Goal: Task Accomplishment & Management: Use online tool/utility

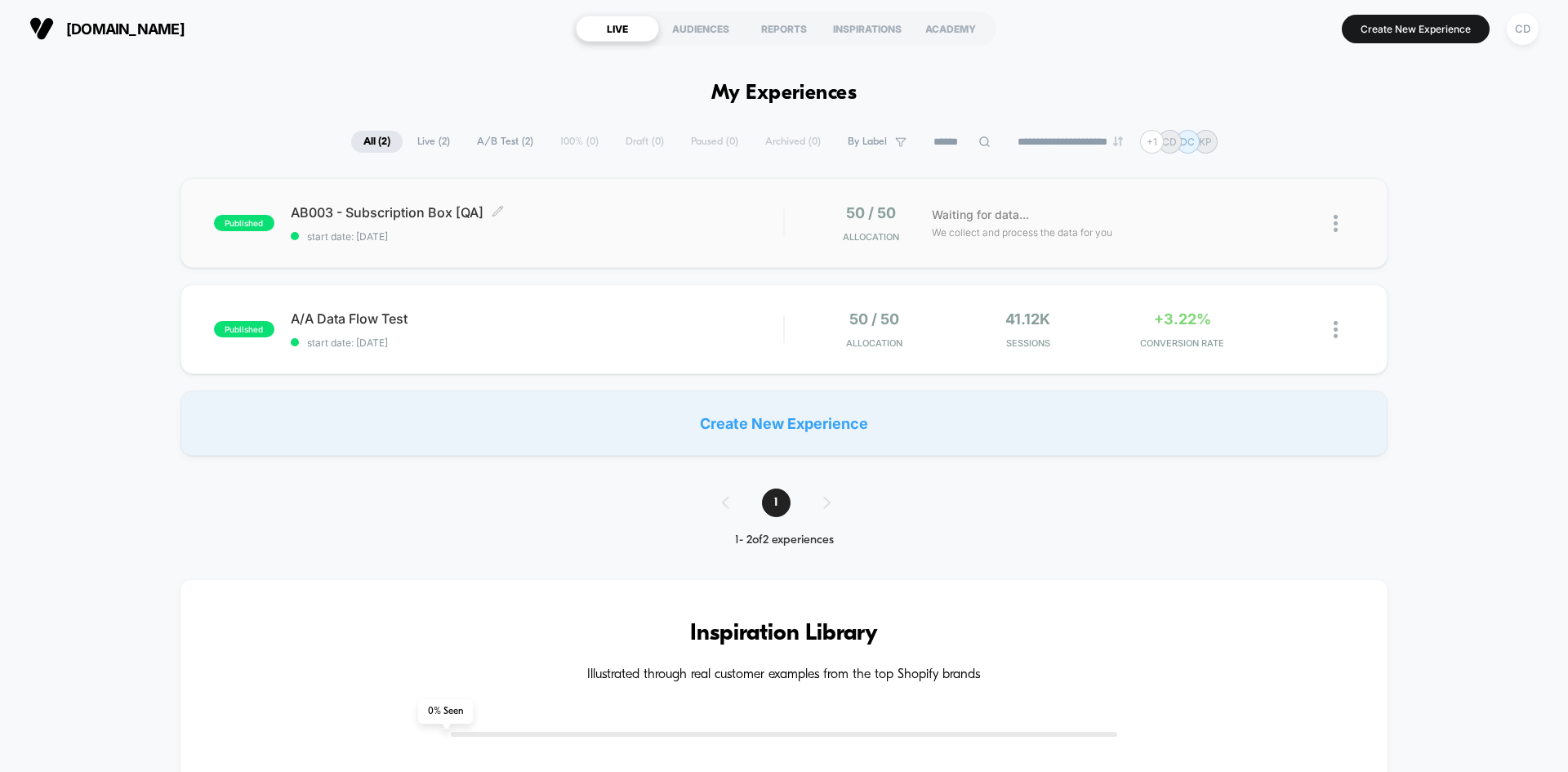
click at [528, 232] on span "start date: [DATE]" at bounding box center [536, 236] width 493 height 12
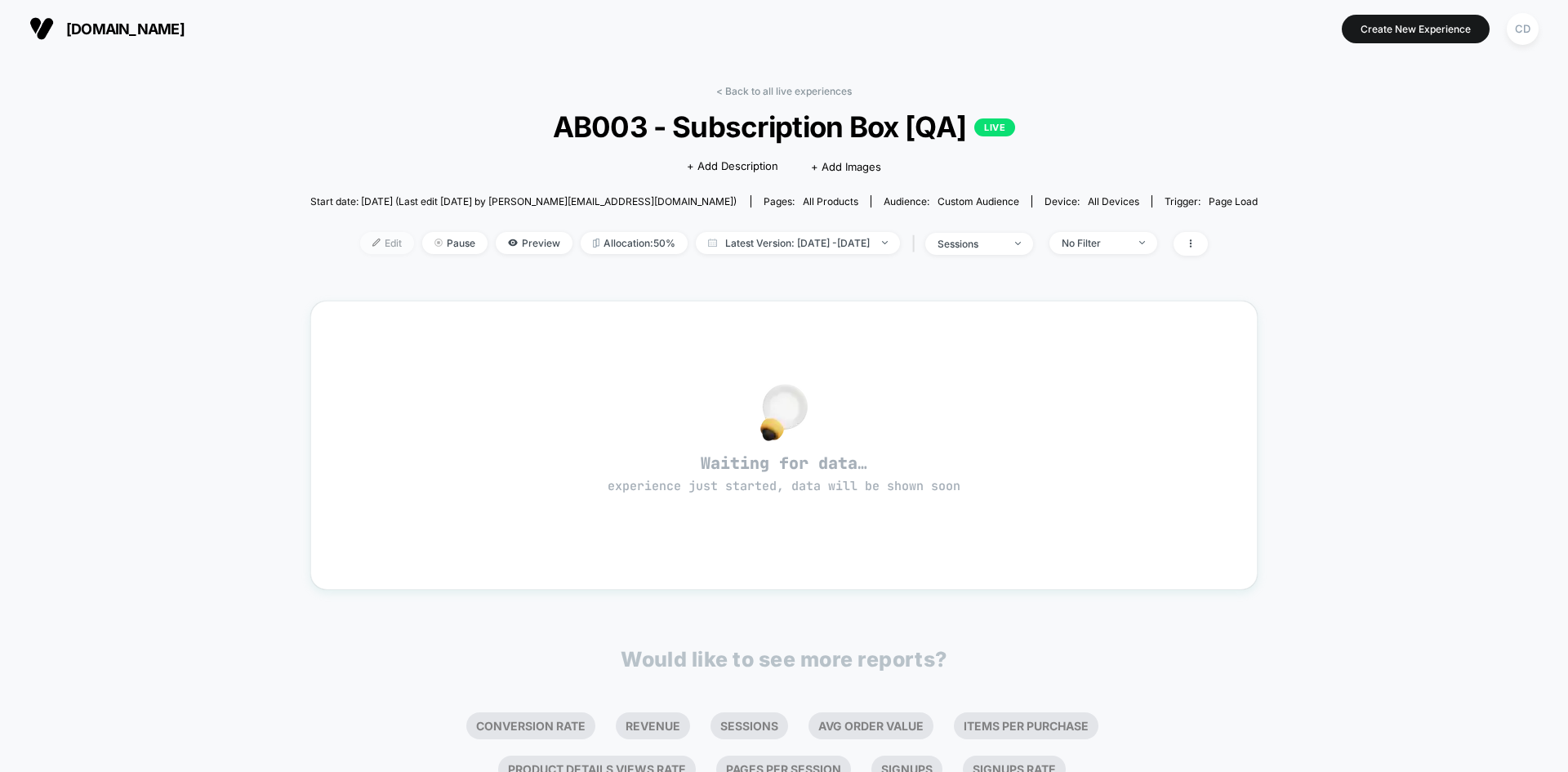
click at [364, 244] on span "Edit" at bounding box center [387, 243] width 54 height 22
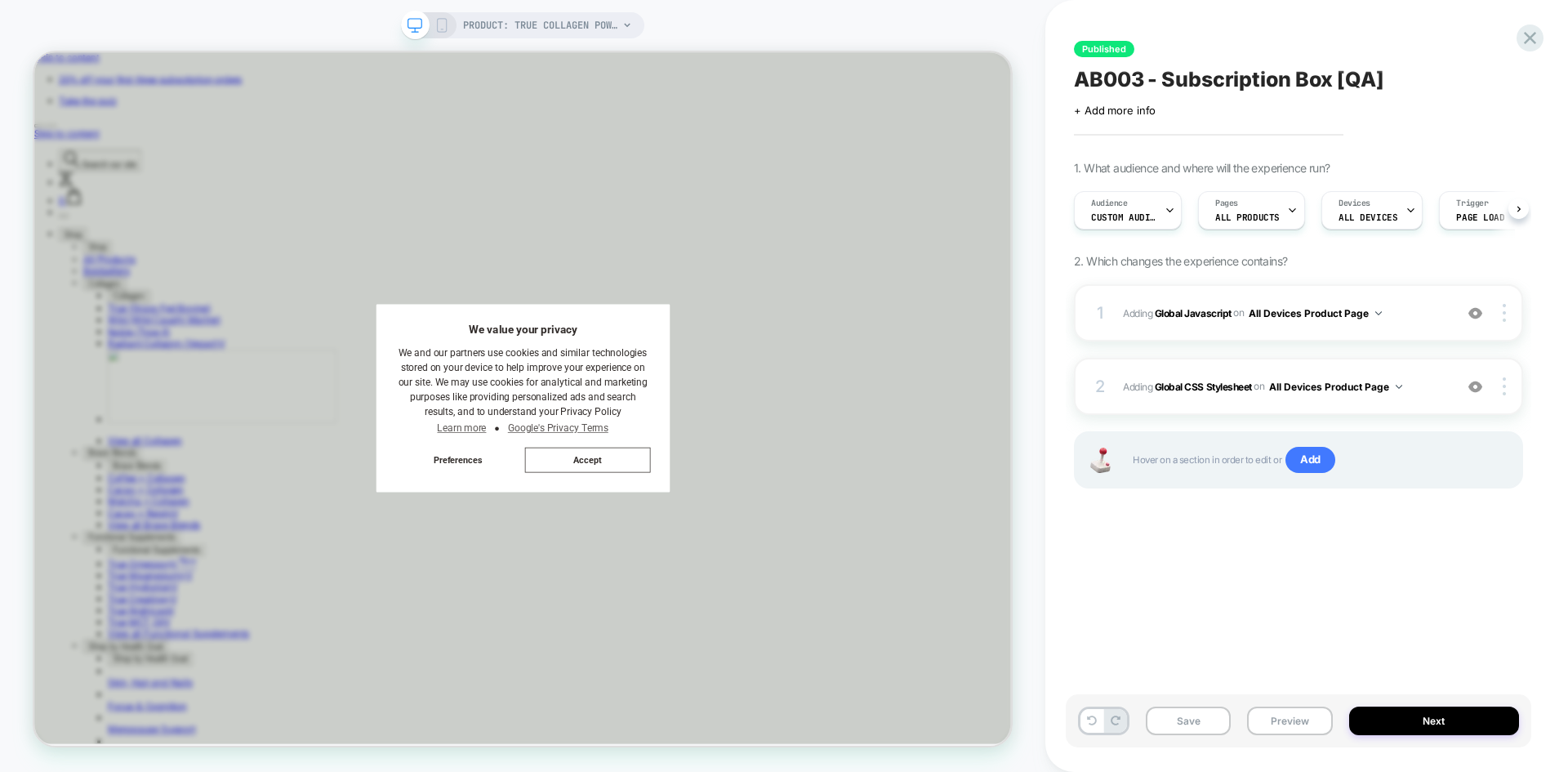
scroll to position [0, 1]
click at [1198, 314] on b "Global Javascript" at bounding box center [1193, 312] width 77 height 12
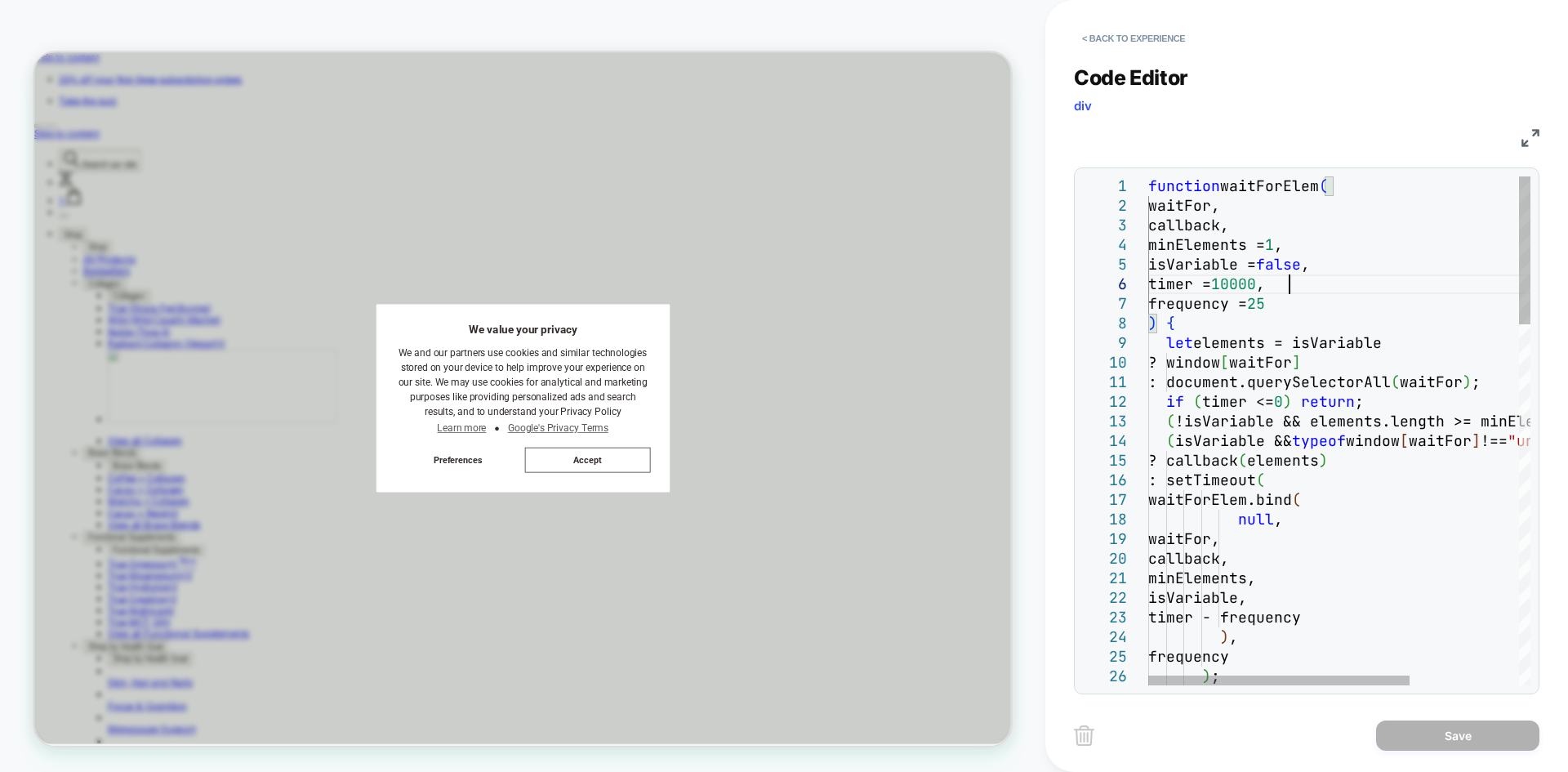
scroll to position [0, 0]
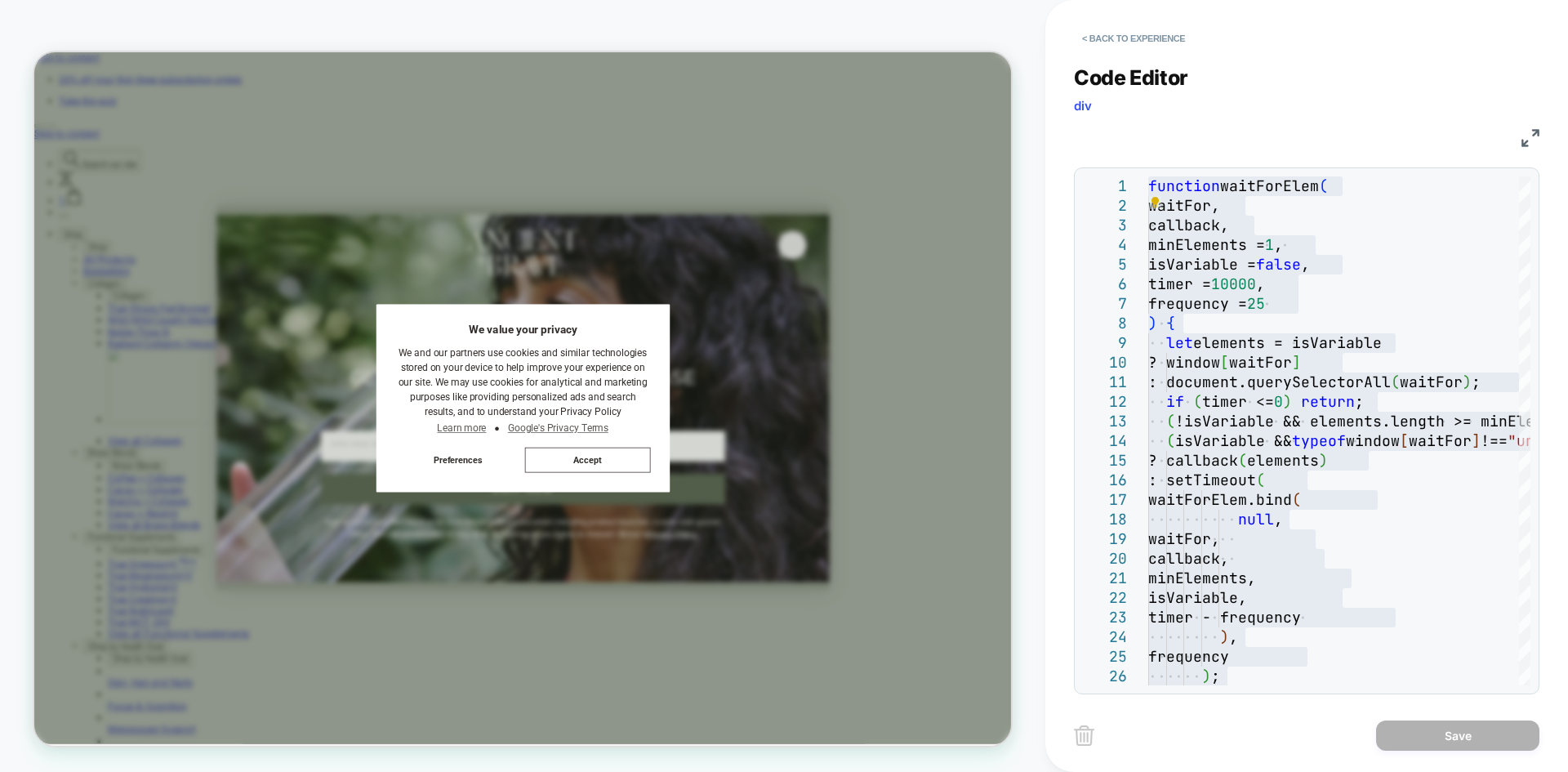
click at [1254, 138] on img at bounding box center [1531, 138] width 18 height 18
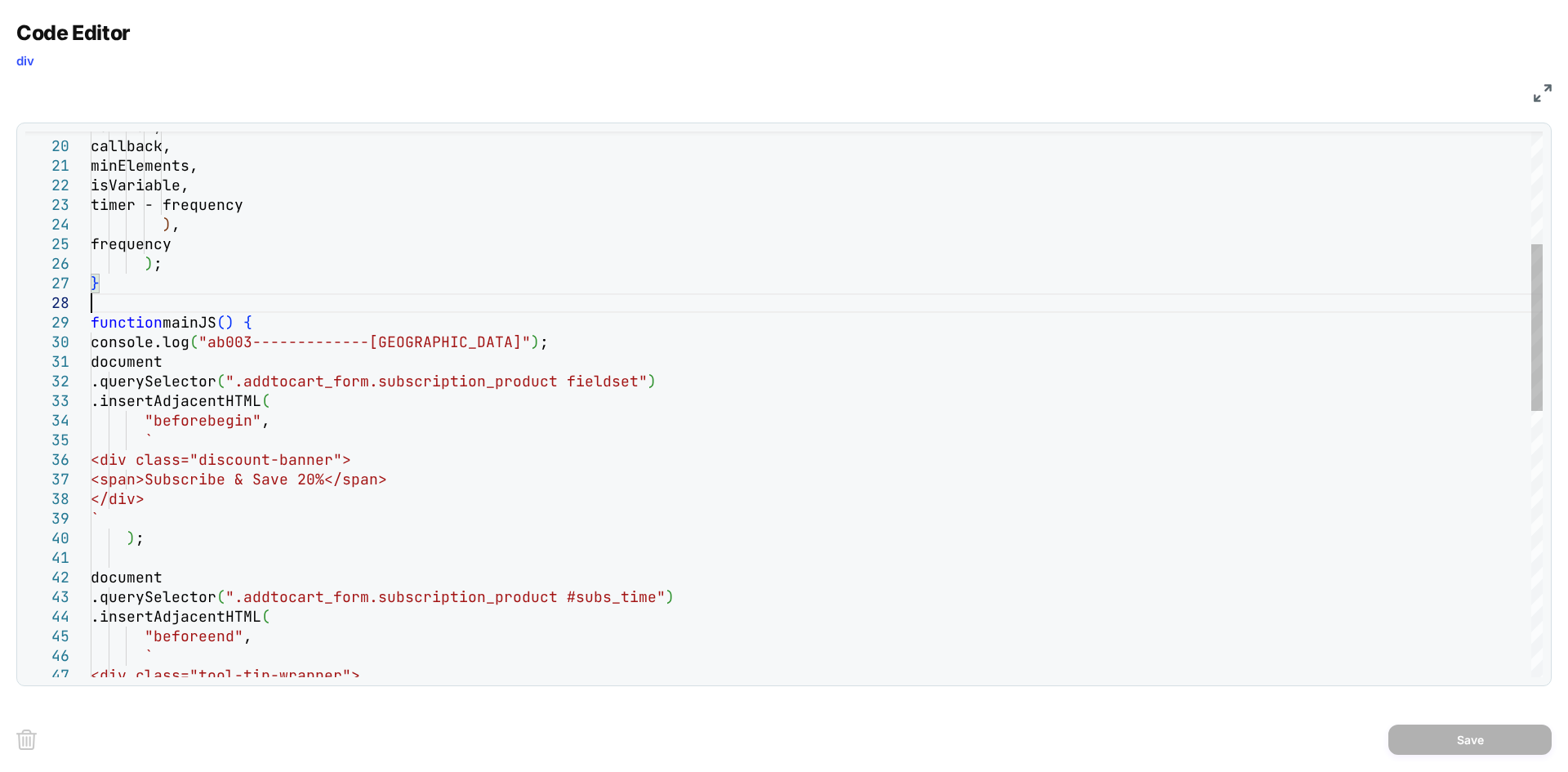
click at [879, 310] on div "waitFor, callback, minElements, isVariable, timer - frequency ) , frequency ) ;…" at bounding box center [816, 654] width 1452 height 1781
type textarea "**********"
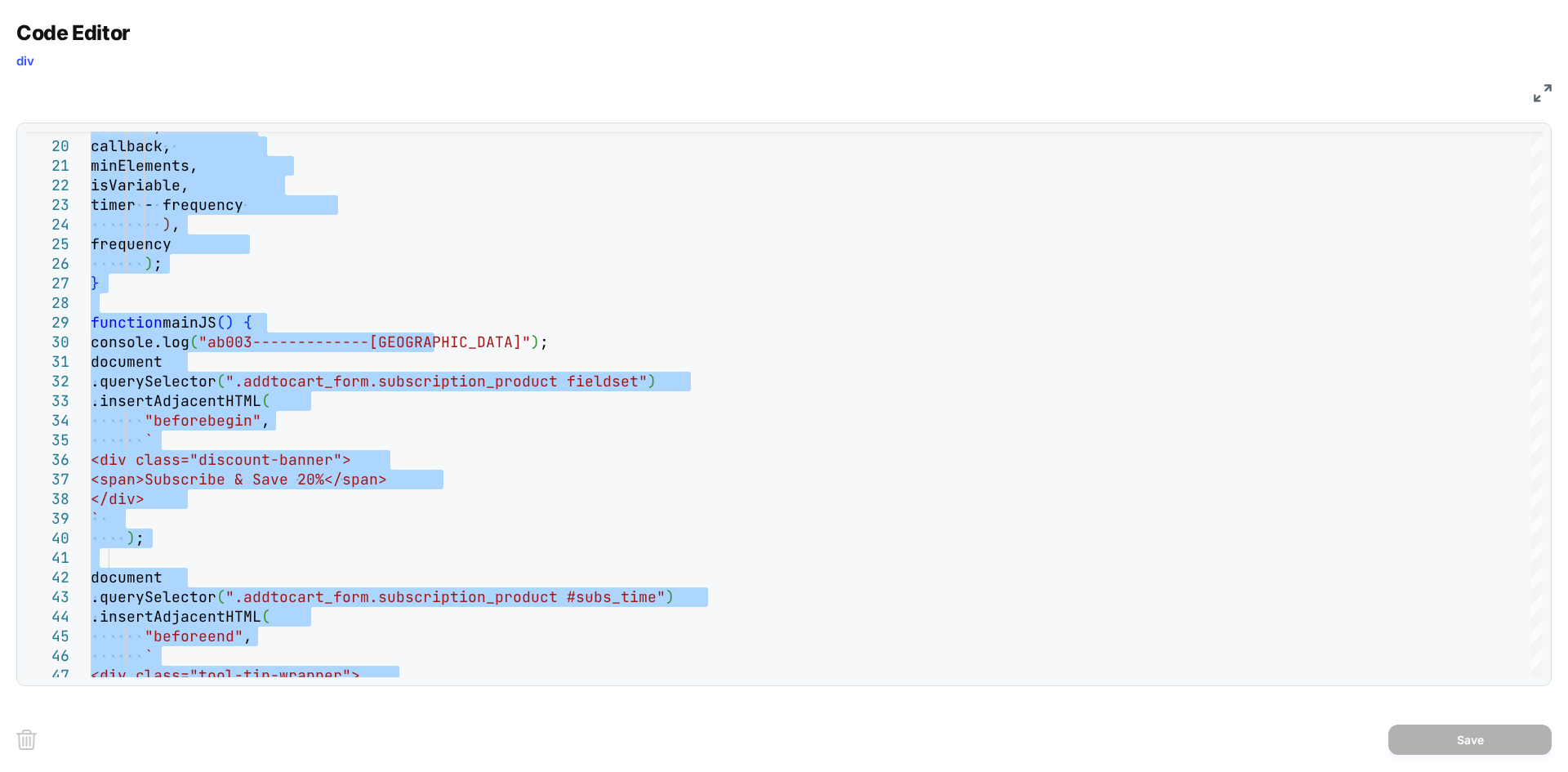
click at [1254, 95] on img at bounding box center [1543, 93] width 18 height 18
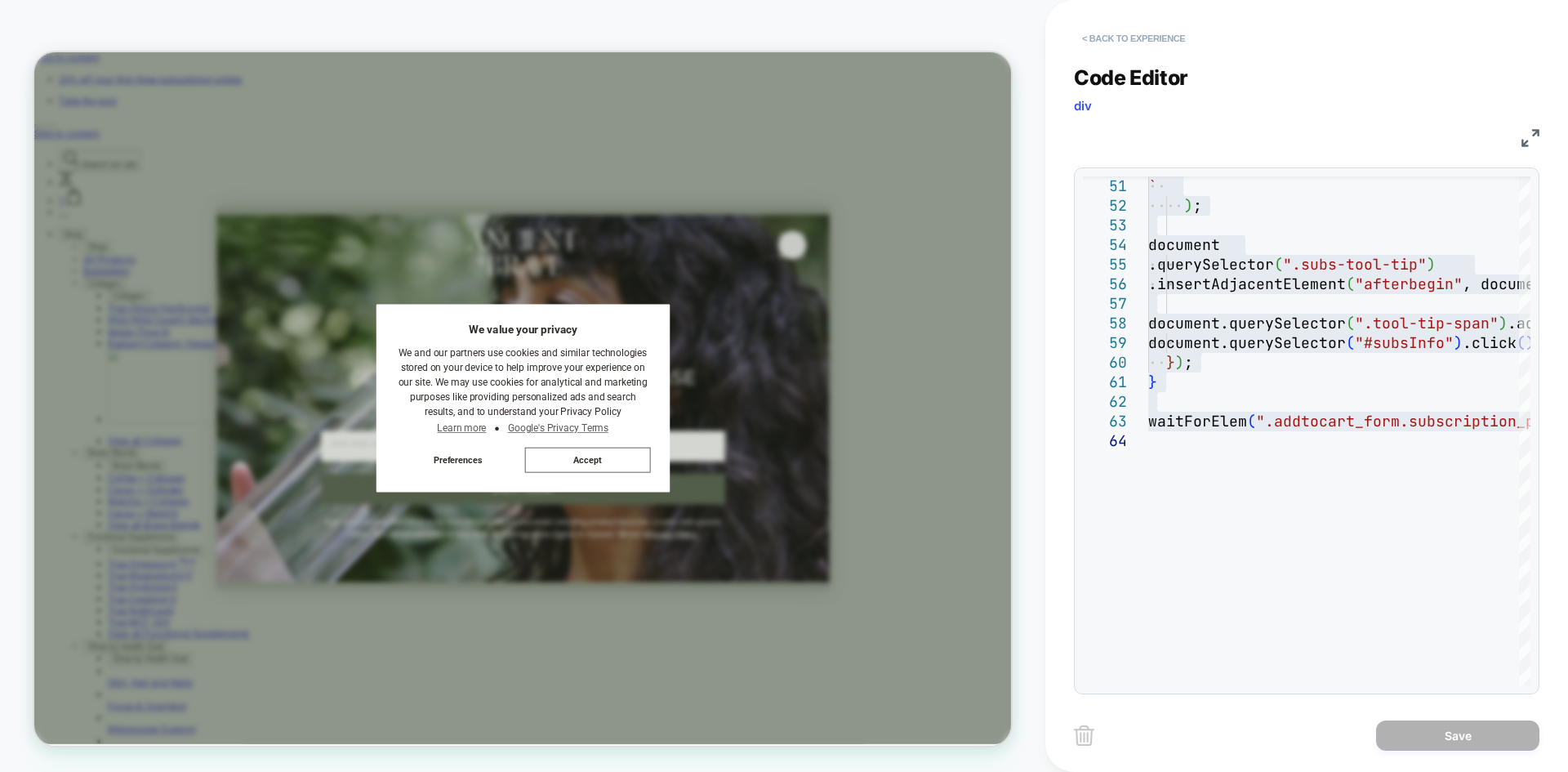
click at [1111, 34] on button "< Back to experience" at bounding box center [1134, 39] width 119 height 26
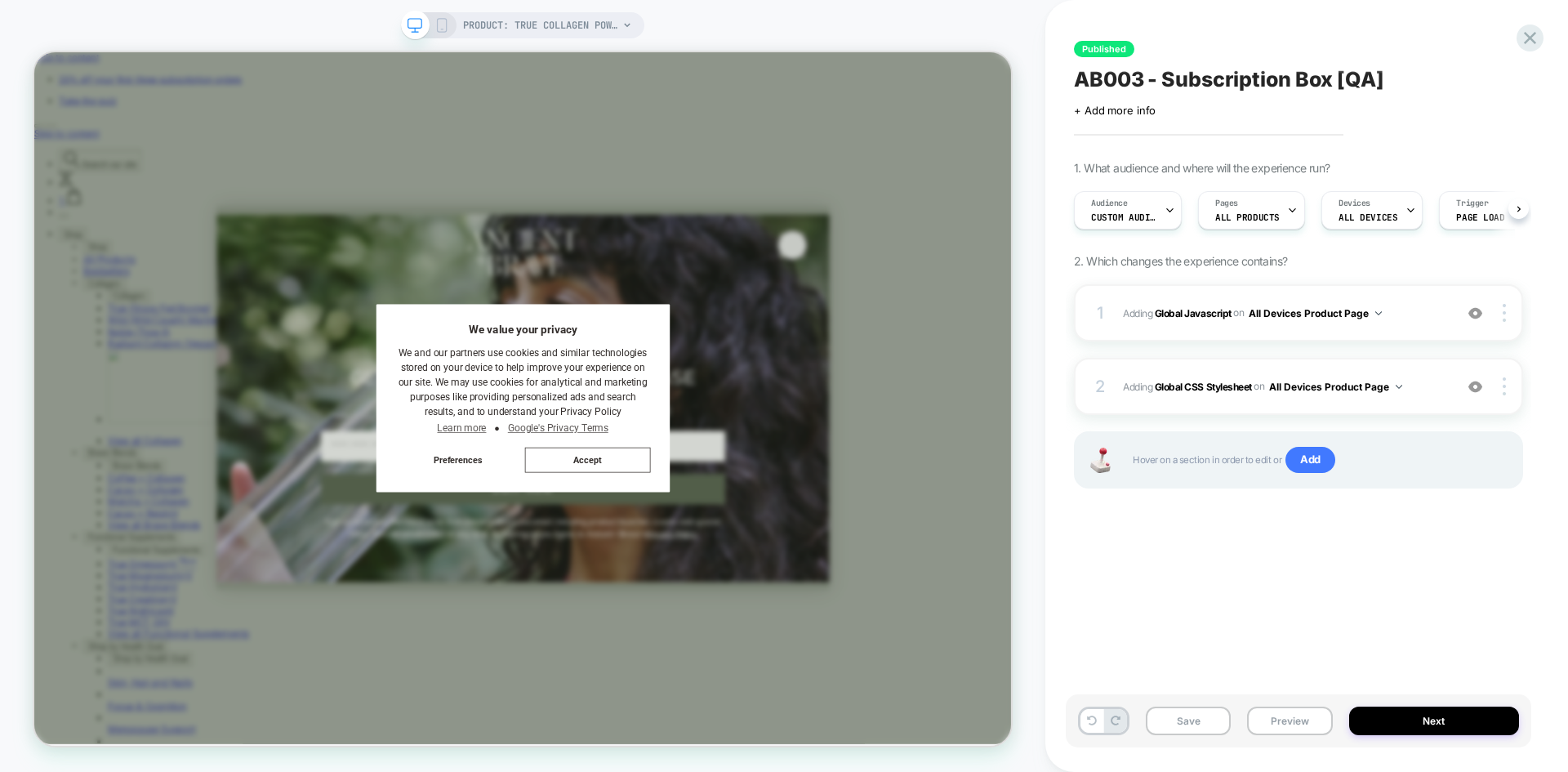
scroll to position [0, 1]
click at [1228, 387] on b "Global CSS Stylesheet" at bounding box center [1204, 386] width 97 height 12
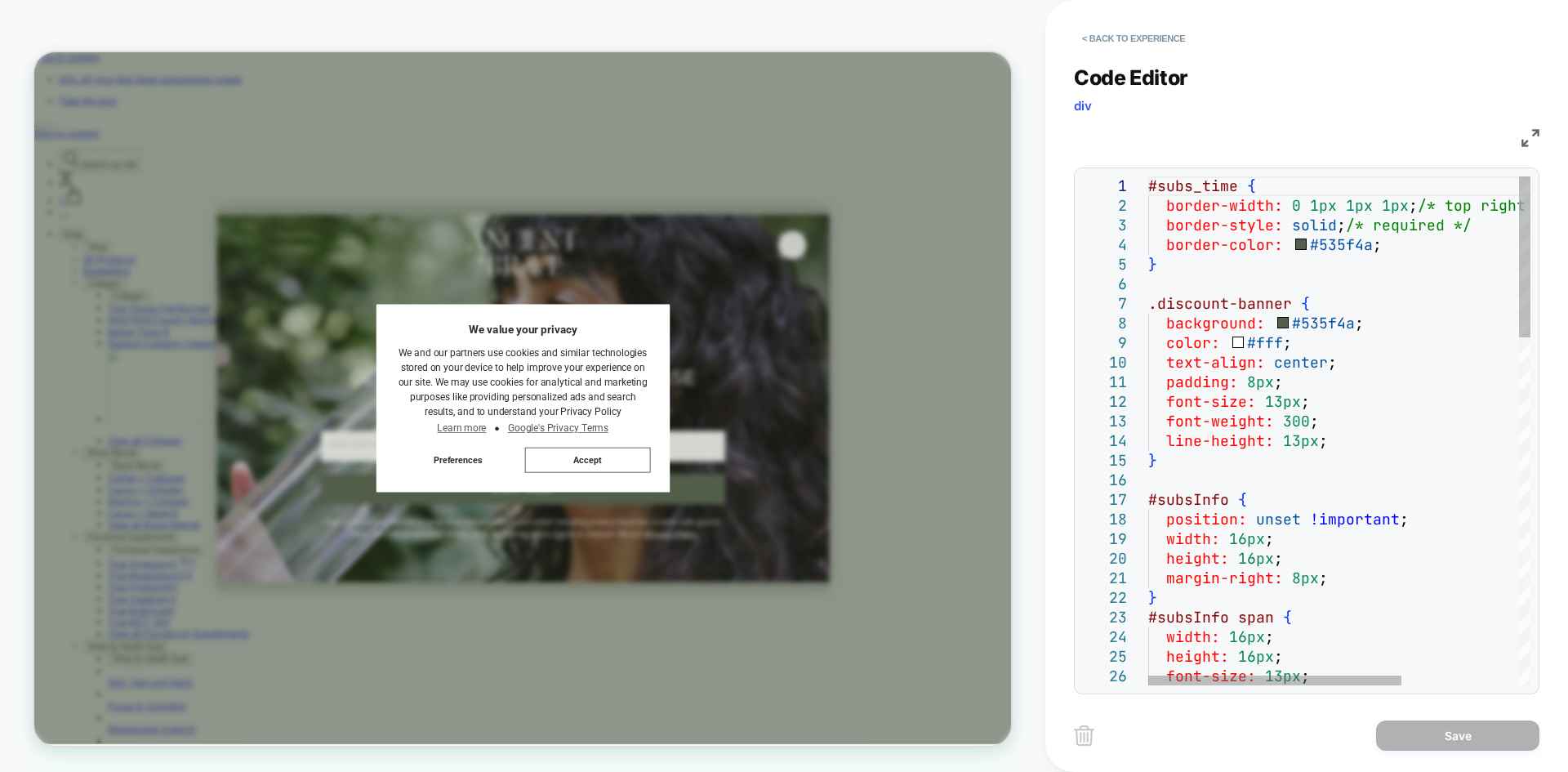
scroll to position [0, 0]
type textarea "**********"
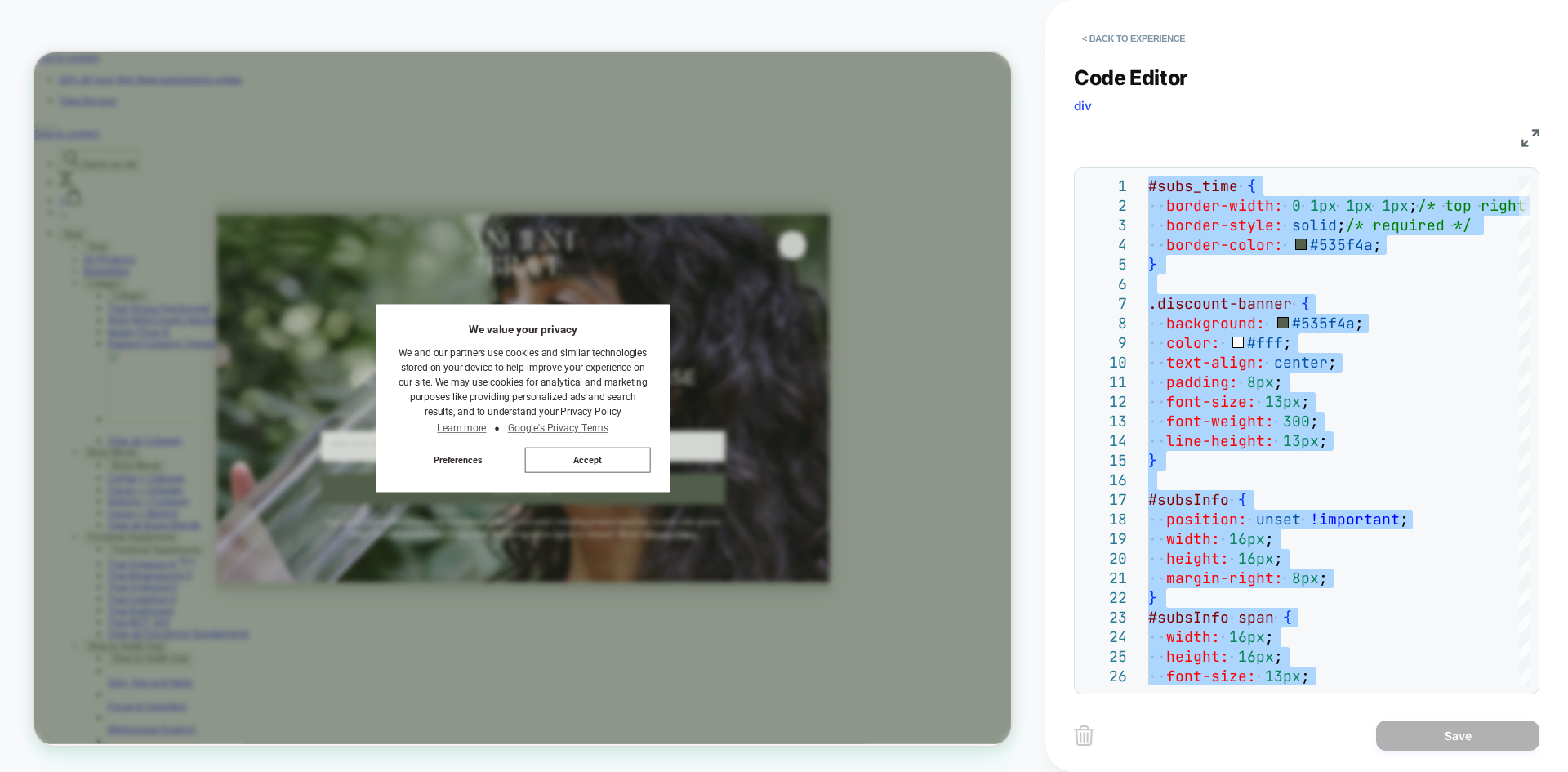
click at [1254, 141] on img at bounding box center [1531, 138] width 18 height 18
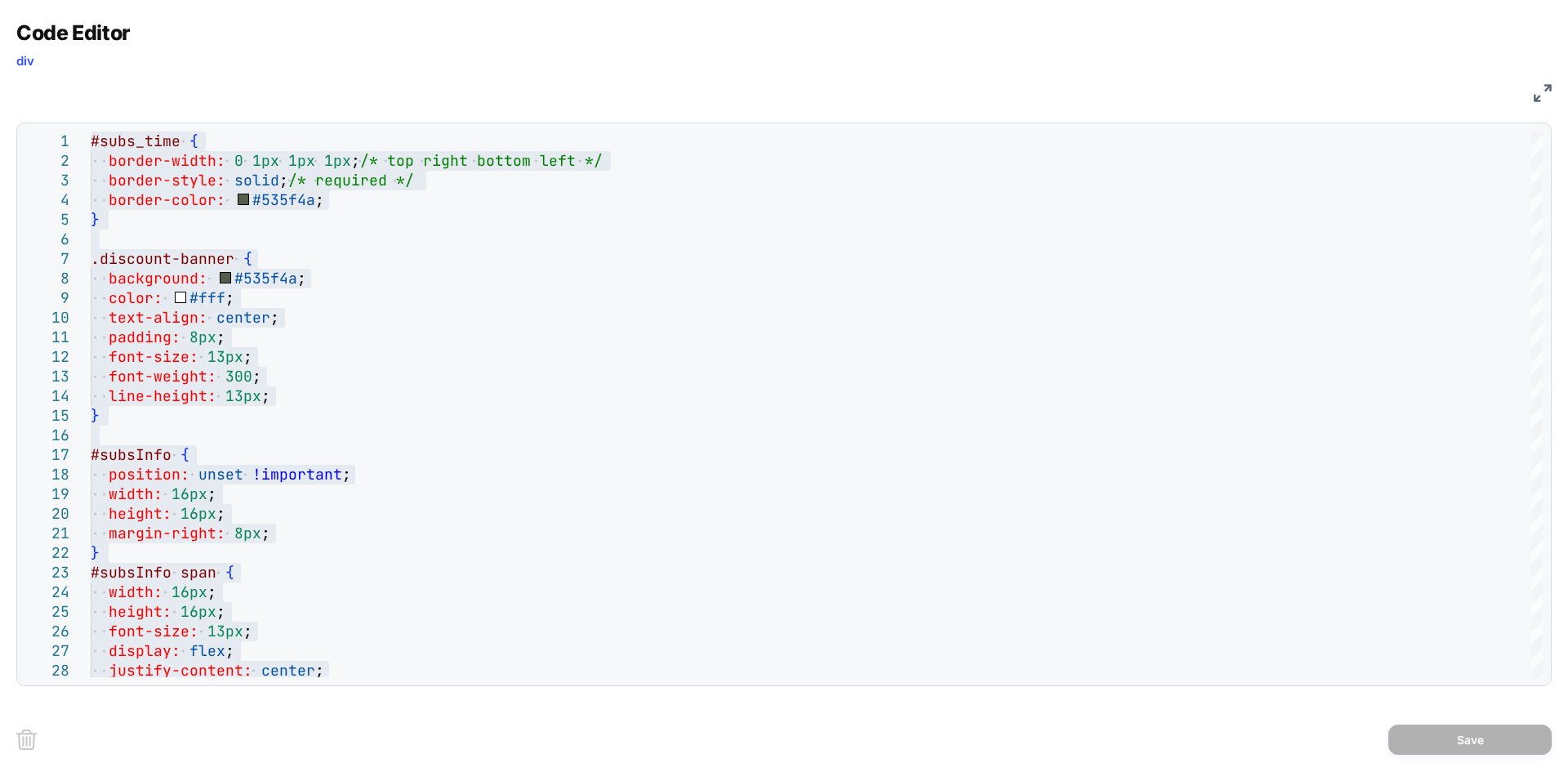
click at [1254, 91] on img at bounding box center [1543, 93] width 18 height 18
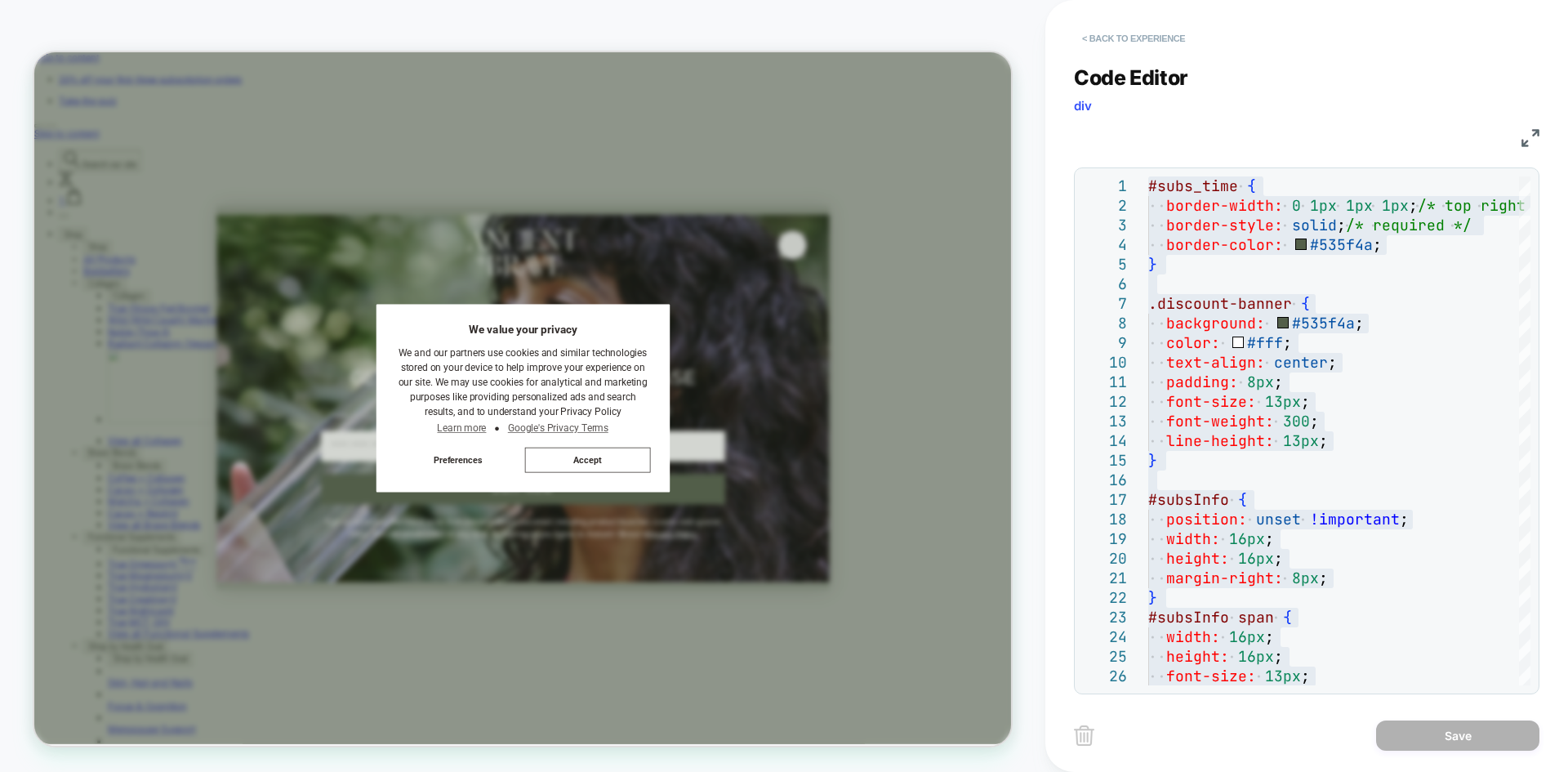
click at [1120, 32] on button "< Back to experience" at bounding box center [1134, 39] width 119 height 26
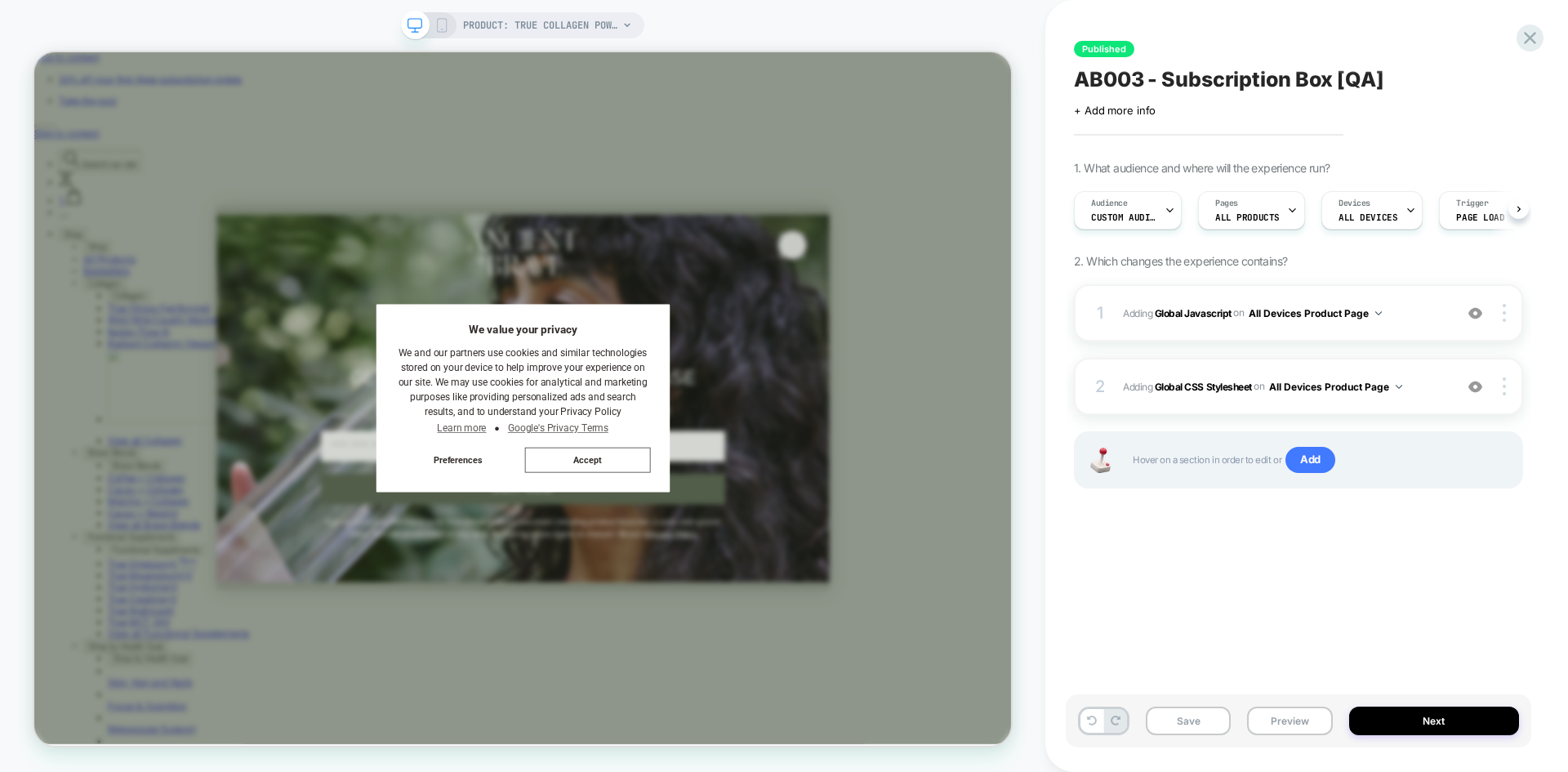
scroll to position [0, 1]
click at [1254, 75] on span "AB003 - Subscription Box [QA]" at bounding box center [1229, 79] width 310 height 25
drag, startPoint x: 1395, startPoint y: 79, endPoint x: 1067, endPoint y: 81, distance: 328.0
click at [1067, 81] on div "**********" at bounding box center [1299, 386] width 466 height 740
click at [1160, 205] on div "Audience Custom Audience" at bounding box center [1123, 210] width 98 height 37
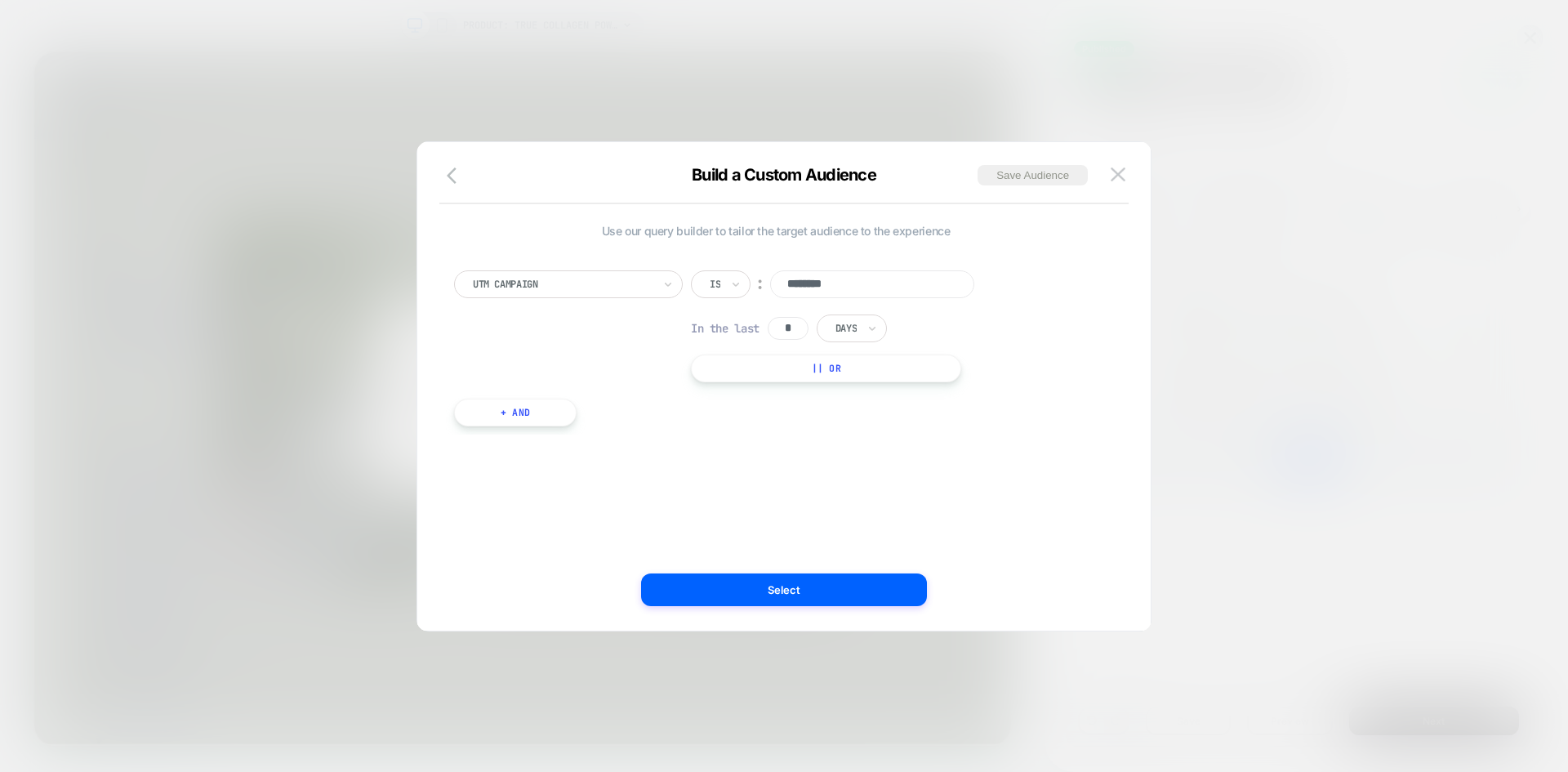
drag, startPoint x: 861, startPoint y: 279, endPoint x: 780, endPoint y: 287, distance: 81.4
click at [780, 287] on input "********" at bounding box center [872, 285] width 204 height 28
click at [1121, 177] on img at bounding box center [1118, 174] width 15 height 14
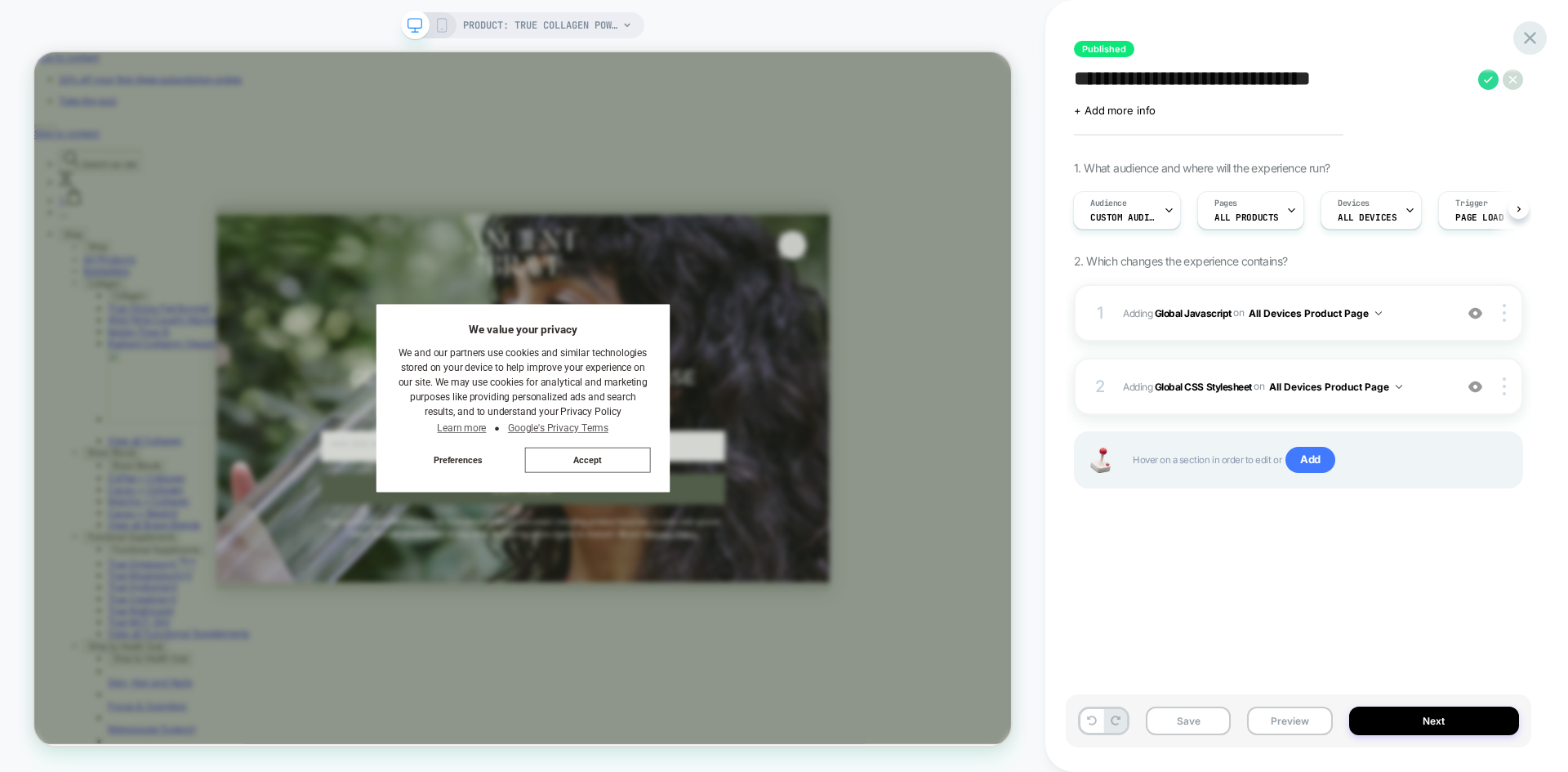
click at [1254, 33] on icon at bounding box center [1530, 38] width 22 height 22
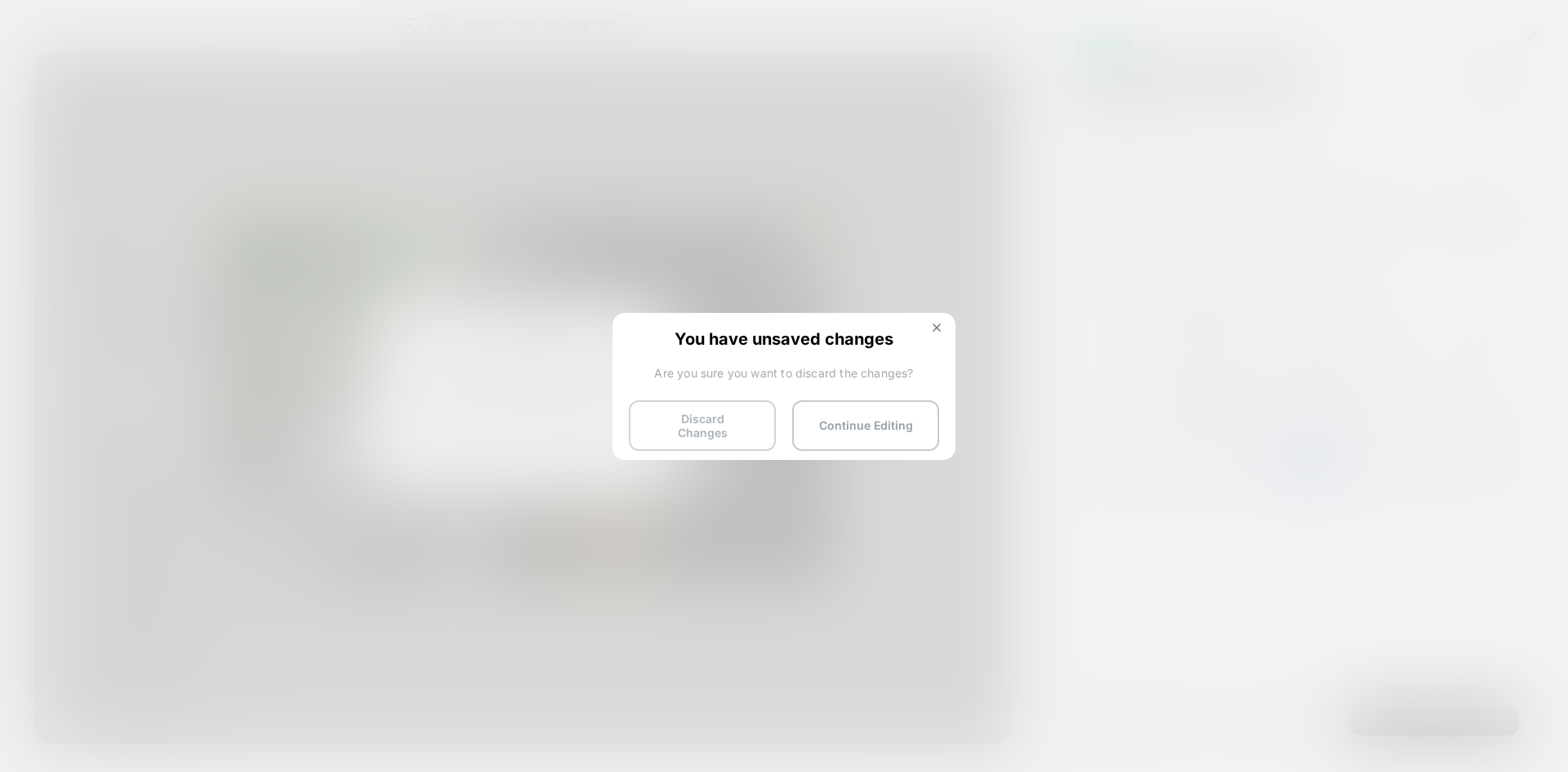
click at [734, 414] on button "Discard Changes" at bounding box center [703, 426] width 147 height 51
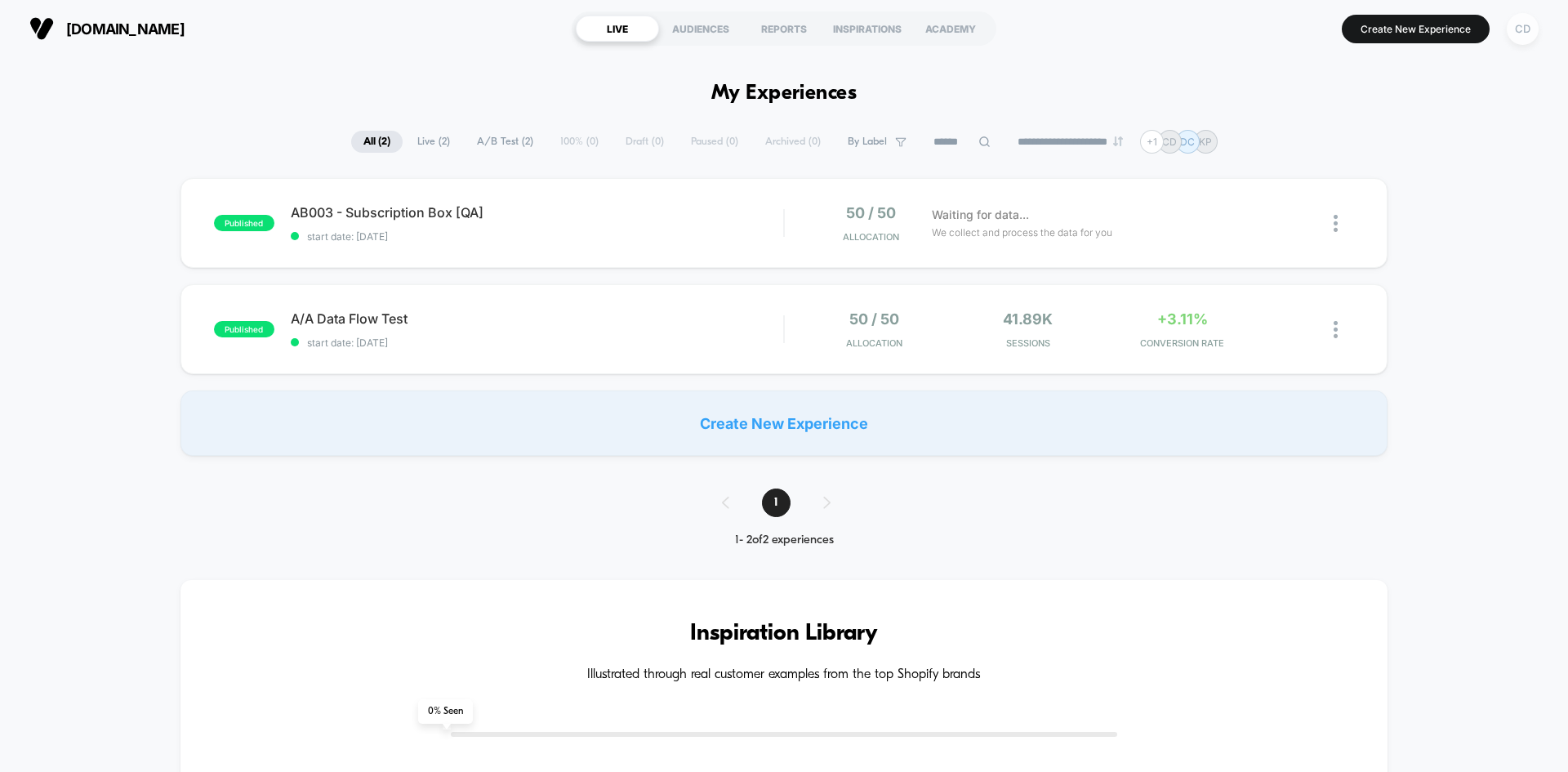
click at [1254, 30] on div "CD" at bounding box center [1523, 29] width 32 height 32
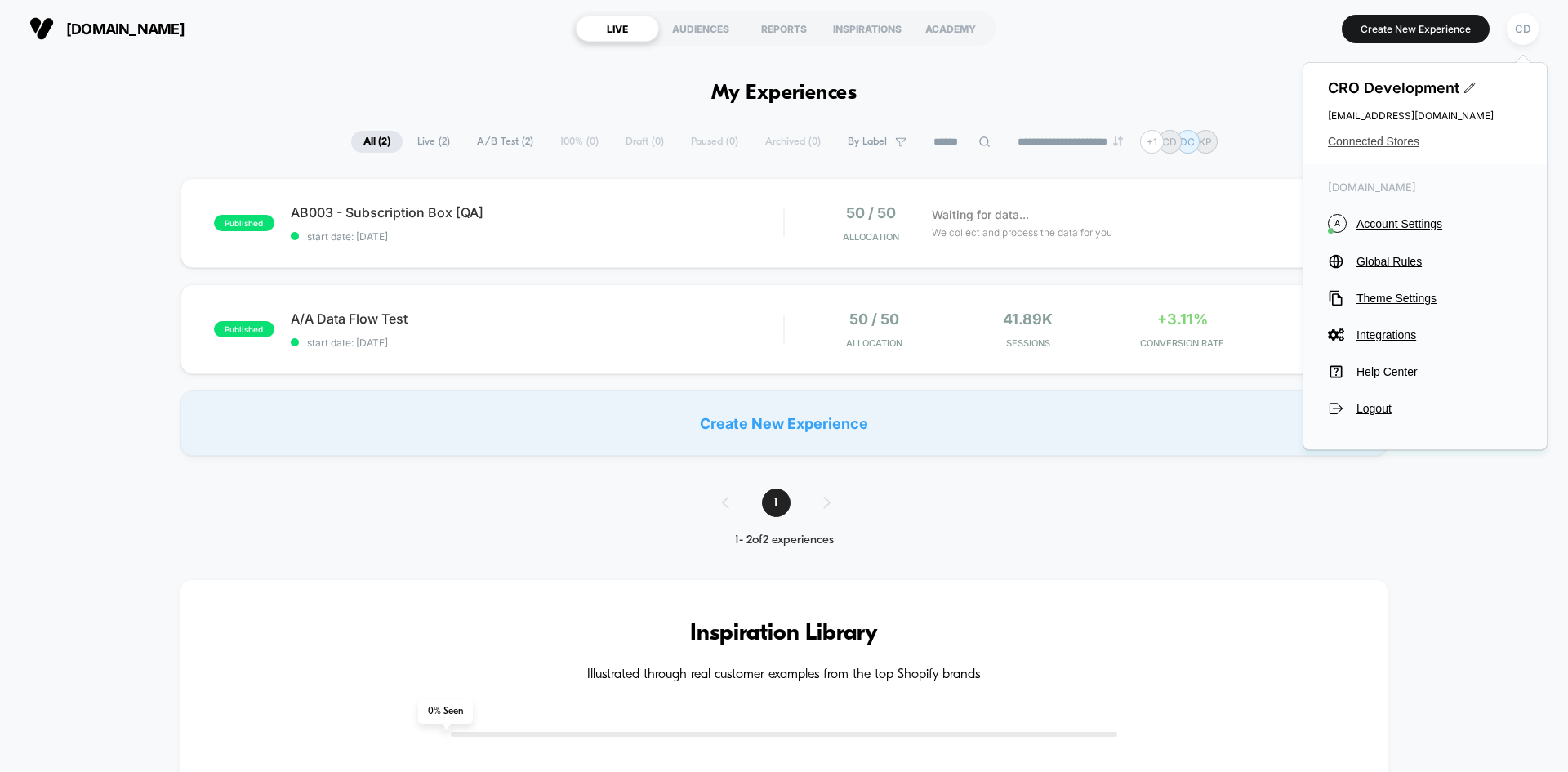
click at [1254, 137] on span "Connected Stores" at bounding box center [1425, 142] width 194 height 13
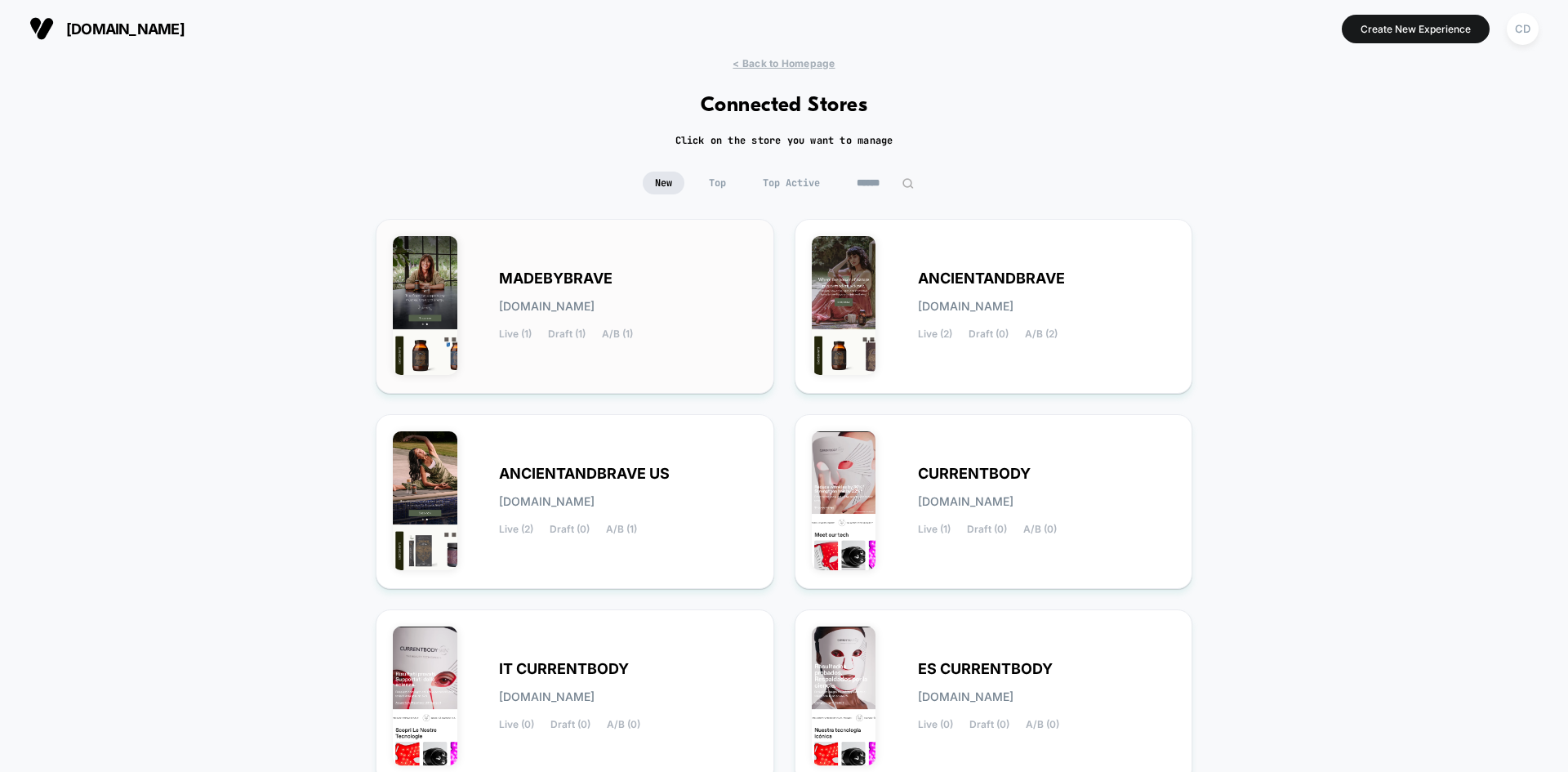
click at [593, 267] on div "MADEBYBRAVE [DOMAIN_NAME] Live (1) Draft (1) A/B (1)" at bounding box center [575, 306] width 364 height 141
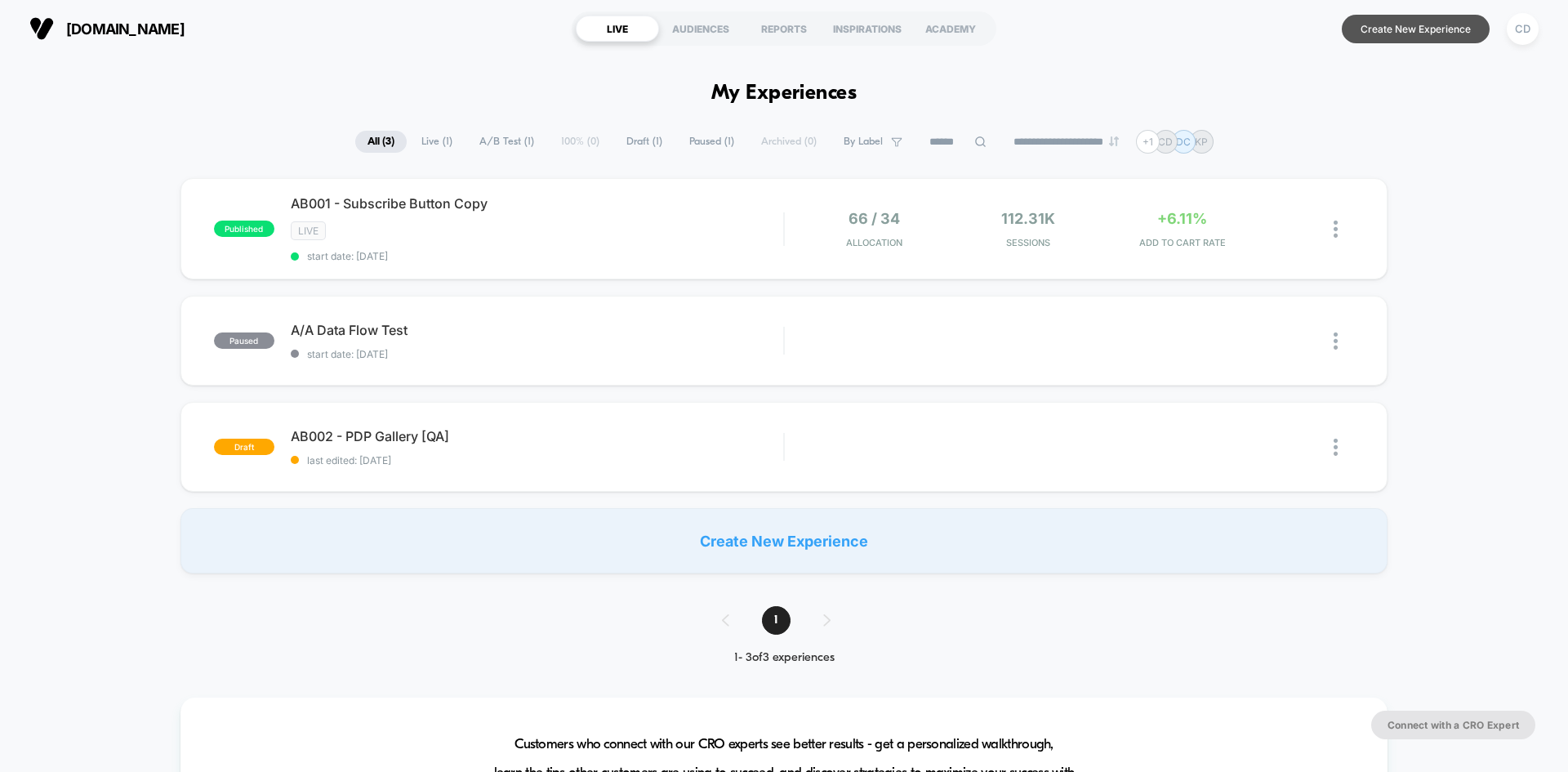
click at [1254, 40] on button "Create New Experience" at bounding box center [1416, 29] width 148 height 29
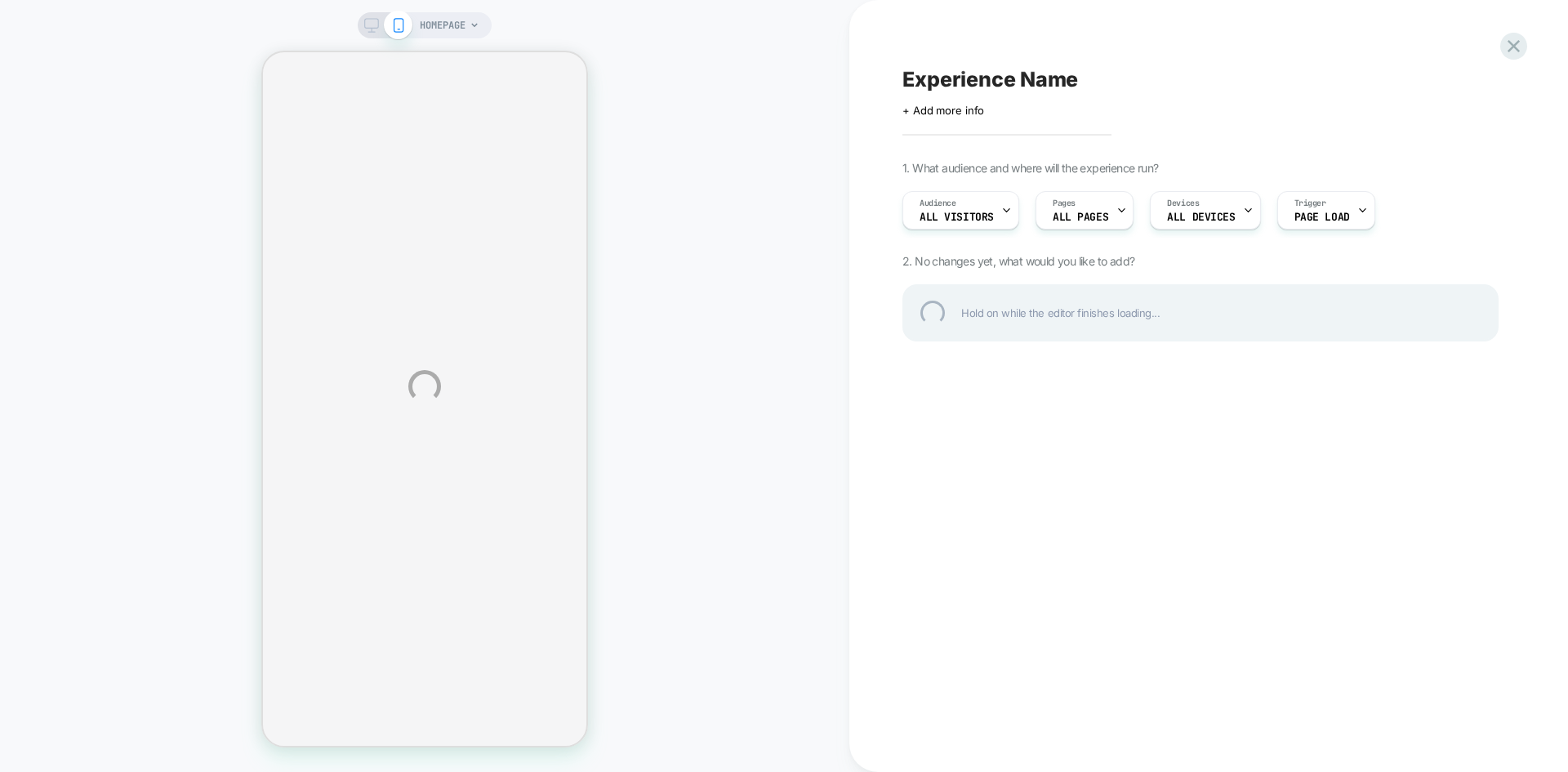
click at [947, 120] on div "HOMEPAGE Experience Name Click to edit experience details + Add more info 1. Wh…" at bounding box center [784, 386] width 1568 height 772
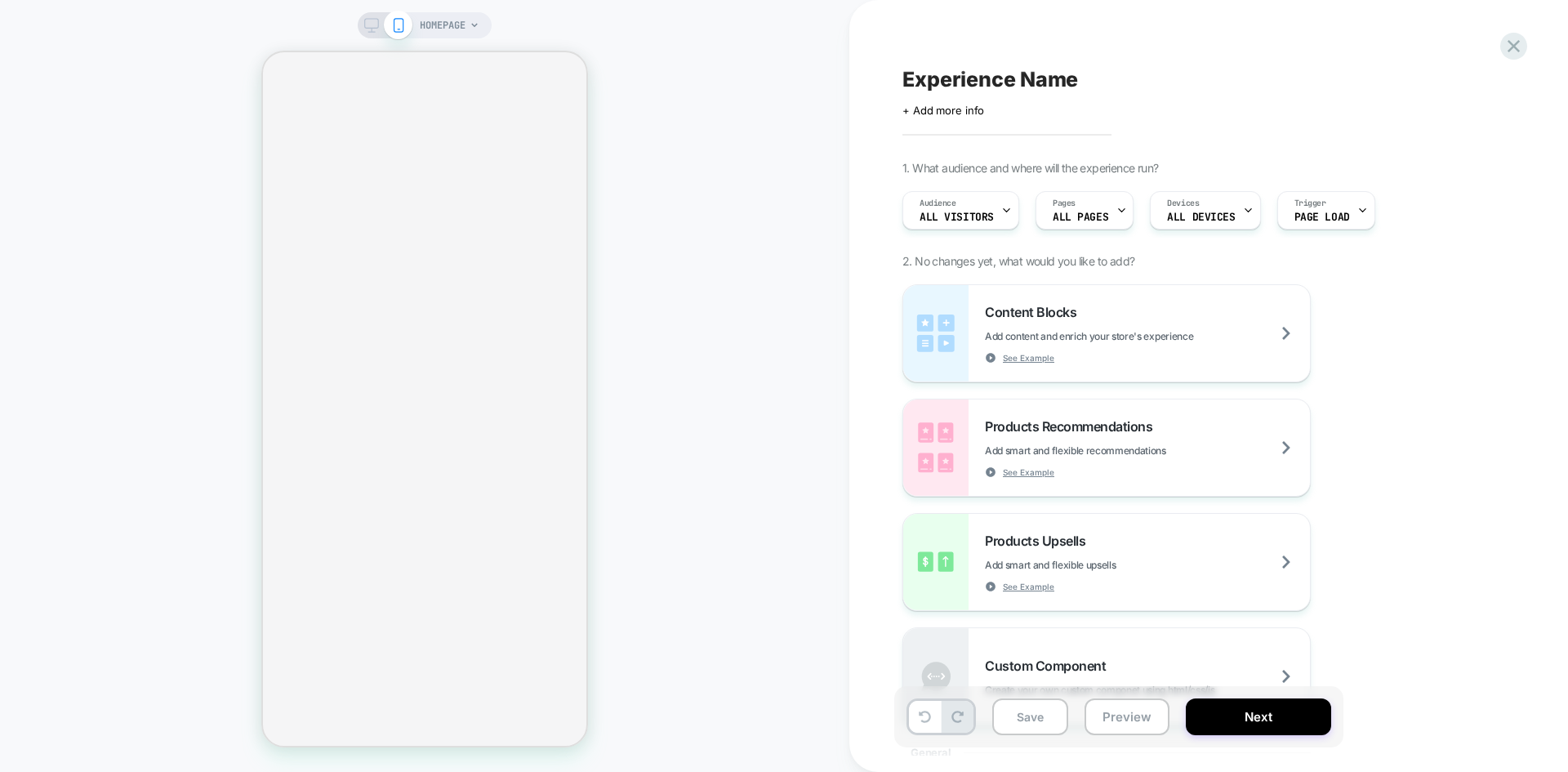
click at [1008, 122] on div "Experience Name Click to edit experience details + Add more info 1. What audien…" at bounding box center [1200, 386] width 613 height 740
click at [993, 114] on div "+ Add more info" at bounding box center [1065, 110] width 327 height 13
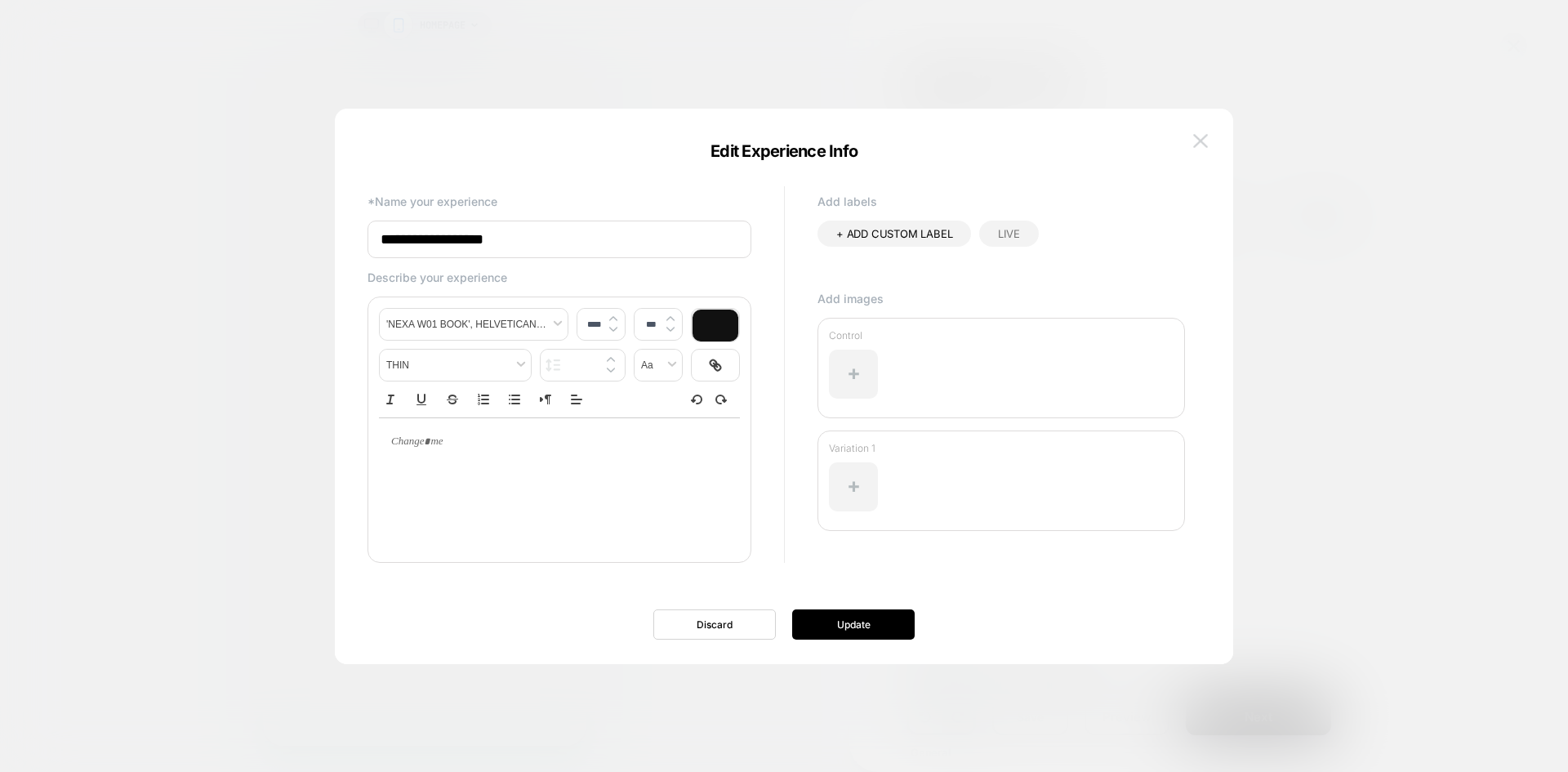
click at [1195, 141] on img at bounding box center [1201, 141] width 15 height 14
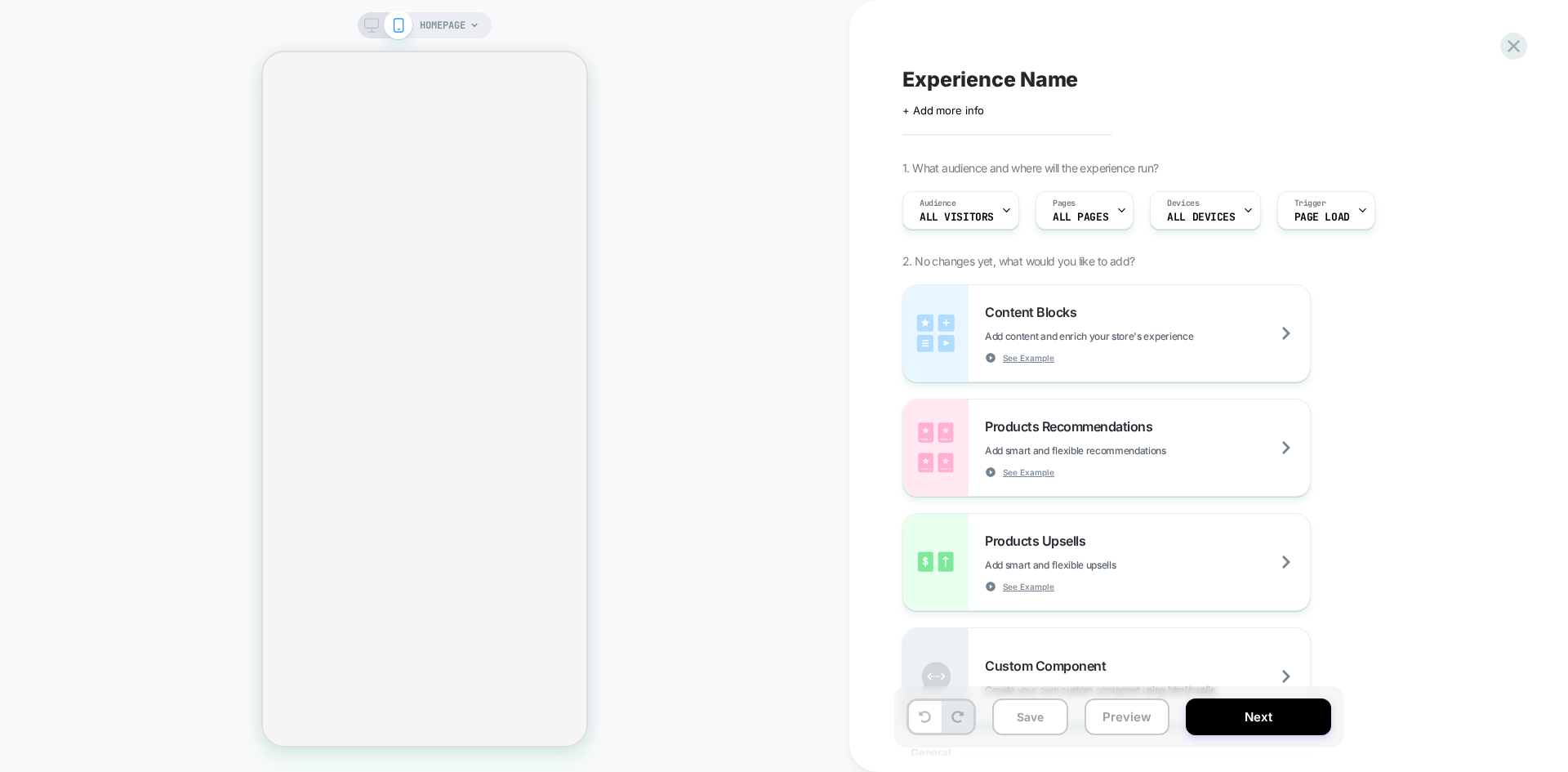
click at [1011, 81] on span "Experience Name" at bounding box center [990, 79] width 175 height 25
type textarea "*"
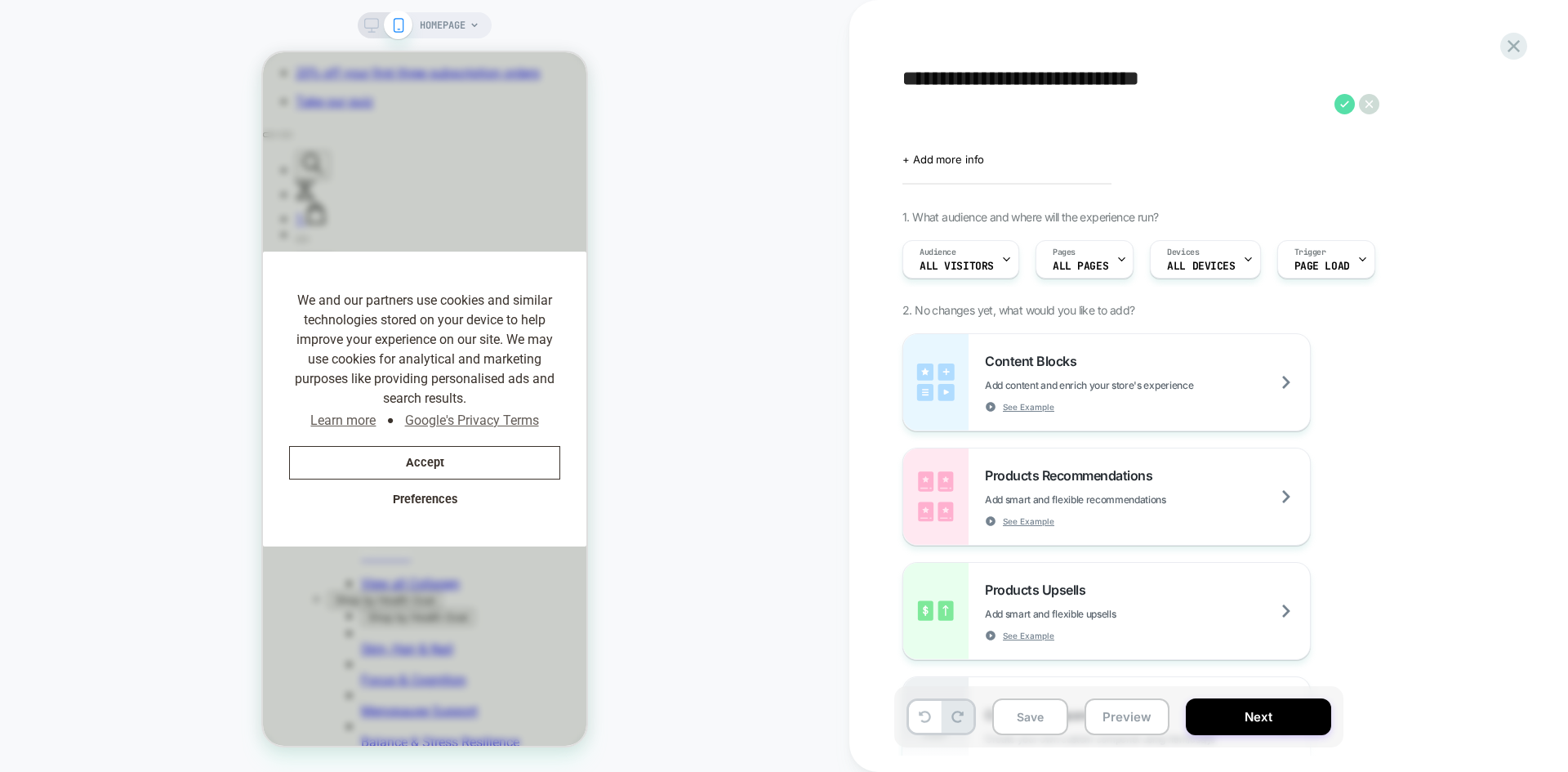
type textarea "**********"
click at [1254, 100] on icon at bounding box center [1344, 104] width 21 height 21
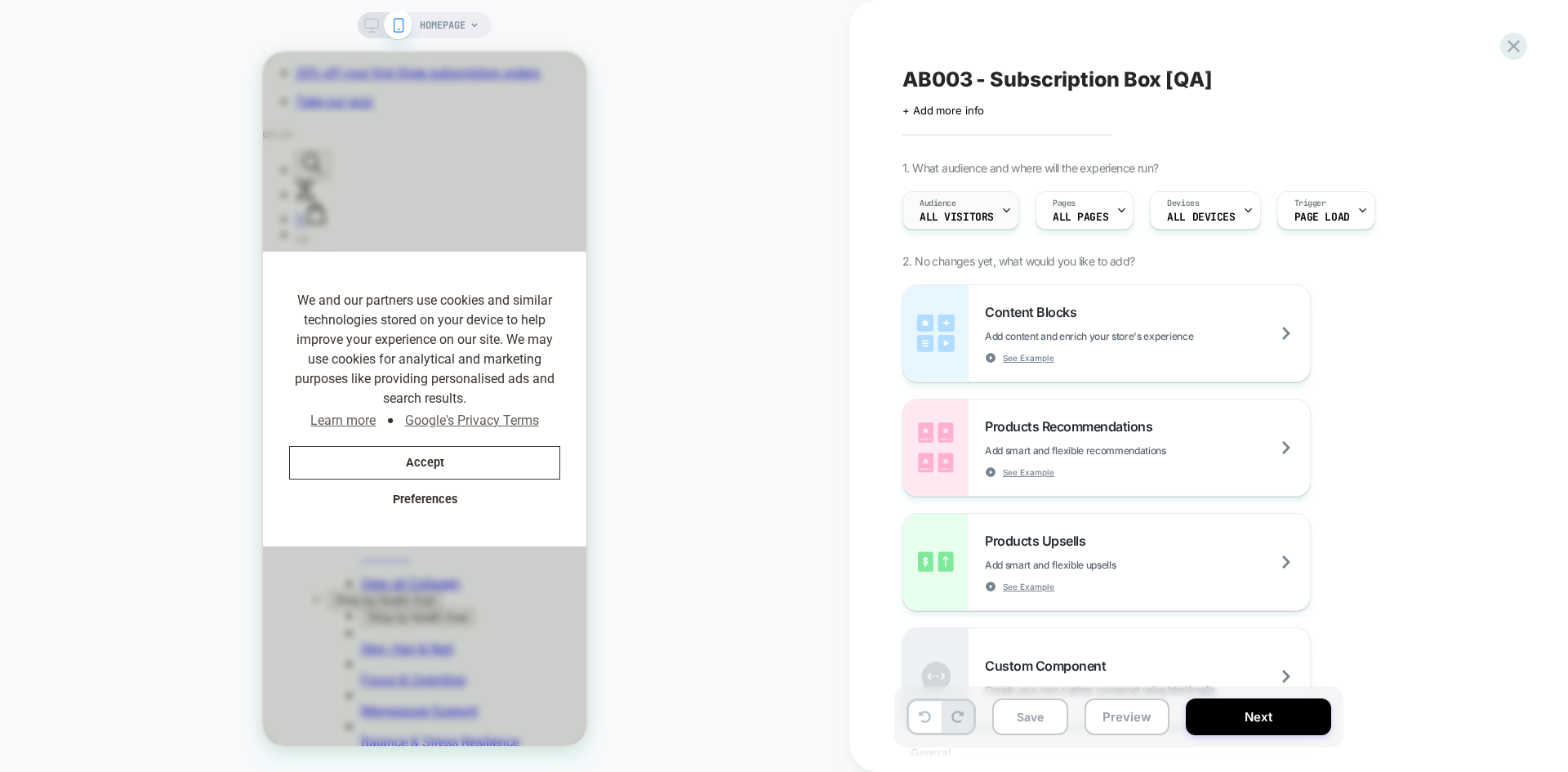
click at [995, 207] on div "Audience All Visitors" at bounding box center [957, 210] width 107 height 37
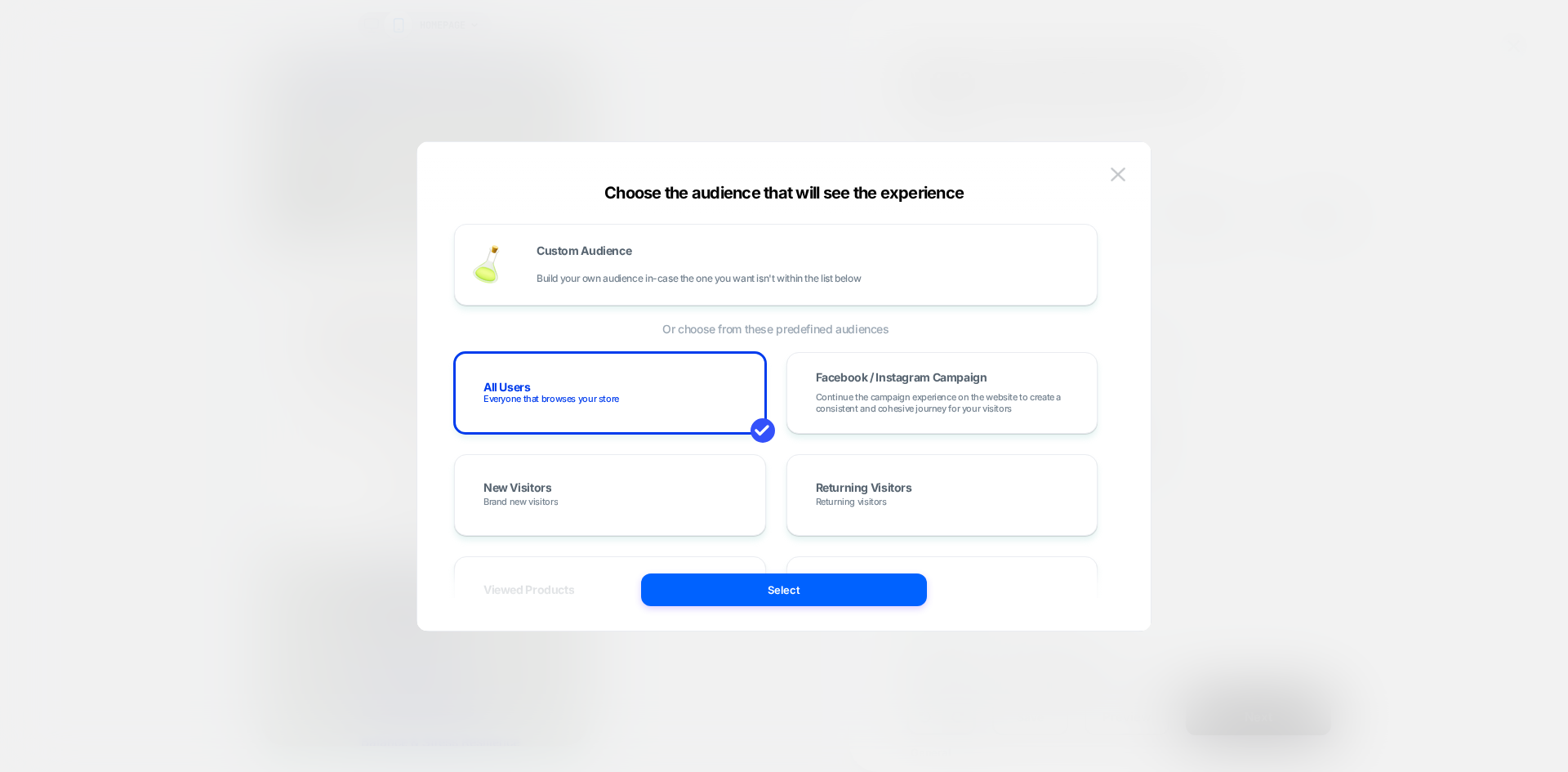
scroll to position [0, 336]
click at [688, 293] on div "Custom Audience Build your own audience in-case the one you want isn't within t…" at bounding box center [776, 264] width 643 height 81
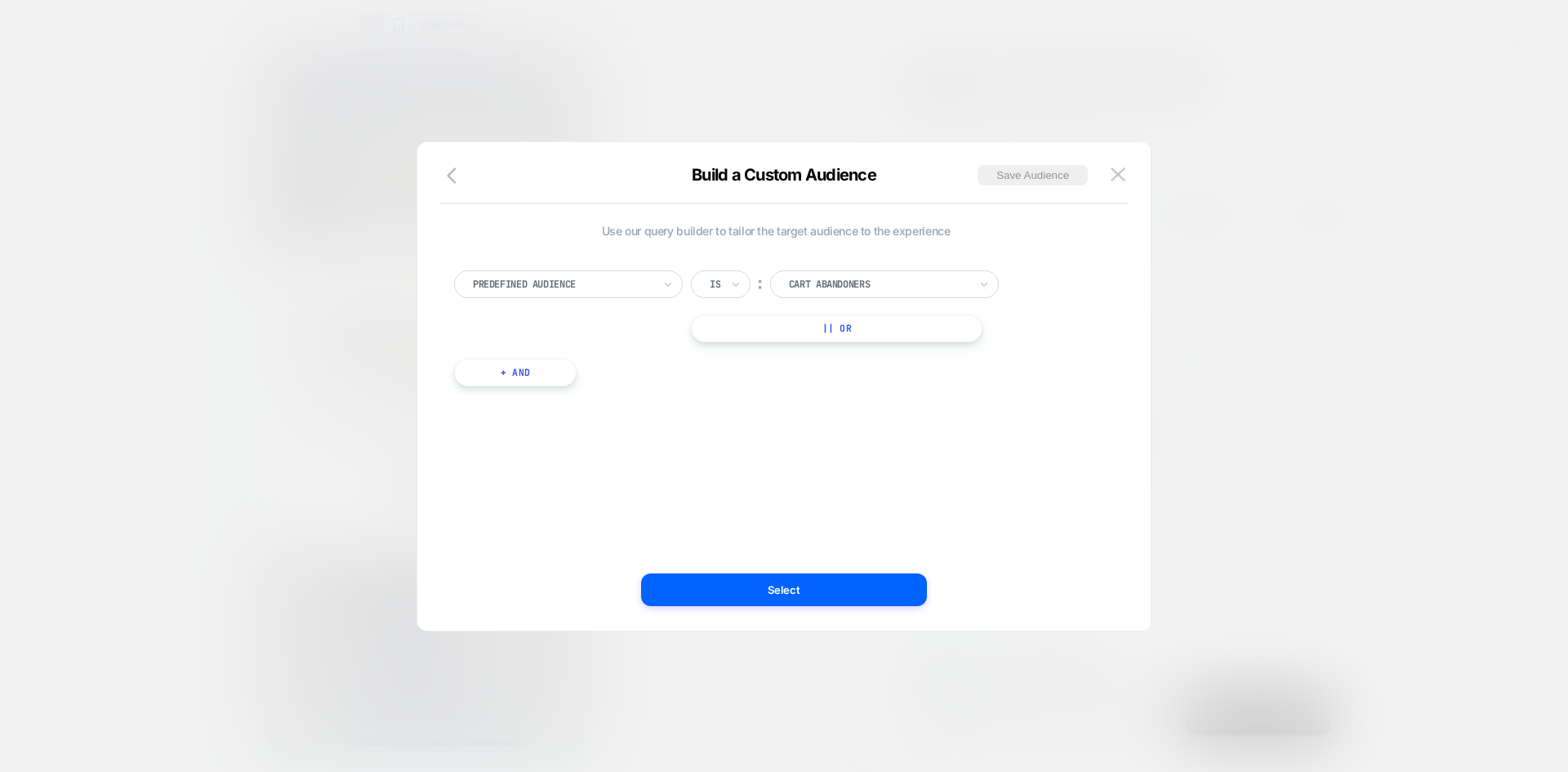
click at [639, 287] on div at bounding box center [563, 285] width 179 height 15
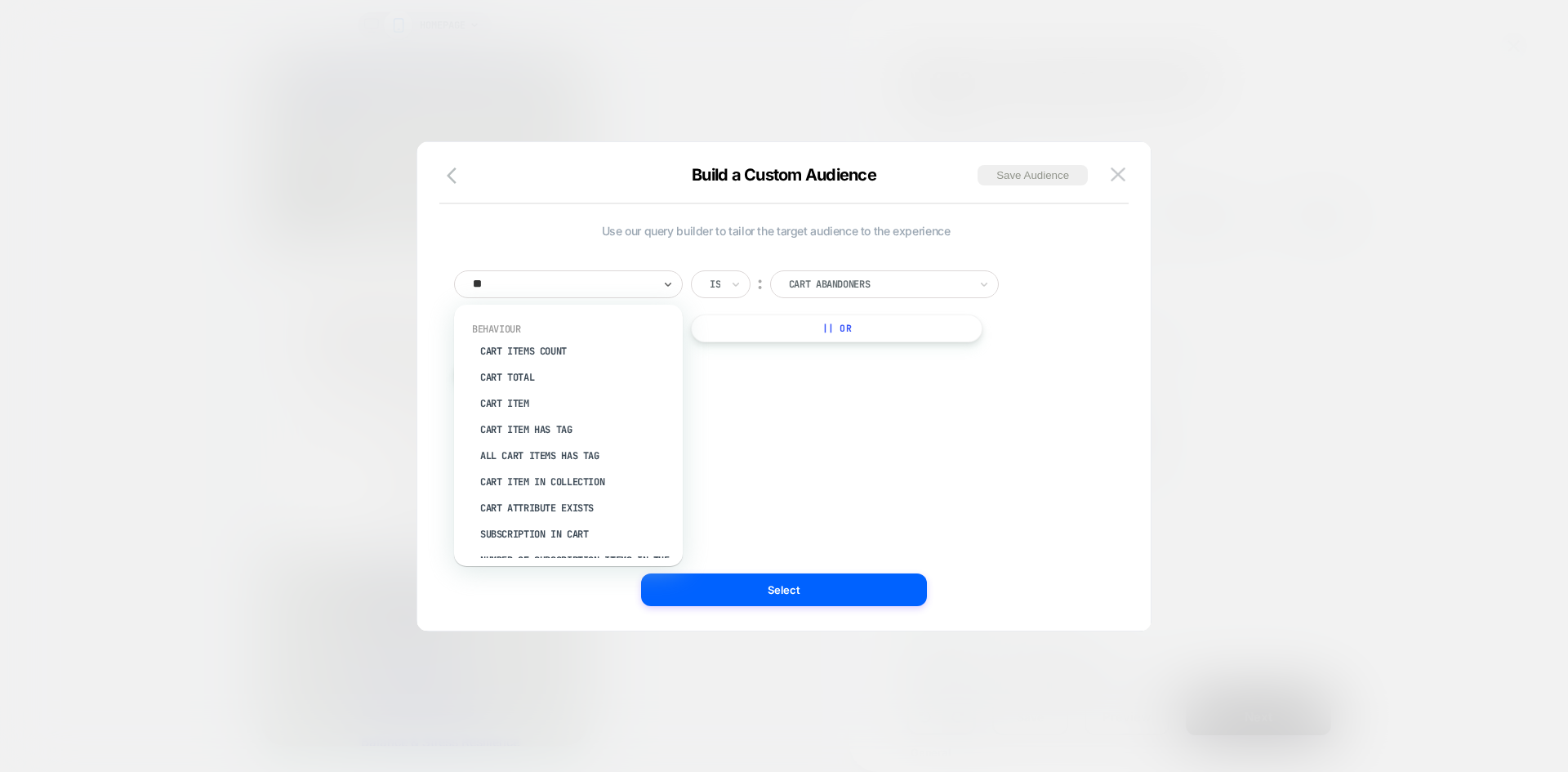
type input "***"
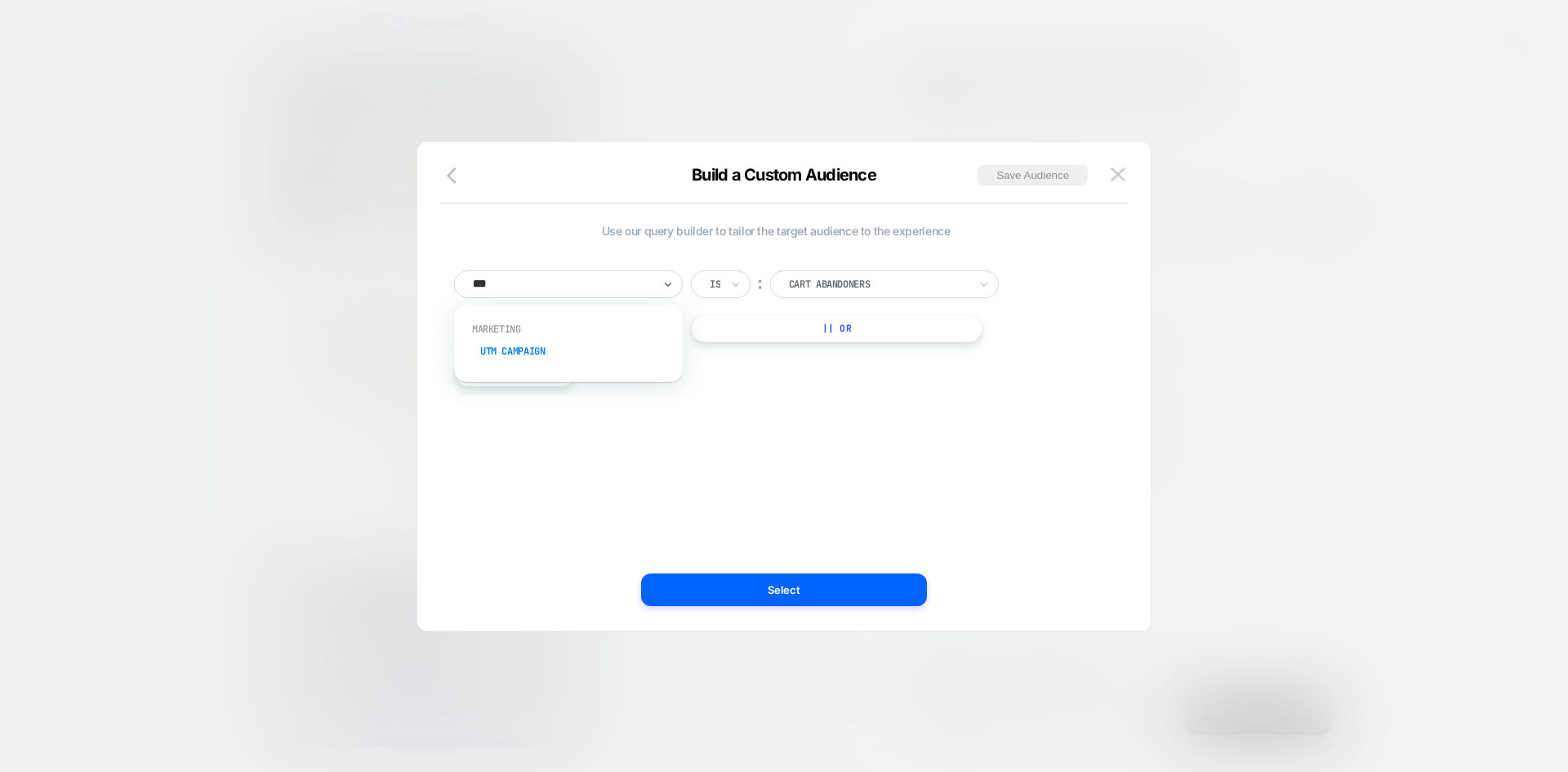
click at [567, 354] on div "UTM Campaign" at bounding box center [577, 351] width 212 height 26
click at [828, 286] on input at bounding box center [872, 285] width 204 height 28
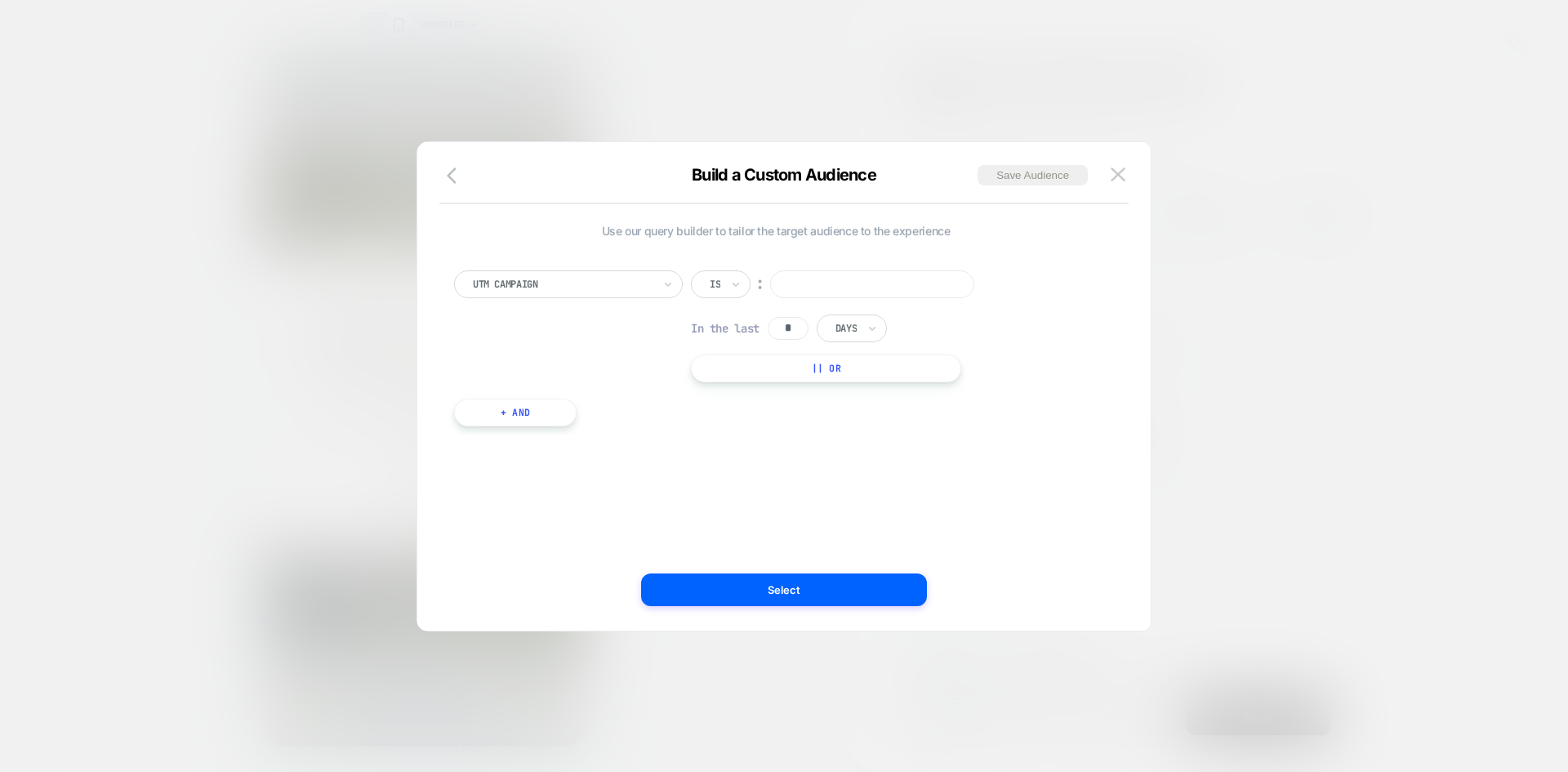
paste input "********"
type input "********"
click at [815, 586] on button "Select" at bounding box center [784, 590] width 286 height 33
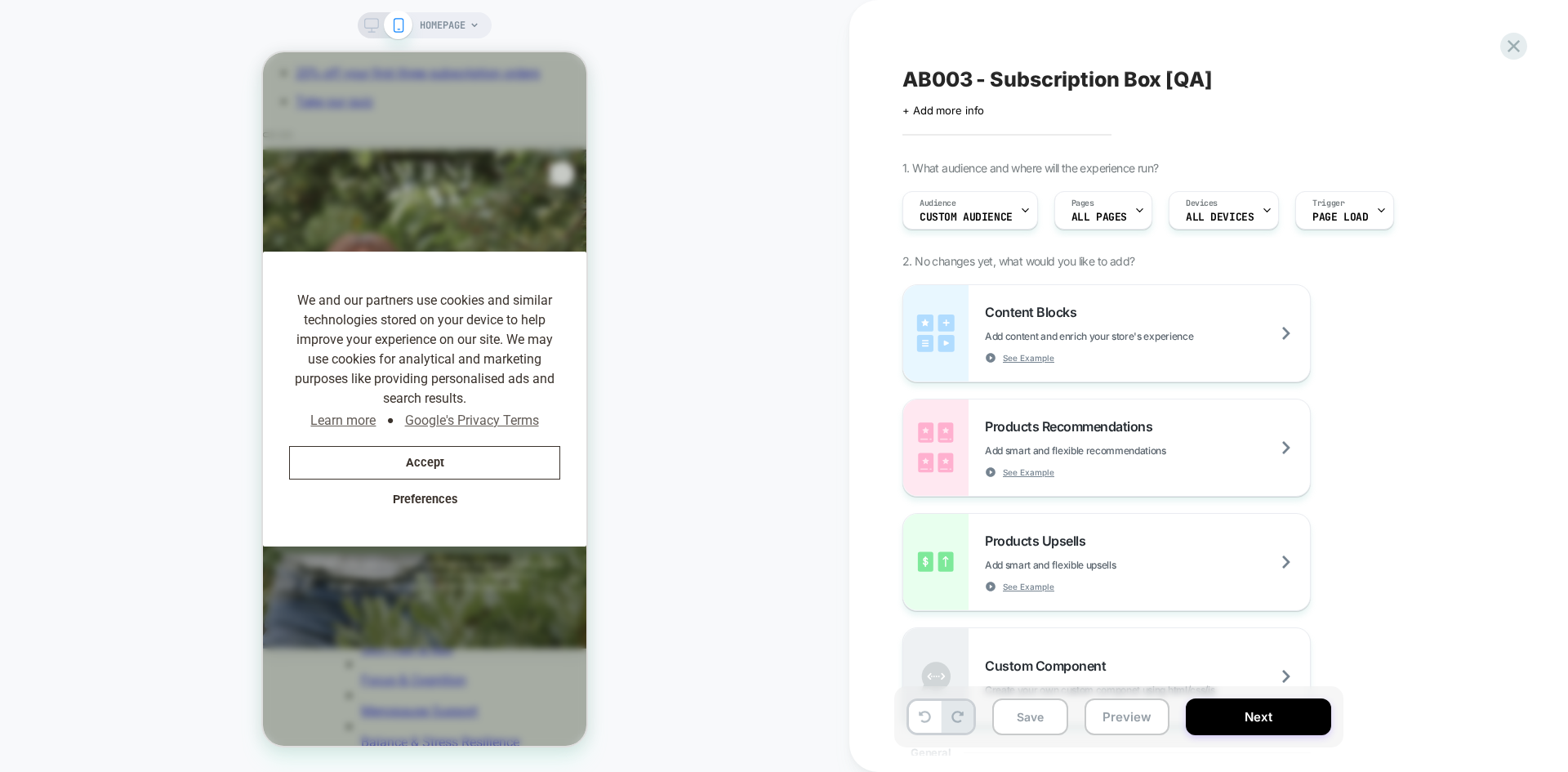
scroll to position [0, 0]
click at [1098, 209] on div "Pages ALL PAGES" at bounding box center [1099, 210] width 88 height 37
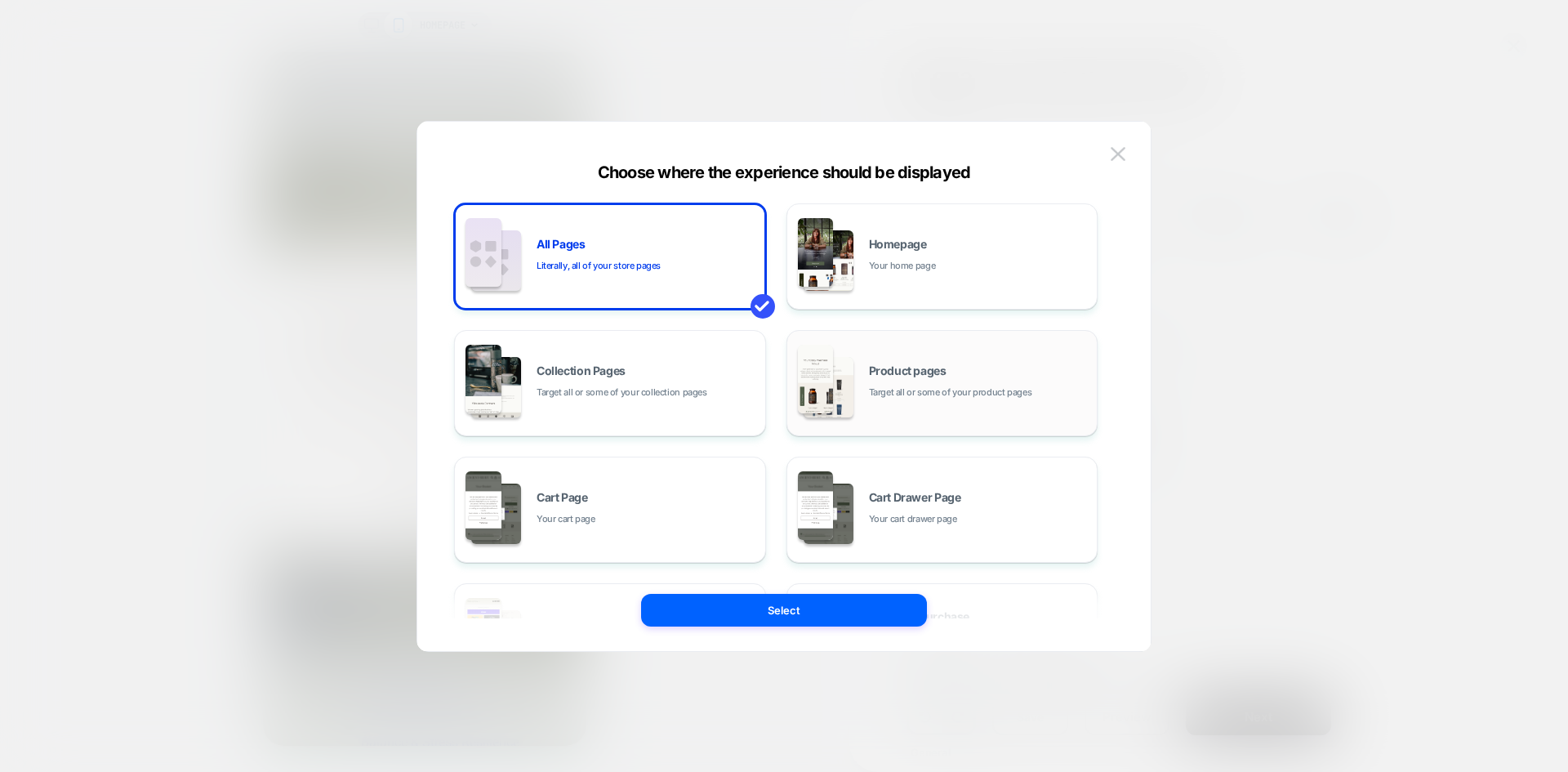
click at [933, 383] on div "Product pages Target all or some of your product pages" at bounding box center [979, 383] width 220 height 35
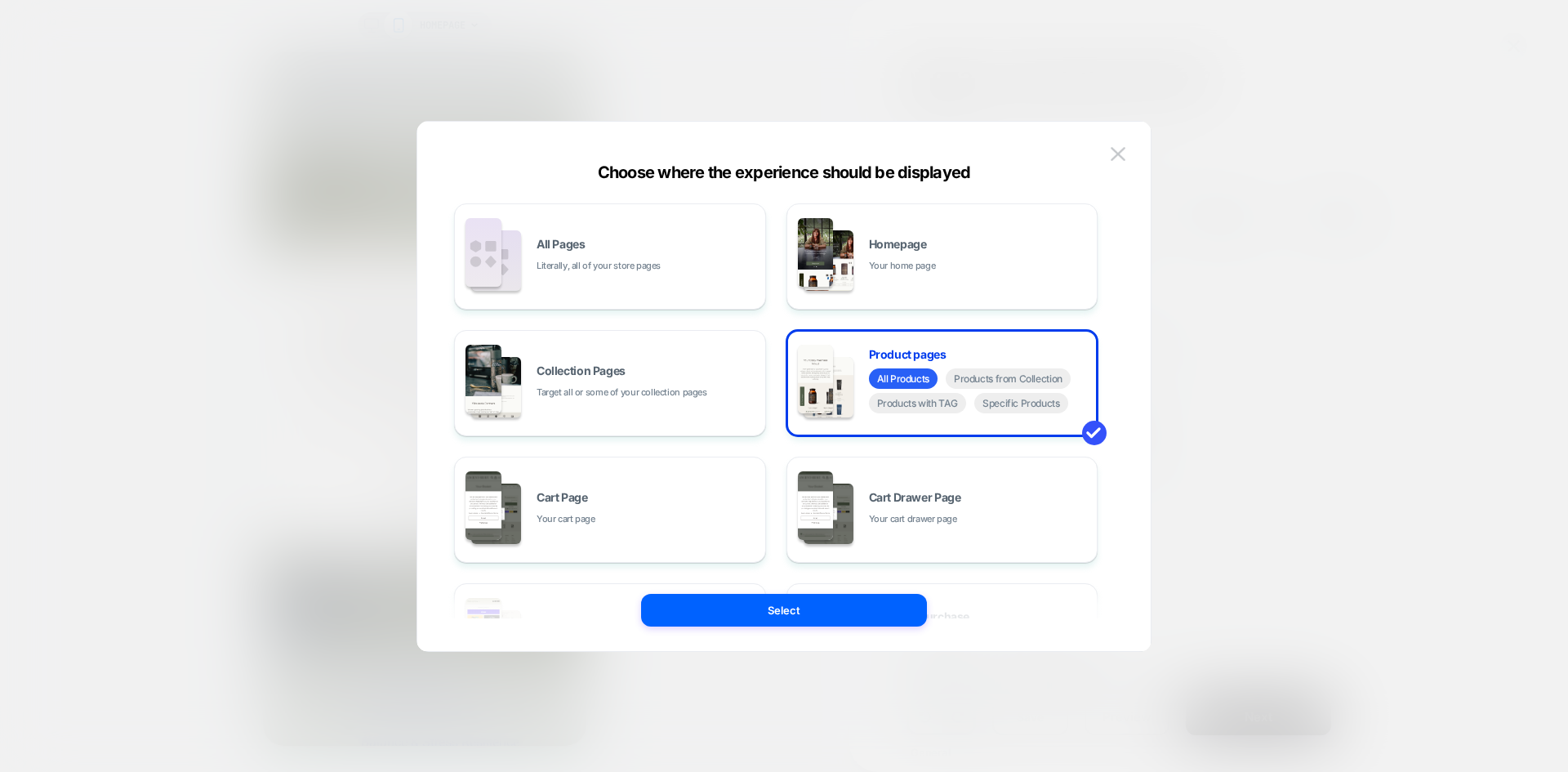
scroll to position [0, 336]
click at [821, 596] on button "Select" at bounding box center [784, 611] width 286 height 33
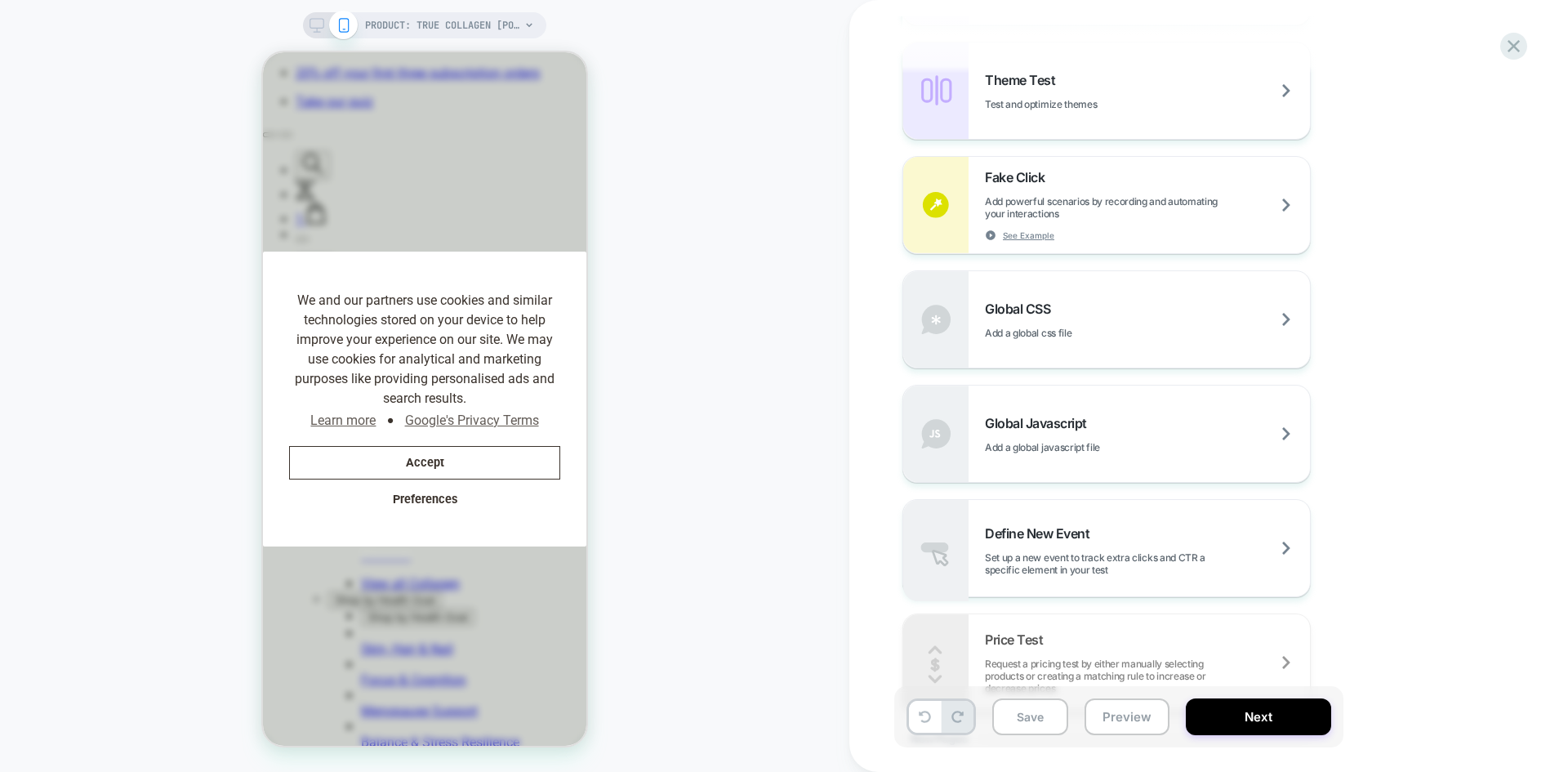
scroll to position [899, 0]
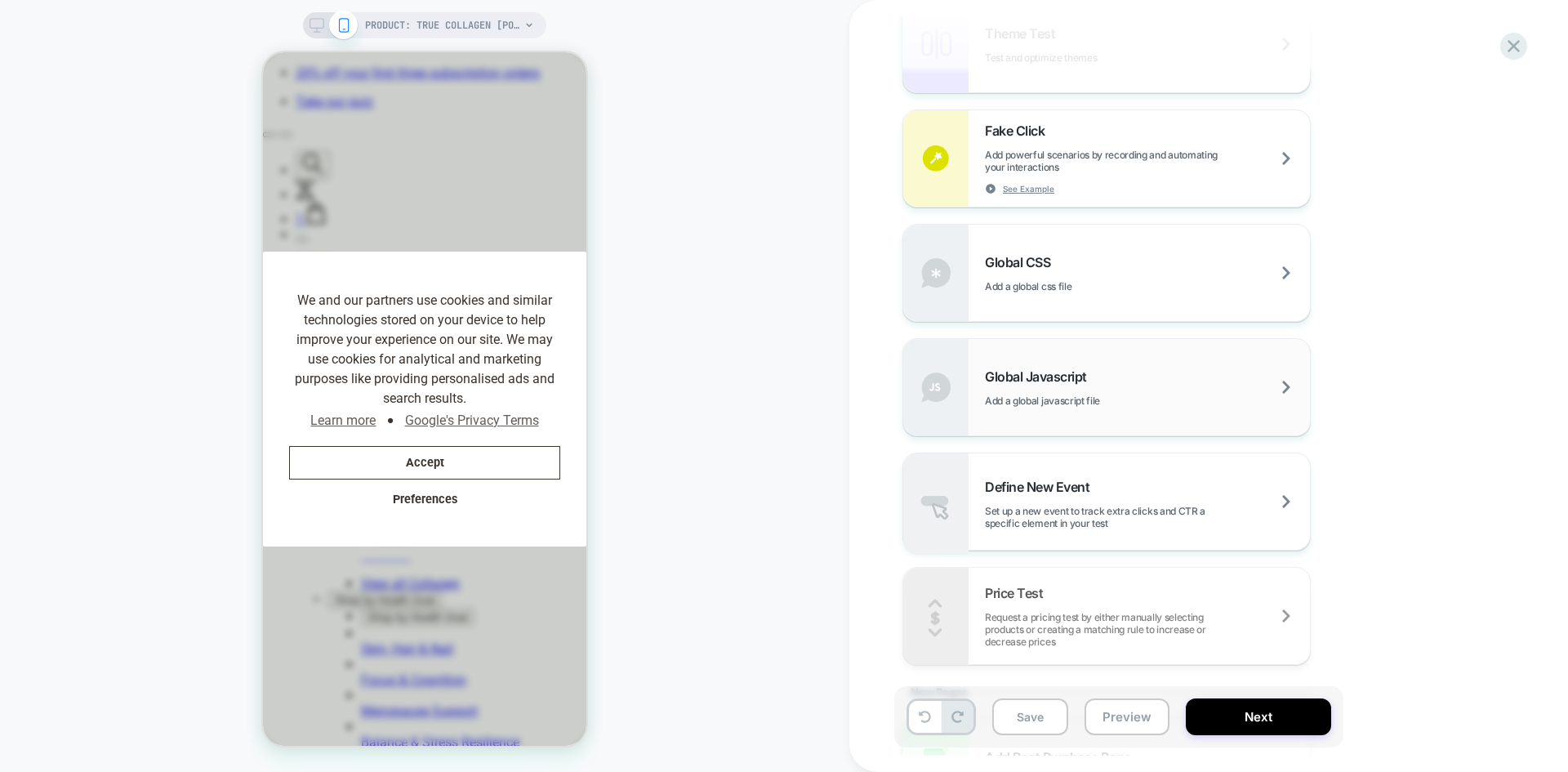
click at [1059, 383] on span "Global Javascript" at bounding box center [1040, 377] width 110 height 16
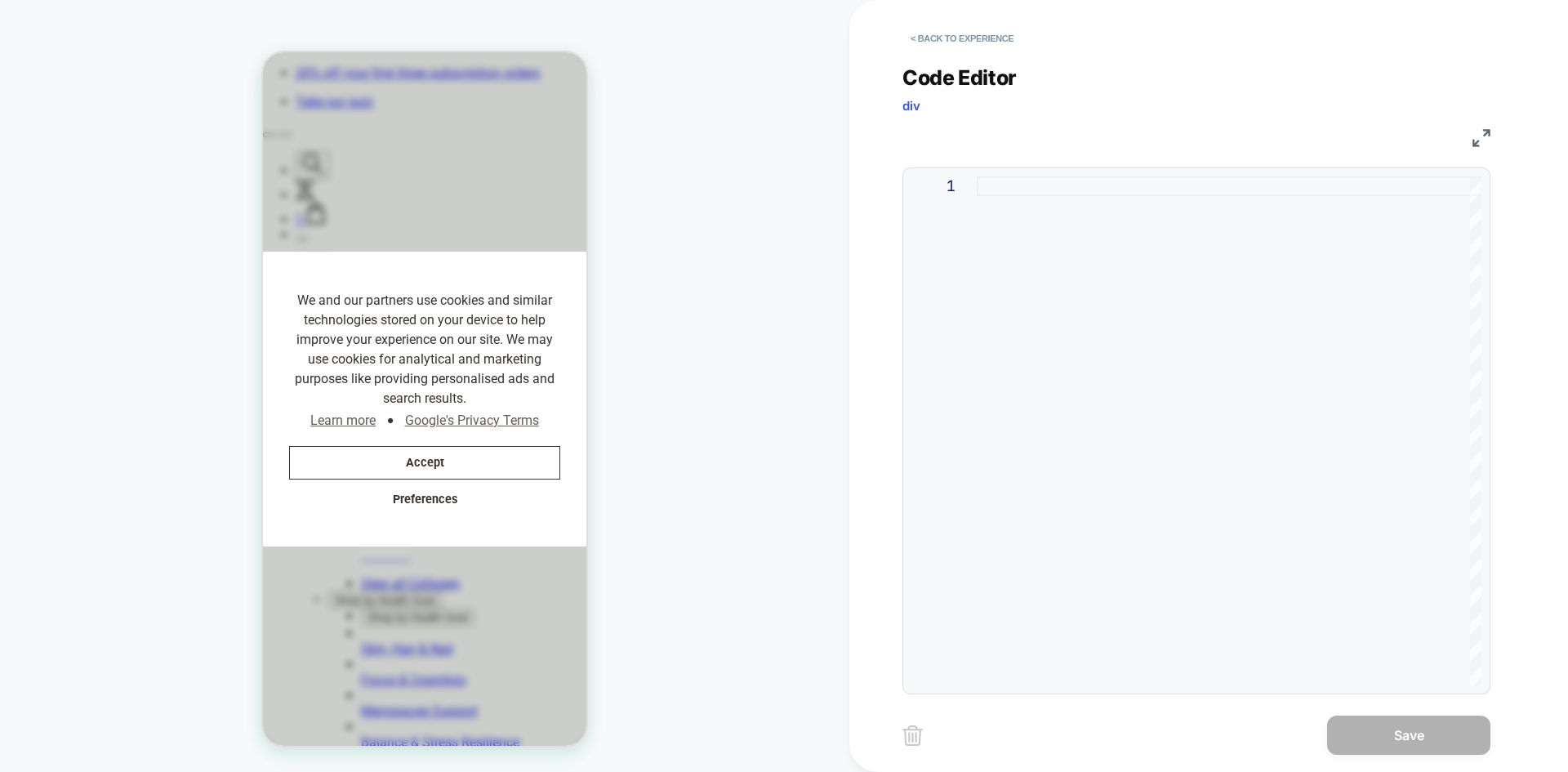
click at [1048, 233] on div at bounding box center [1229, 430] width 505 height 509
type textarea "**********"
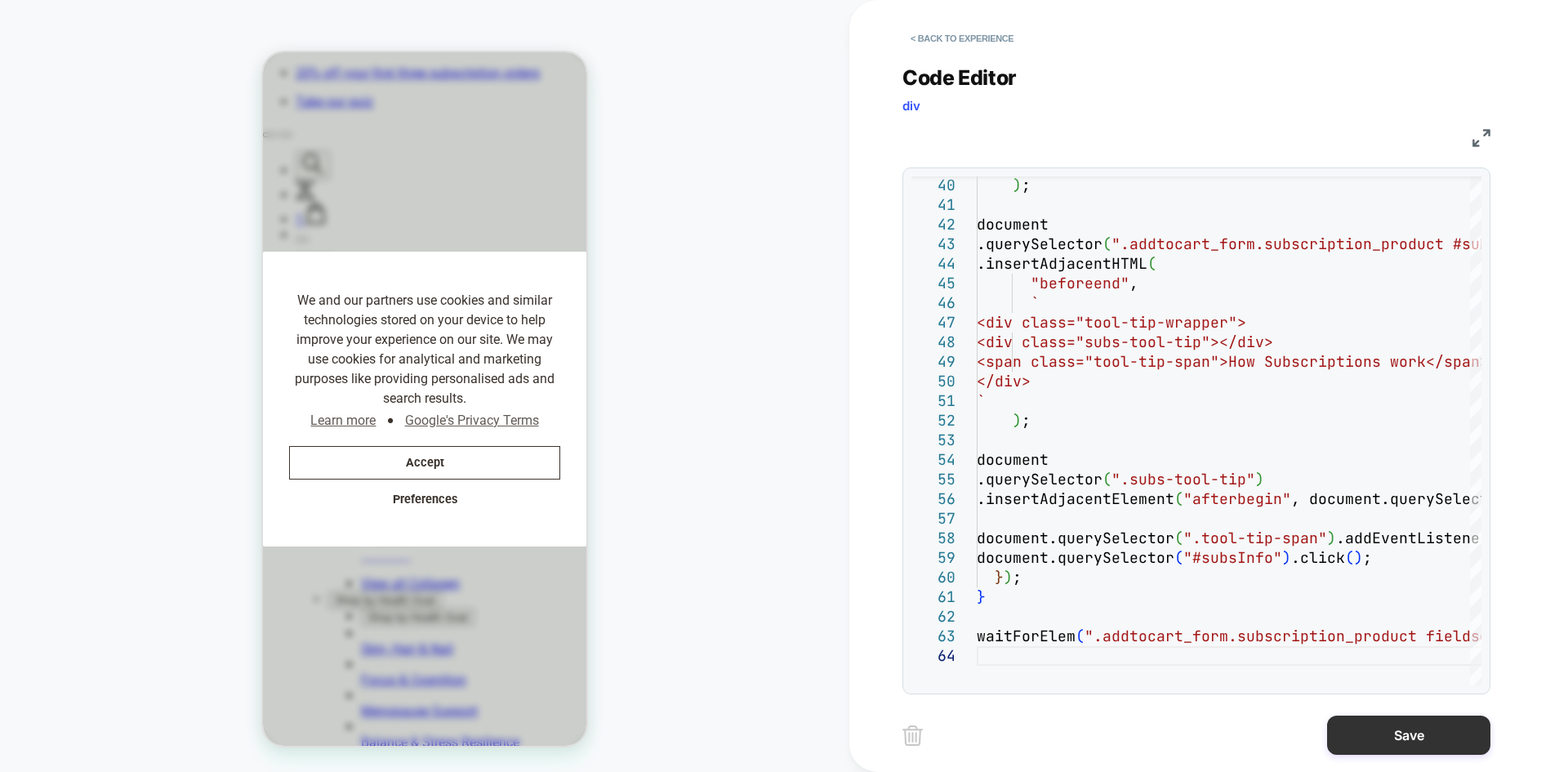
click at [1254, 596] on button "Save" at bounding box center [1408, 736] width 164 height 40
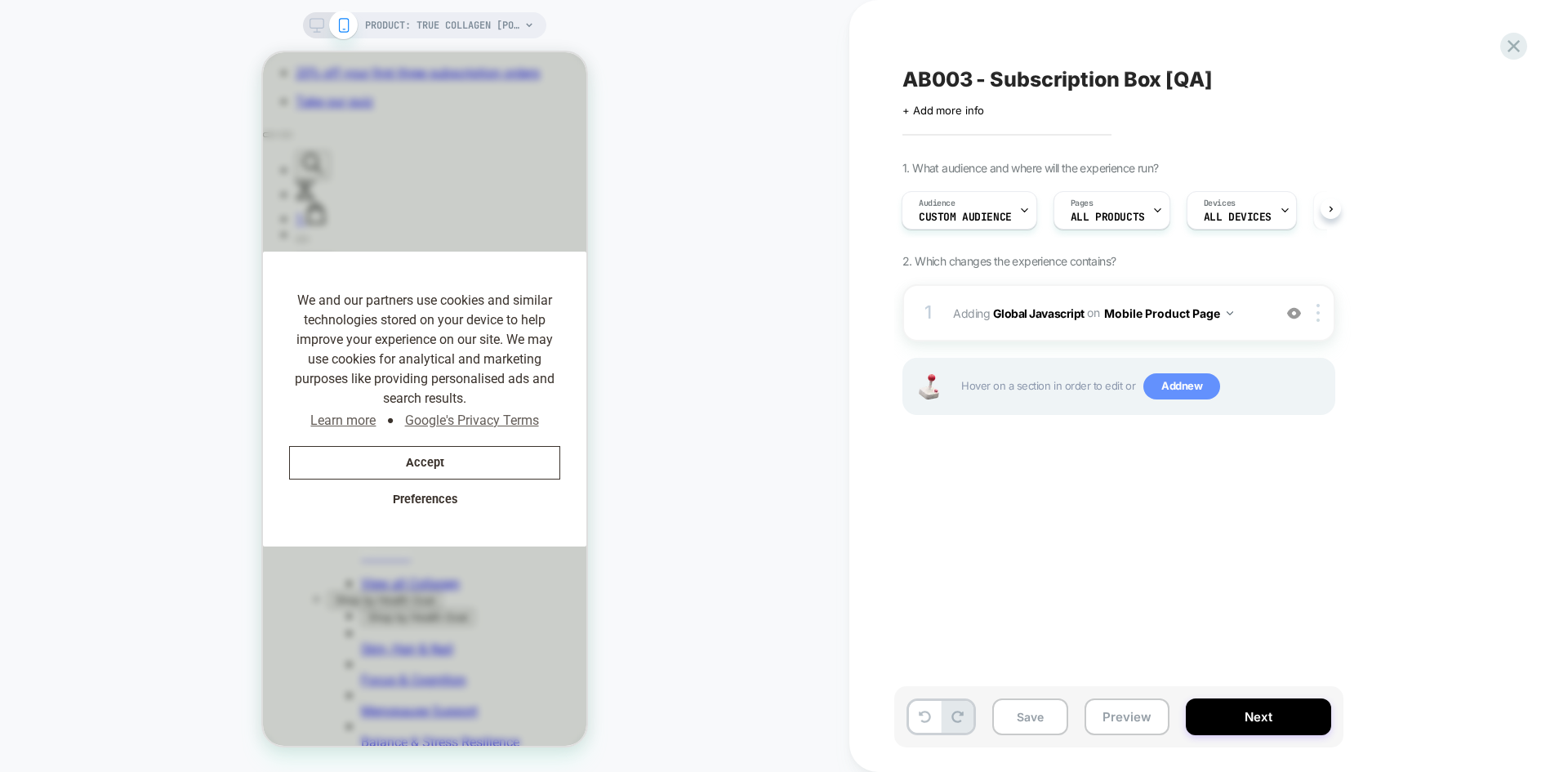
click at [1165, 388] on span "Add new" at bounding box center [1181, 387] width 77 height 26
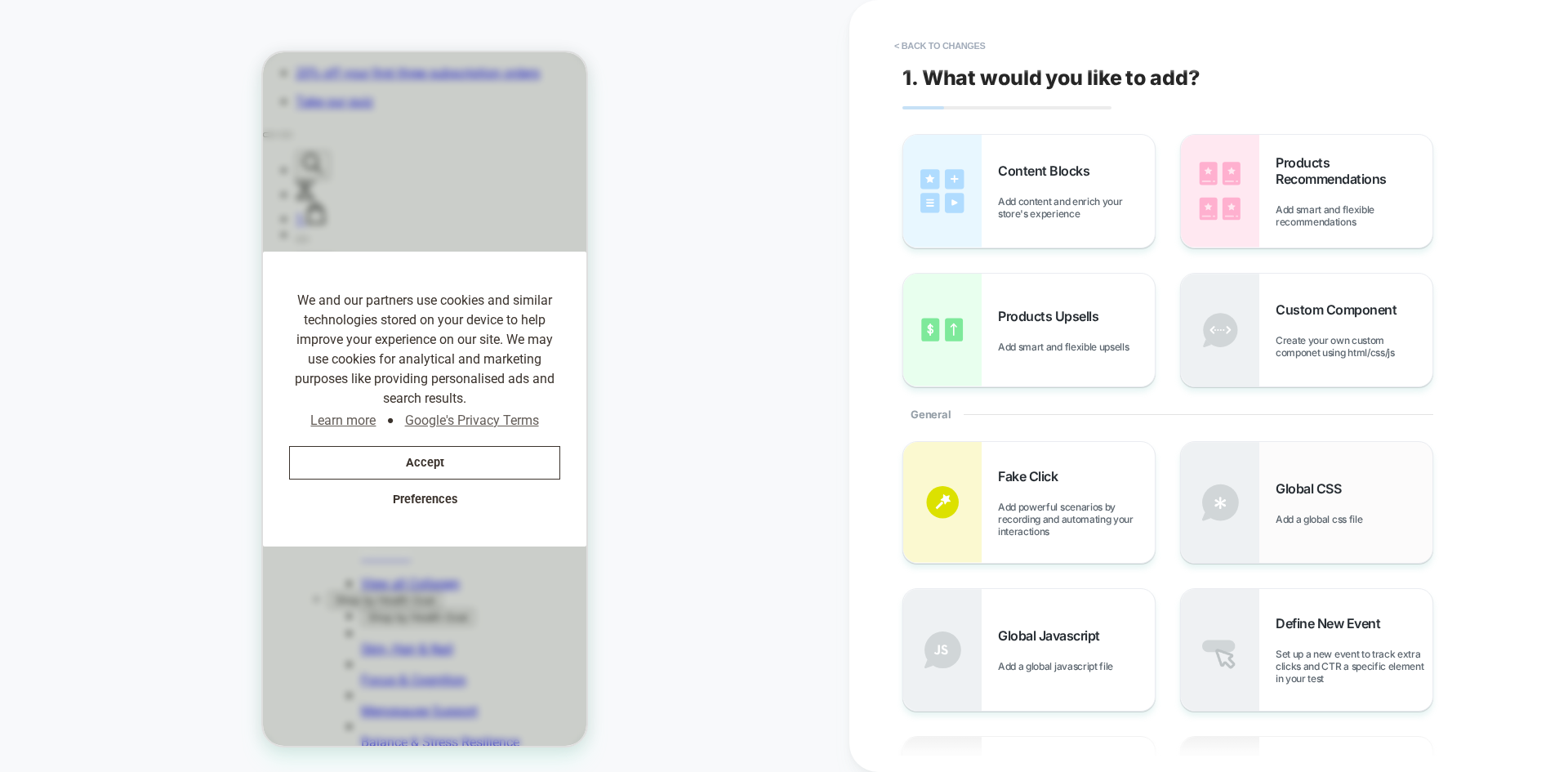
click at [1254, 500] on div "Global CSS Add a global css file" at bounding box center [1354, 503] width 157 height 45
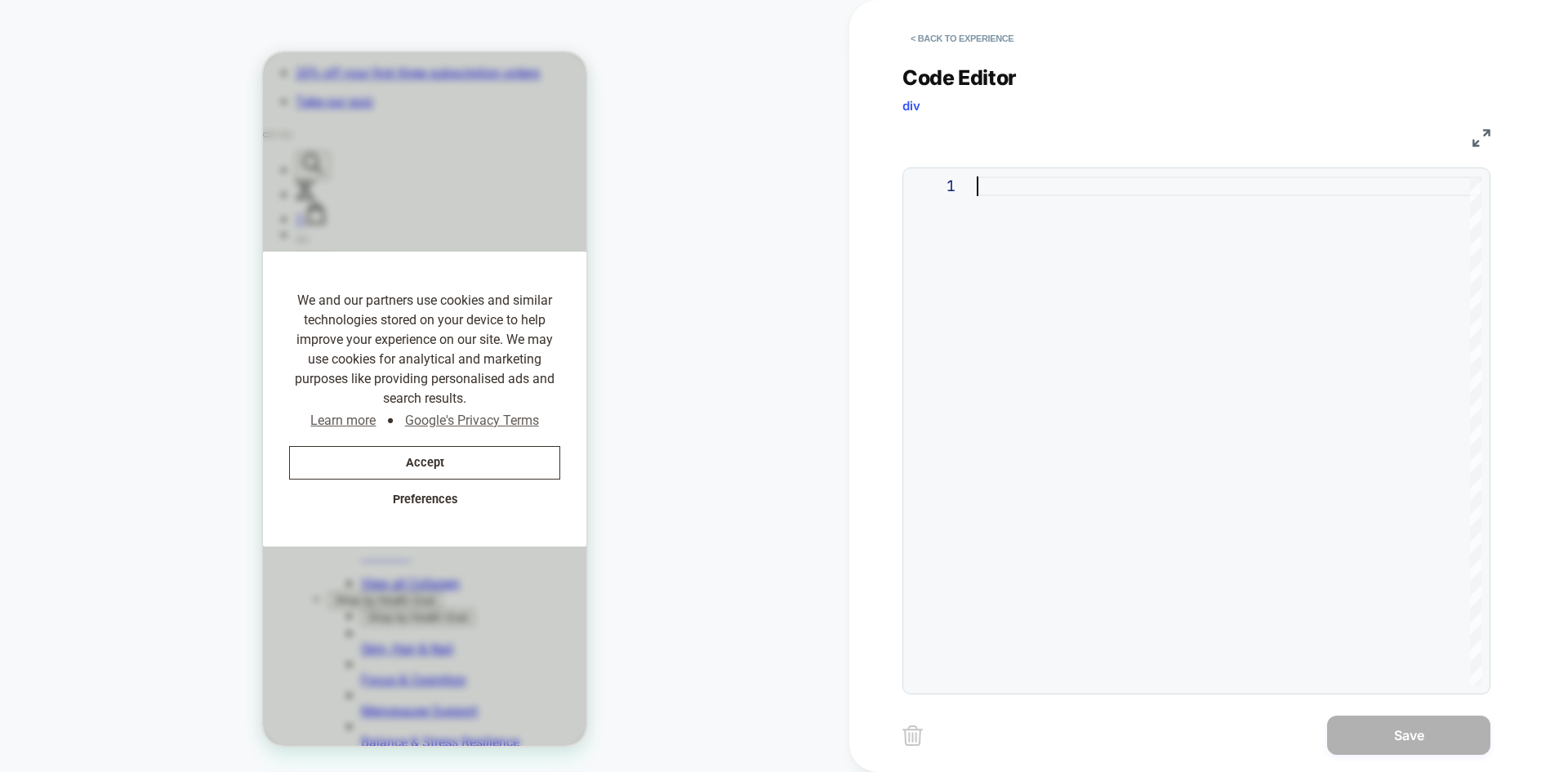
click at [1094, 258] on div at bounding box center [1229, 430] width 505 height 509
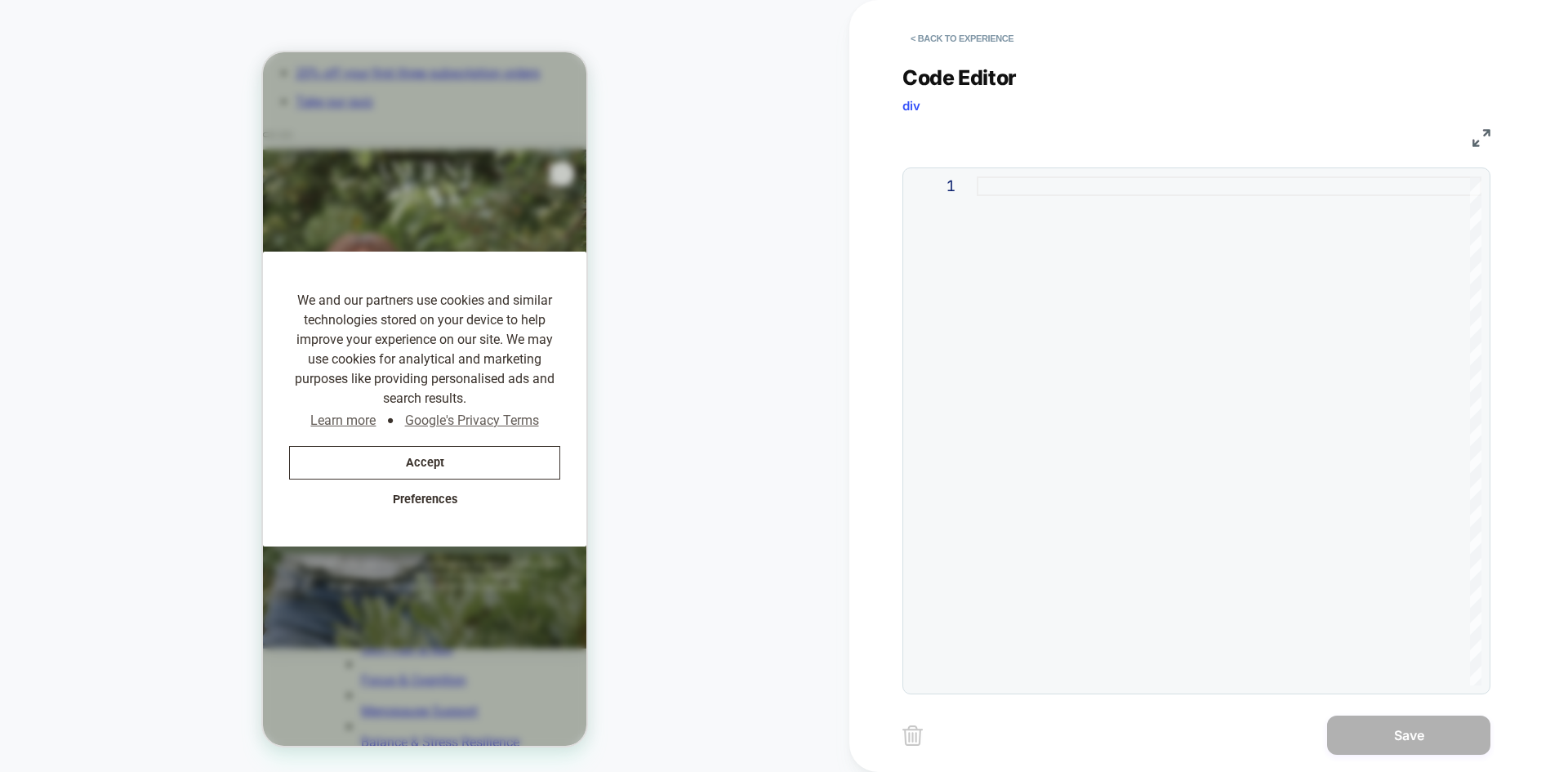
type textarea "**********"
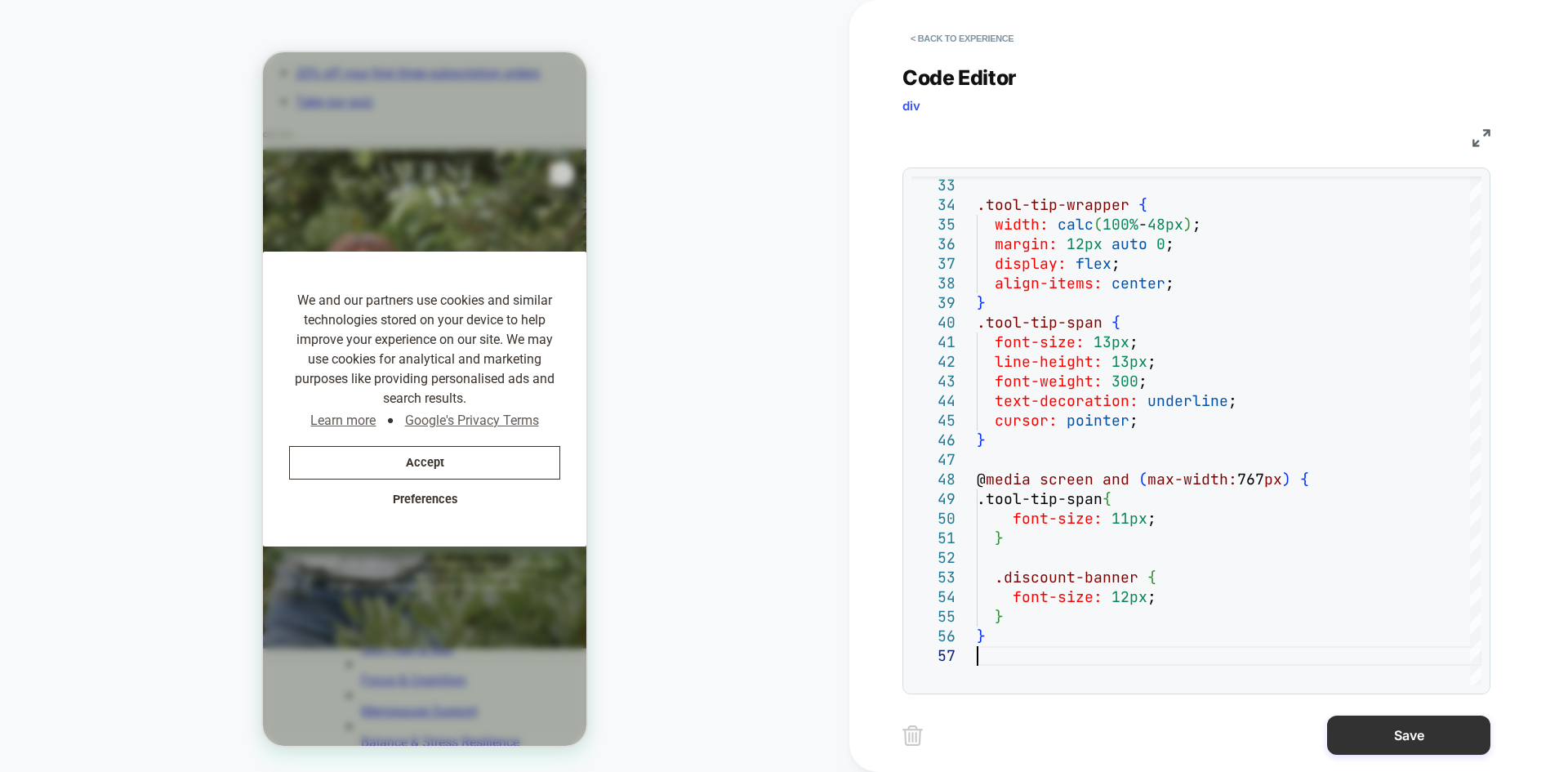
click at [1254, 596] on button "Save" at bounding box center [1408, 736] width 164 height 40
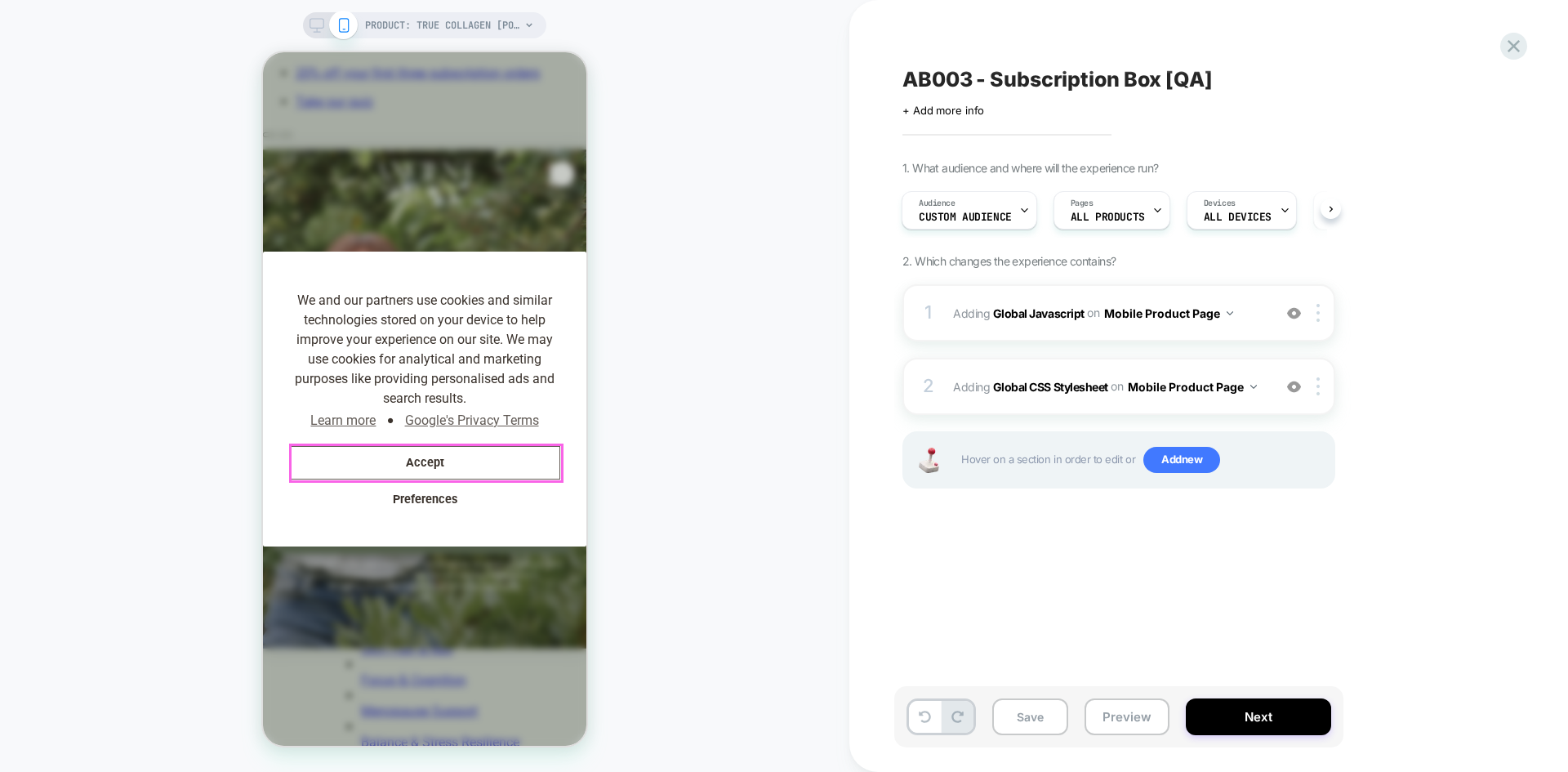
click at [447, 468] on button "Accept" at bounding box center [424, 463] width 271 height 34
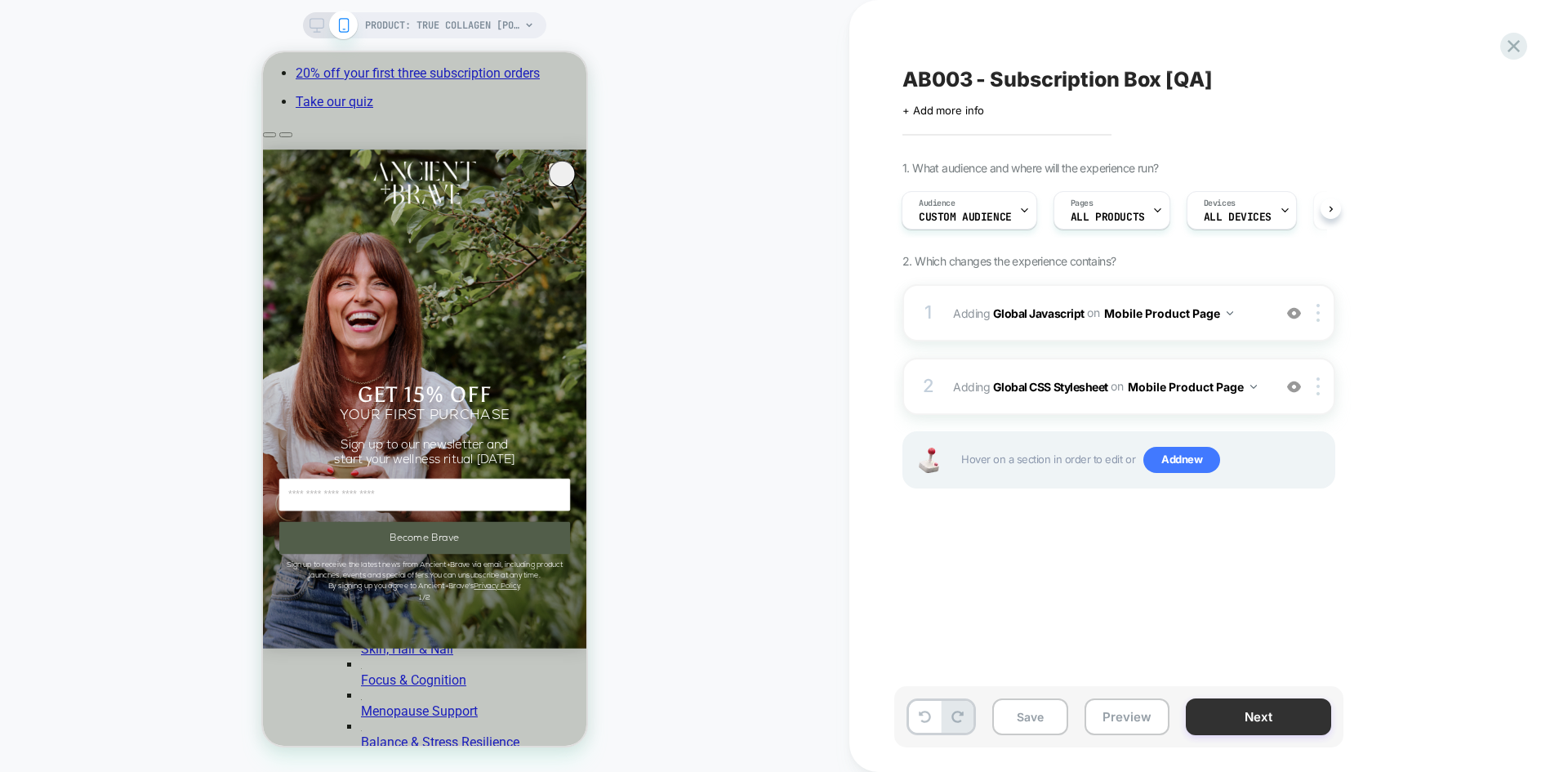
click at [1243, 596] on button "Next" at bounding box center [1259, 717] width 146 height 37
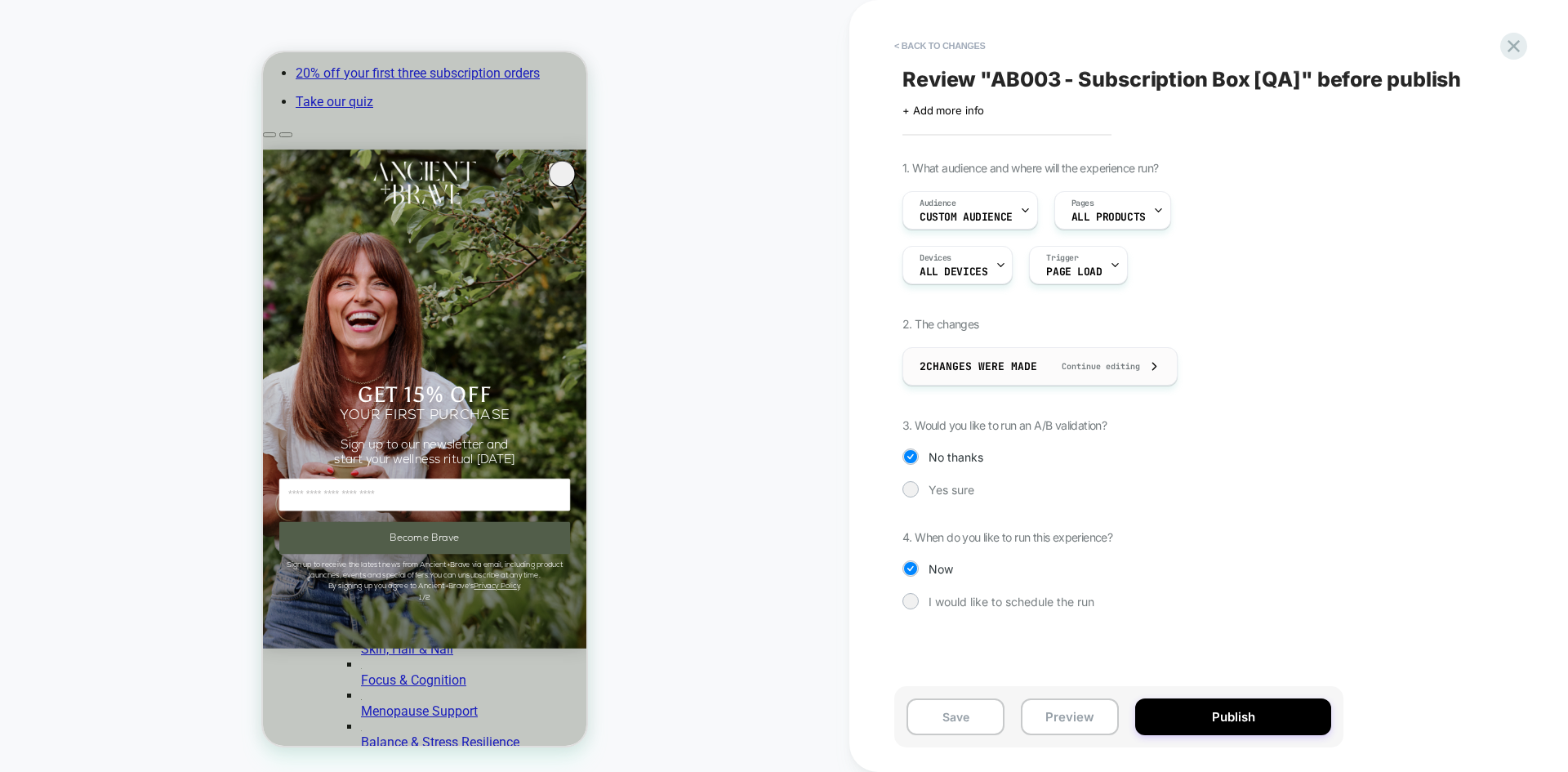
click at [1097, 368] on span "Continue editing" at bounding box center [1092, 366] width 95 height 11
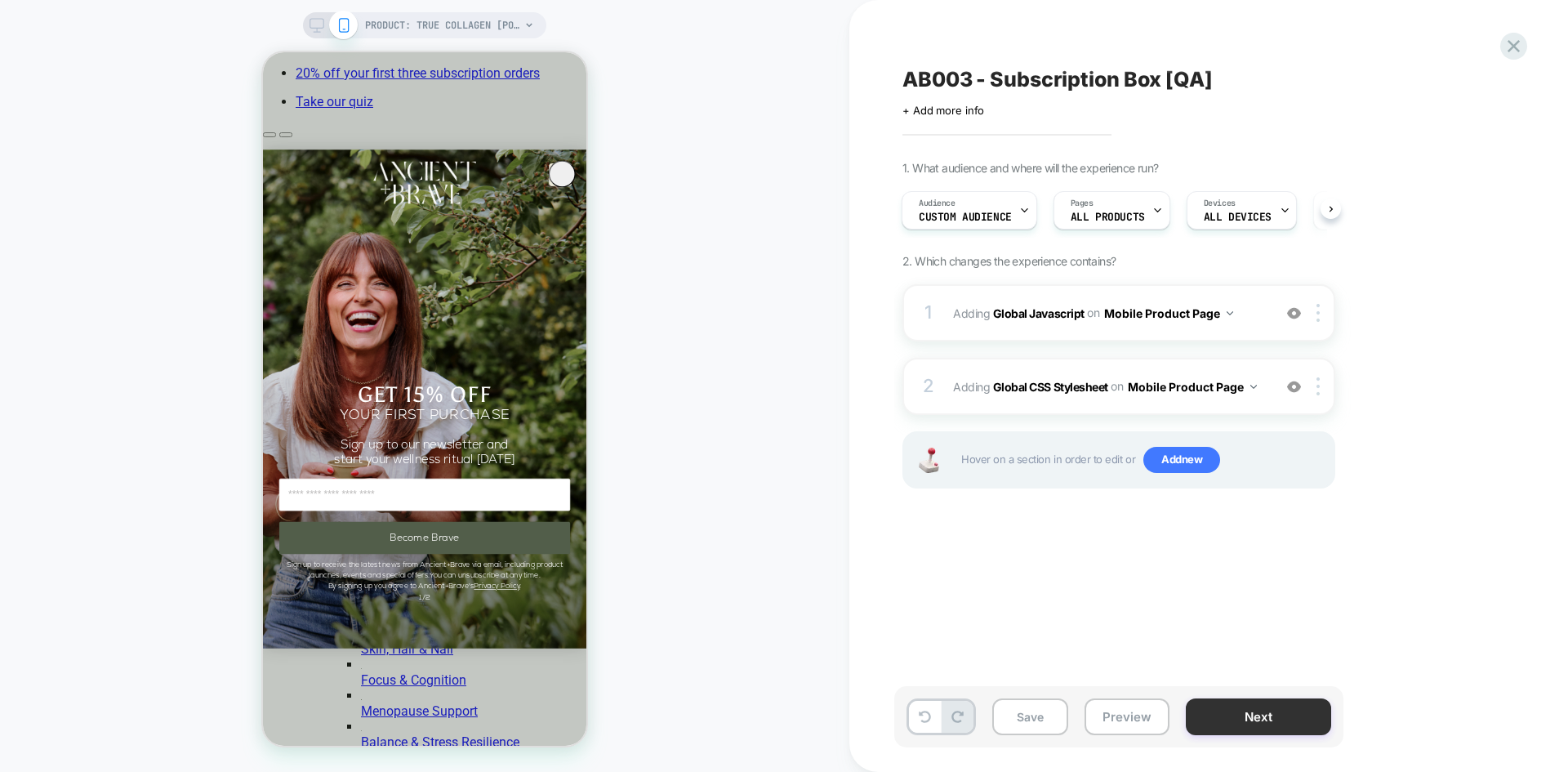
click at [1254, 596] on button "Next" at bounding box center [1259, 717] width 146 height 37
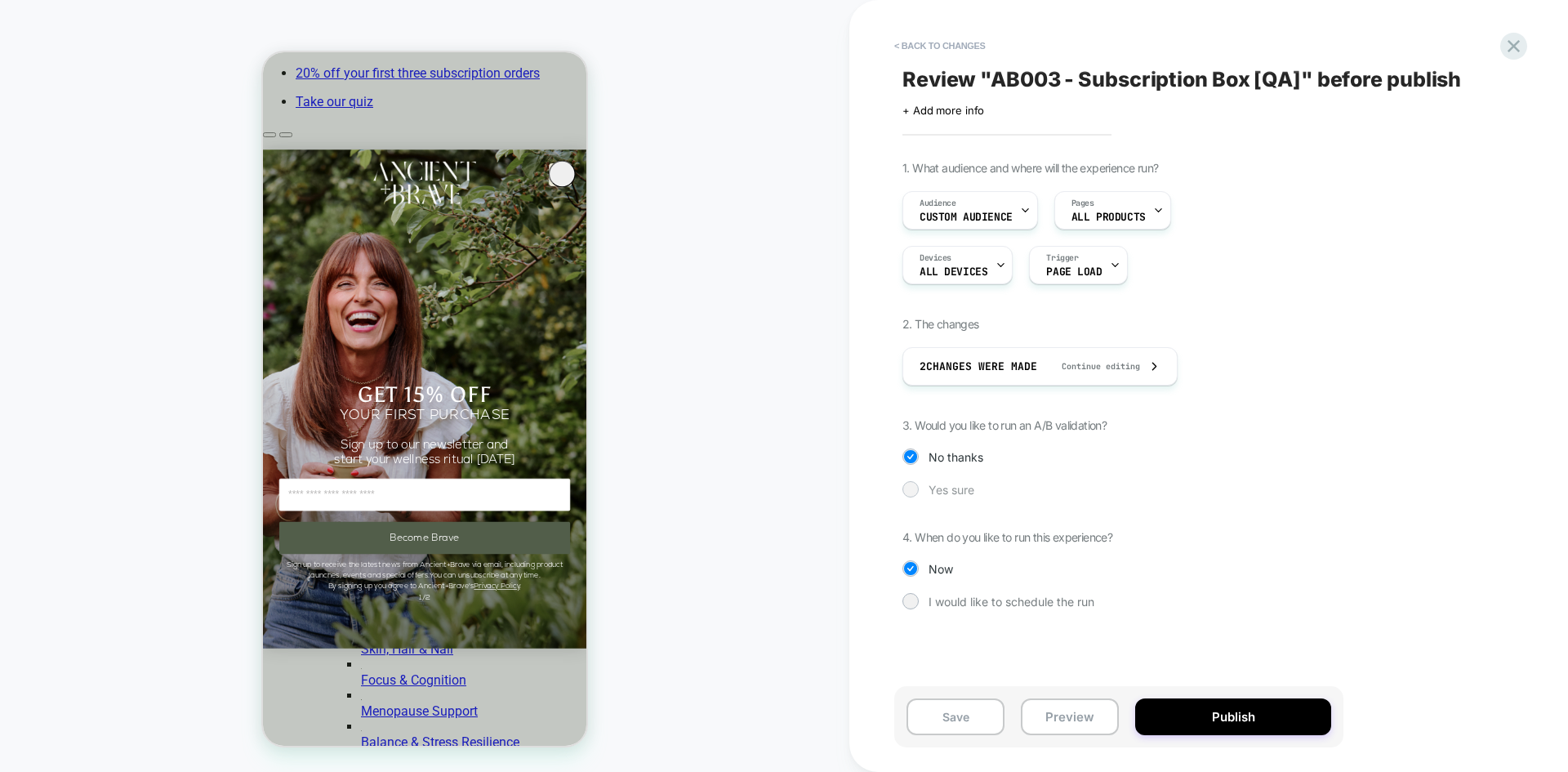
click at [907, 482] on div at bounding box center [911, 490] width 16 height 16
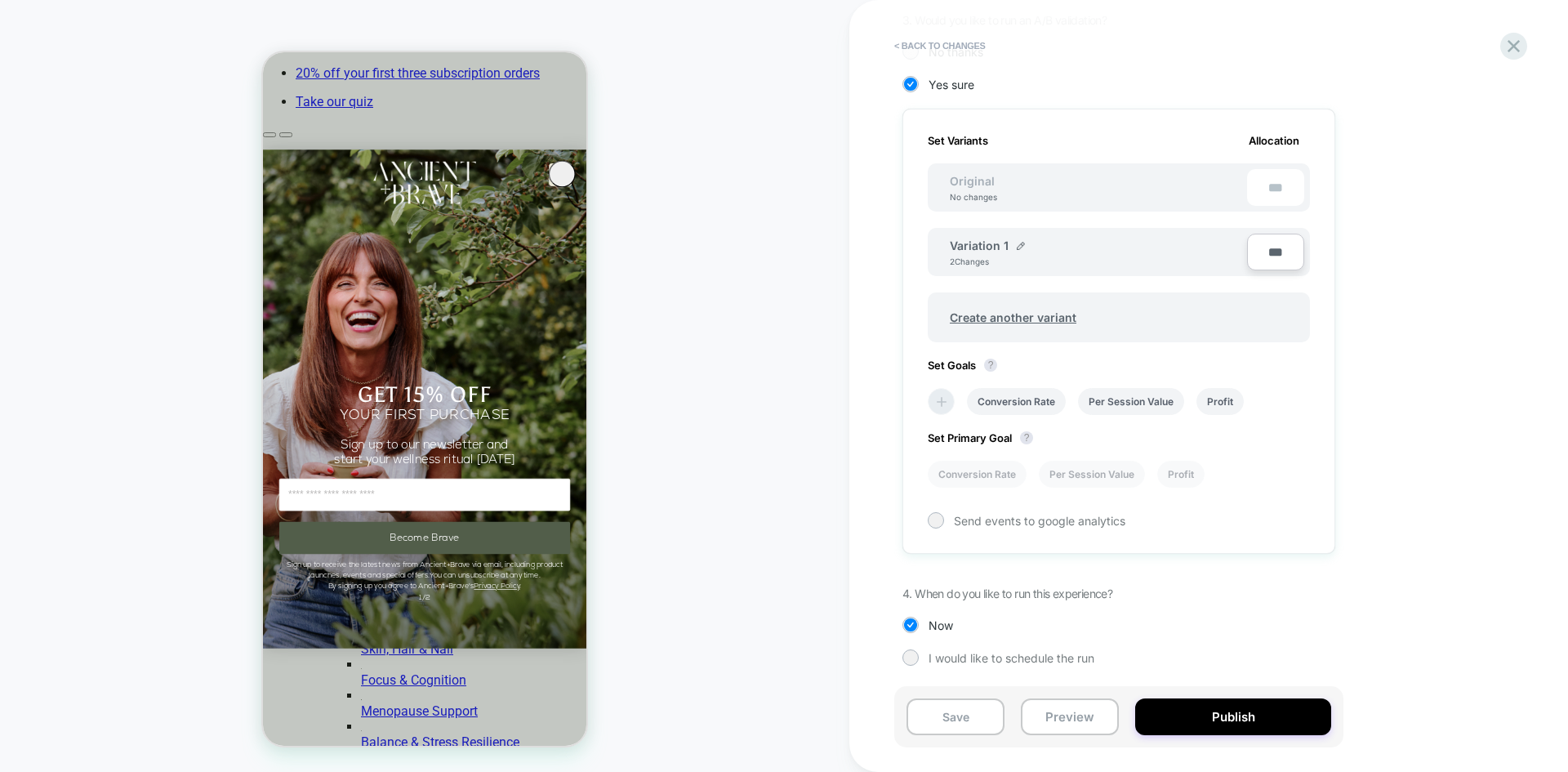
click at [943, 399] on icon at bounding box center [942, 402] width 16 height 16
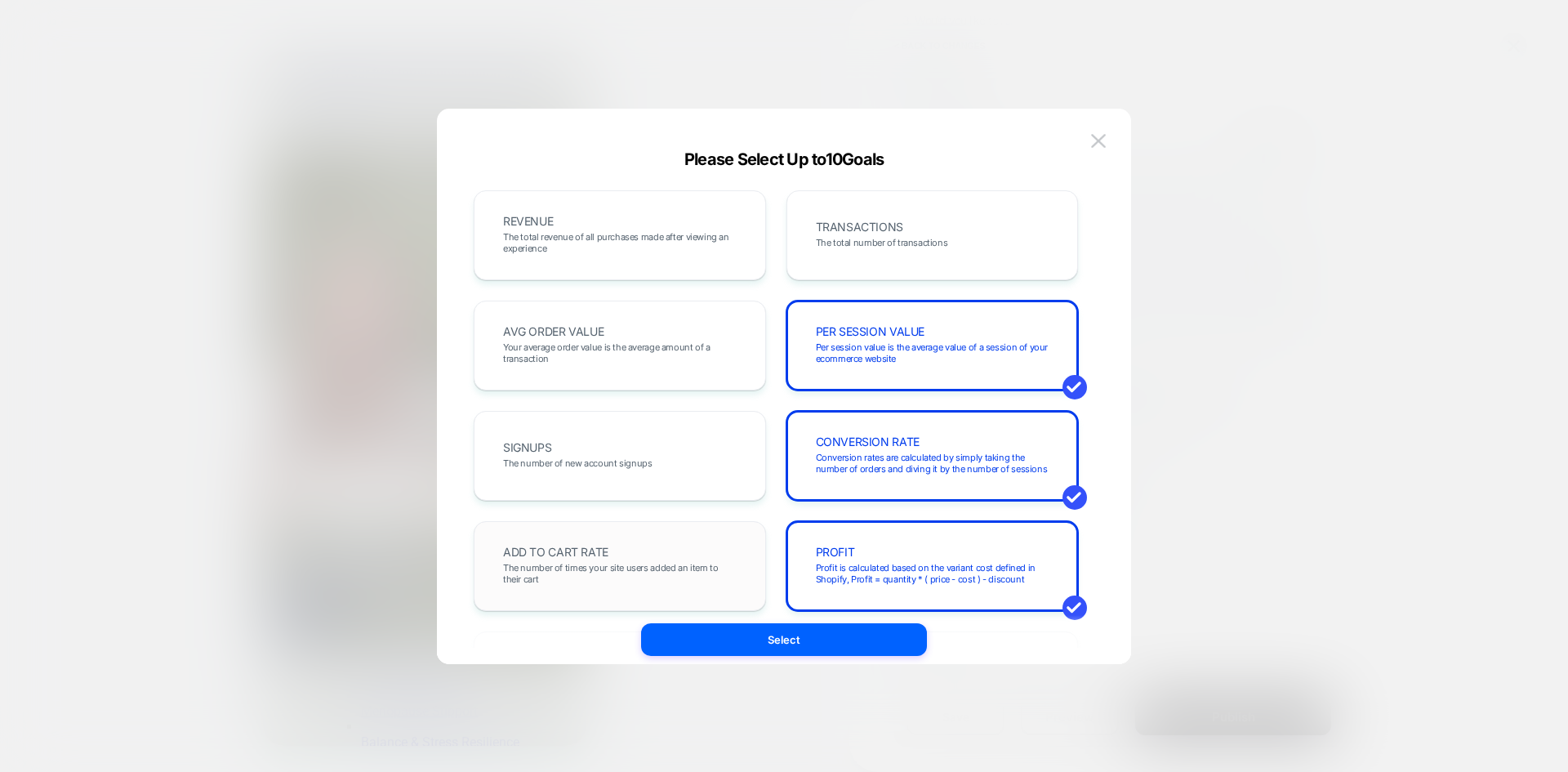
click at [692, 545] on div "ADD TO CART RATE The number of times your site users added an item to their cart" at bounding box center [620, 566] width 258 height 56
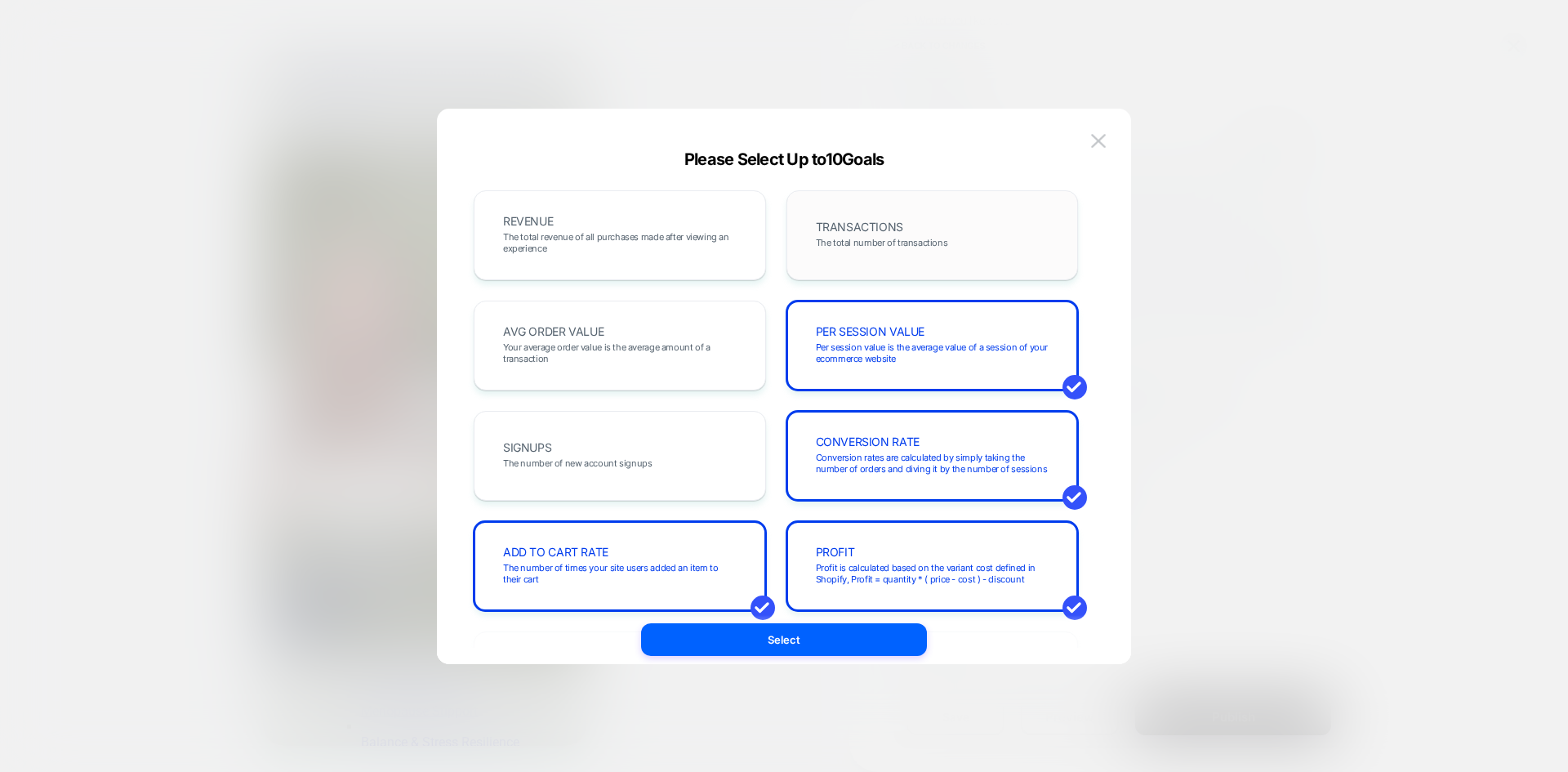
click at [821, 225] on span "TRANSACTIONS" at bounding box center [860, 227] width 87 height 12
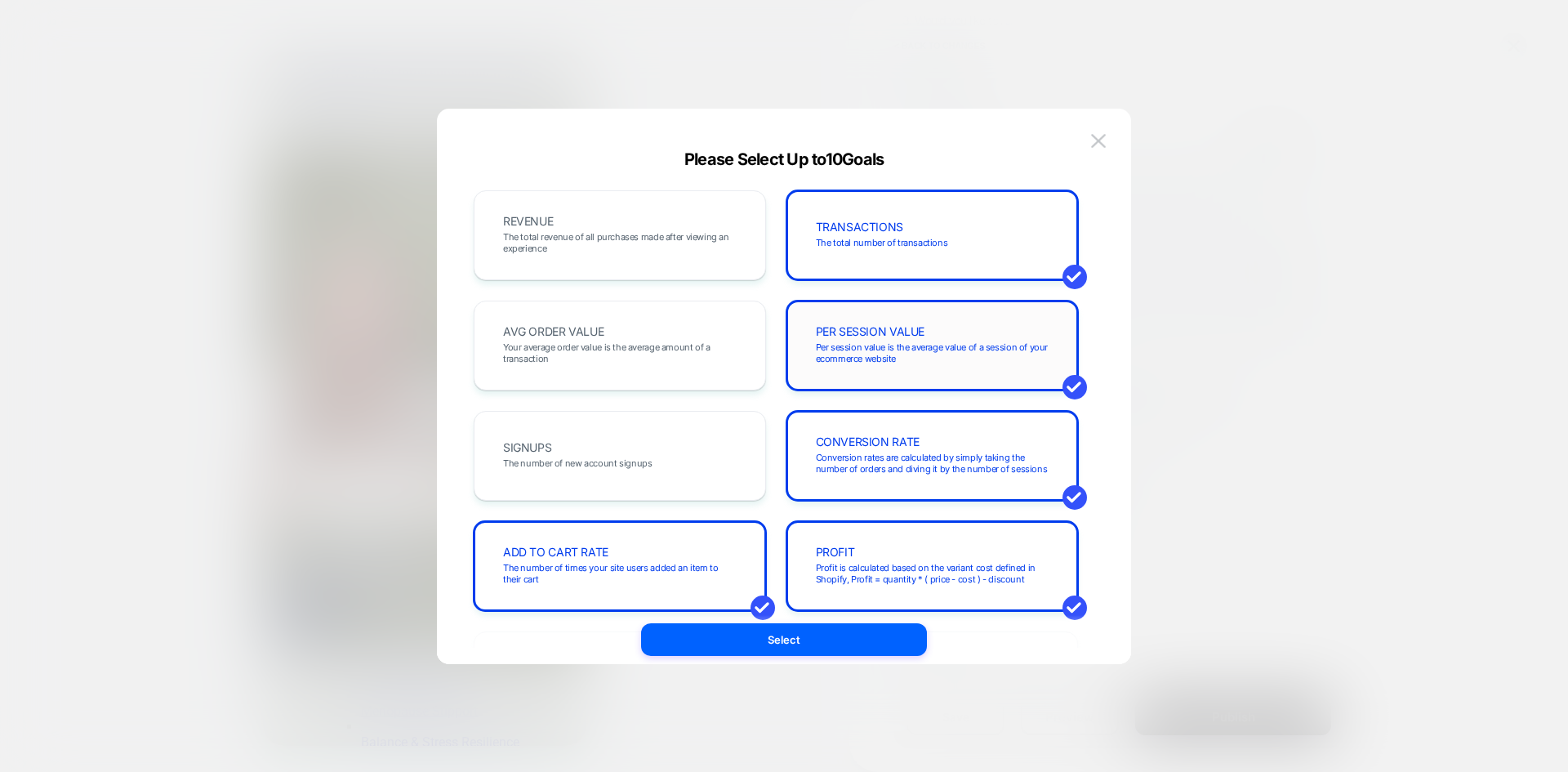
click at [1000, 349] on span "Per session value is the average value of a session of your ecommerce website" at bounding box center [933, 353] width 234 height 23
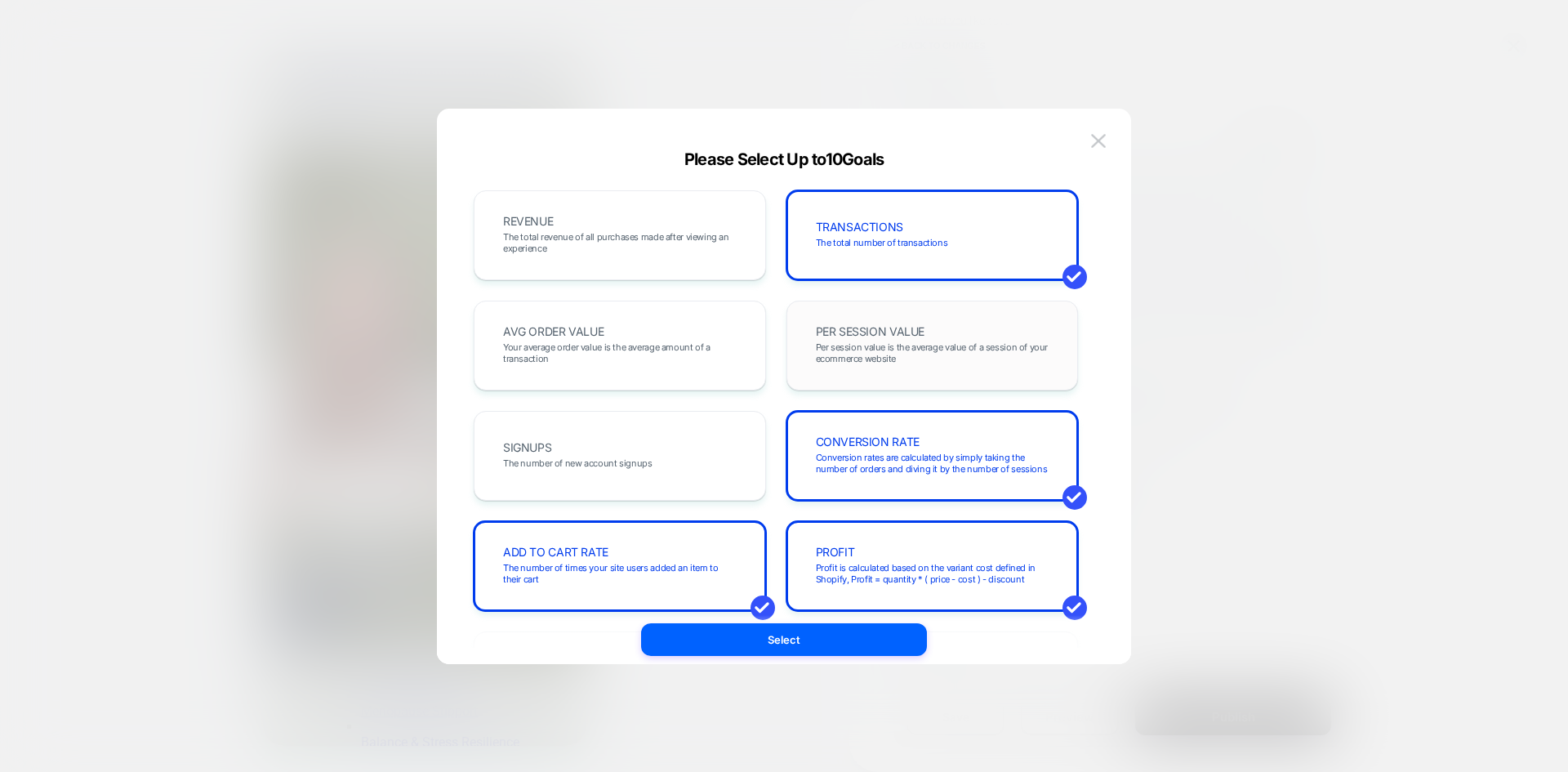
click at [958, 355] on span "Per session value is the average value of a session of your ecommerce website" at bounding box center [933, 353] width 234 height 23
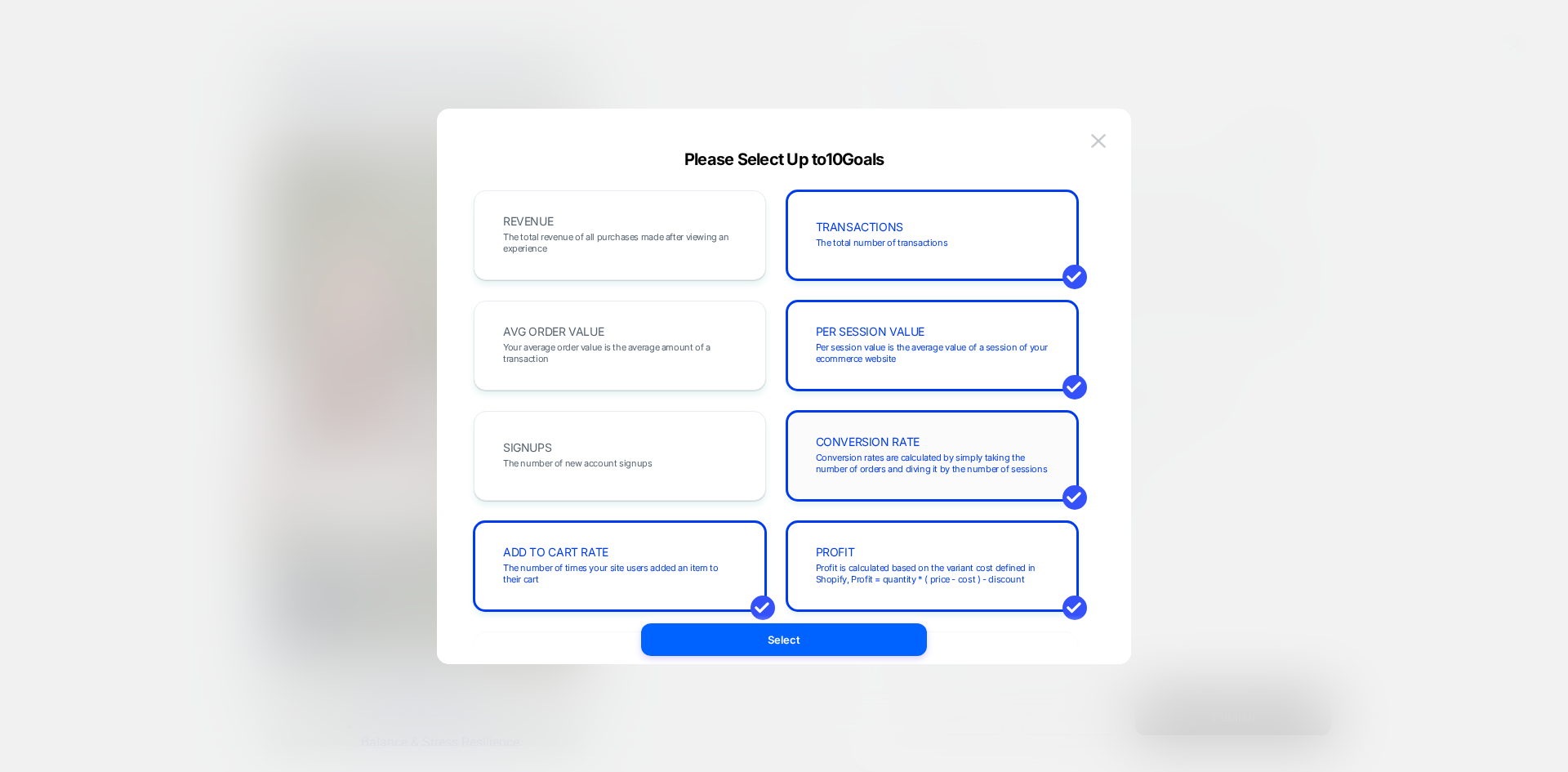
click at [958, 443] on div "CONVERSION RATE Conversion rates are calculated by simply taking the number of …" at bounding box center [933, 456] width 258 height 56
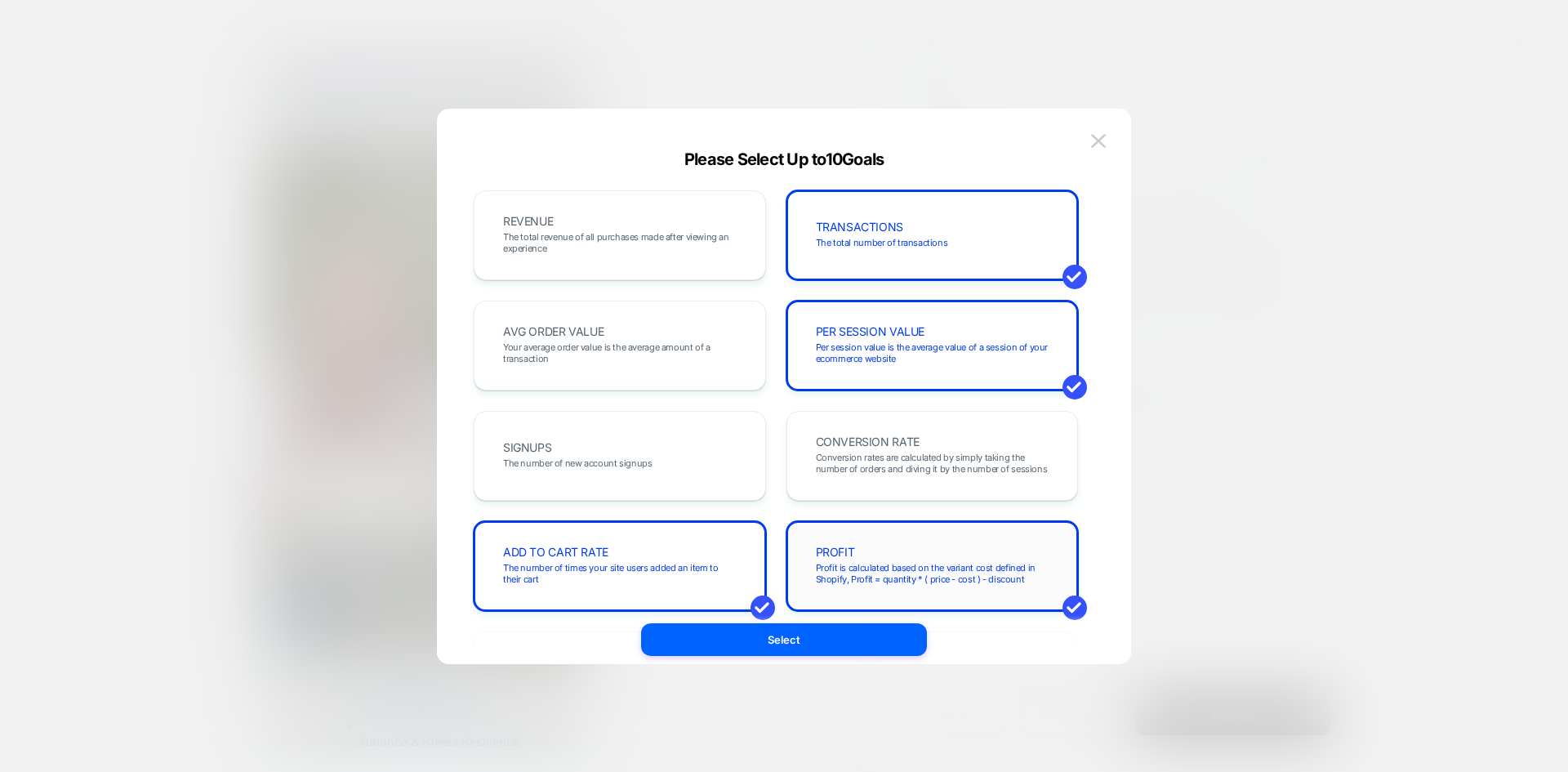
click at [963, 553] on div "PROFIT Profit is calculated based on the variant cost defined in Shopify, Profi…" at bounding box center [933, 566] width 258 height 56
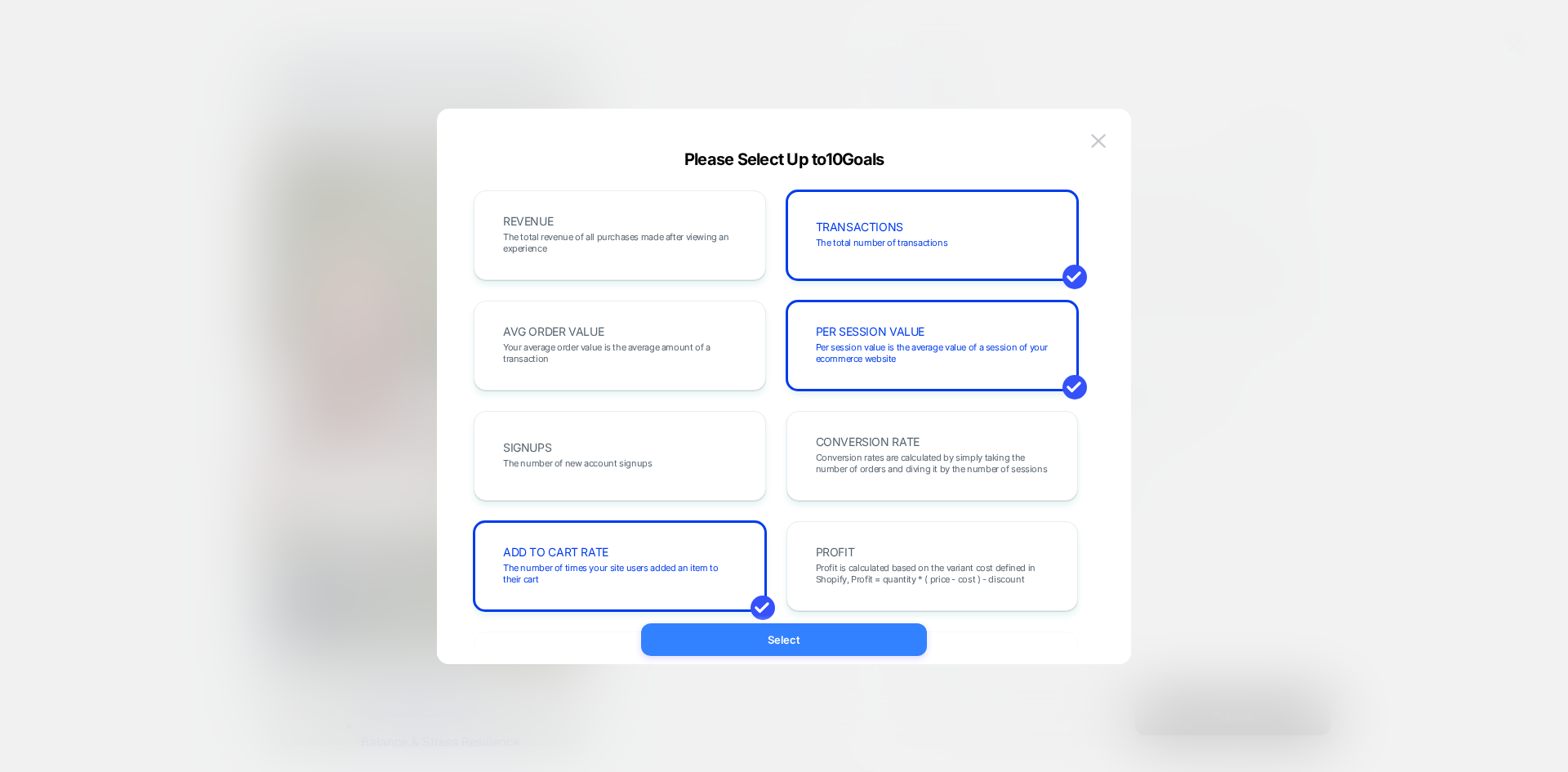
click at [843, 596] on button "Select" at bounding box center [784, 640] width 286 height 33
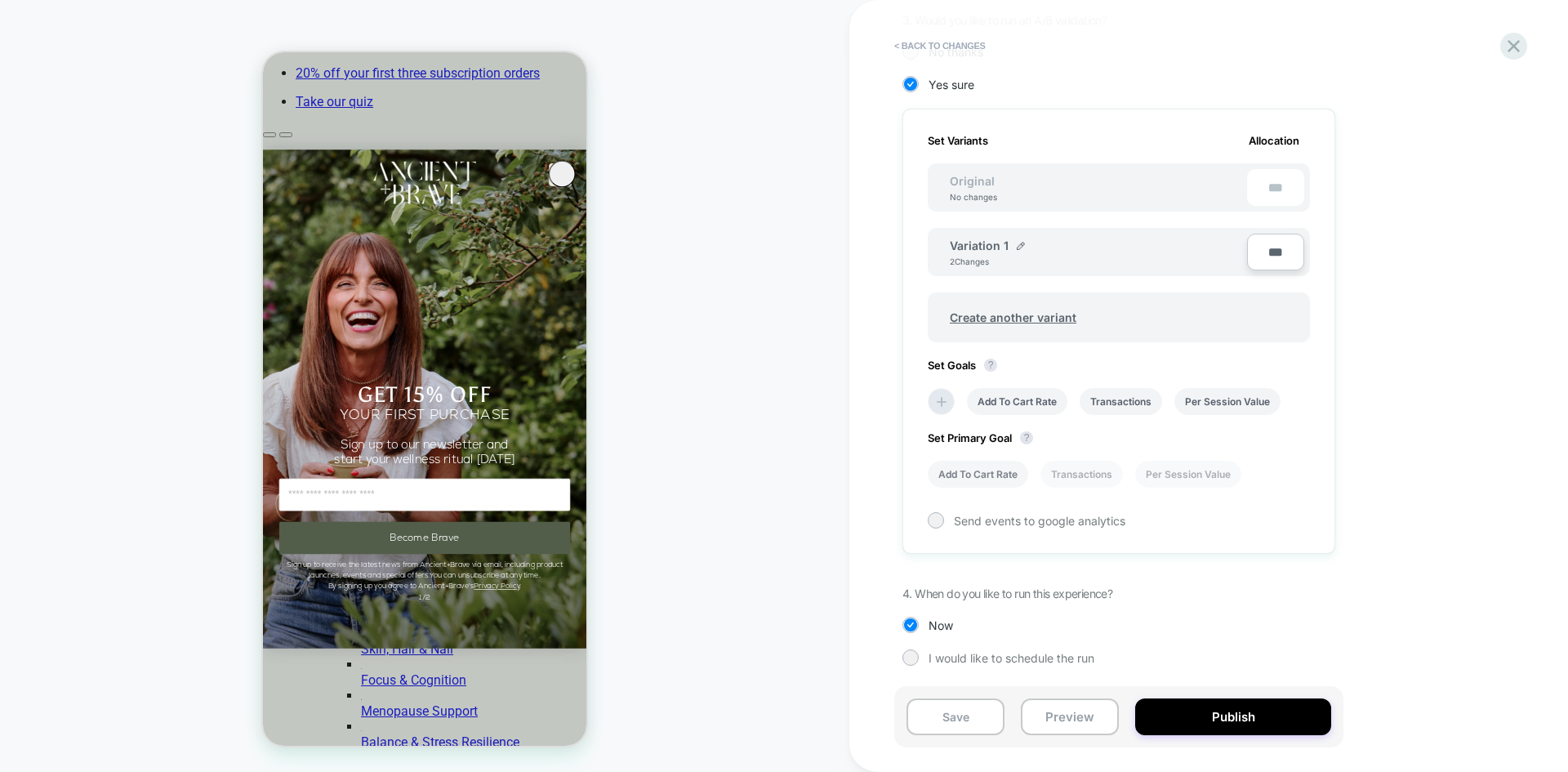
click at [990, 475] on li "Add To Cart Rate" at bounding box center [978, 474] width 100 height 27
click at [944, 519] on div at bounding box center [936, 521] width 16 height 16
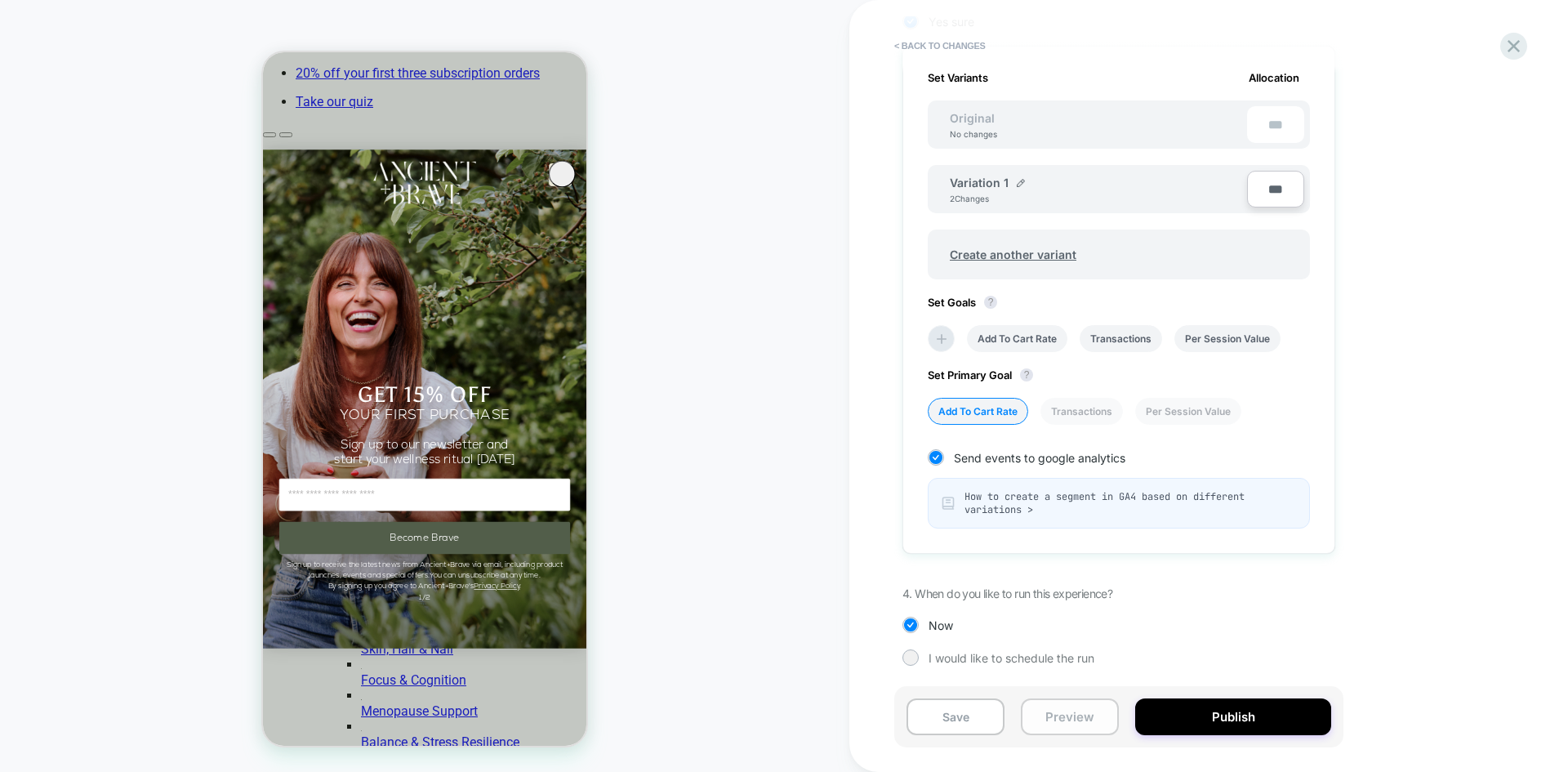
click at [1092, 596] on button "Preview" at bounding box center [1069, 717] width 98 height 37
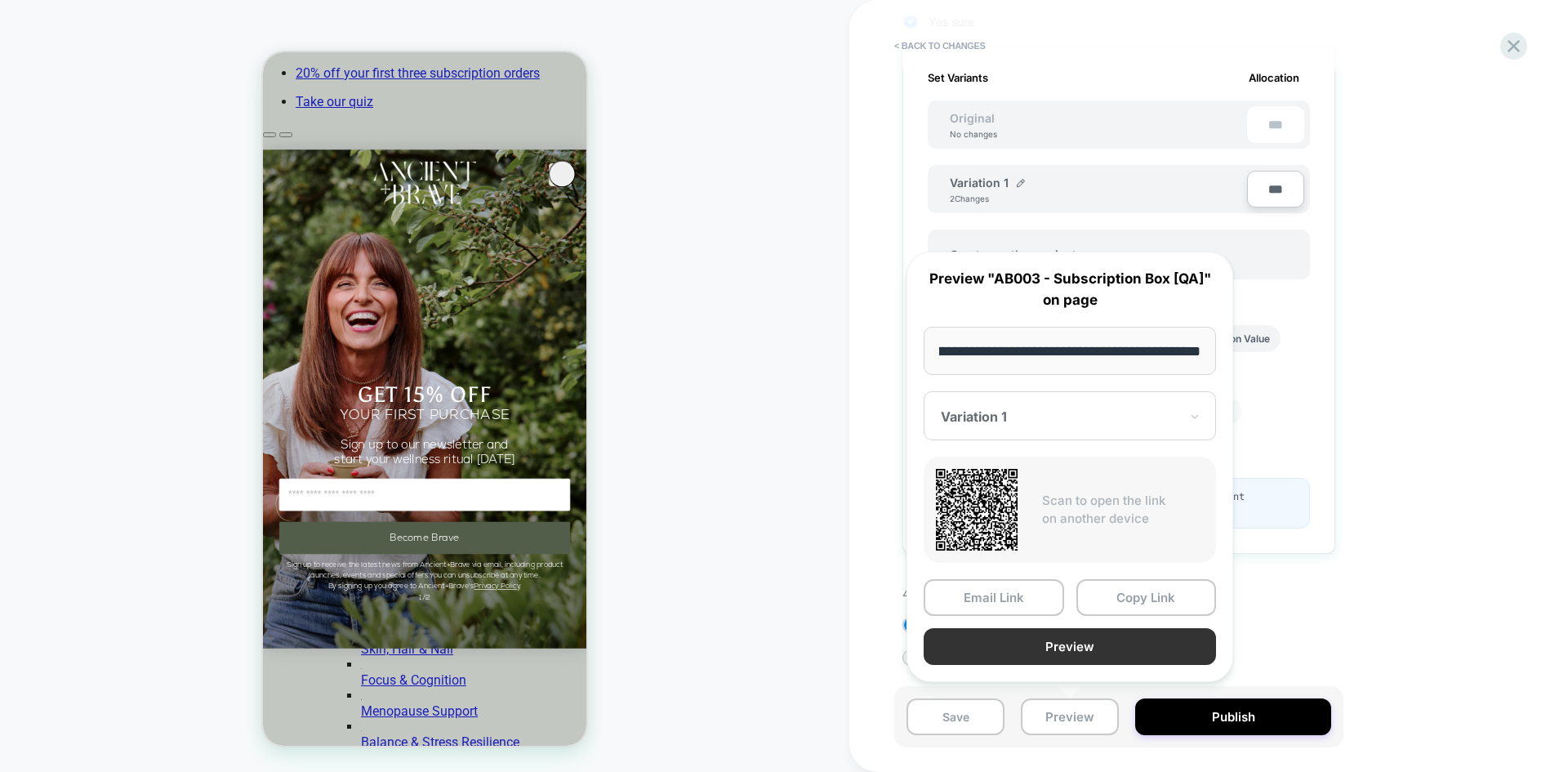
click at [1088, 596] on button "Preview" at bounding box center [1069, 647] width 292 height 37
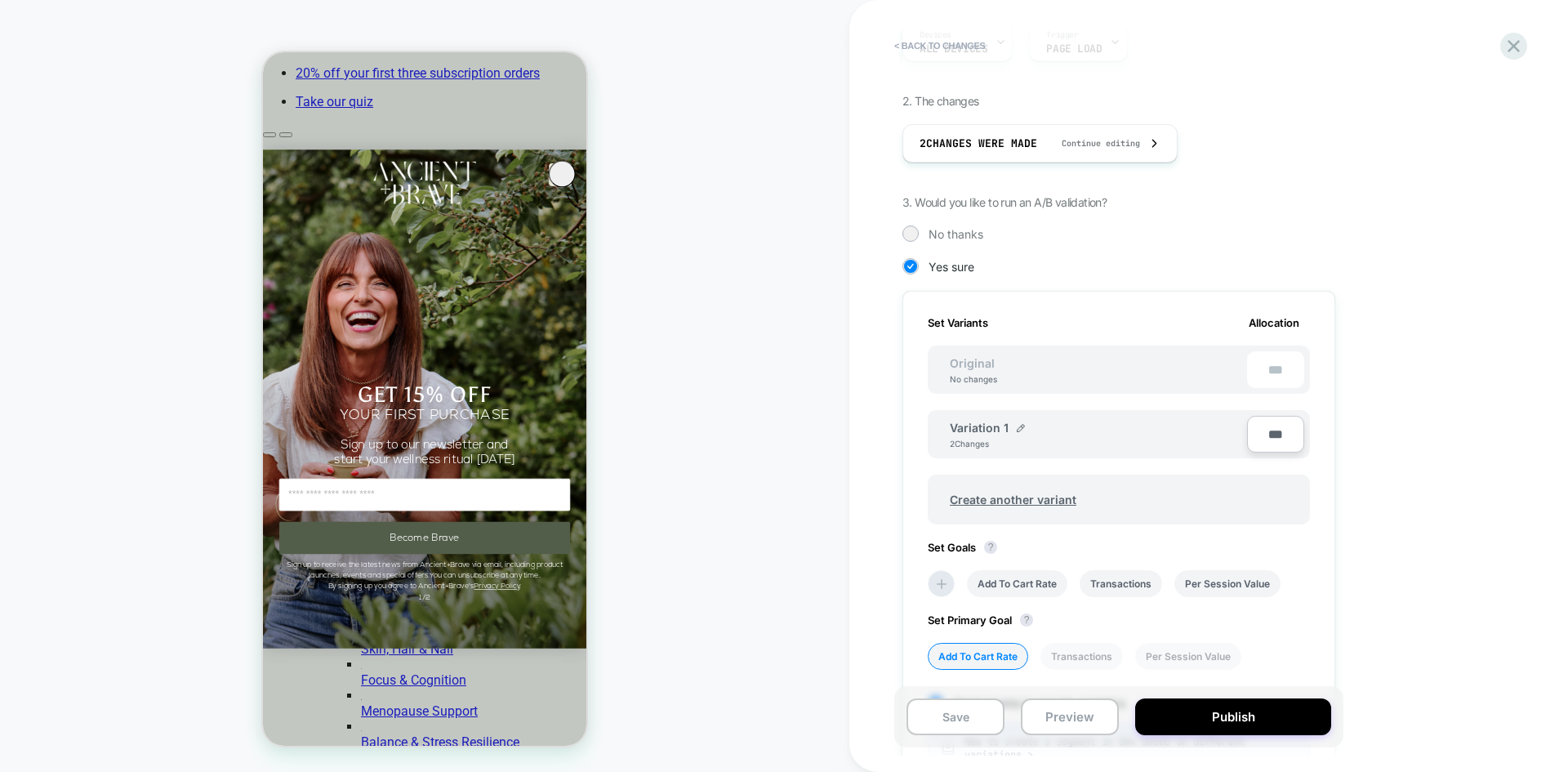
click at [1254, 441] on input "***" at bounding box center [1276, 434] width 58 height 37
click at [1254, 433] on input "***" at bounding box center [1276, 434] width 58 height 37
type input "****"
type input "**"
type input "***"
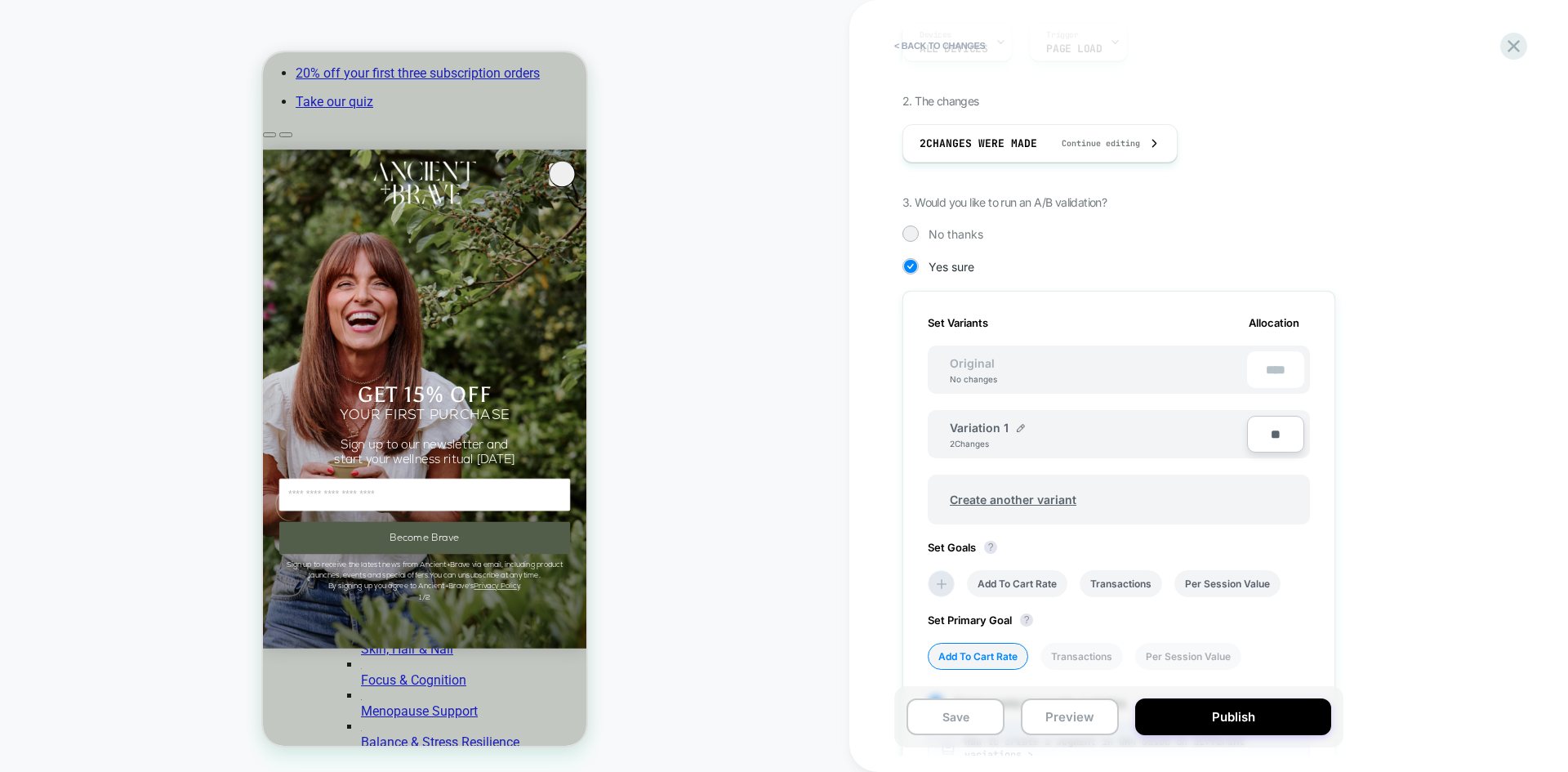
type input "***"
type input "**"
type input "****"
click at [1254, 540] on div "Set Variants Allocation Original No changes ** Variation 1 2 Changes **** Creat…" at bounding box center [1119, 545] width 433 height 509
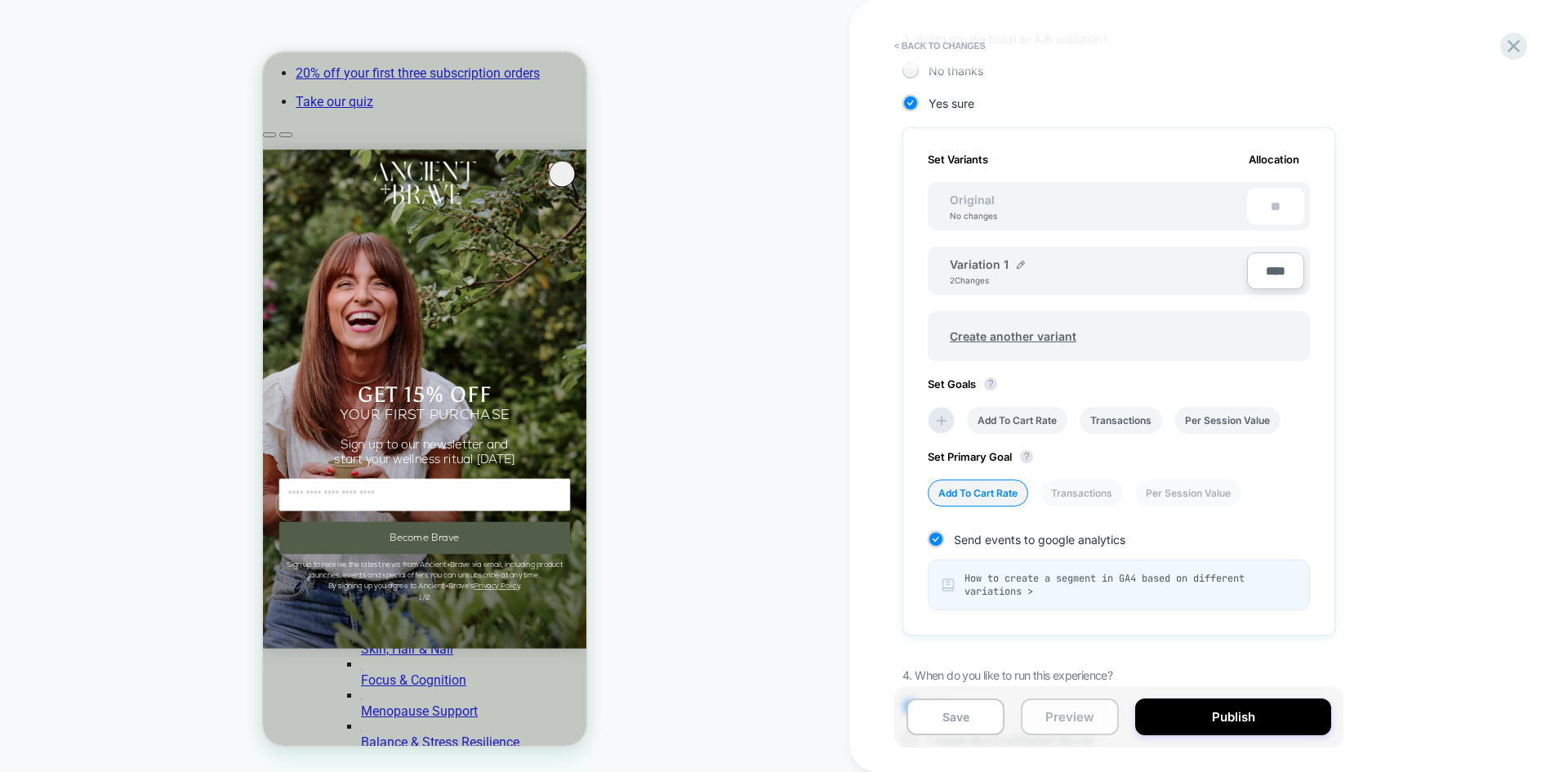
click at [1059, 596] on button "Preview" at bounding box center [1069, 717] width 98 height 37
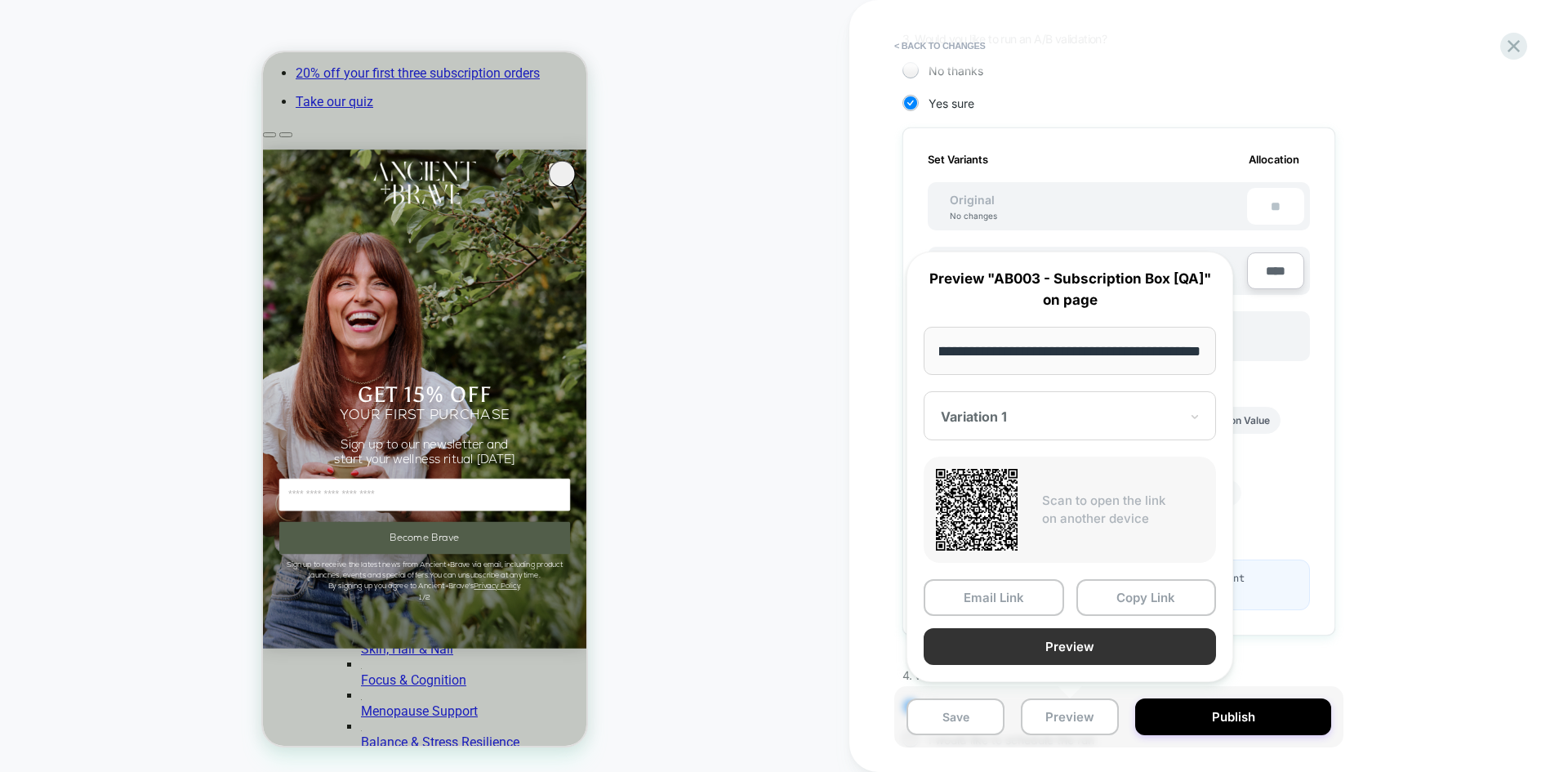
click at [1097, 596] on button "Preview" at bounding box center [1069, 647] width 292 height 37
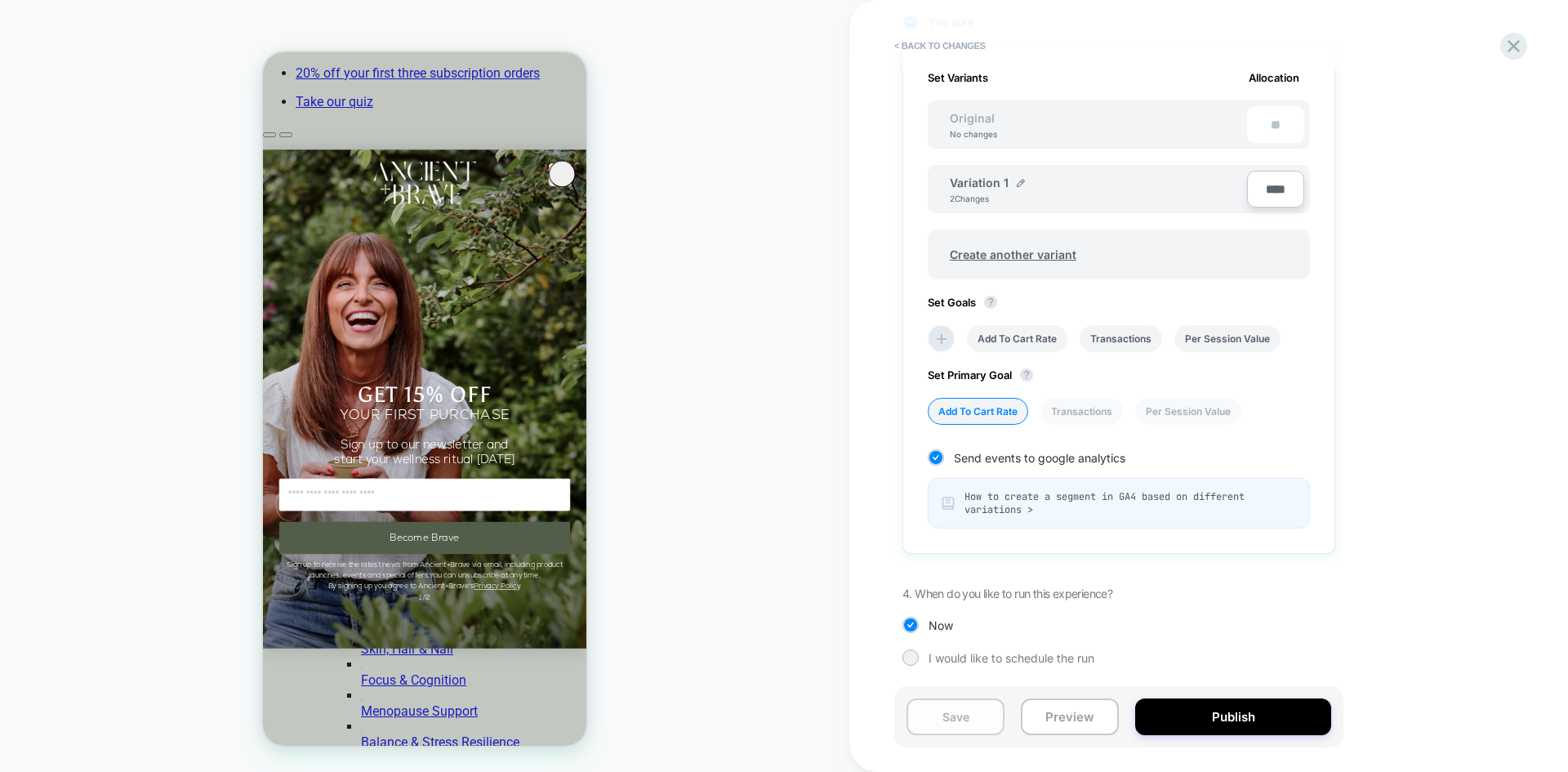
click at [973, 596] on button "Save" at bounding box center [955, 717] width 98 height 37
click at [1063, 596] on button "Preview" at bounding box center [1069, 717] width 98 height 37
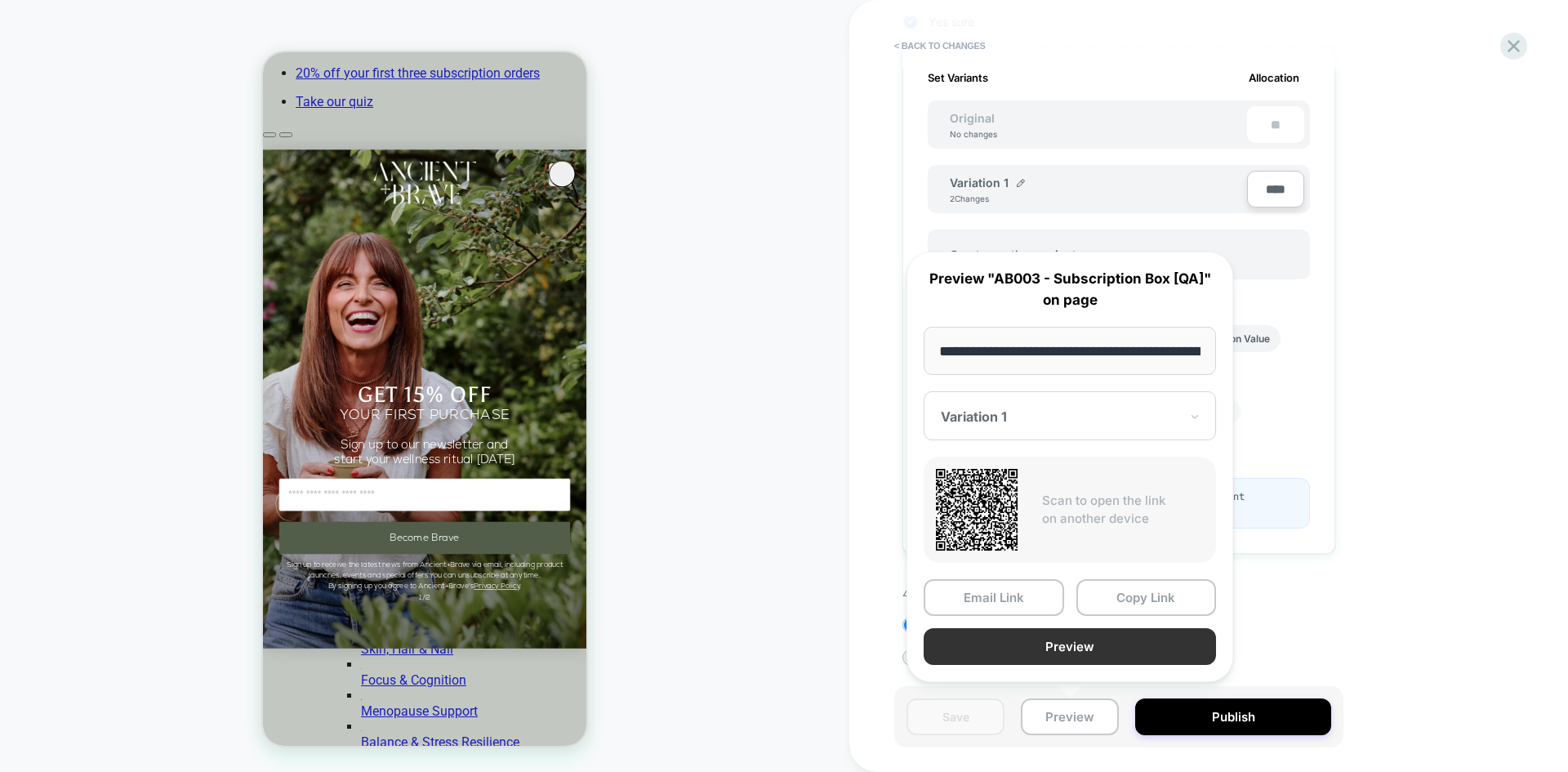
click at [1036, 596] on button "Preview" at bounding box center [1069, 647] width 292 height 37
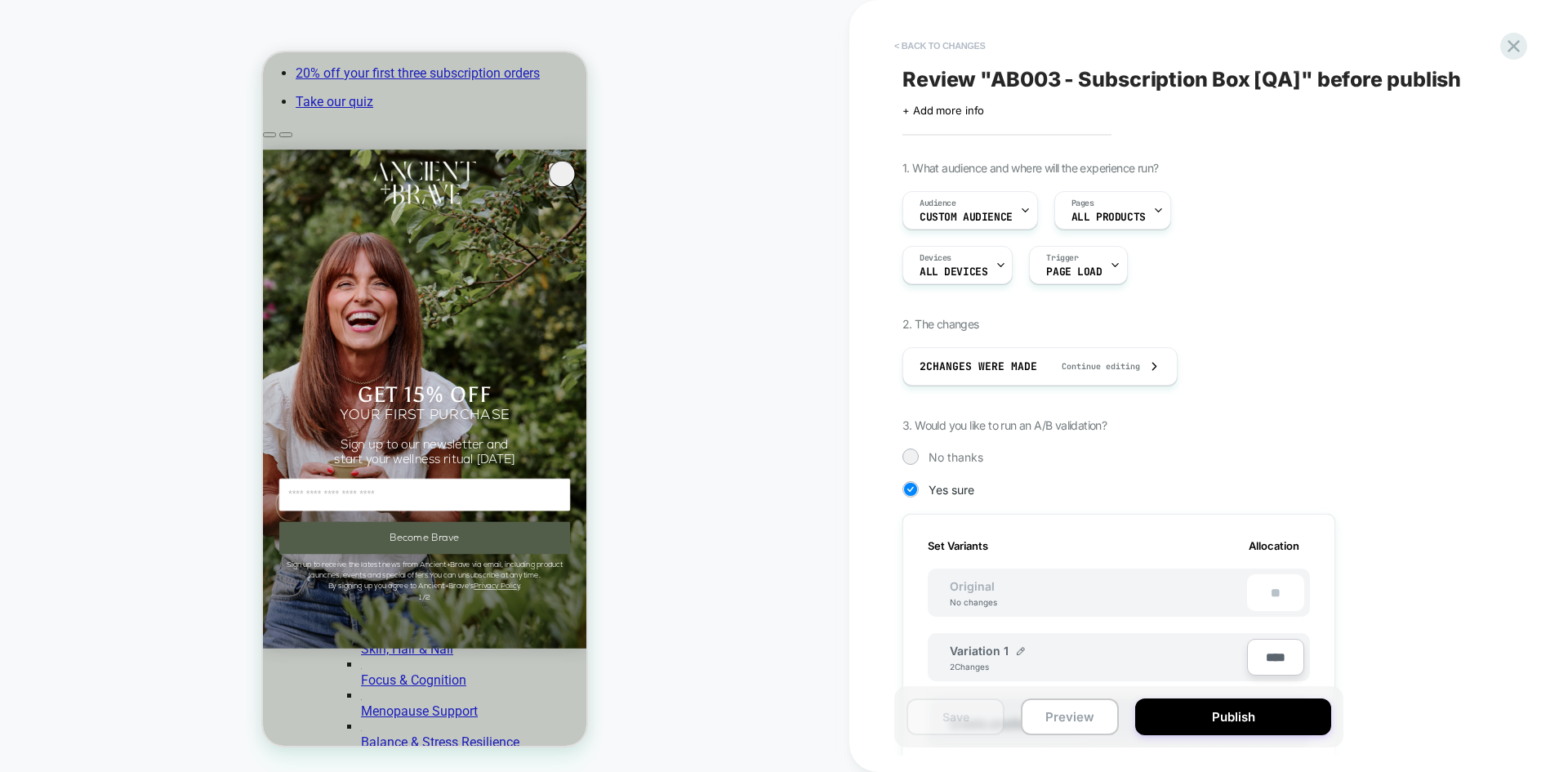
click at [935, 45] on button "< Back to changes" at bounding box center [939, 46] width 108 height 26
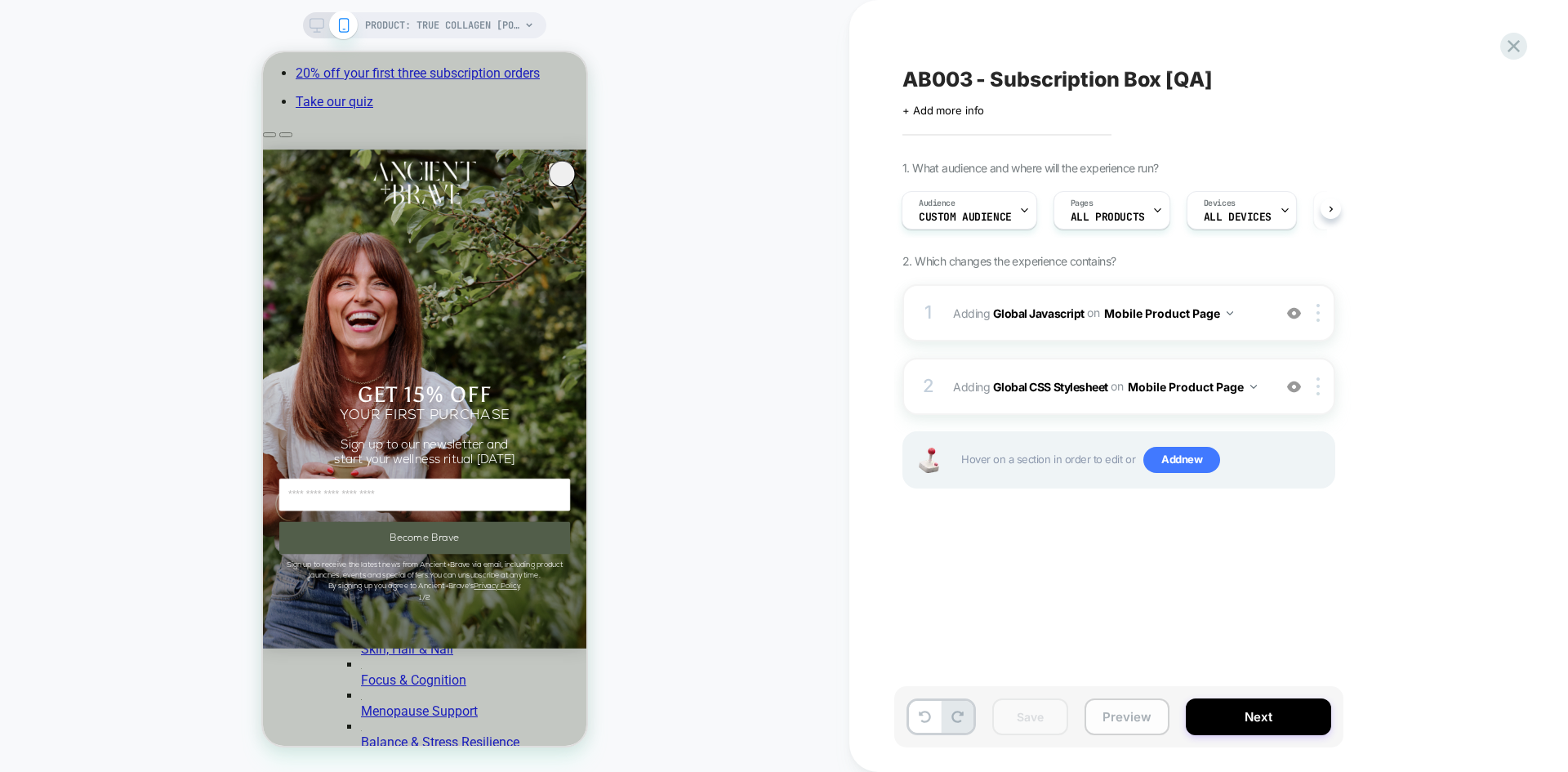
click at [1137, 596] on button "Preview" at bounding box center [1127, 717] width 85 height 37
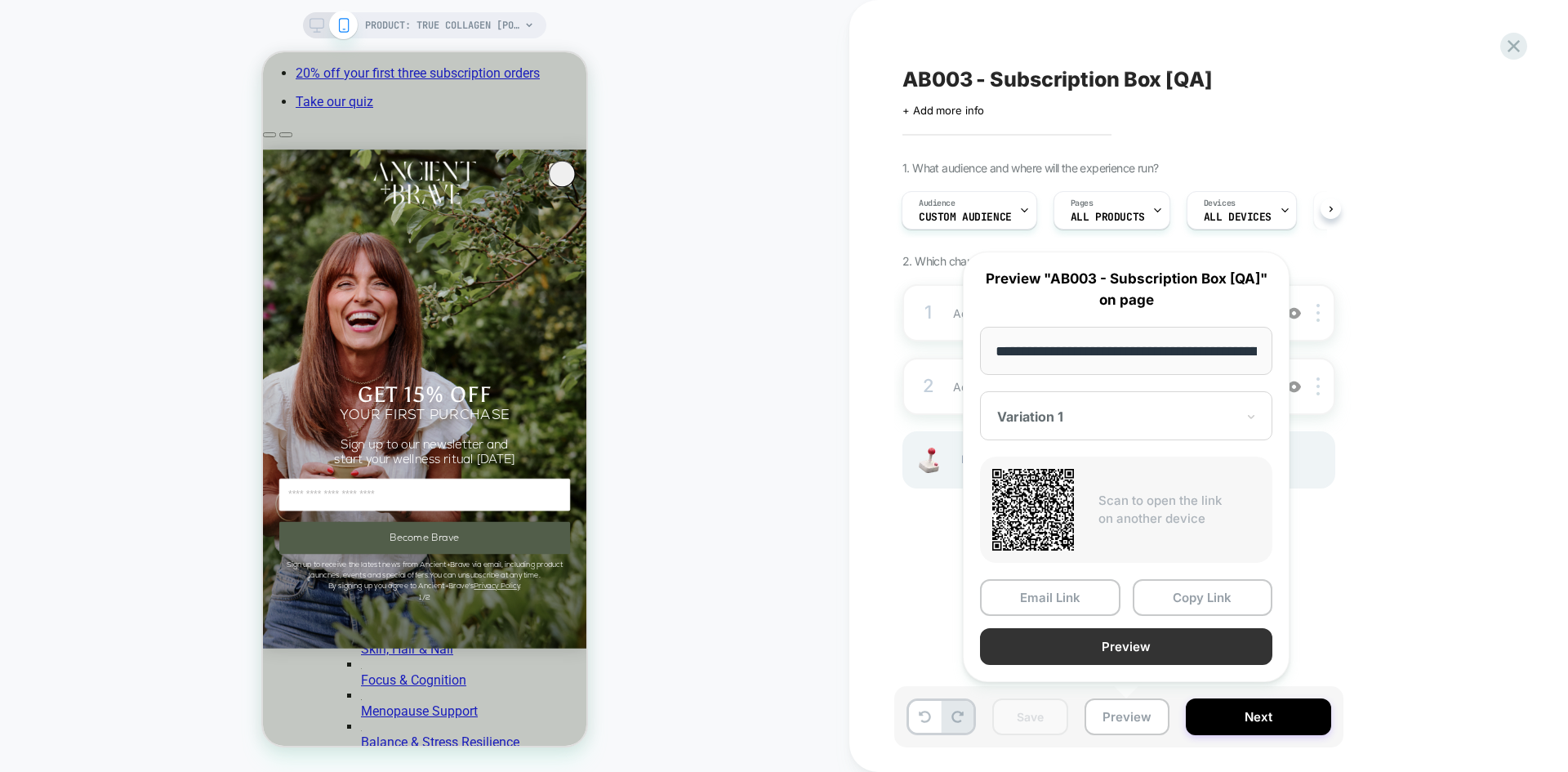
click at [1139, 596] on button "Preview" at bounding box center [1125, 647] width 292 height 37
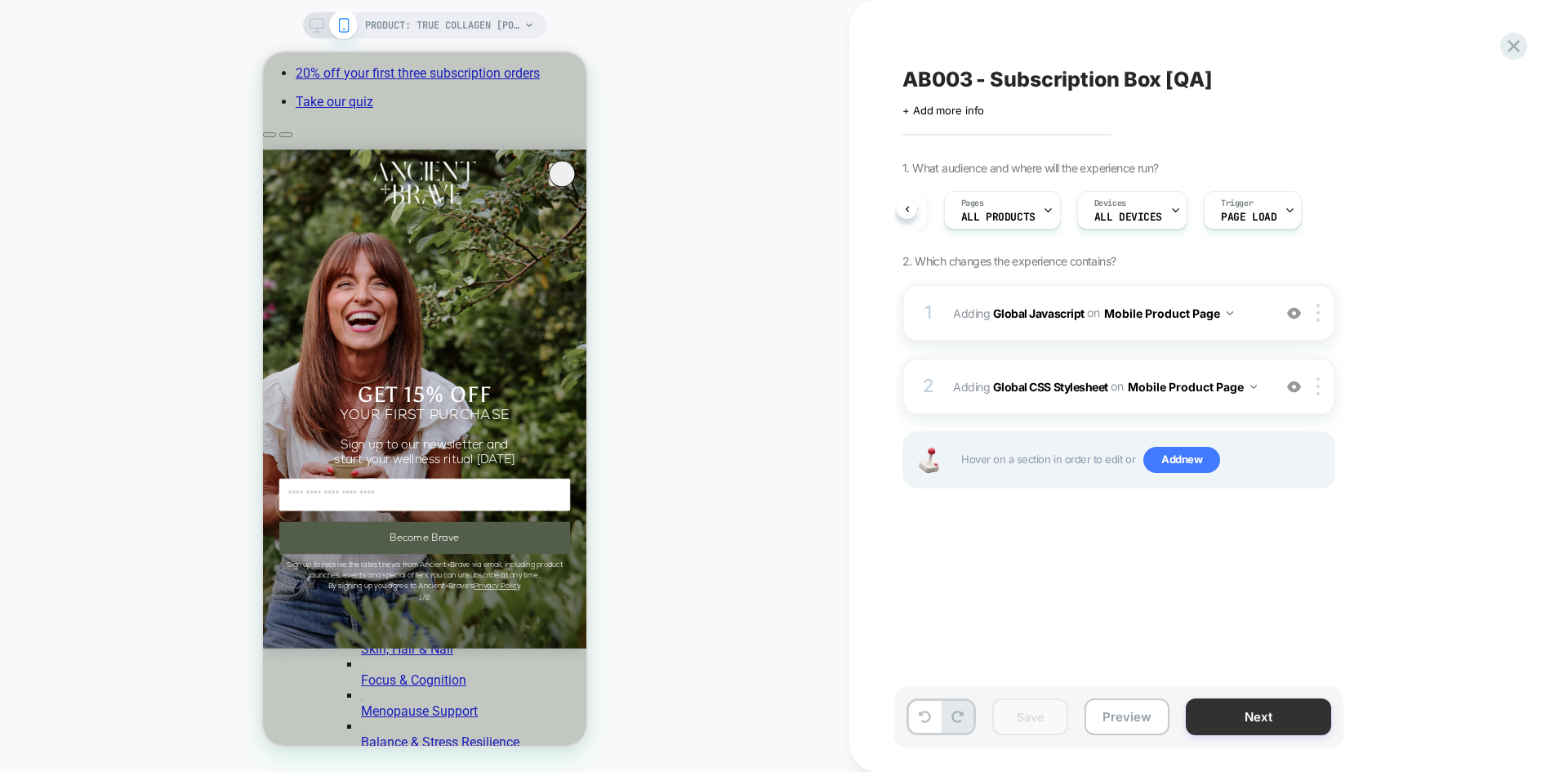
click at [1254, 596] on button "Next" at bounding box center [1259, 717] width 146 height 37
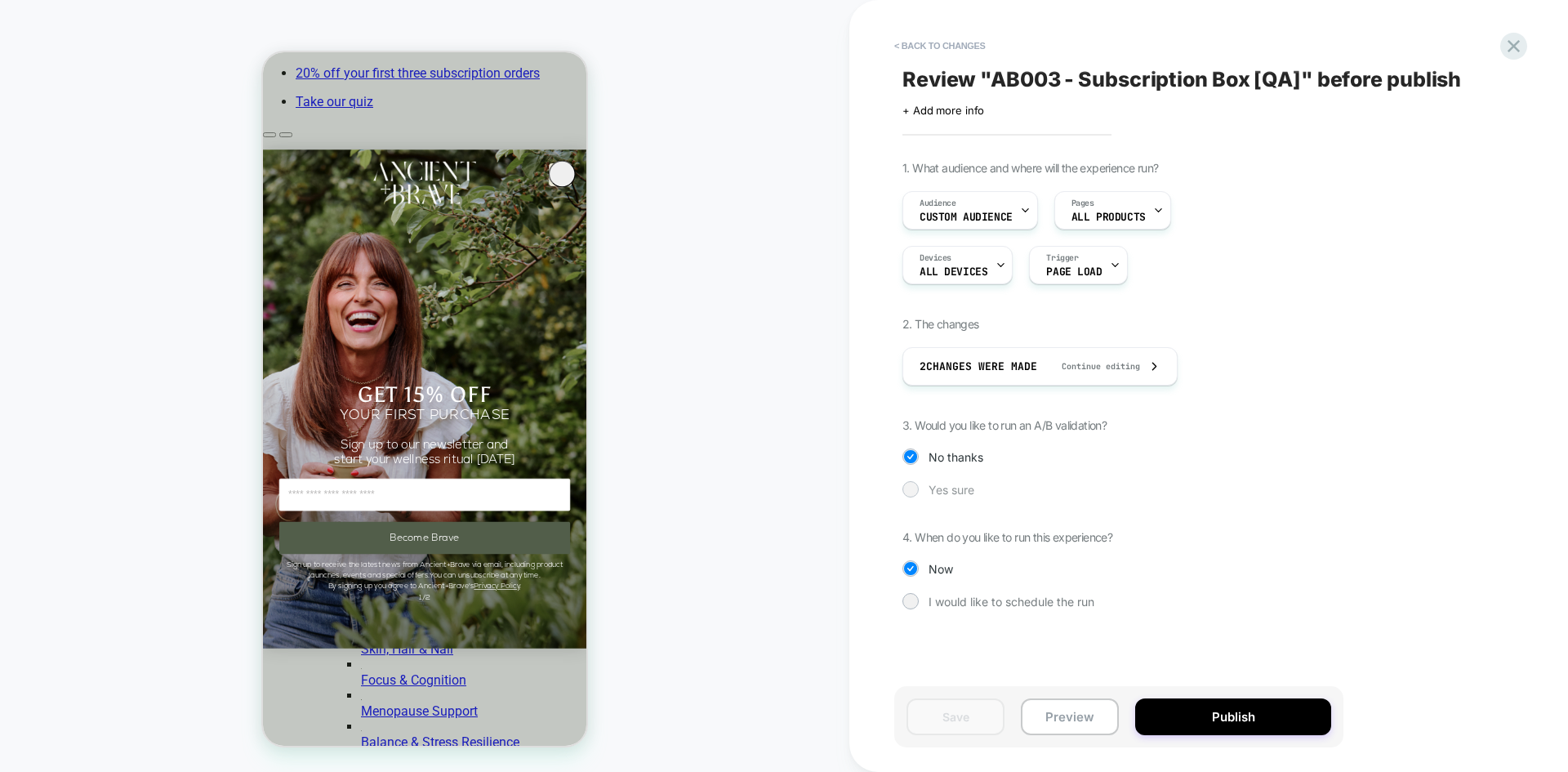
click at [915, 487] on div at bounding box center [910, 489] width 12 height 12
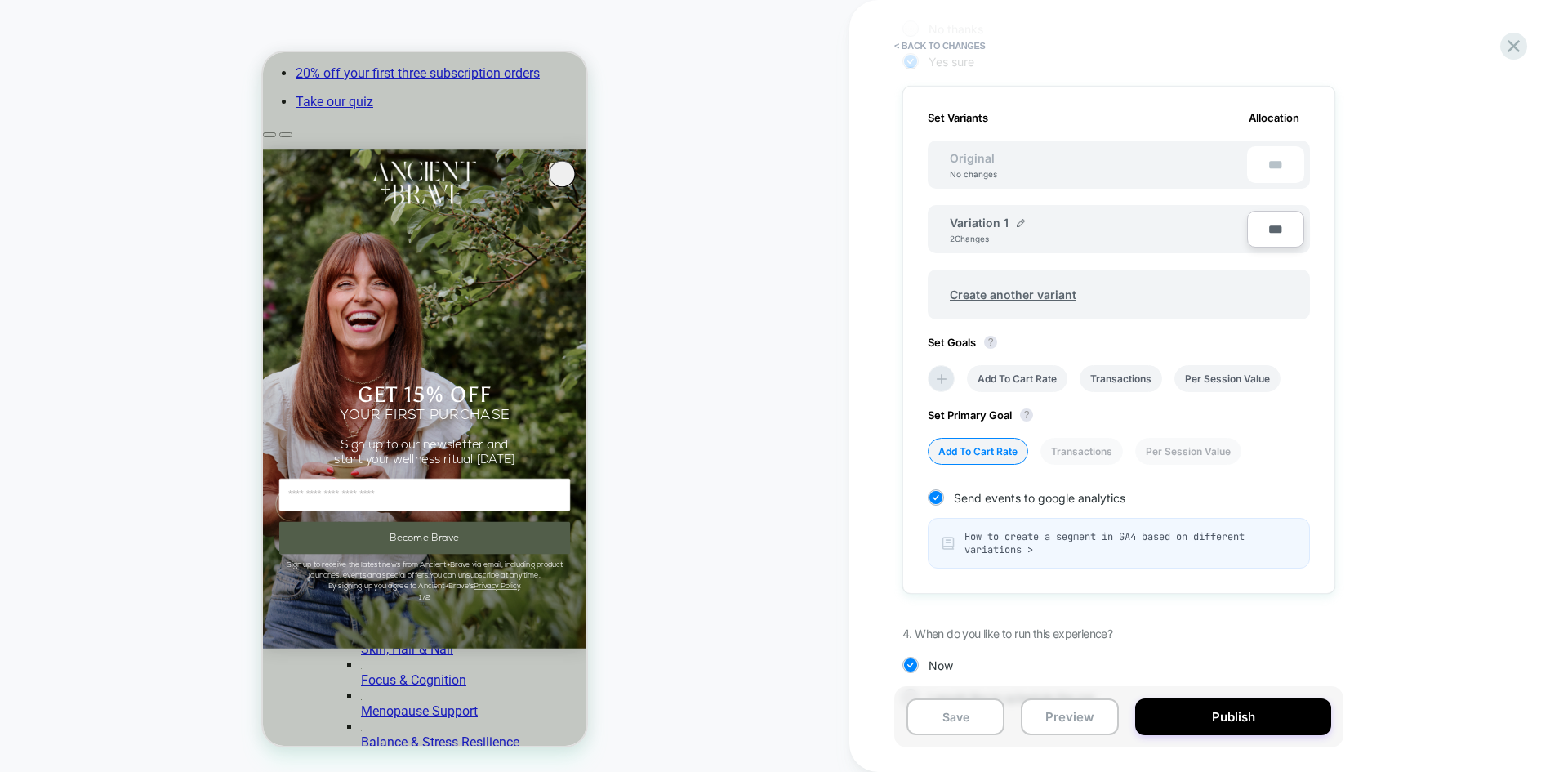
scroll to position [466, 0]
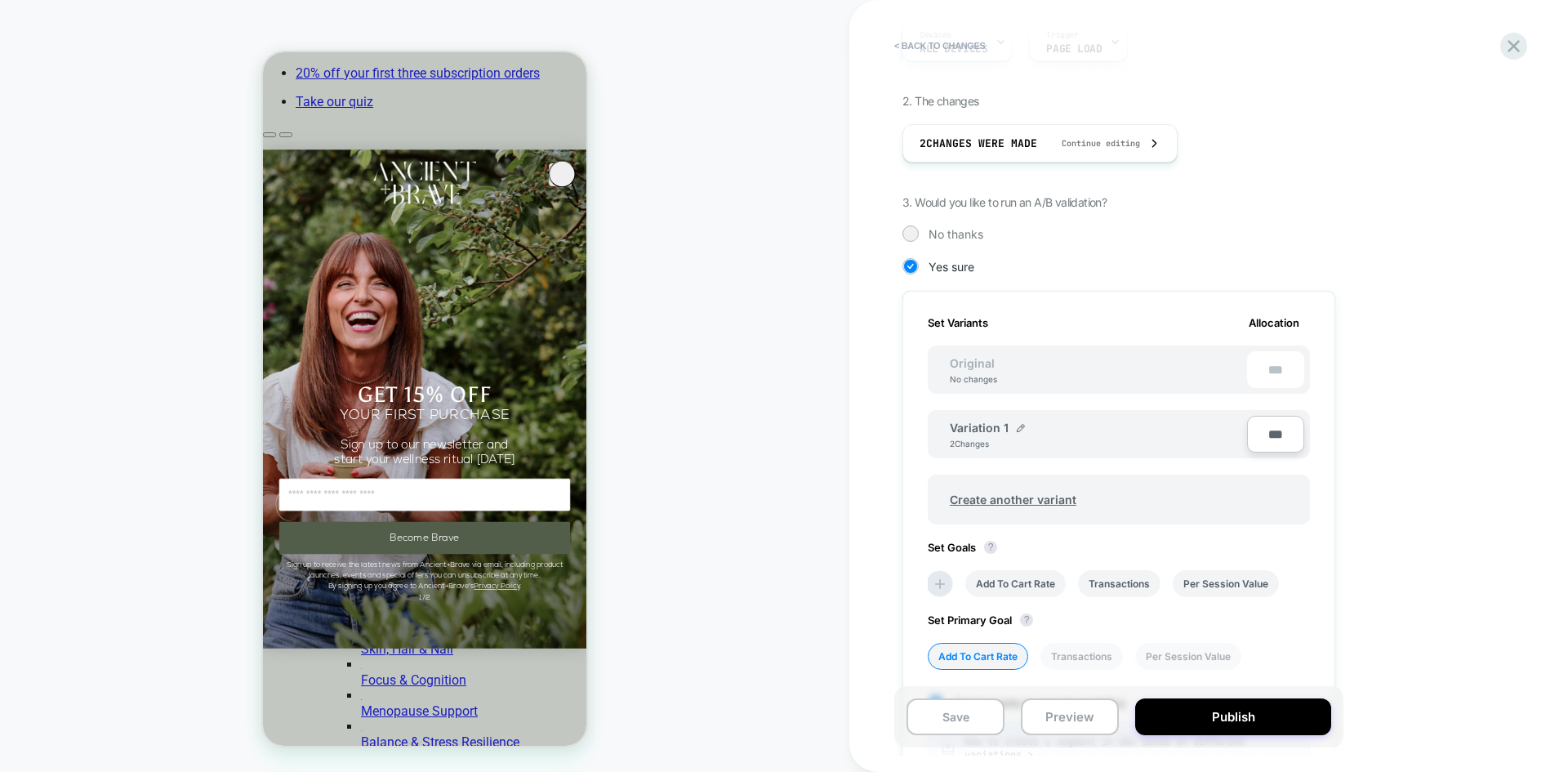
click at [1254, 433] on input "***" at bounding box center [1276, 434] width 58 height 37
click at [1254, 436] on input "***" at bounding box center [1276, 434] width 58 height 37
type input "****"
type input "**"
type input "***"
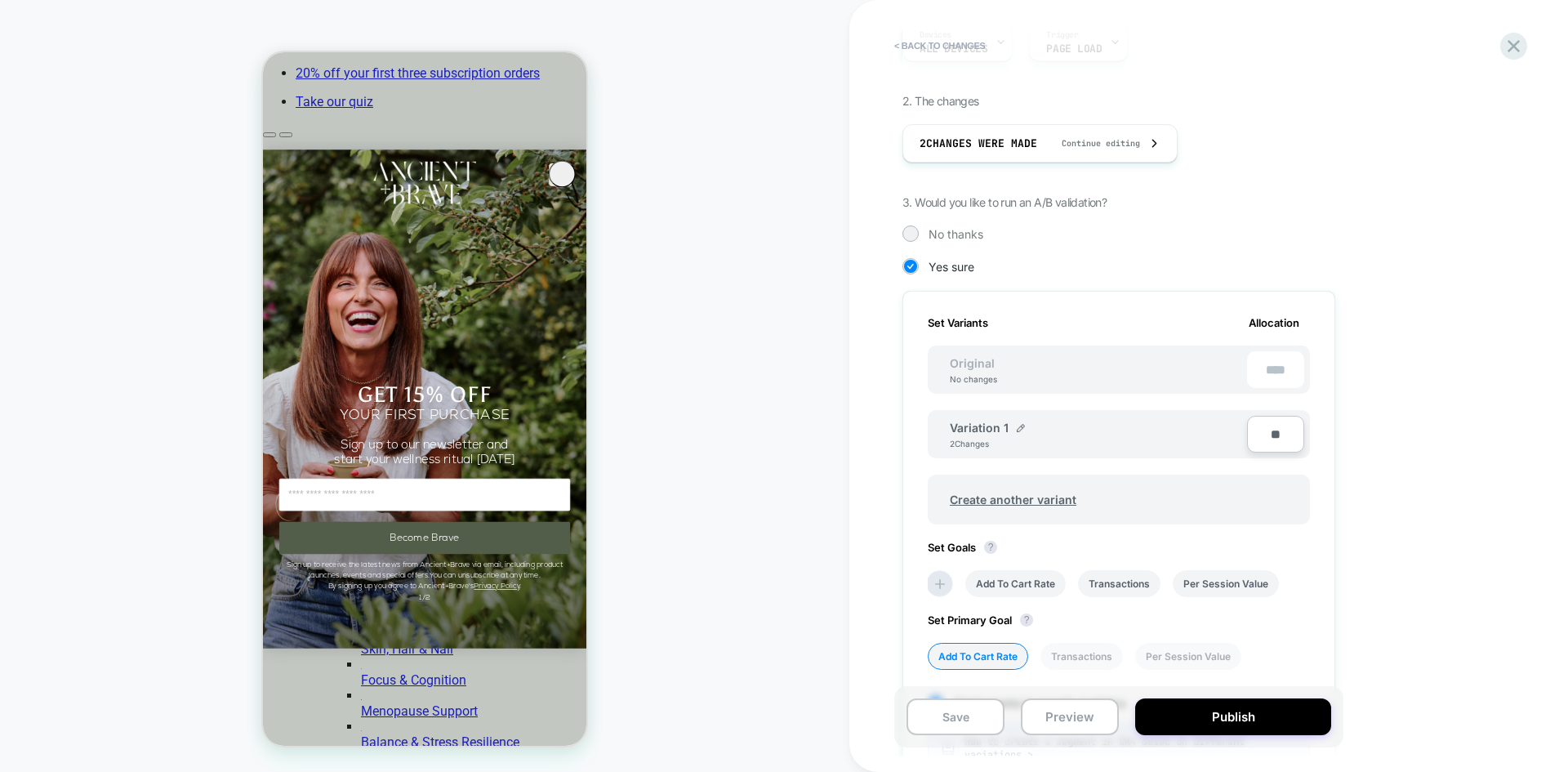
type input "***"
type input "**"
type input "****"
click at [1254, 596] on div "Set Primary Goal ? Add To Cart Rate Transactions Per Session Value" at bounding box center [1119, 634] width 383 height 72
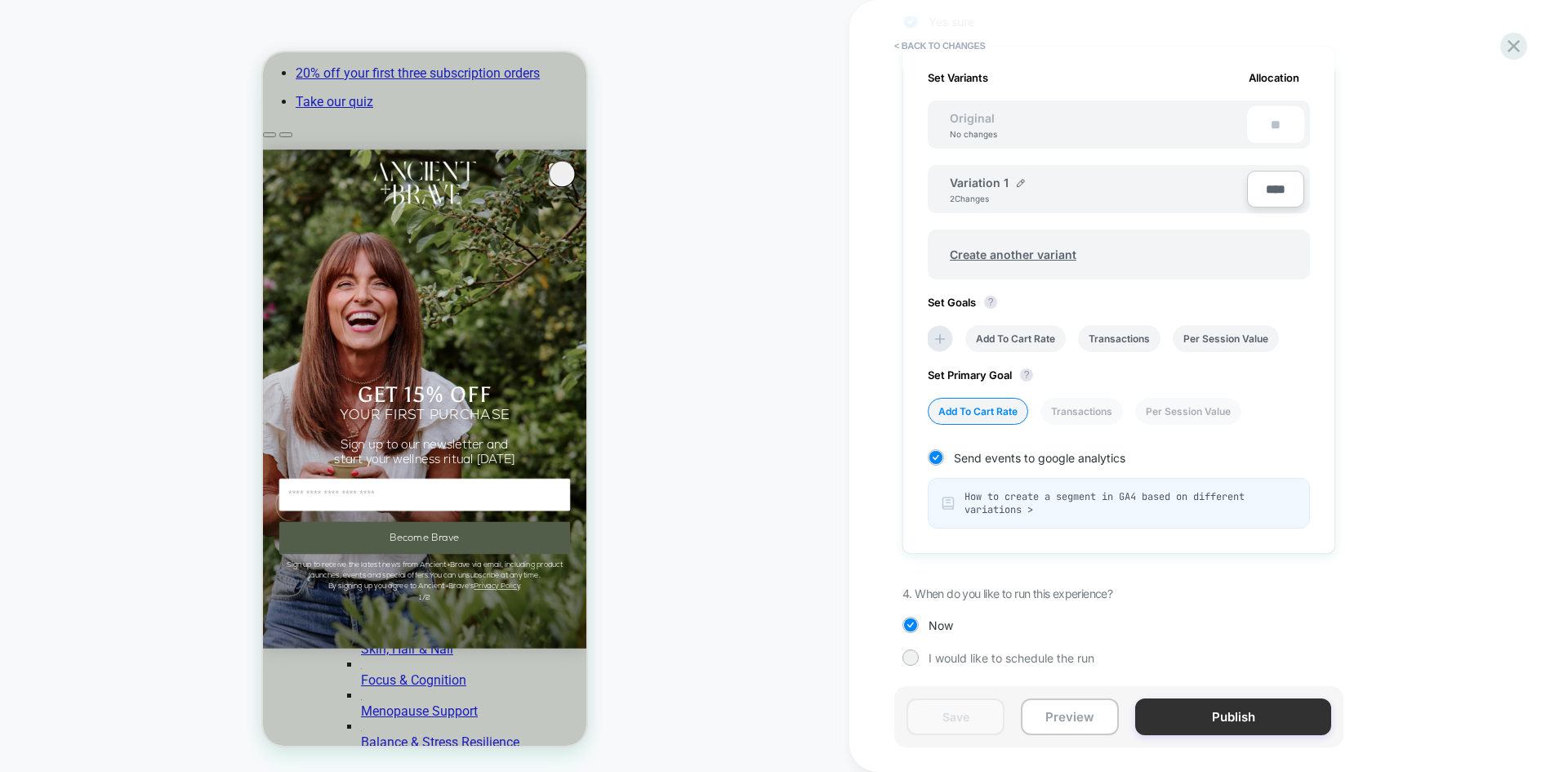
click at [1244, 596] on button "Publish" at bounding box center [1233, 717] width 196 height 37
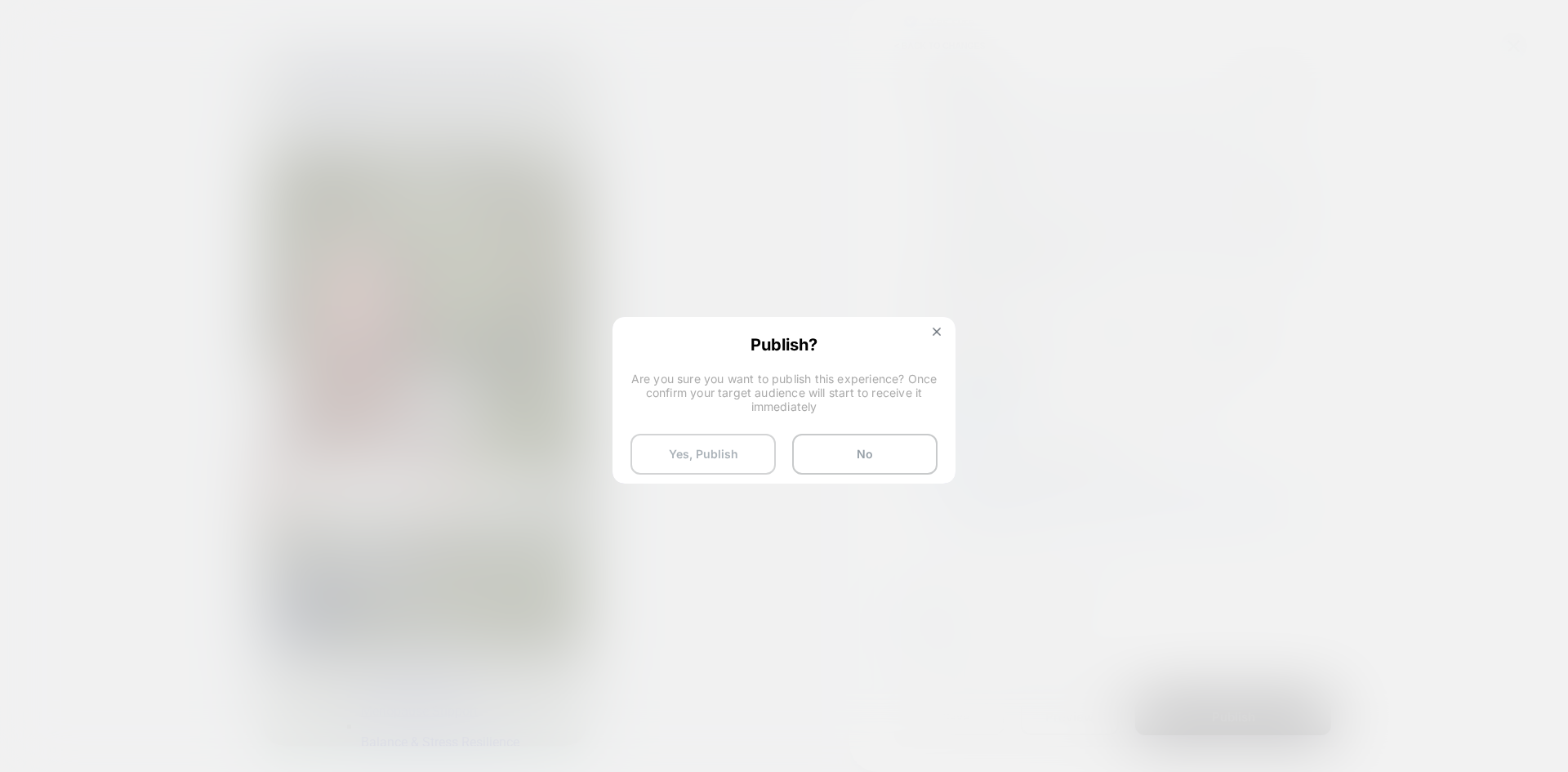
click at [747, 444] on button "Yes, Publish" at bounding box center [703, 454] width 146 height 41
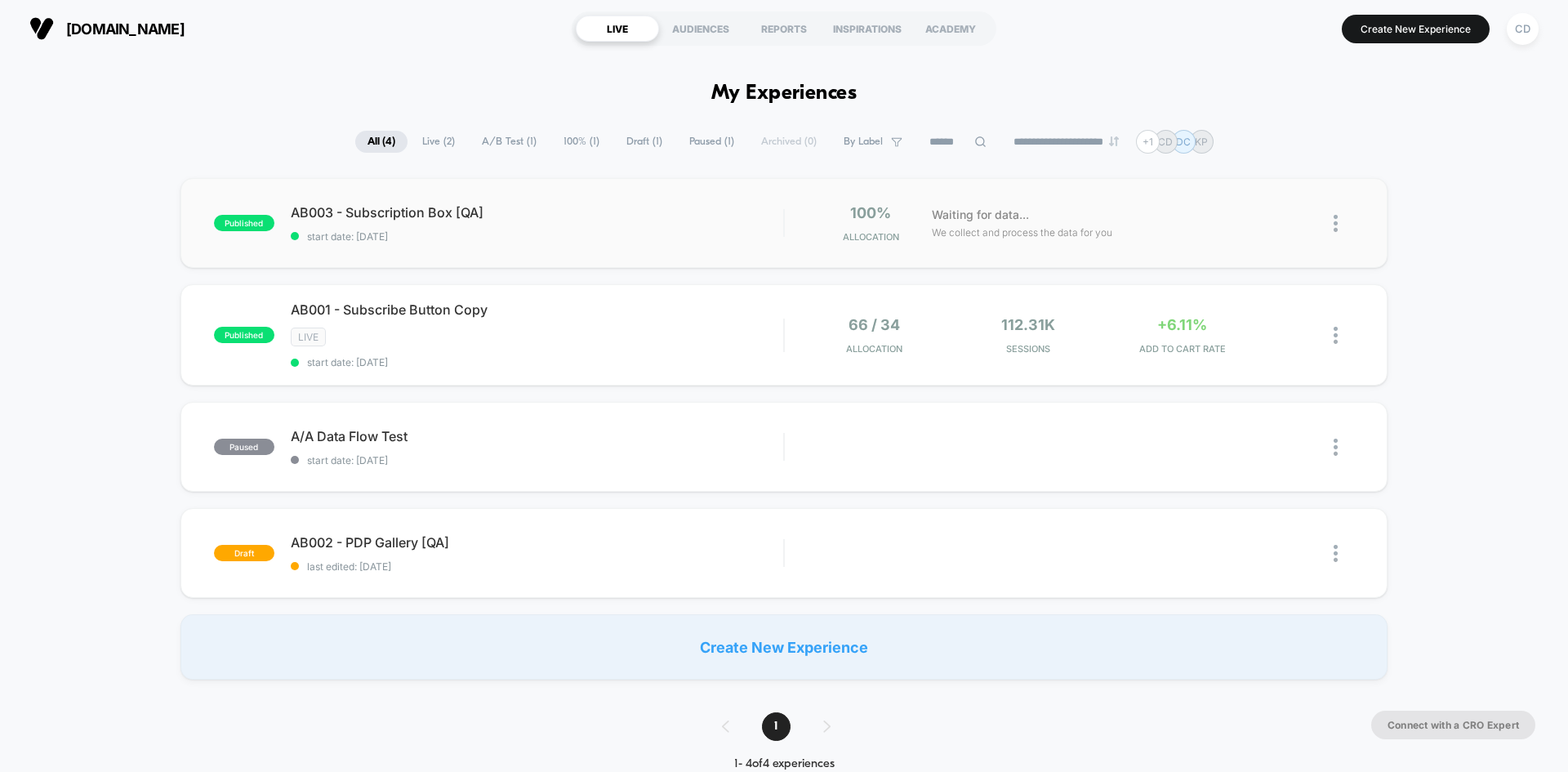
click at [1254, 228] on img at bounding box center [1335, 223] width 4 height 17
click at [1251, 242] on div "Preview Link" at bounding box center [1252, 242] width 147 height 37
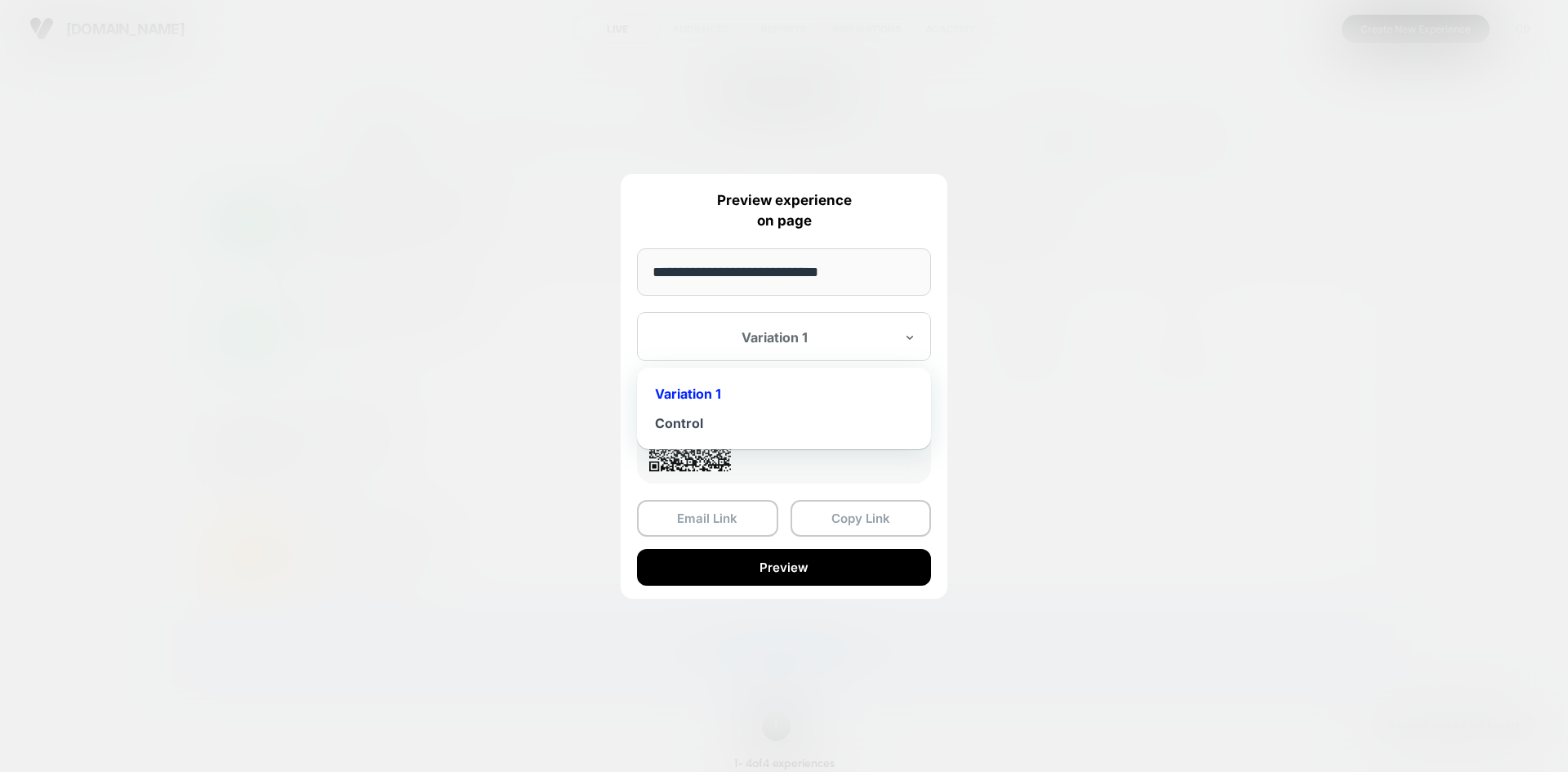
click at [814, 338] on div at bounding box center [774, 337] width 240 height 16
click at [721, 393] on div "Variation 1" at bounding box center [784, 394] width 278 height 30
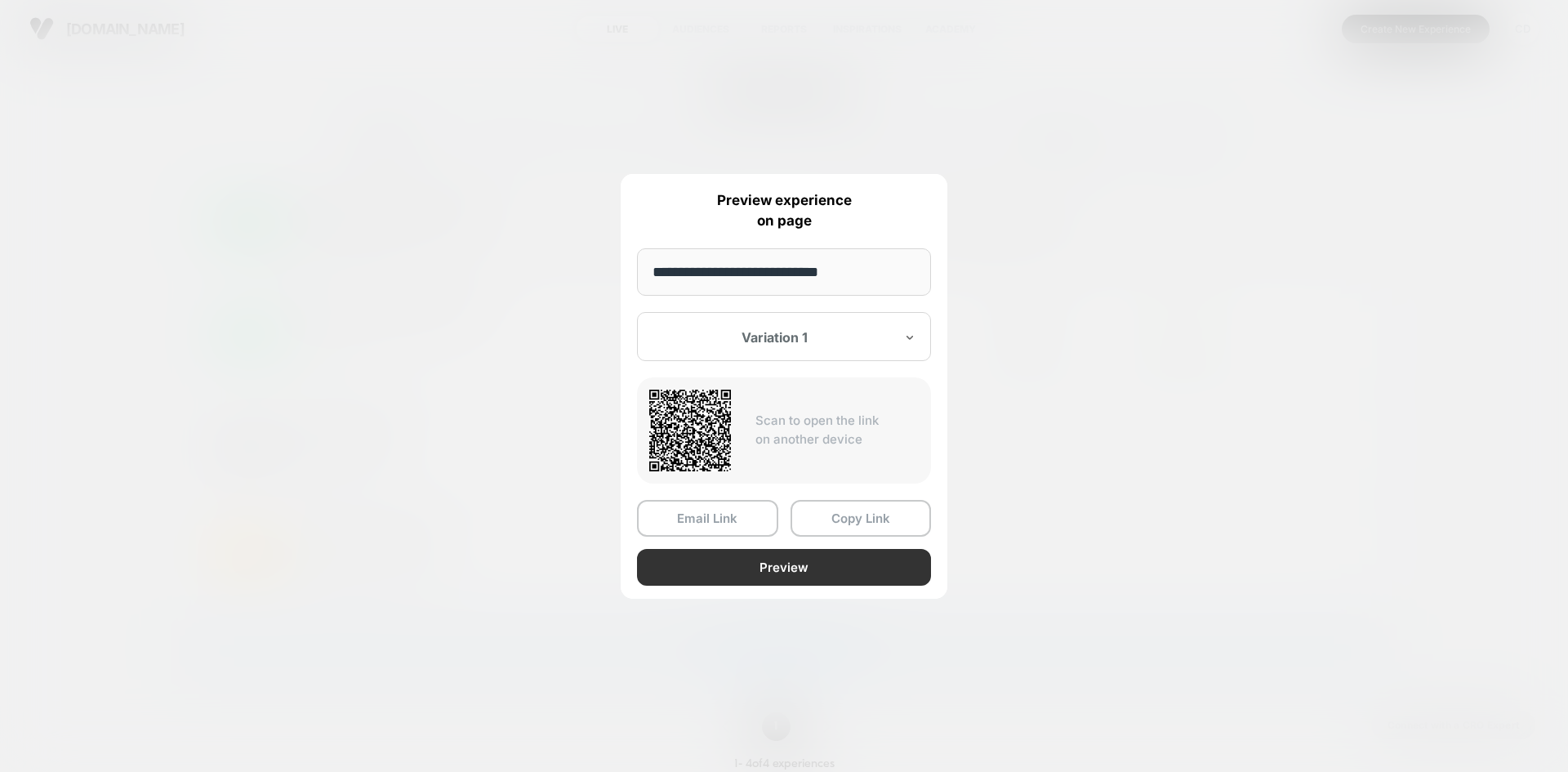
click at [773, 567] on button "Preview" at bounding box center [783, 567] width 294 height 37
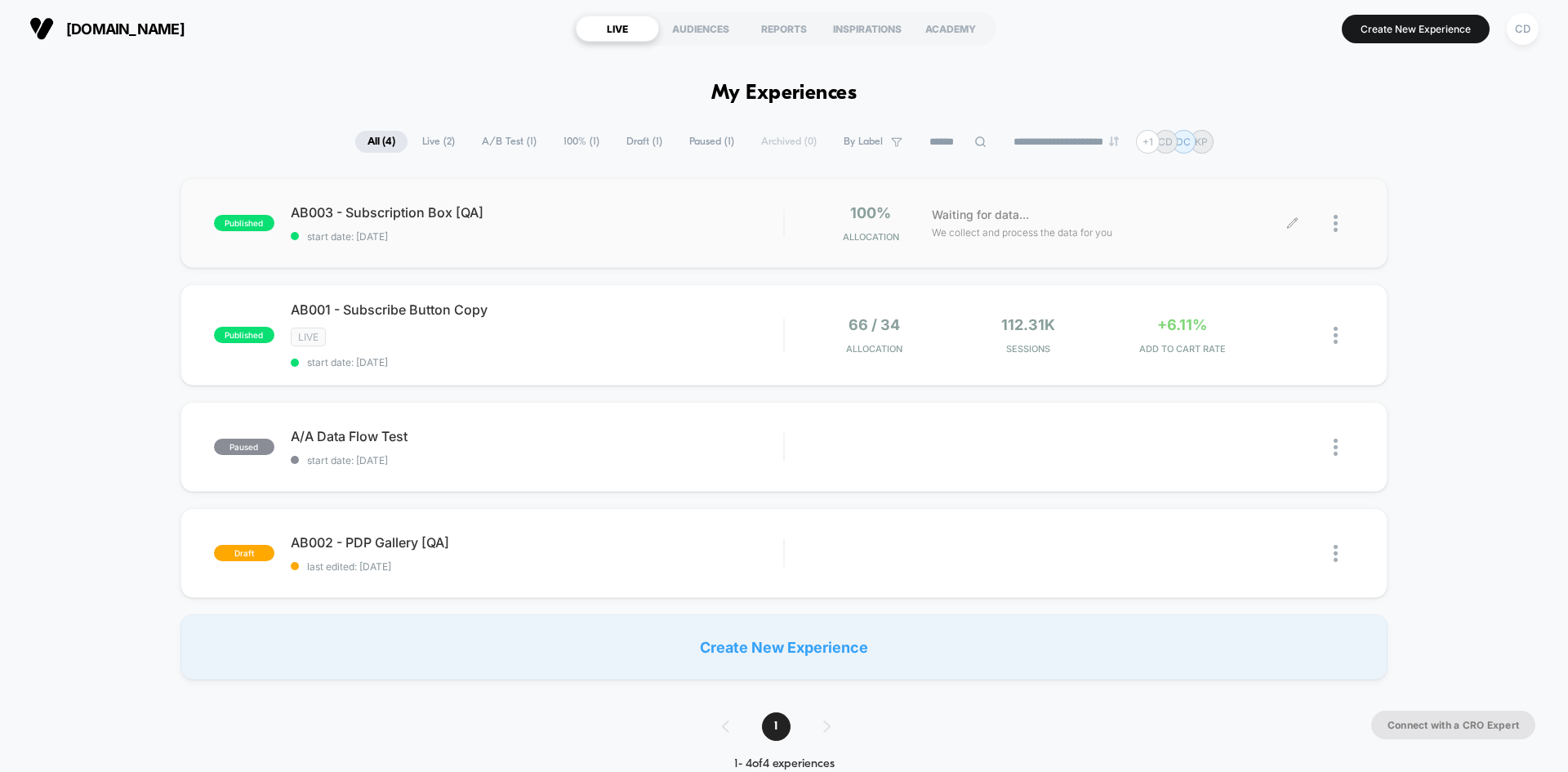
click at [1254, 219] on icon at bounding box center [1292, 223] width 12 height 12
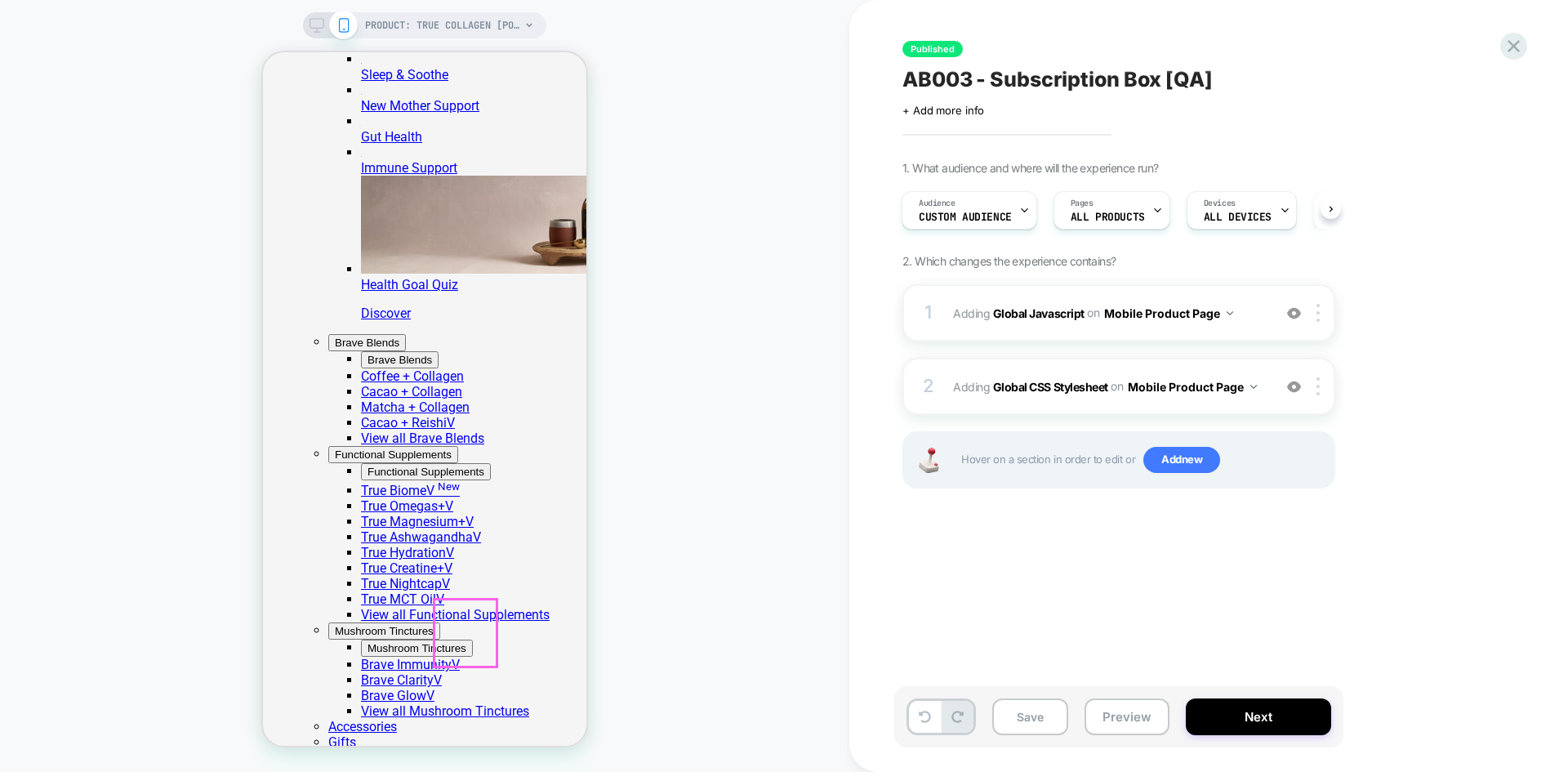
scroll to position [653, 0]
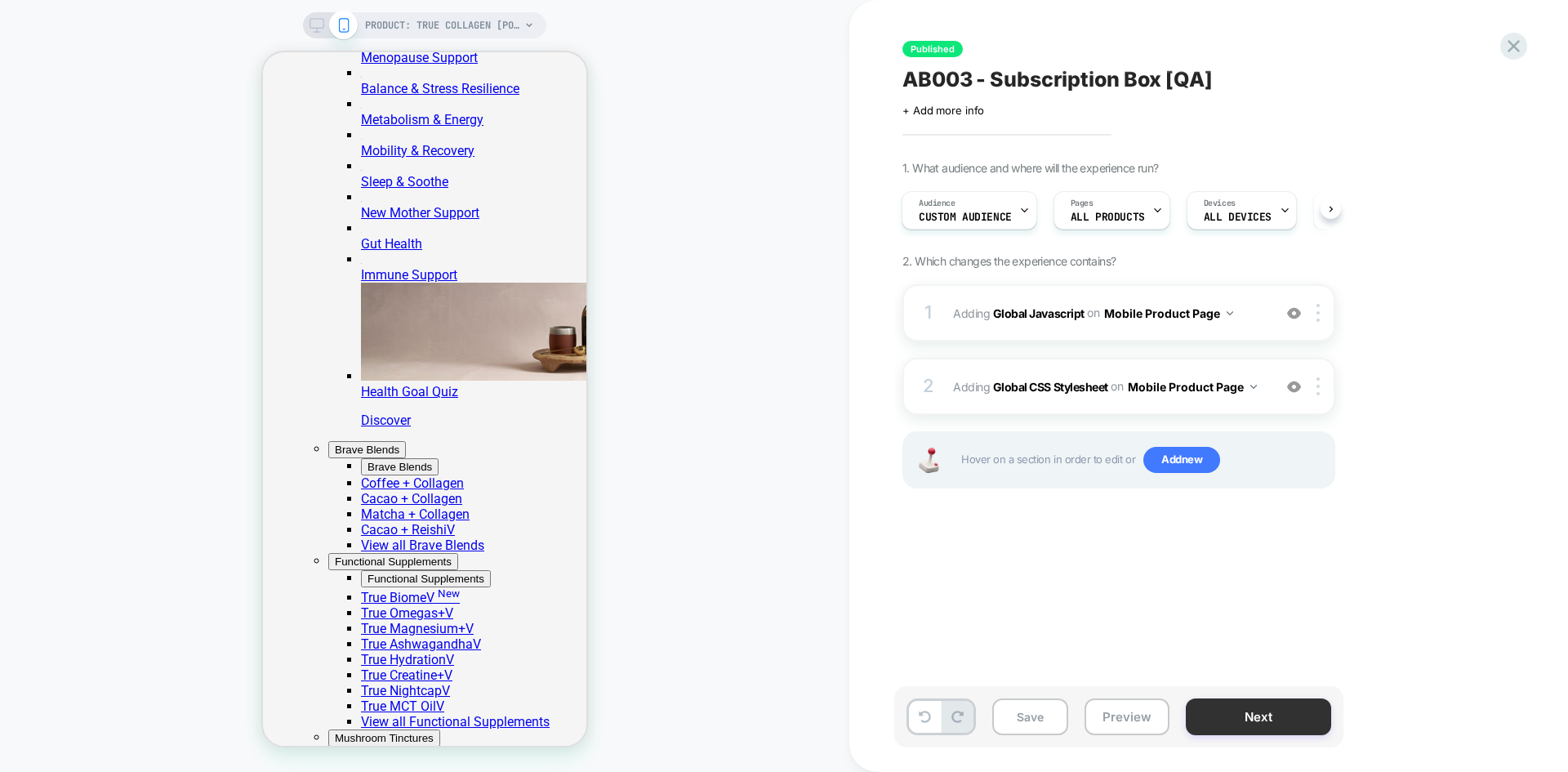
click at [1240, 596] on button "Next" at bounding box center [1259, 717] width 146 height 37
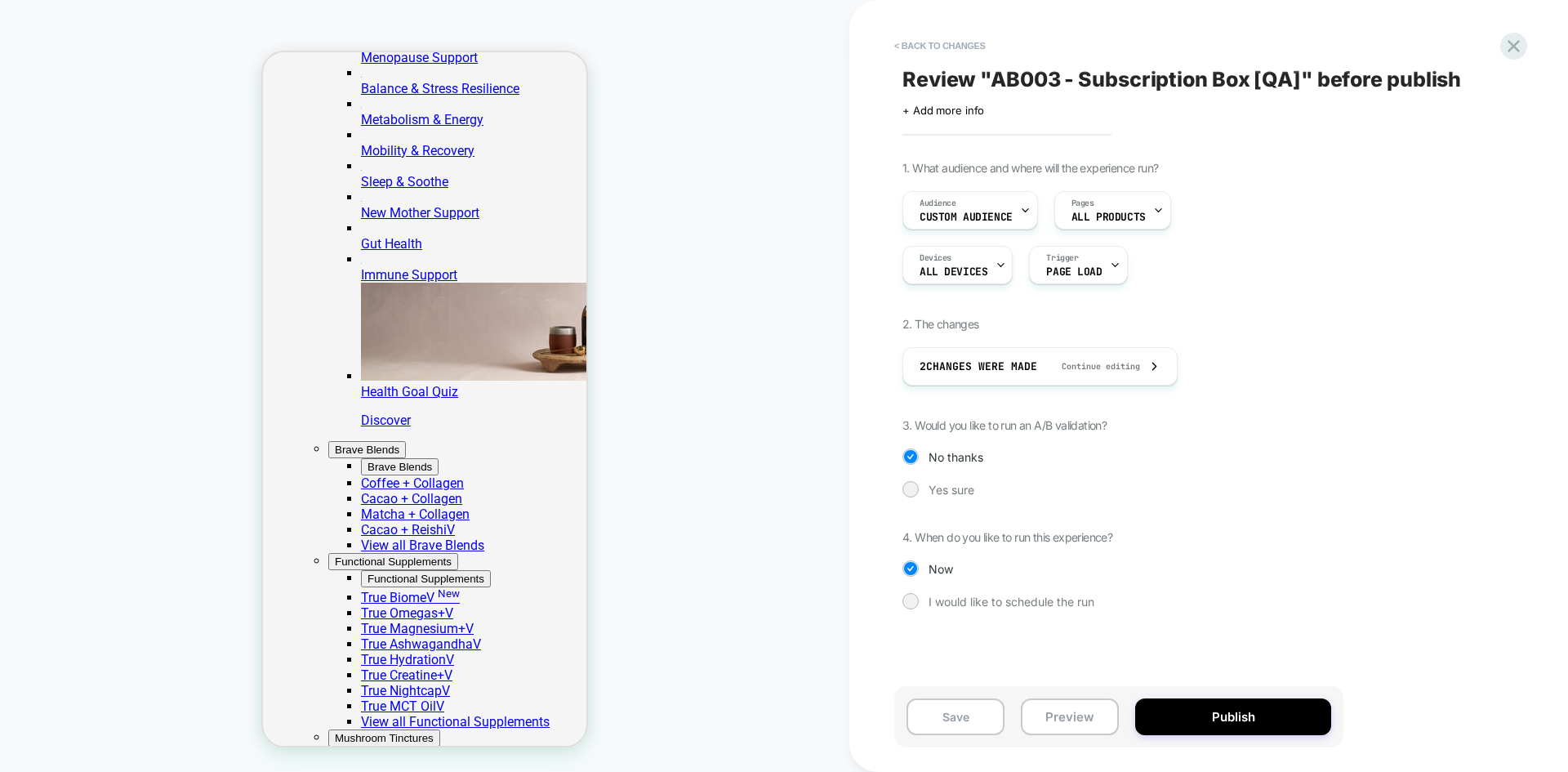
scroll to position [0, 0]
click at [986, 265] on div "Devices ALL DEVICES" at bounding box center [953, 265] width 100 height 37
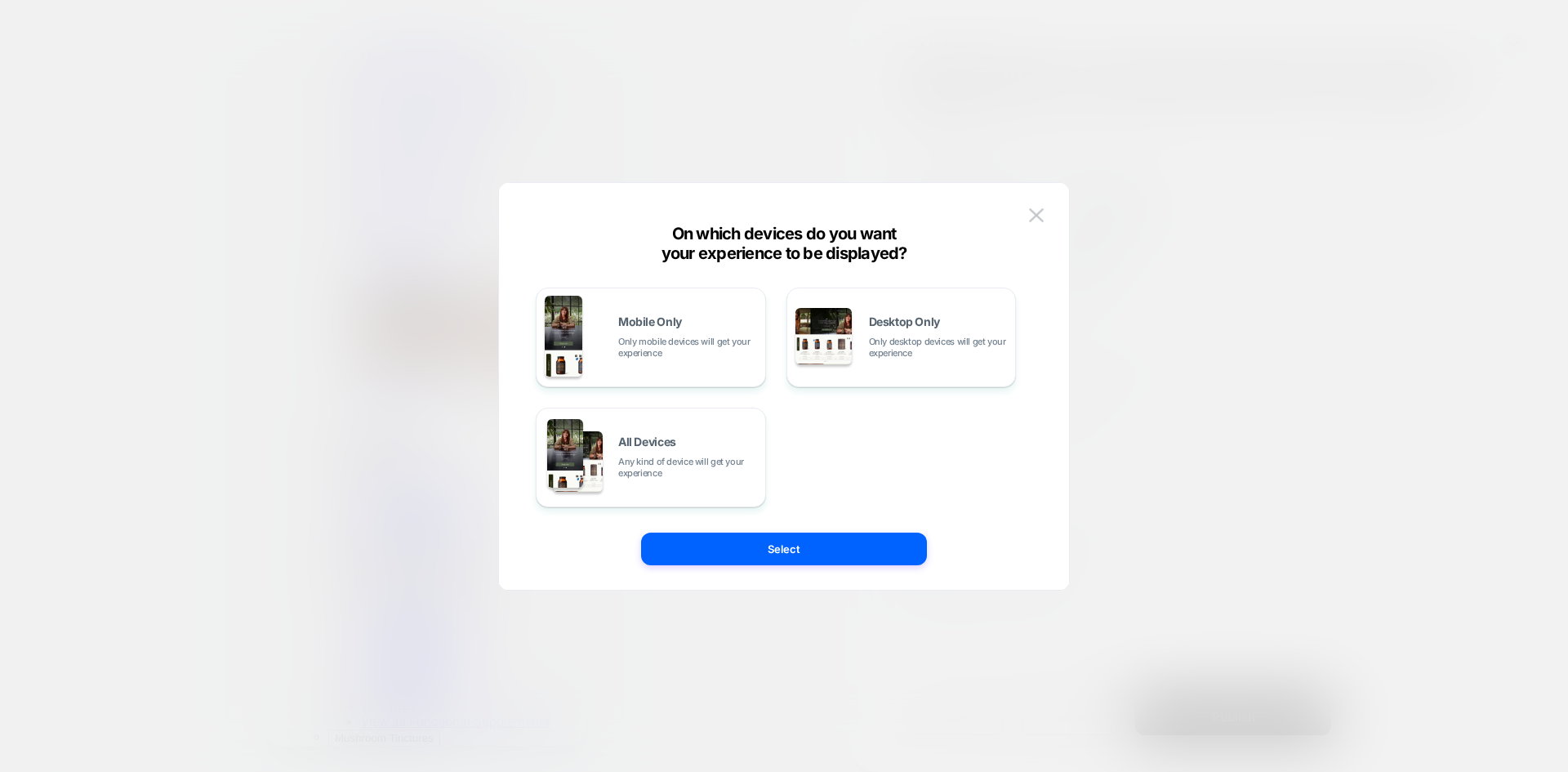
scroll to position [0, 1241]
click at [721, 445] on div "All Devices Any kind of device will get your experience" at bounding box center [688, 458] width 139 height 43
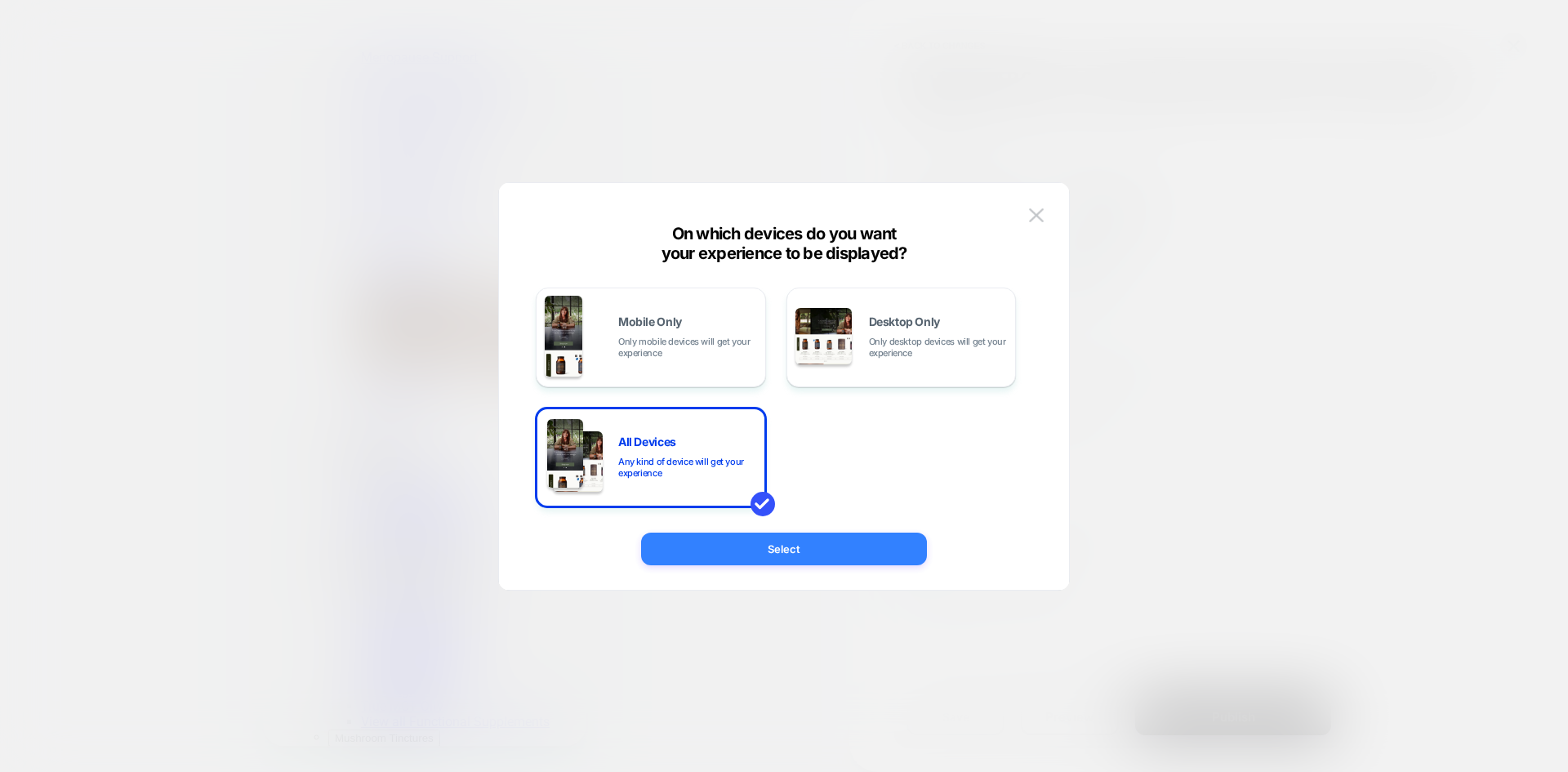
click at [827, 546] on button "Select" at bounding box center [784, 549] width 286 height 33
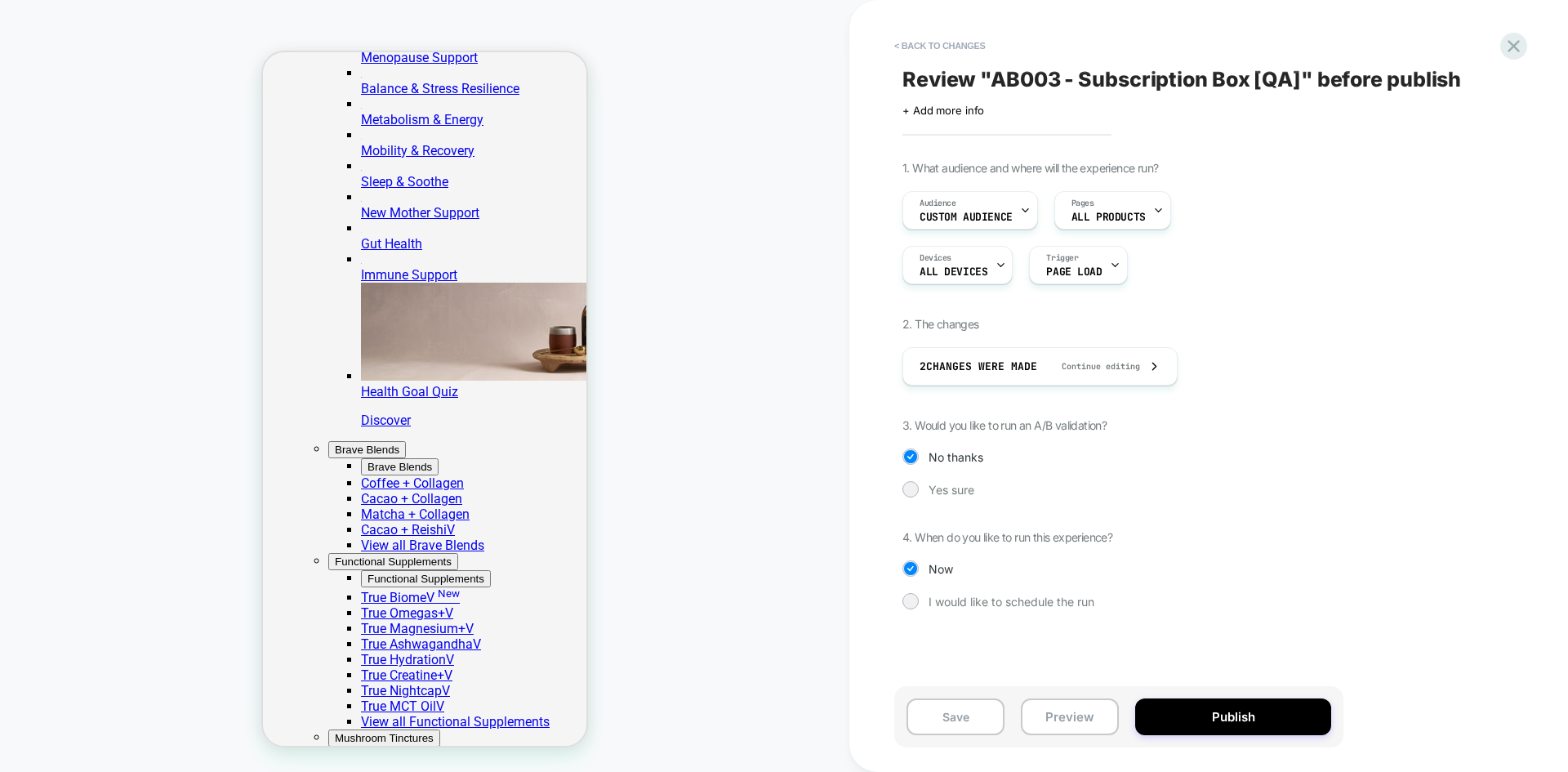
scroll to position [0, 0]
click at [913, 494] on div at bounding box center [910, 489] width 12 height 12
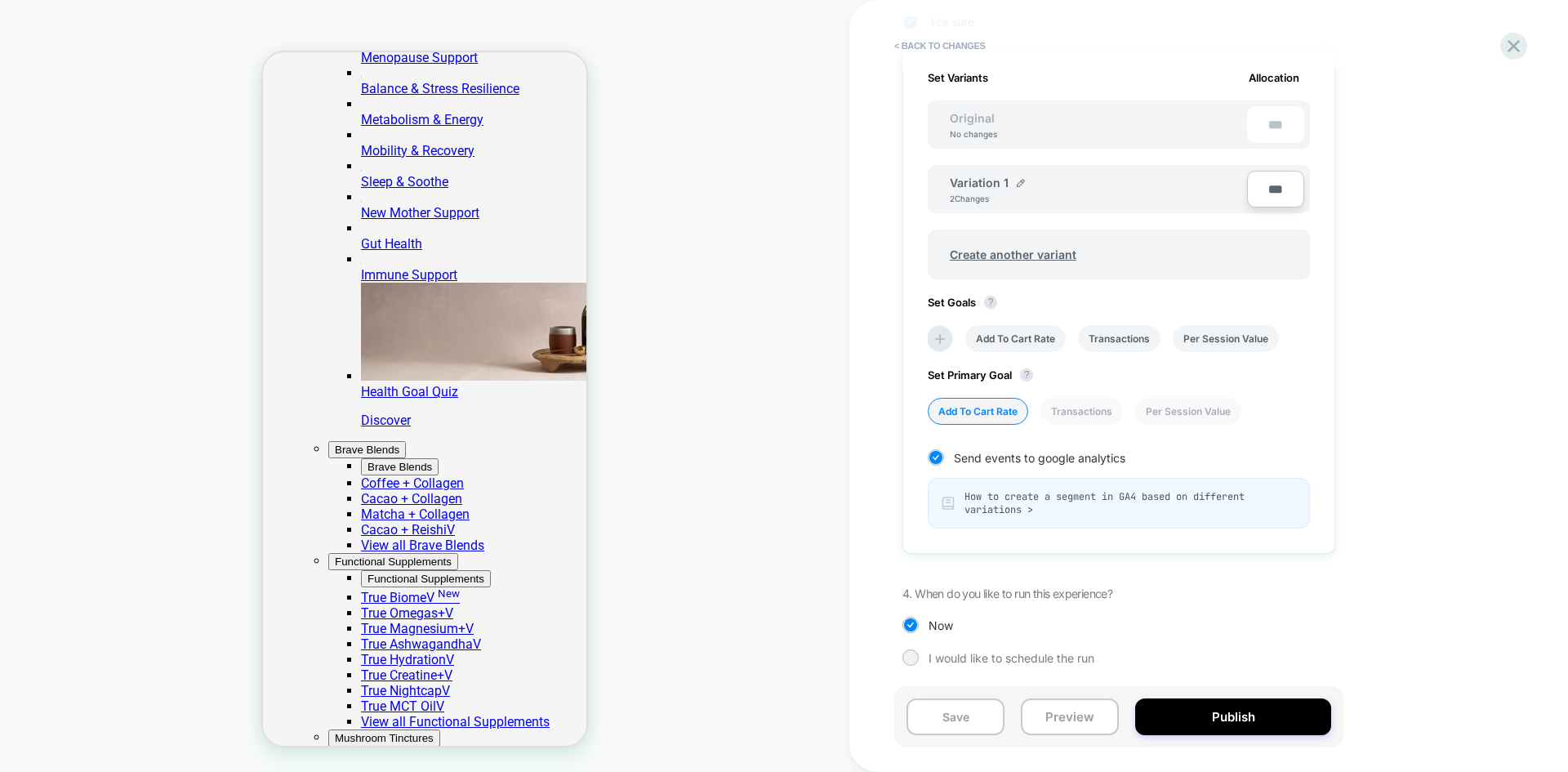
scroll to position [0, 310]
click at [1254, 185] on input "***" at bounding box center [1276, 189] width 58 height 37
click at [1254, 189] on input "***" at bounding box center [1276, 189] width 58 height 37
type input "****"
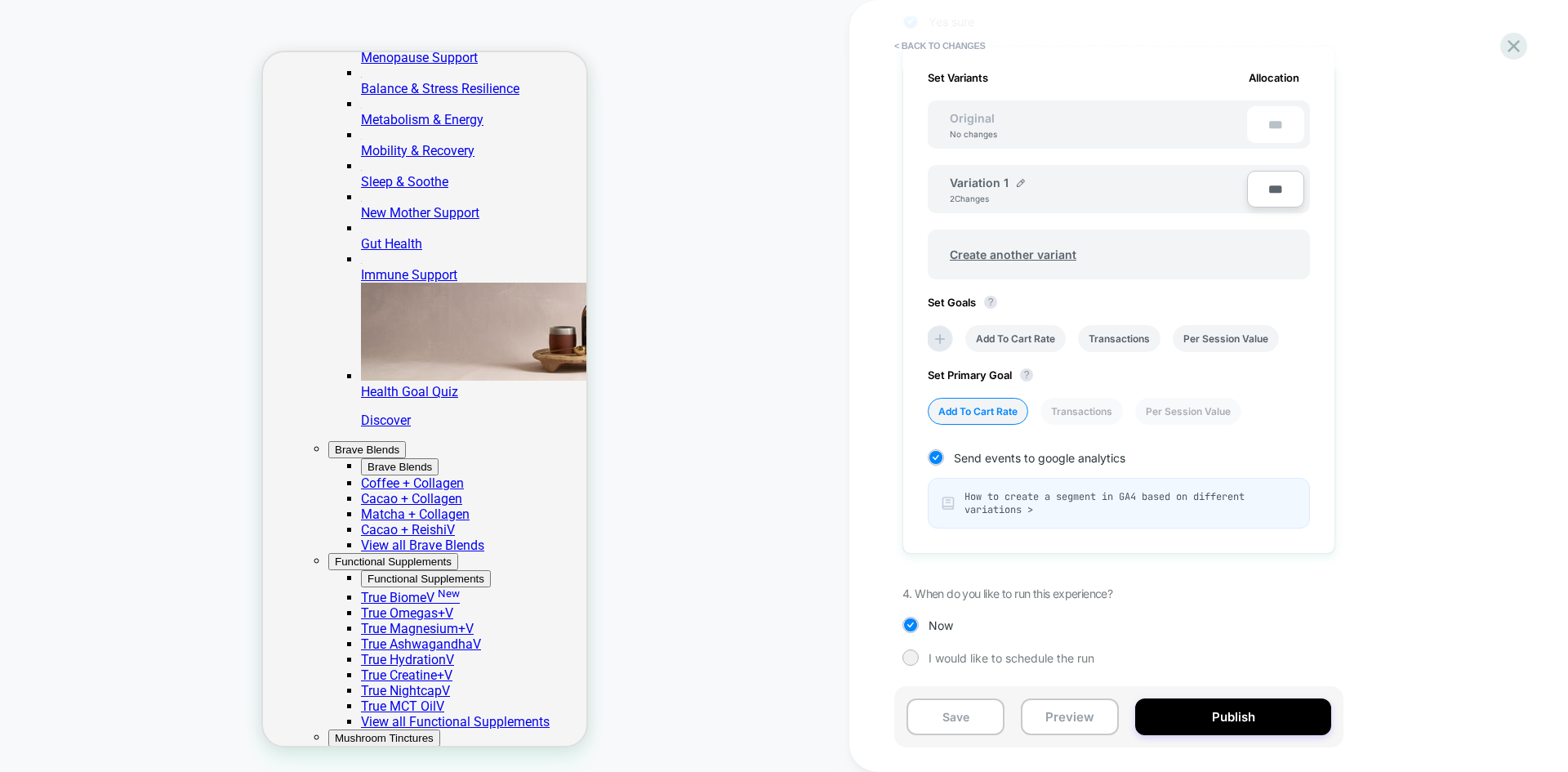
type input "**"
type input "***"
type input "**"
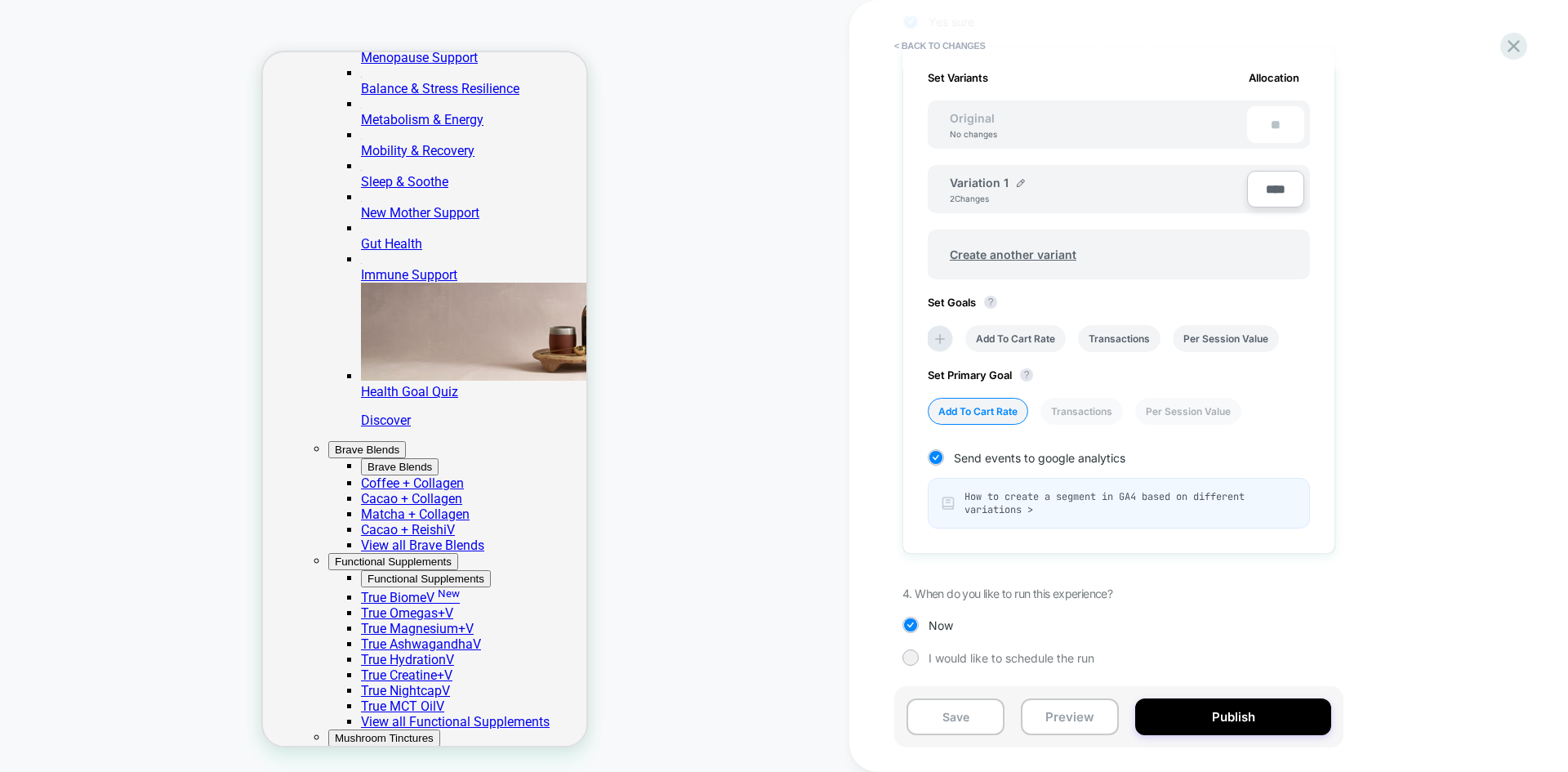
type input "****"
click at [1254, 247] on div "1. What audience and where will the experience run? Audience Custom Audience Pa…" at bounding box center [1200, 192] width 596 height 998
click at [959, 596] on button "Save" at bounding box center [955, 717] width 98 height 37
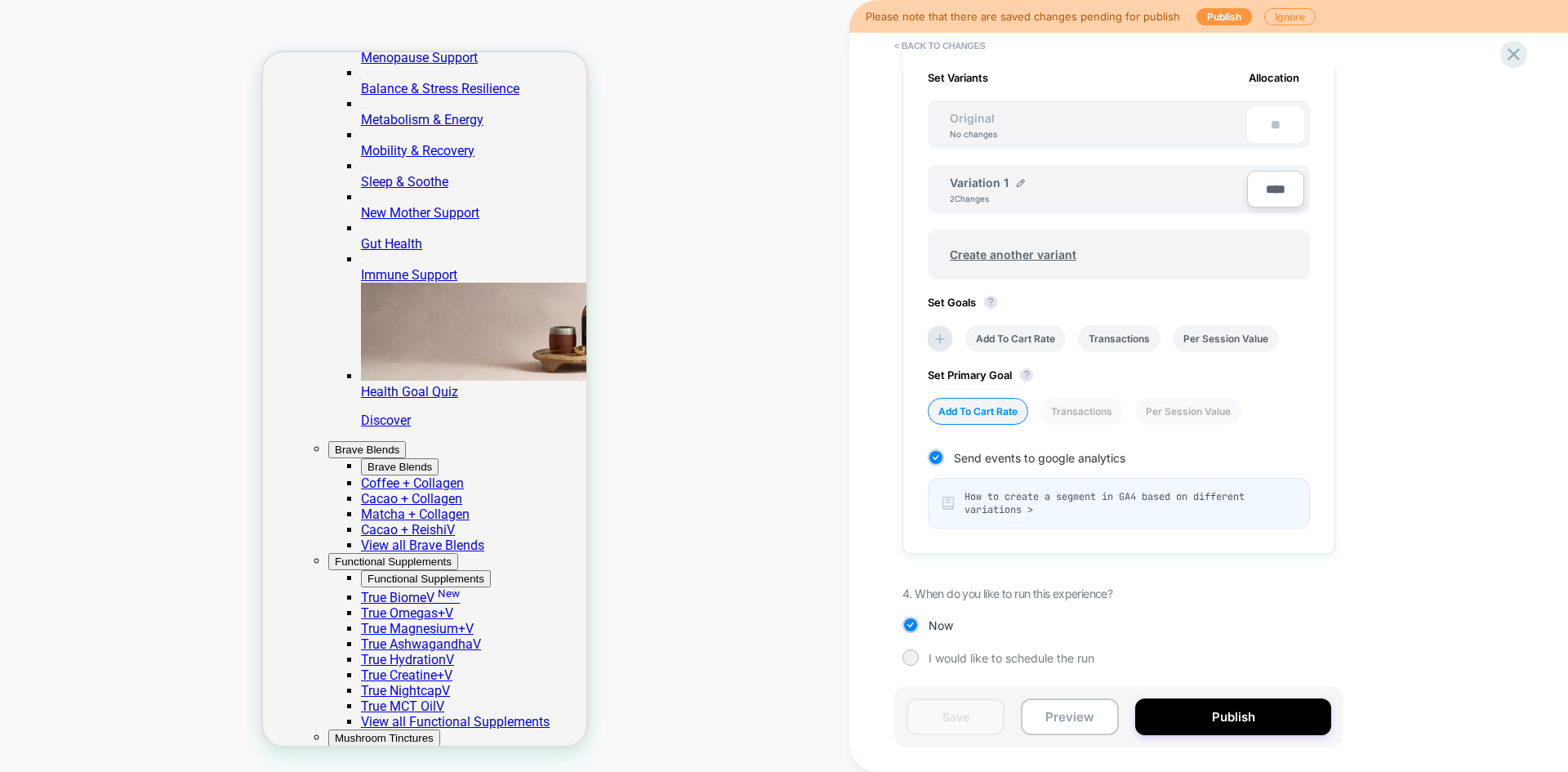
scroll to position [0, 0]
click at [1208, 9] on button "Publish" at bounding box center [1225, 16] width 56 height 17
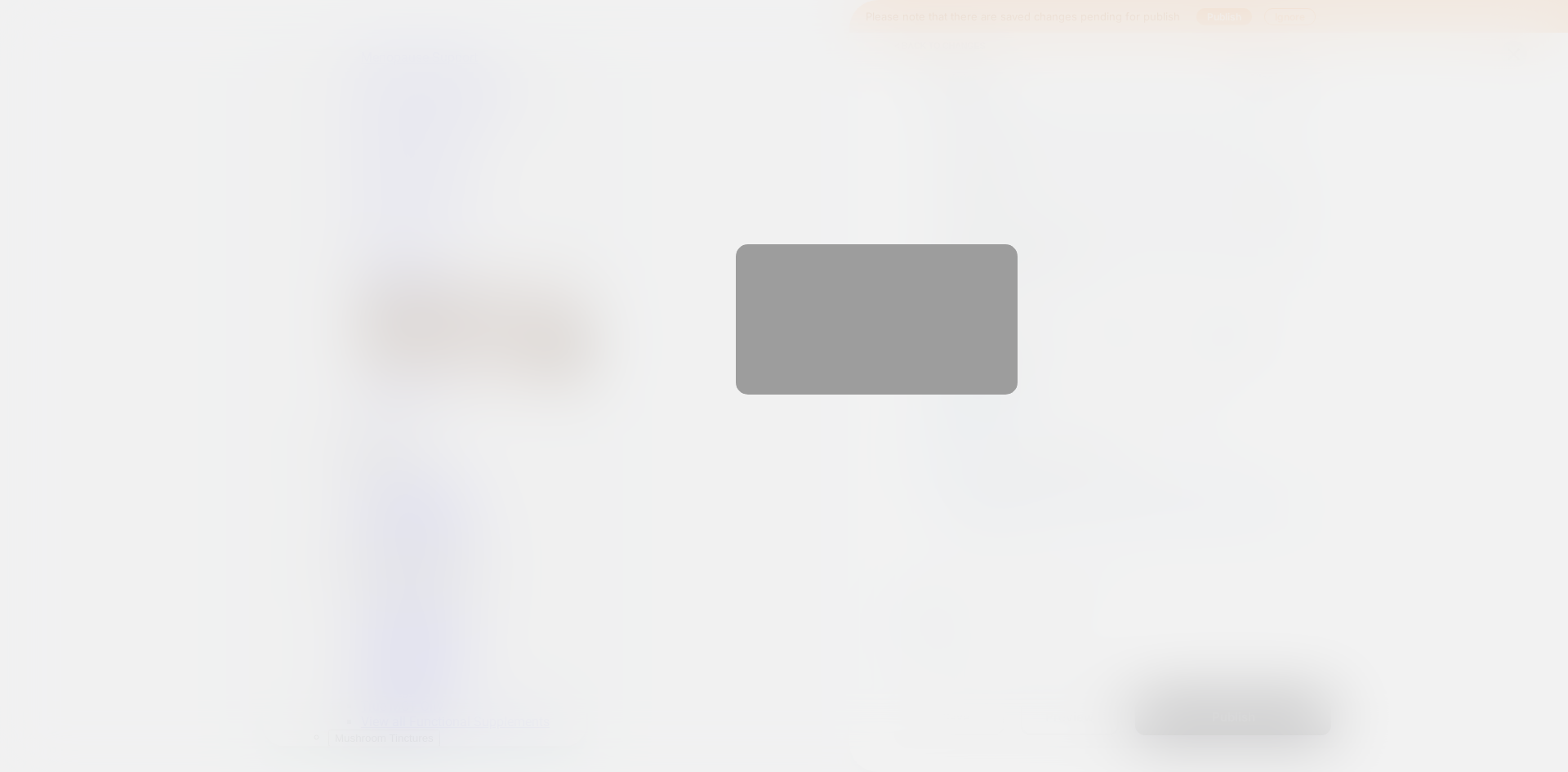
scroll to position [0, 931]
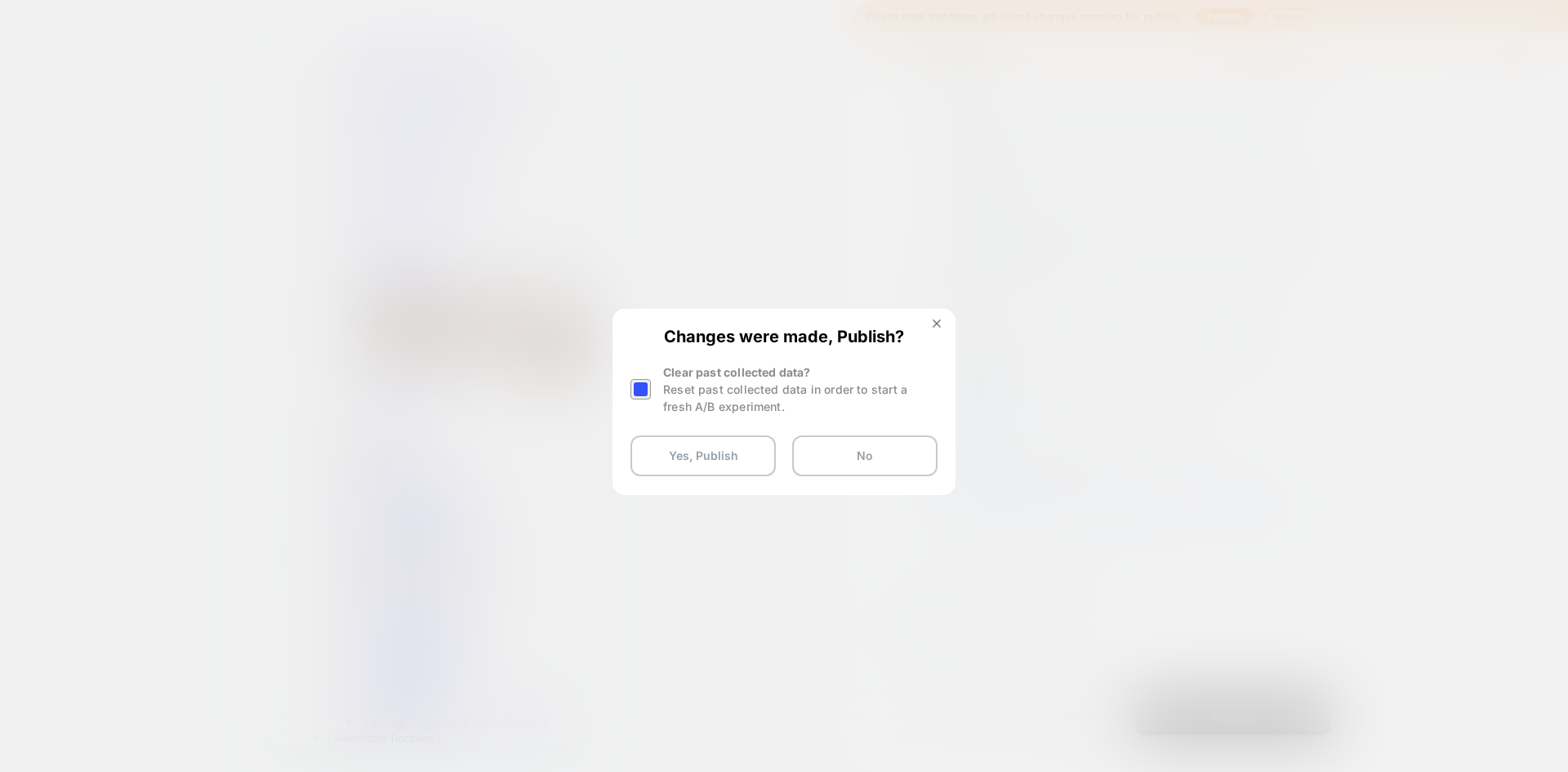
click at [637, 392] on div at bounding box center [641, 389] width 21 height 21
click at [703, 449] on button "Yes, Publish" at bounding box center [703, 456] width 146 height 41
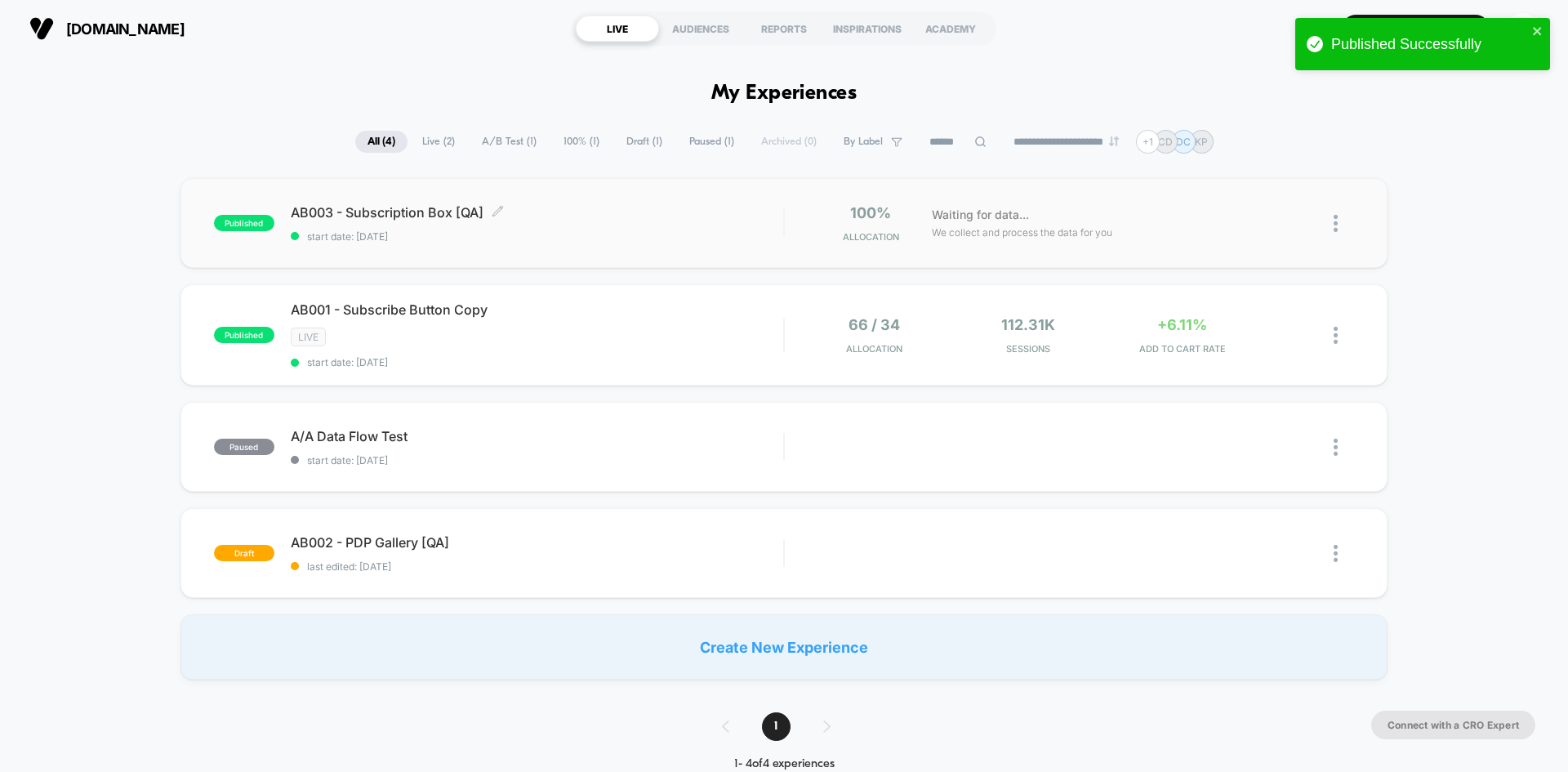
click at [564, 220] on span "AB003 - Subscription Box [QA] Click to edit experience details" at bounding box center [536, 212] width 493 height 16
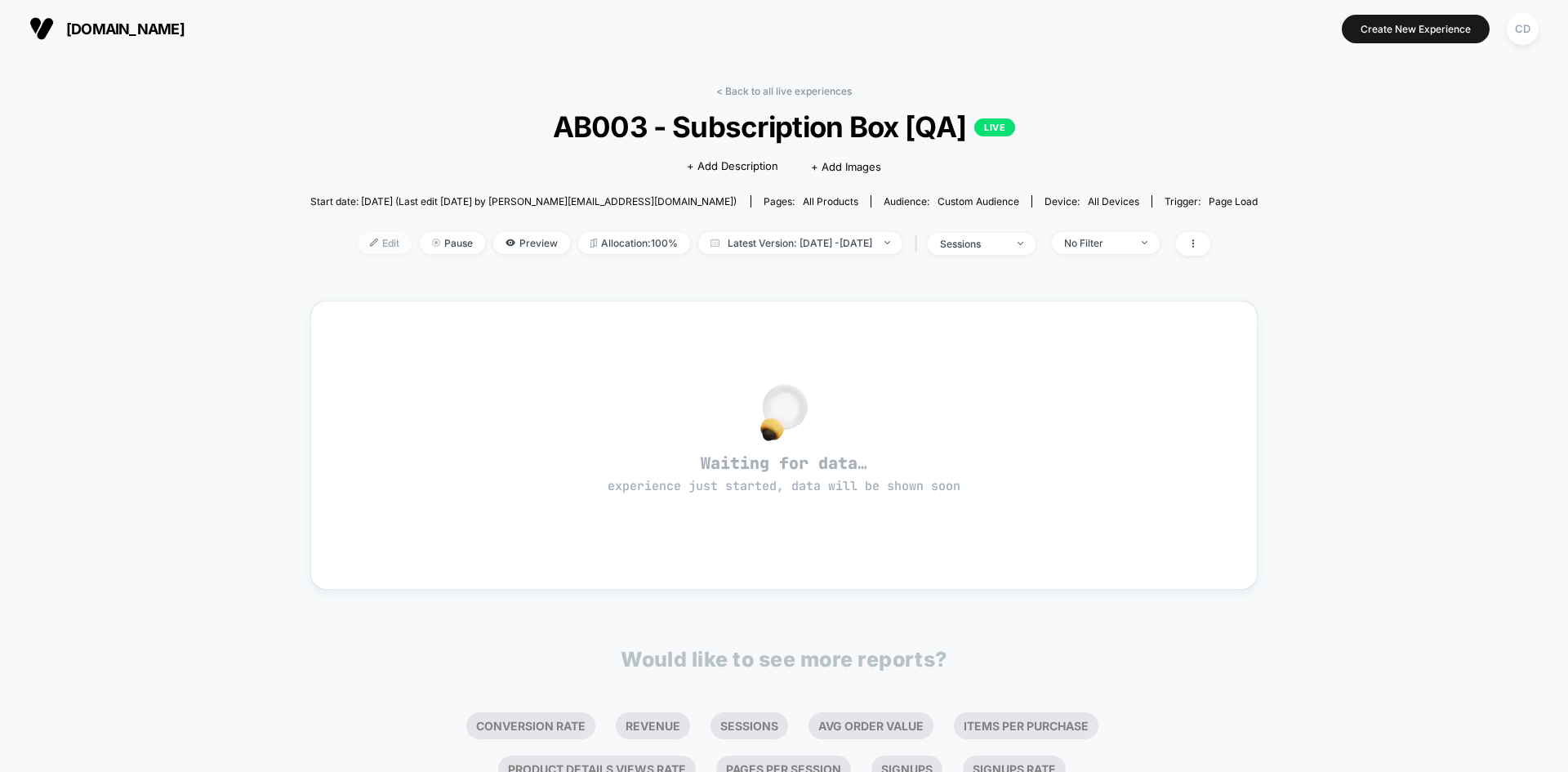
click at [362, 244] on span "Edit" at bounding box center [385, 243] width 54 height 22
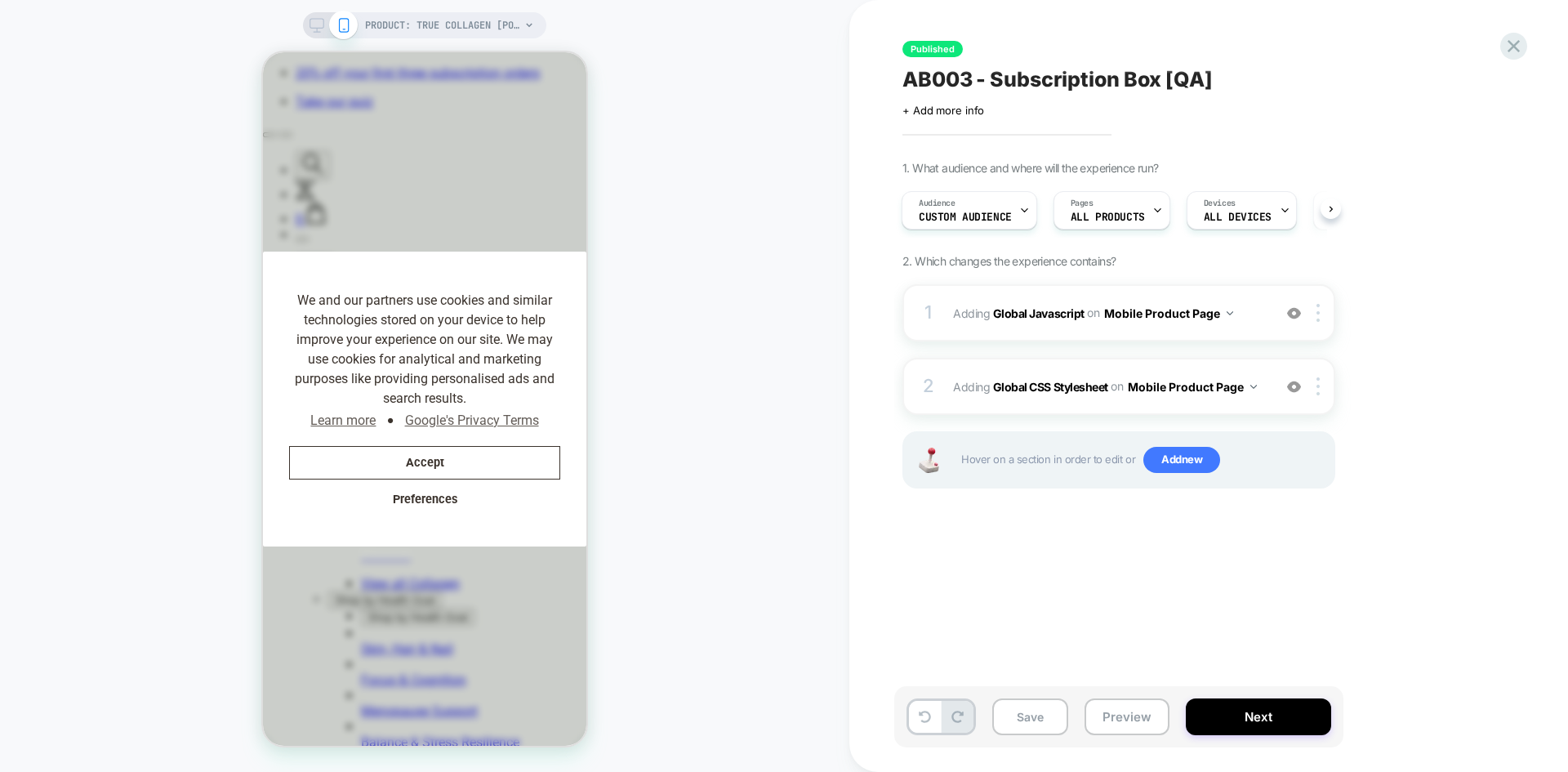
scroll to position [0, 4]
click at [1075, 384] on b "Global CSS Stylesheet" at bounding box center [1051, 386] width 115 height 14
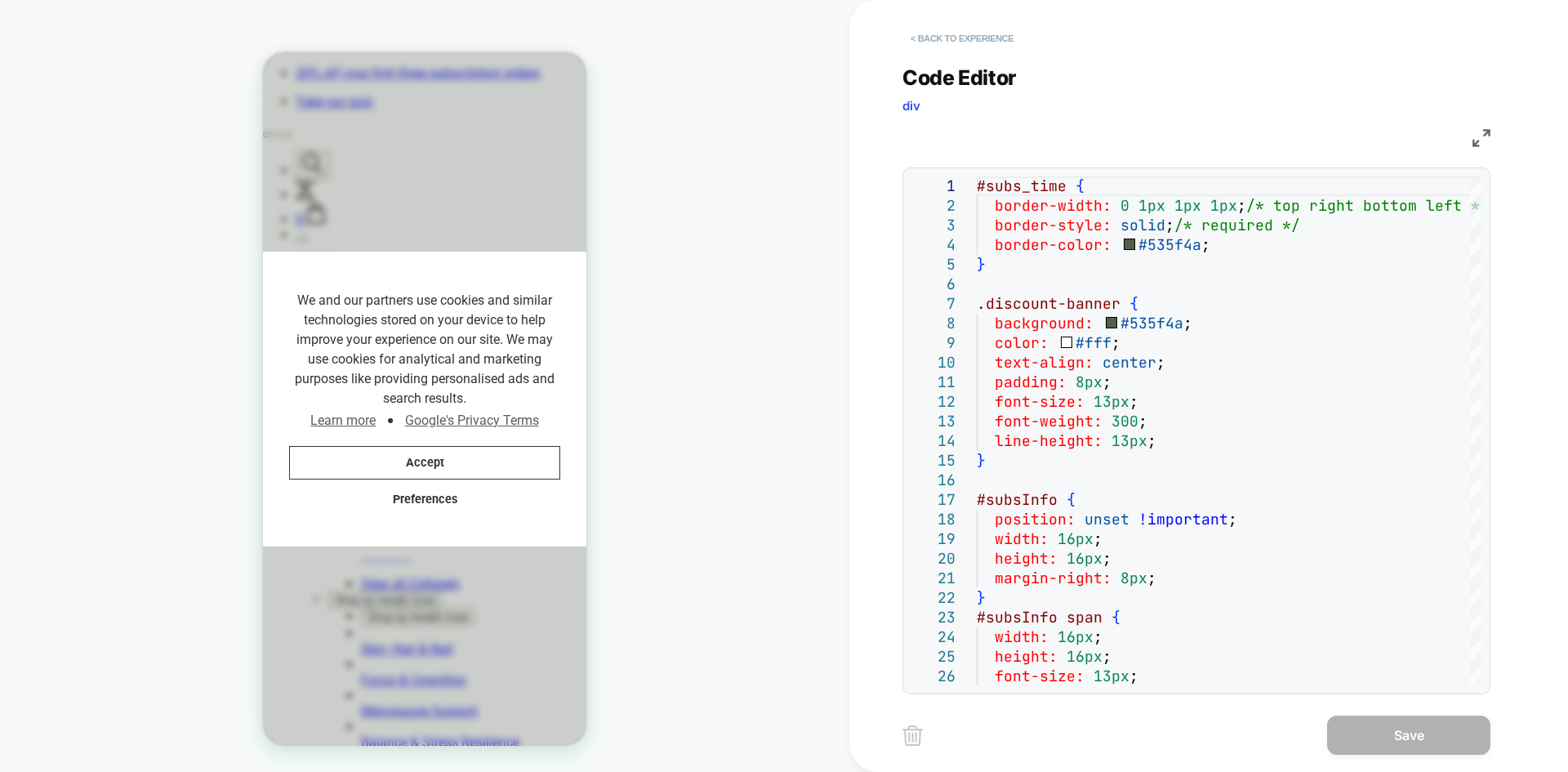
click at [939, 29] on button "< Back to experience" at bounding box center [962, 39] width 119 height 26
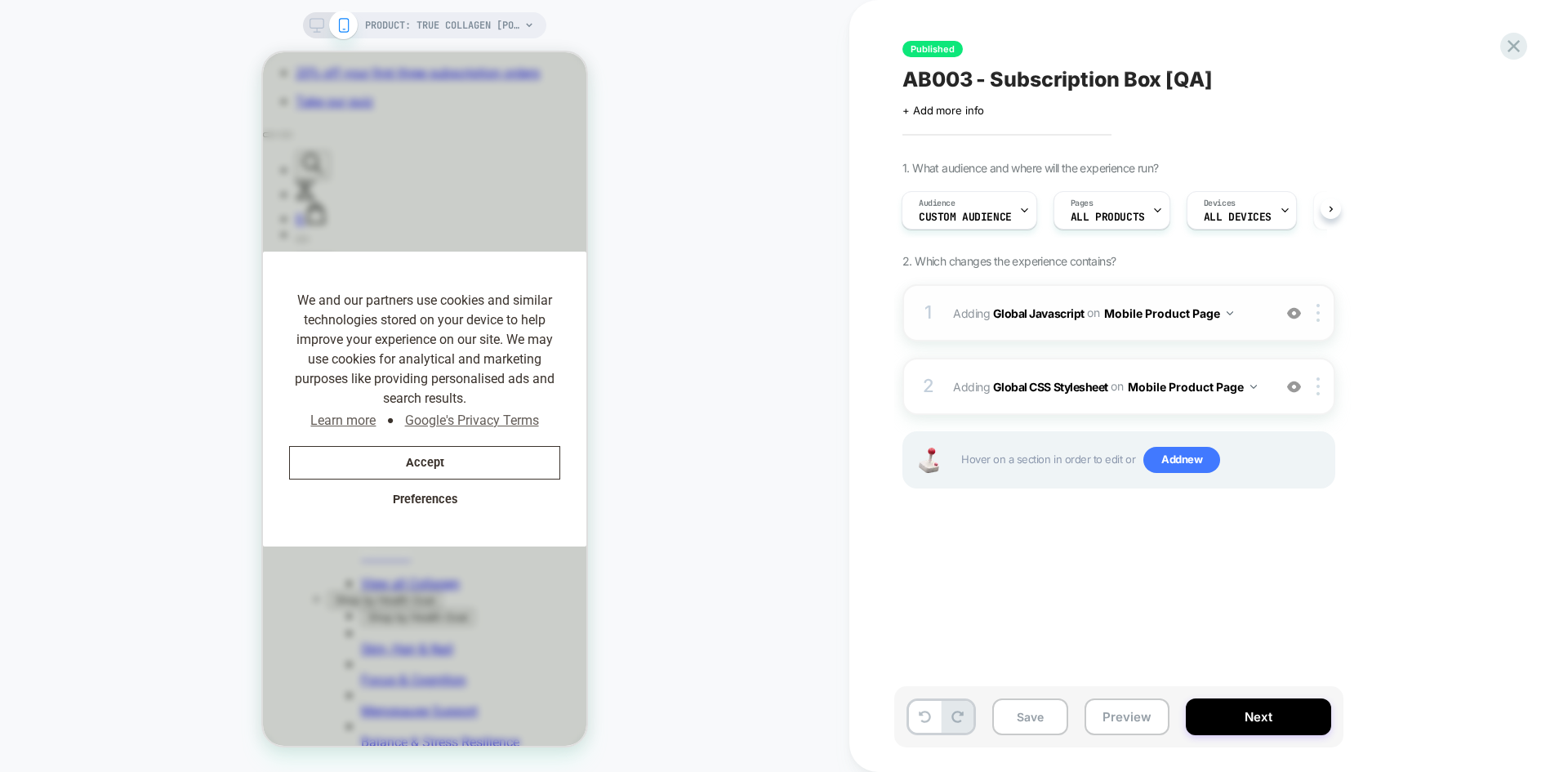
click at [1227, 312] on img at bounding box center [1230, 313] width 7 height 4
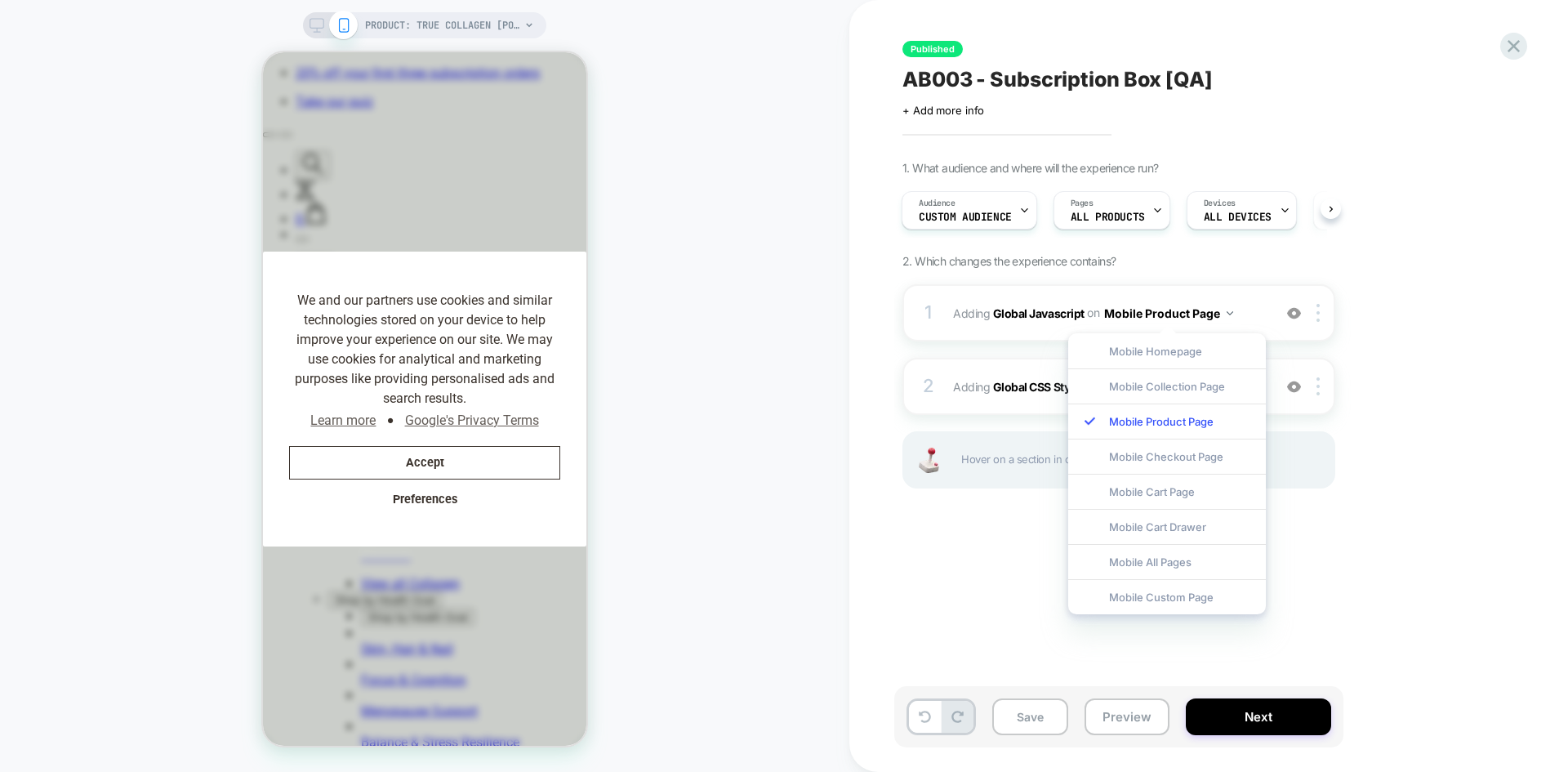
click at [1254, 412] on div "1. What audience and where will the experience run? Audience Custom Audience Pa…" at bounding box center [1200, 346] width 596 height 369
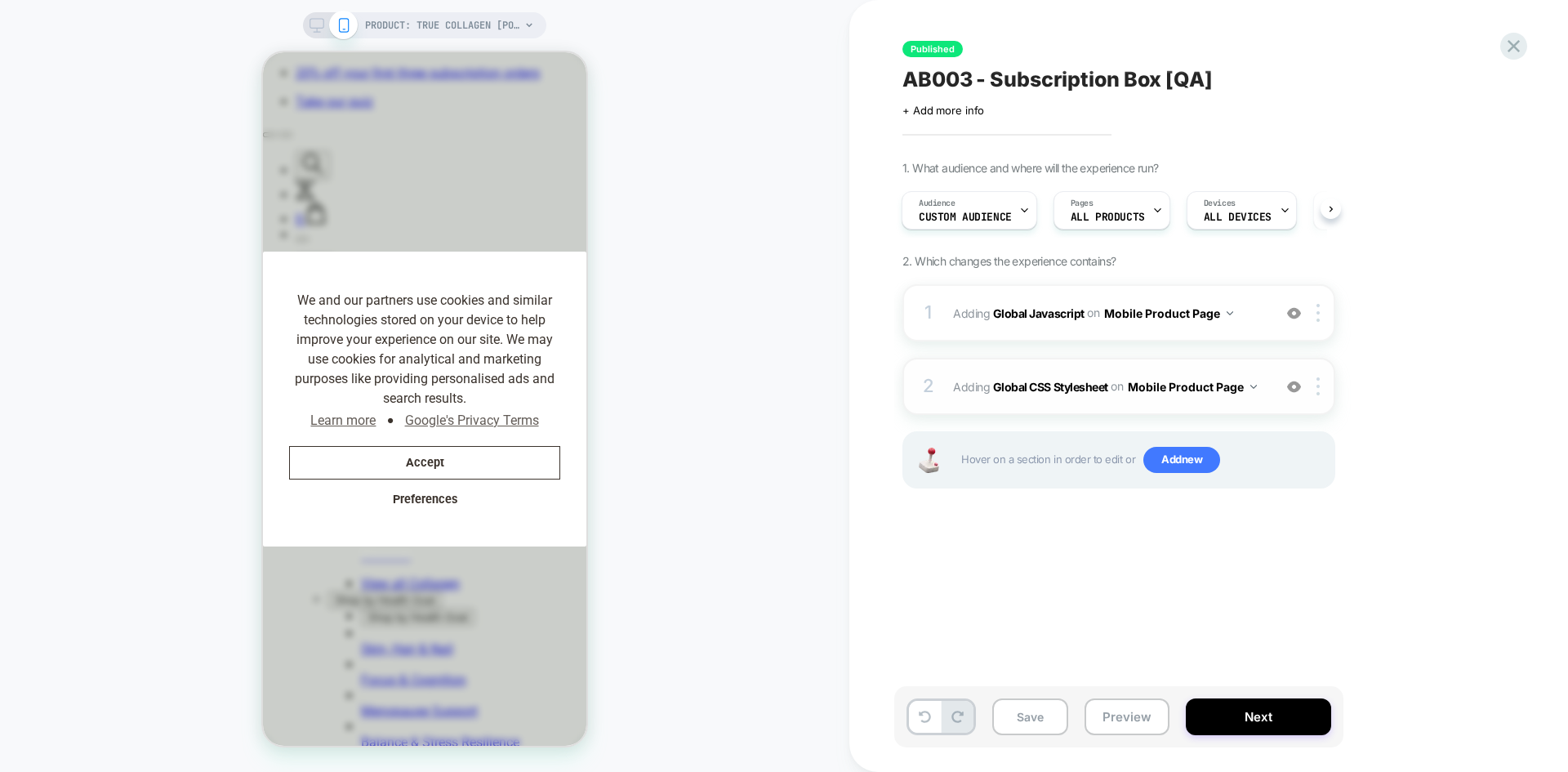
click at [1252, 387] on img at bounding box center [1254, 387] width 7 height 4
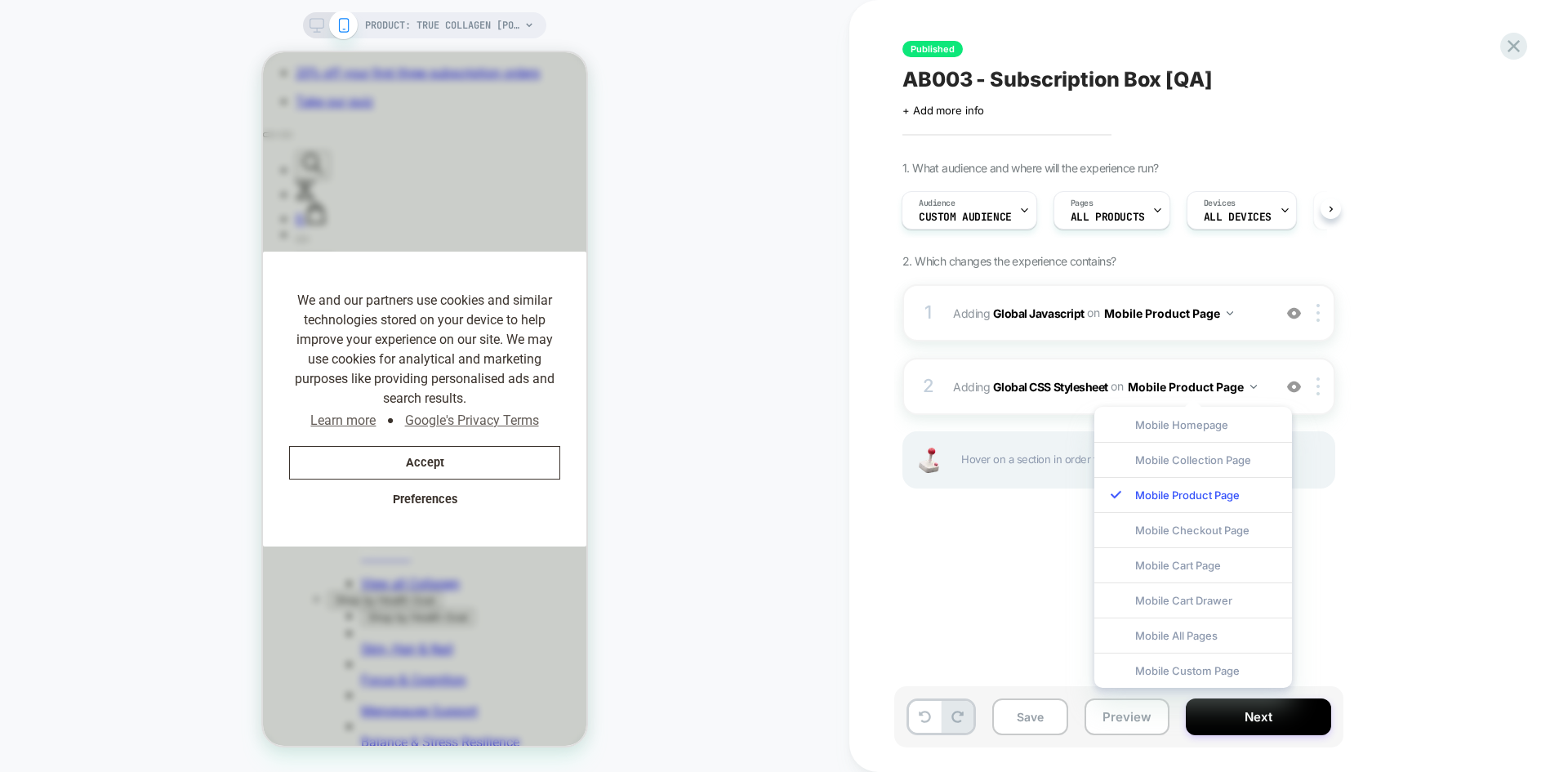
click at [1060, 596] on div "Published AB003 - Subscription Box [QA] Click to edit experience details + Add …" at bounding box center [1200, 386] width 613 height 740
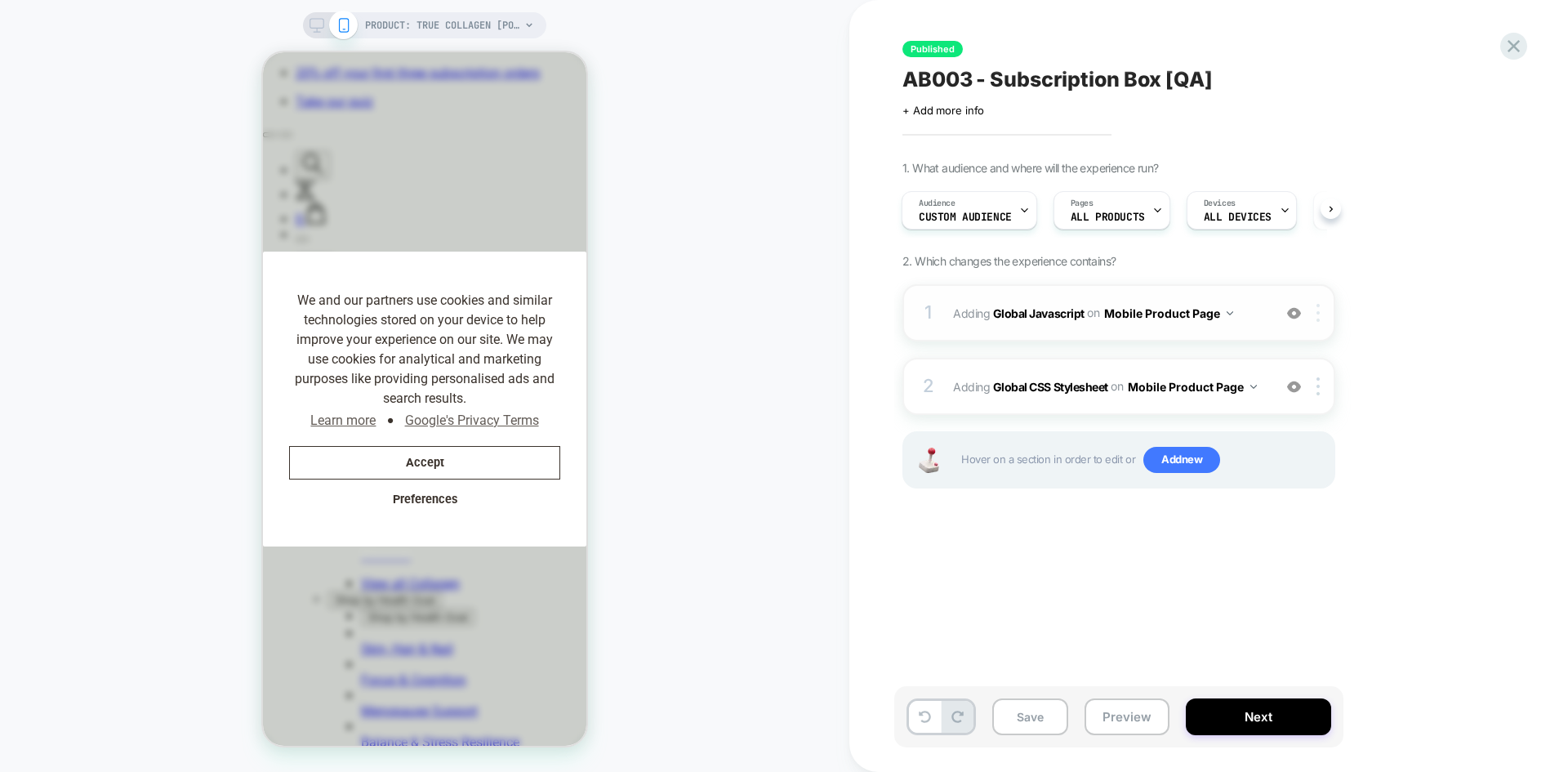
click at [1254, 316] on div at bounding box center [1321, 313] width 27 height 18
click at [1254, 316] on img at bounding box center [1319, 313] width 3 height 18
click at [1226, 308] on button "Mobile Product Page" at bounding box center [1168, 313] width 129 height 24
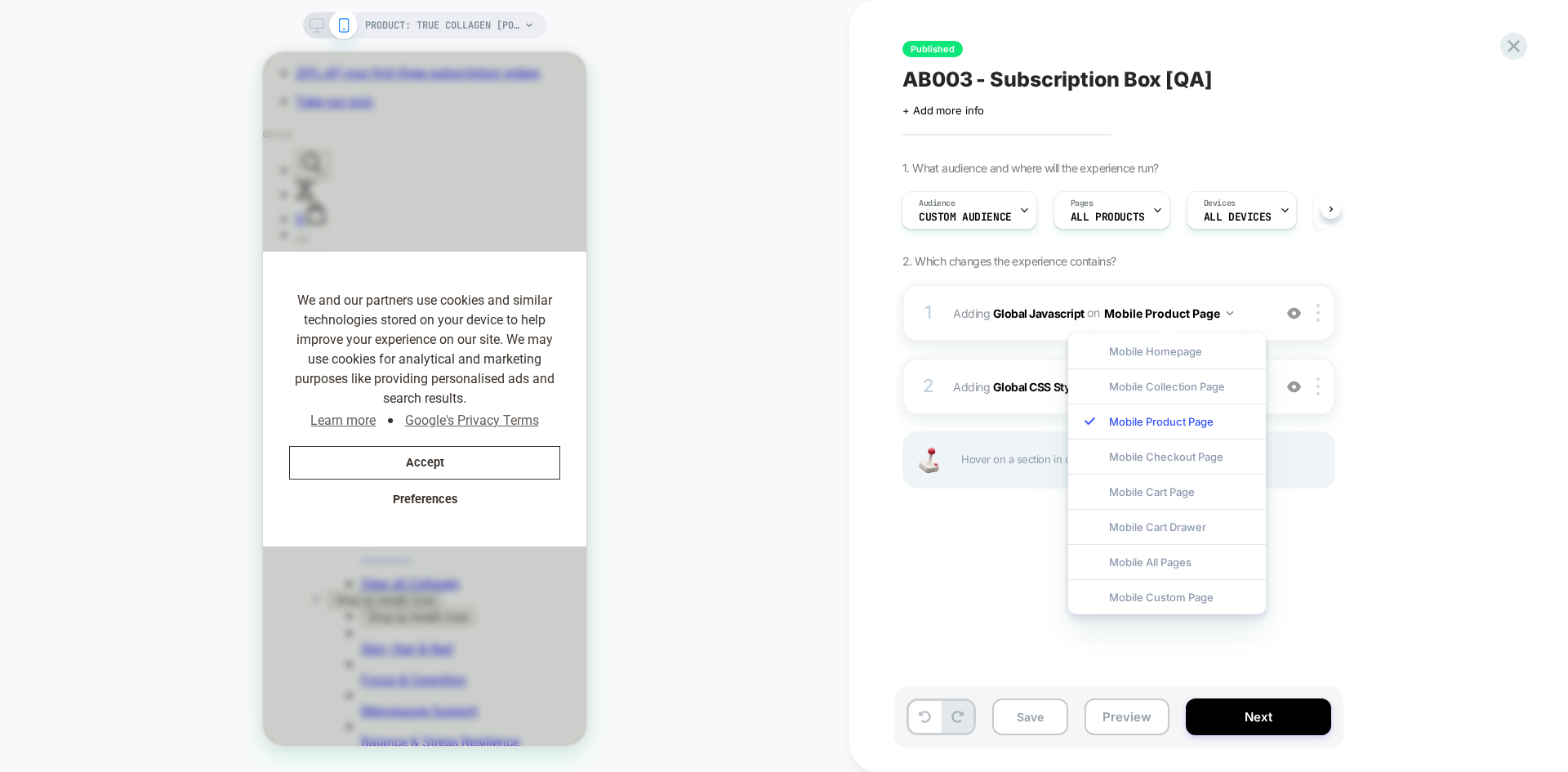
click at [1254, 300] on div "1. What audience and where will the experience run? Audience Custom Audience Pa…" at bounding box center [1200, 346] width 596 height 369
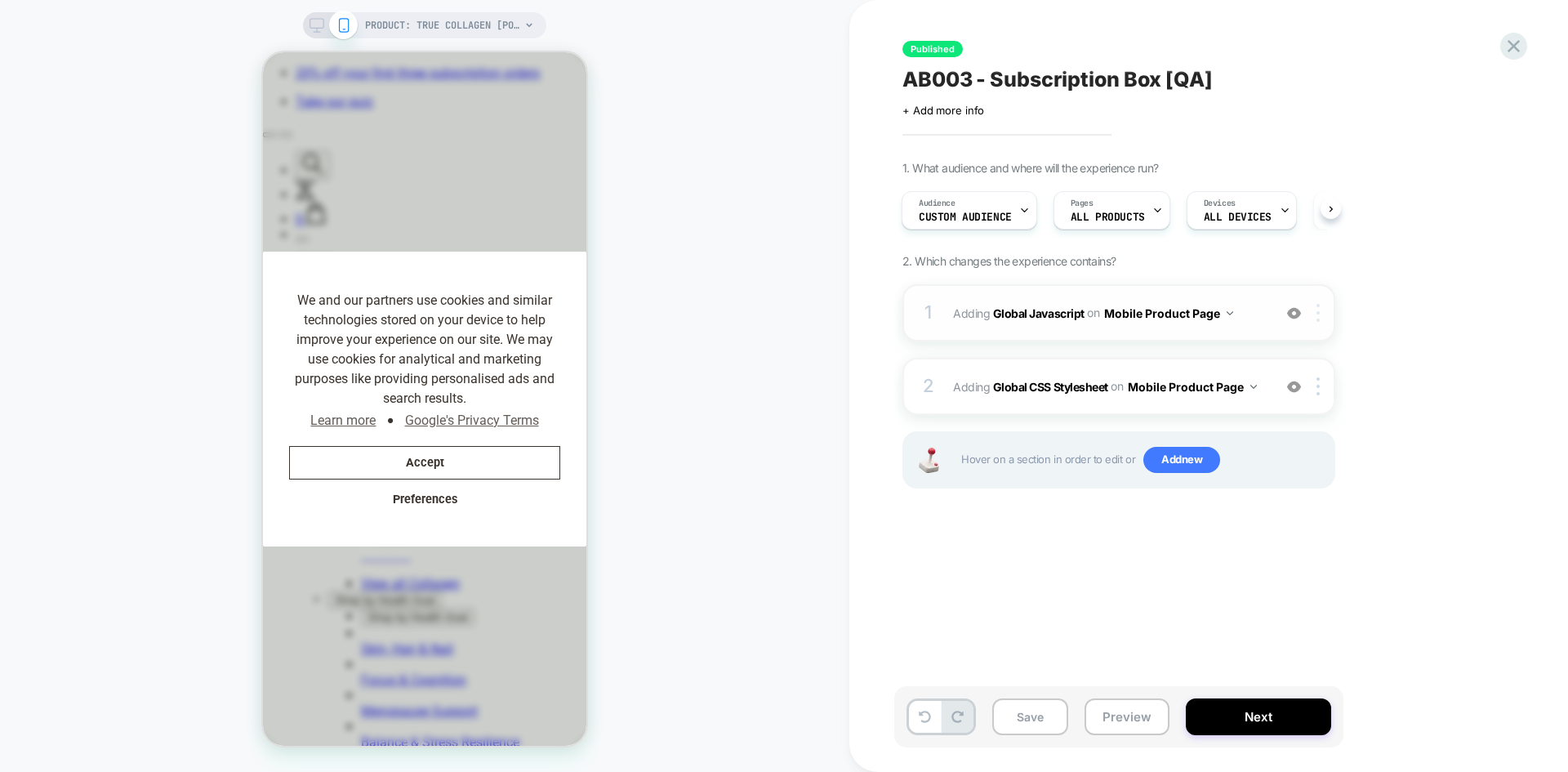
click at [1254, 307] on img at bounding box center [1319, 313] width 3 height 18
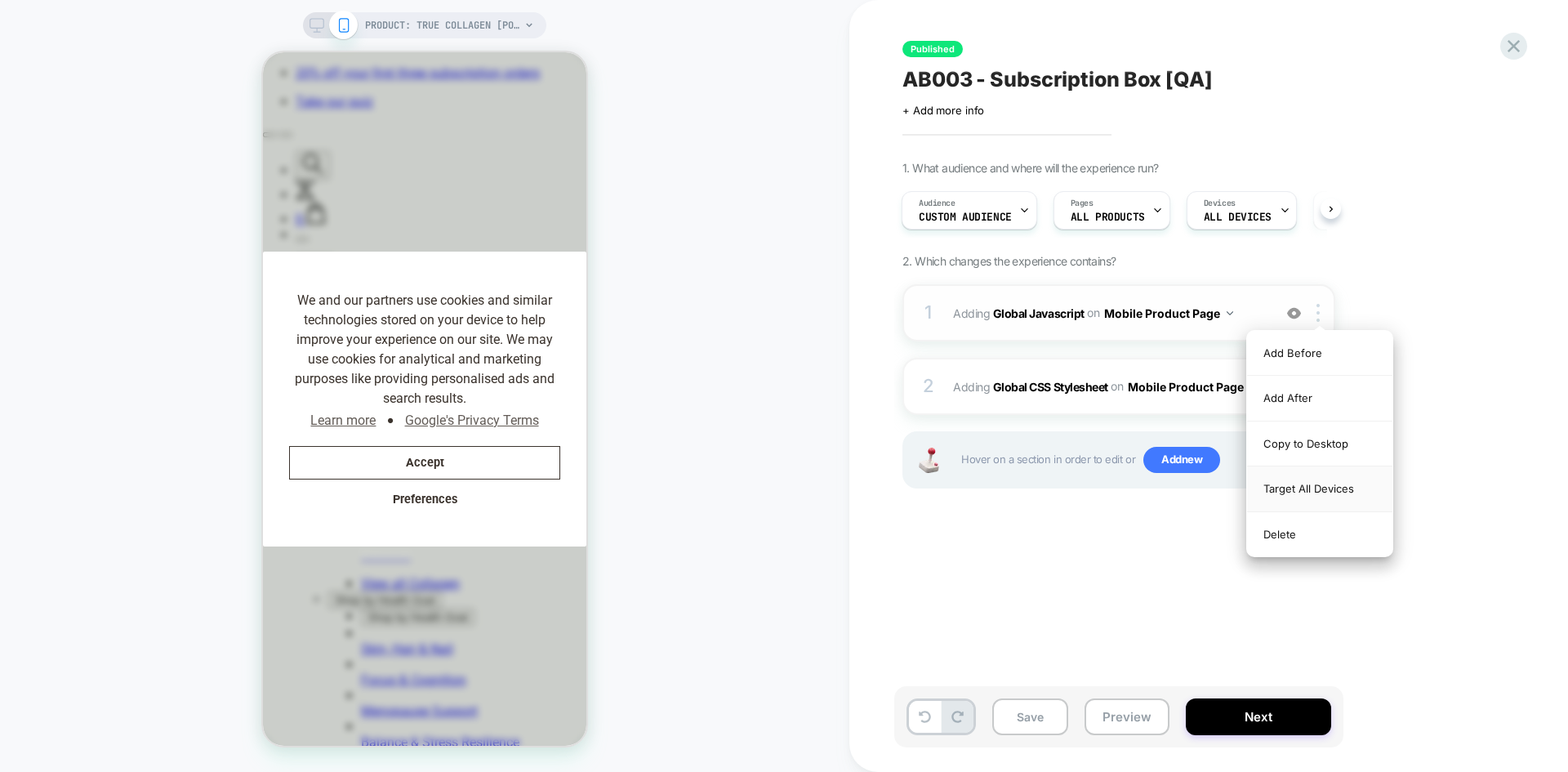
click at [1254, 489] on div "Target All Devices" at bounding box center [1320, 489] width 146 height 45
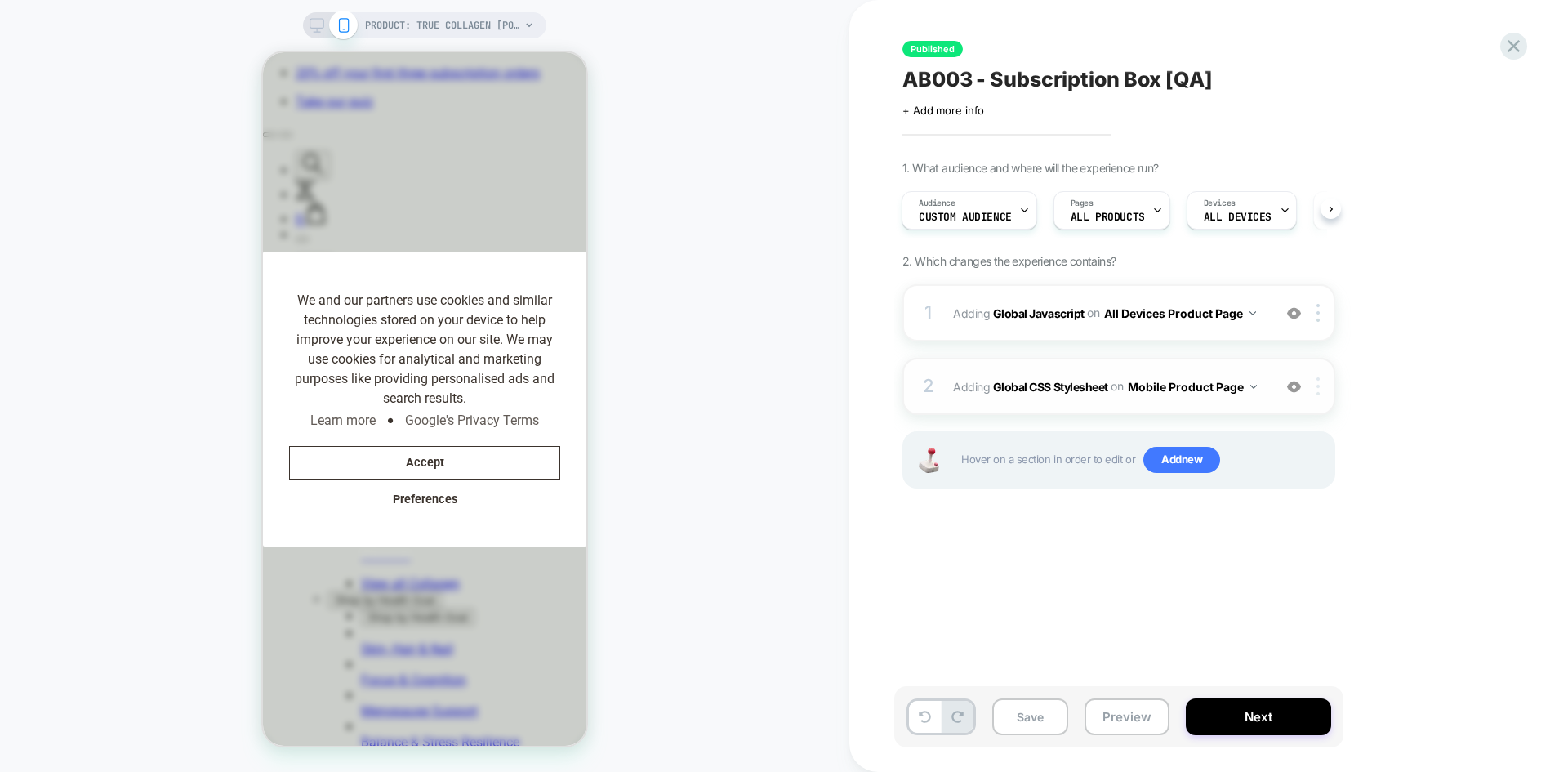
click at [1254, 386] on img at bounding box center [1319, 387] width 3 height 18
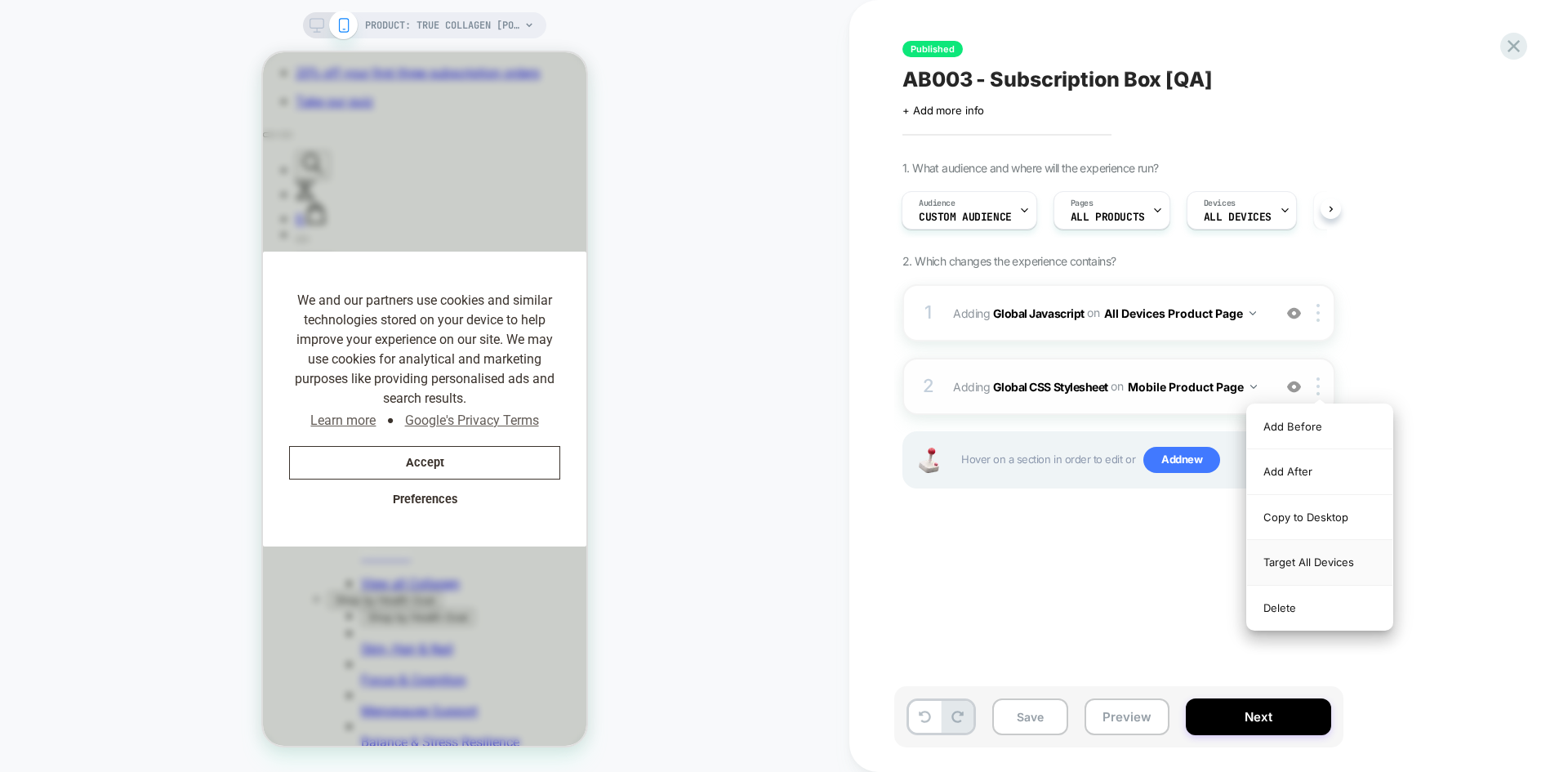
click at [1254, 559] on div "Target All Devices" at bounding box center [1320, 562] width 146 height 45
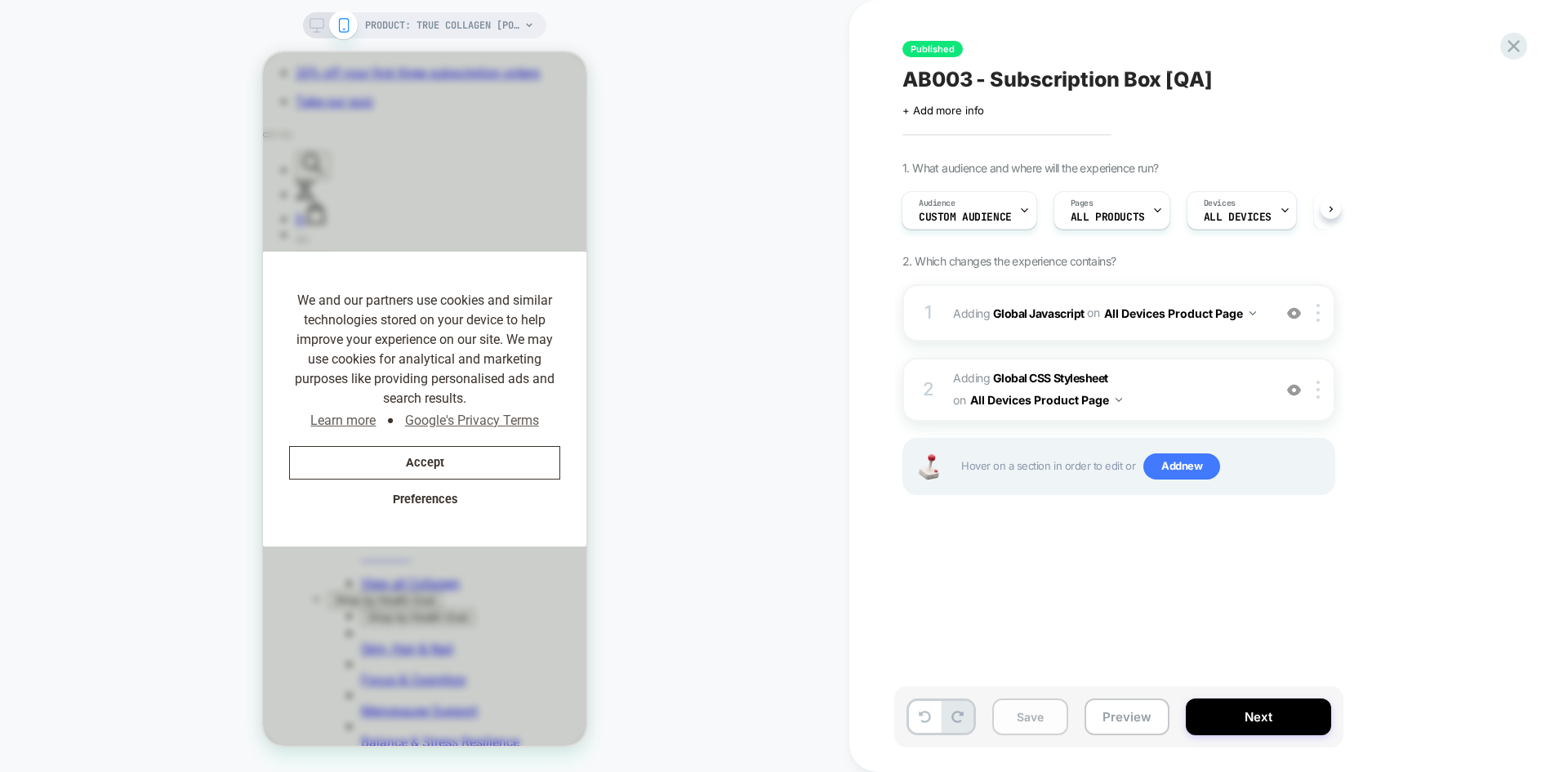
click at [1023, 596] on button "Save" at bounding box center [1030, 717] width 76 height 37
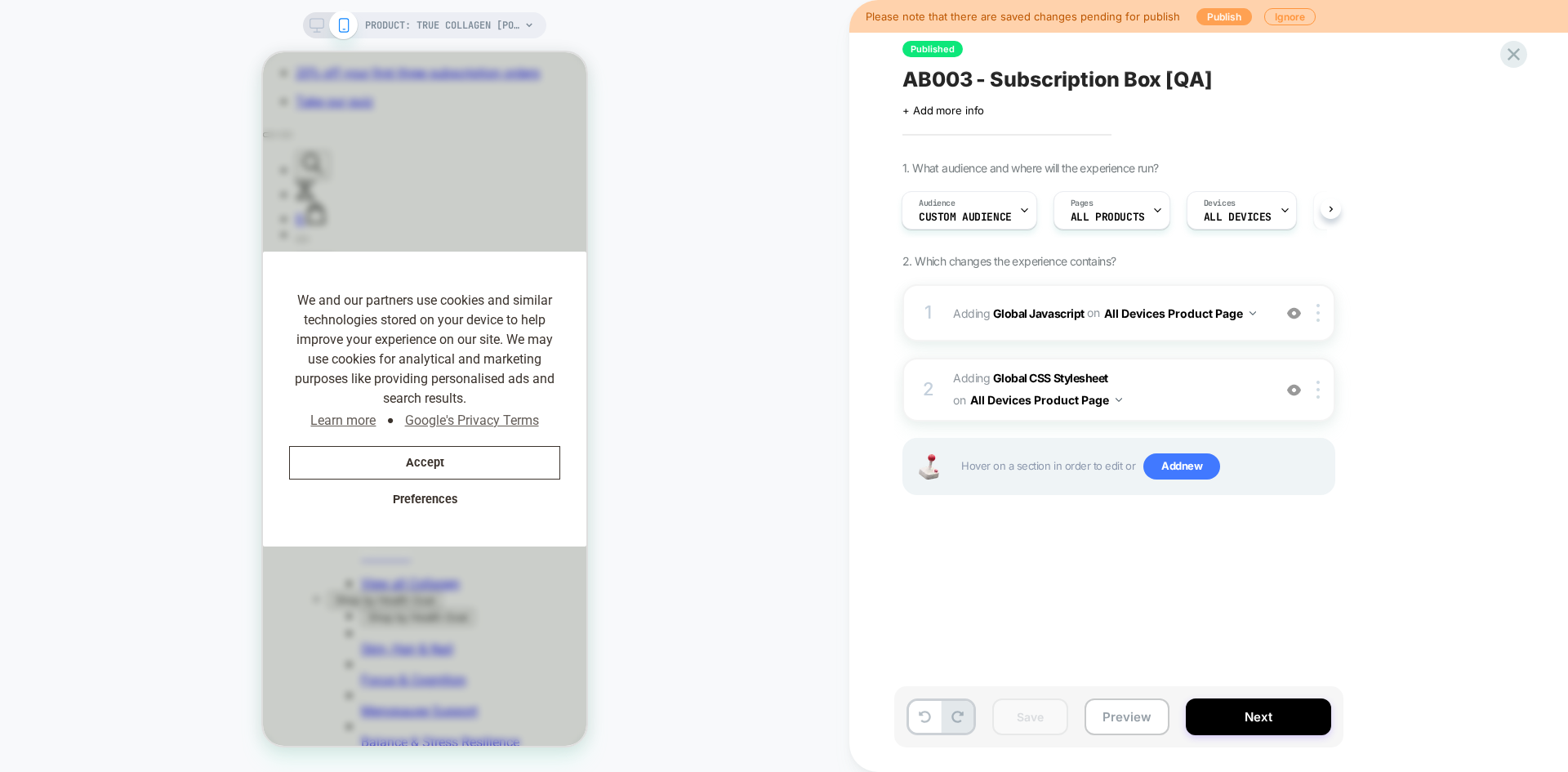
click at [1218, 16] on button "Publish" at bounding box center [1225, 16] width 56 height 17
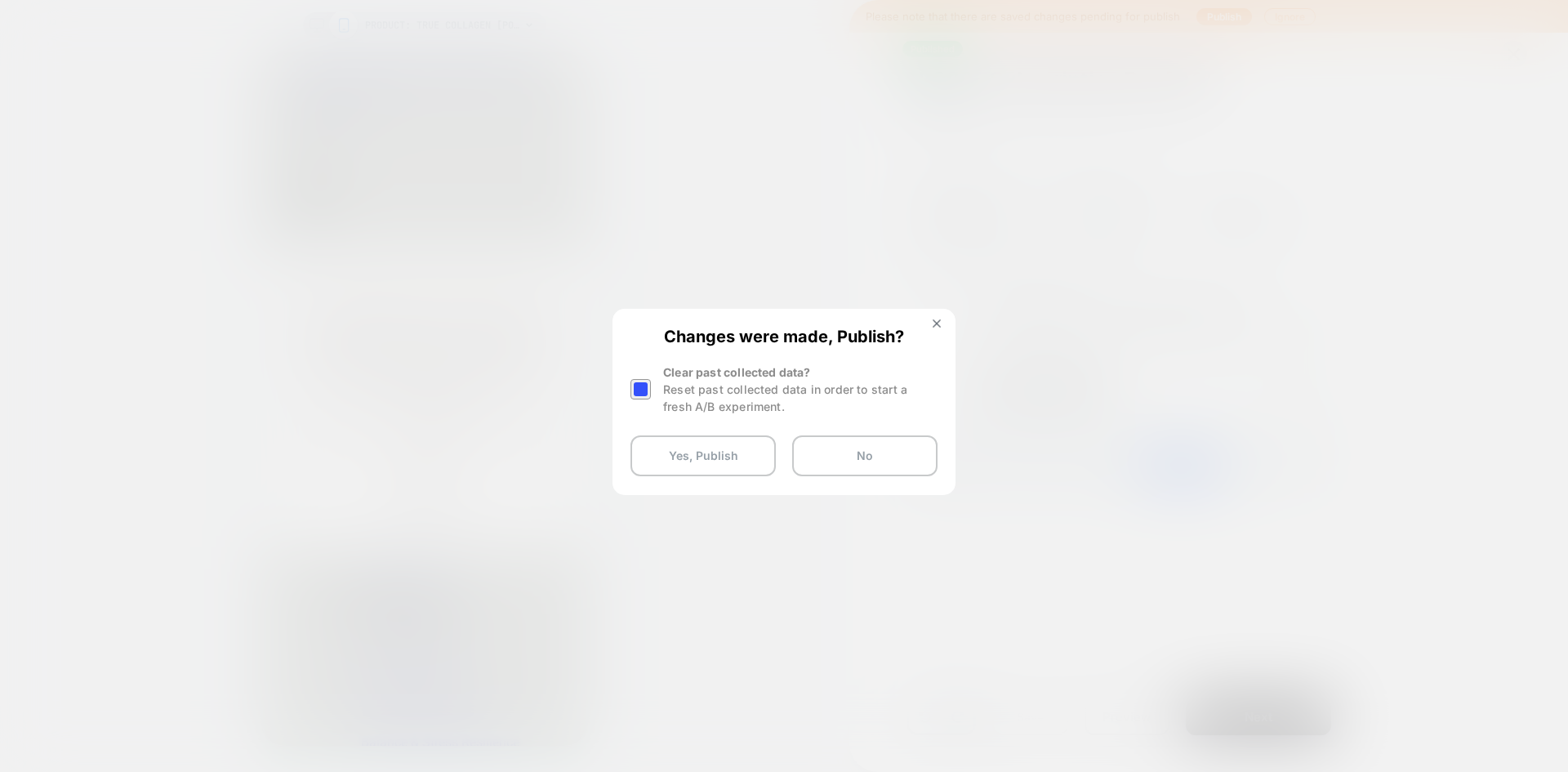
click at [637, 390] on div at bounding box center [641, 389] width 21 height 21
click at [699, 442] on button "Yes, Publish" at bounding box center [703, 456] width 146 height 41
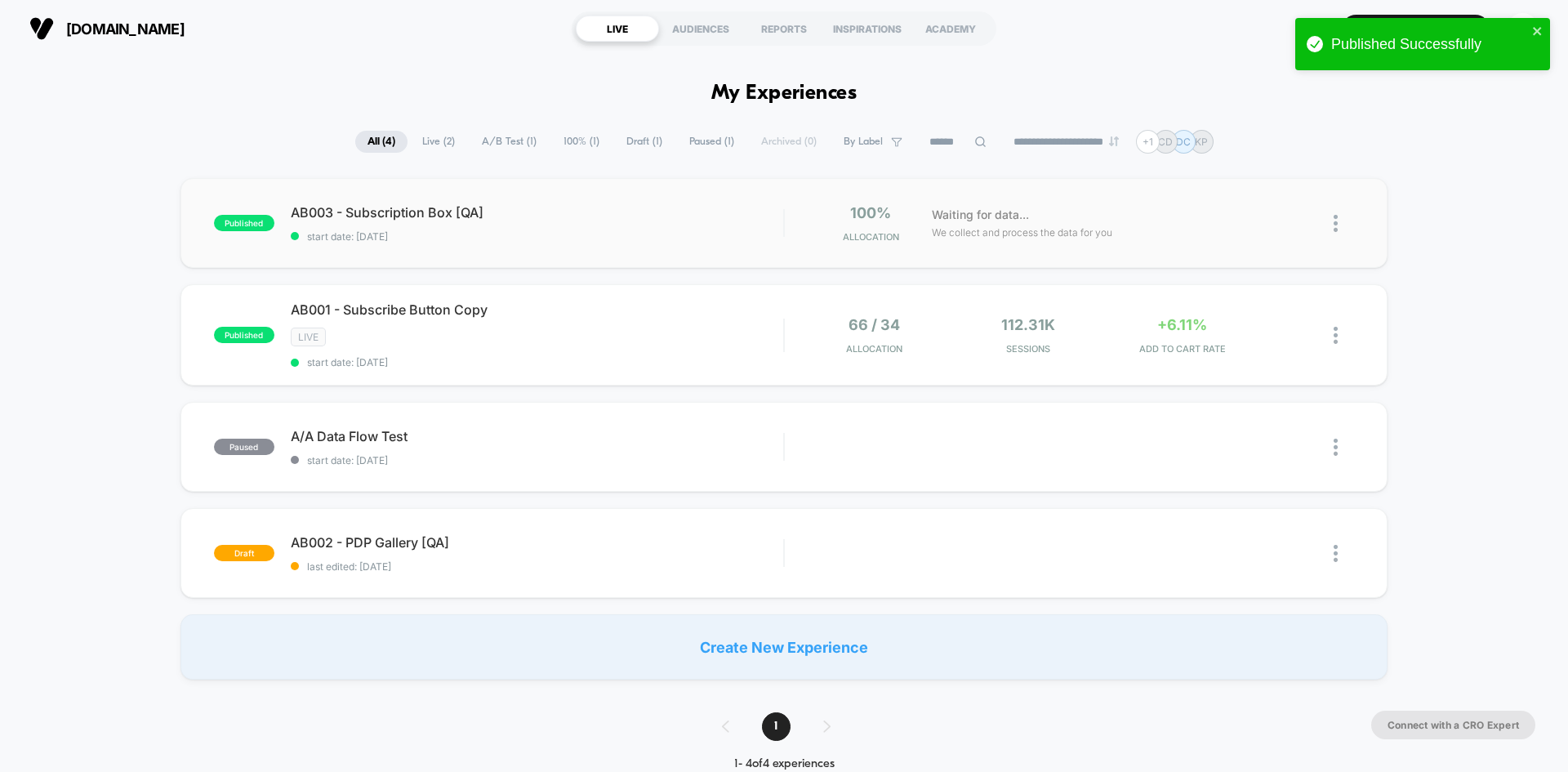
click at [1254, 224] on img at bounding box center [1335, 223] width 4 height 17
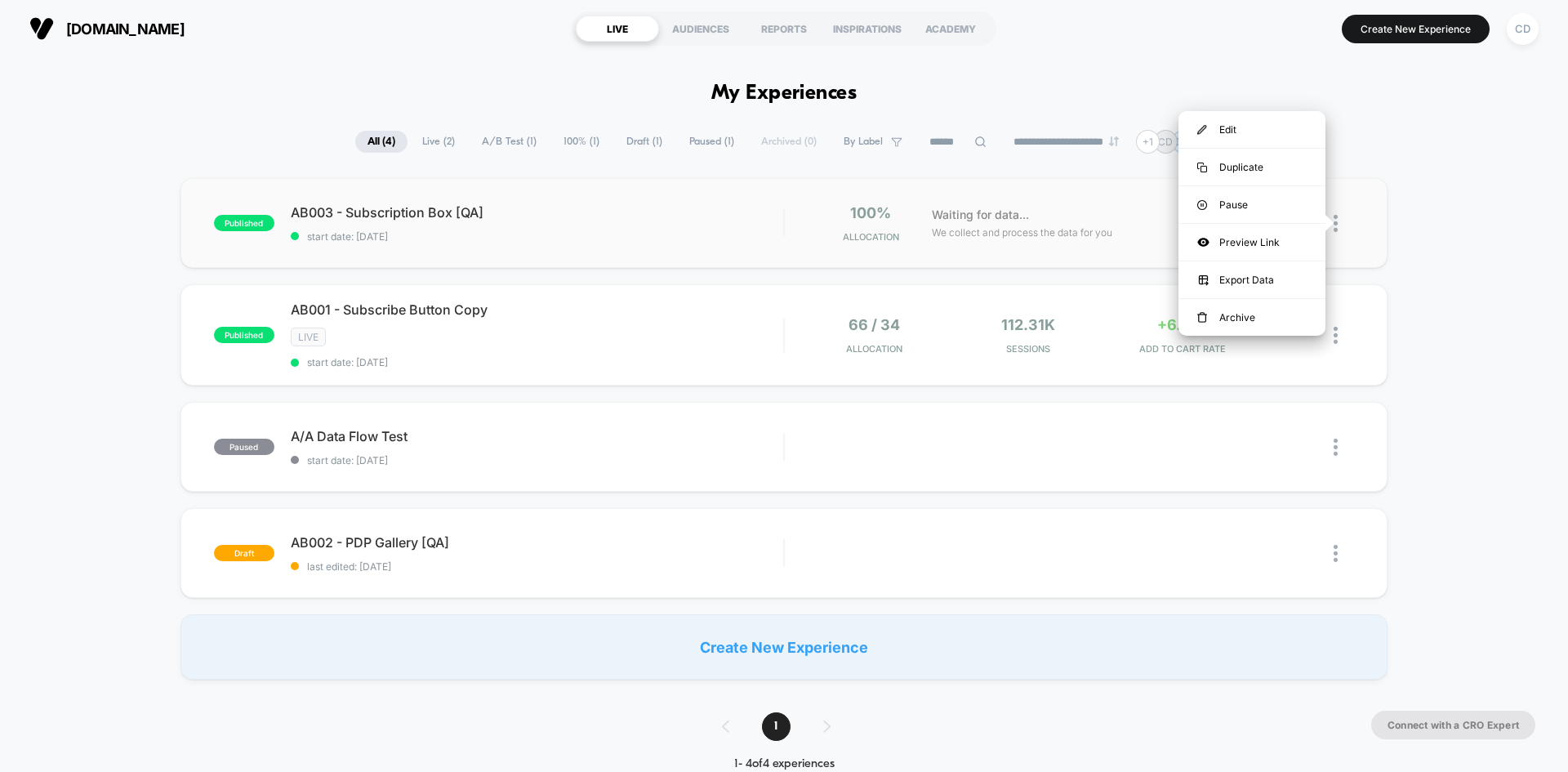
click at [1254, 224] on img at bounding box center [1335, 223] width 4 height 17
click at [560, 227] on div "AB003 - Subscription Box [QA] Click to edit experience details Click to edit ex…" at bounding box center [536, 223] width 493 height 39
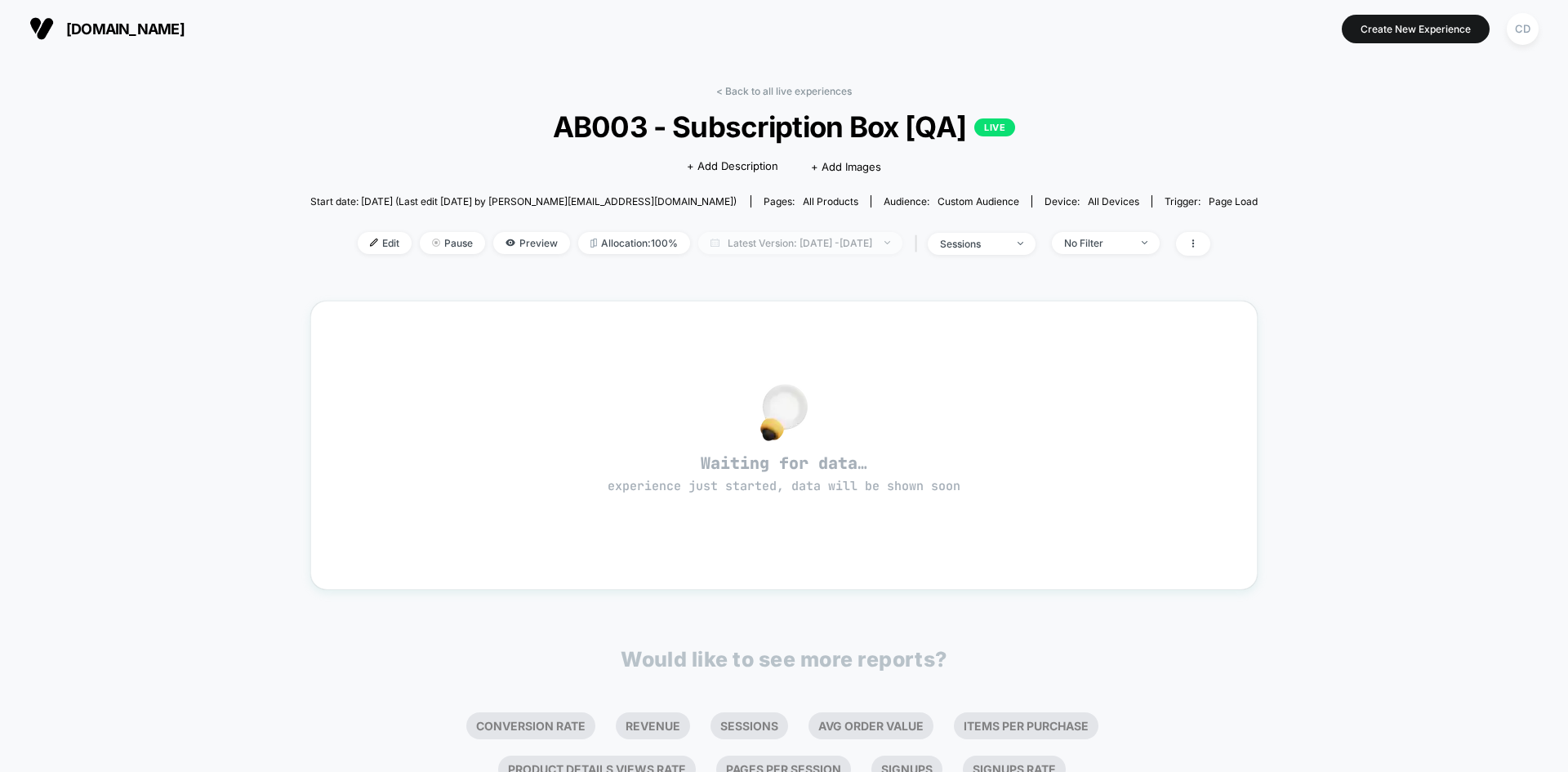
click at [869, 240] on span "Latest Version: [DATE] - [DATE]" at bounding box center [800, 243] width 204 height 22
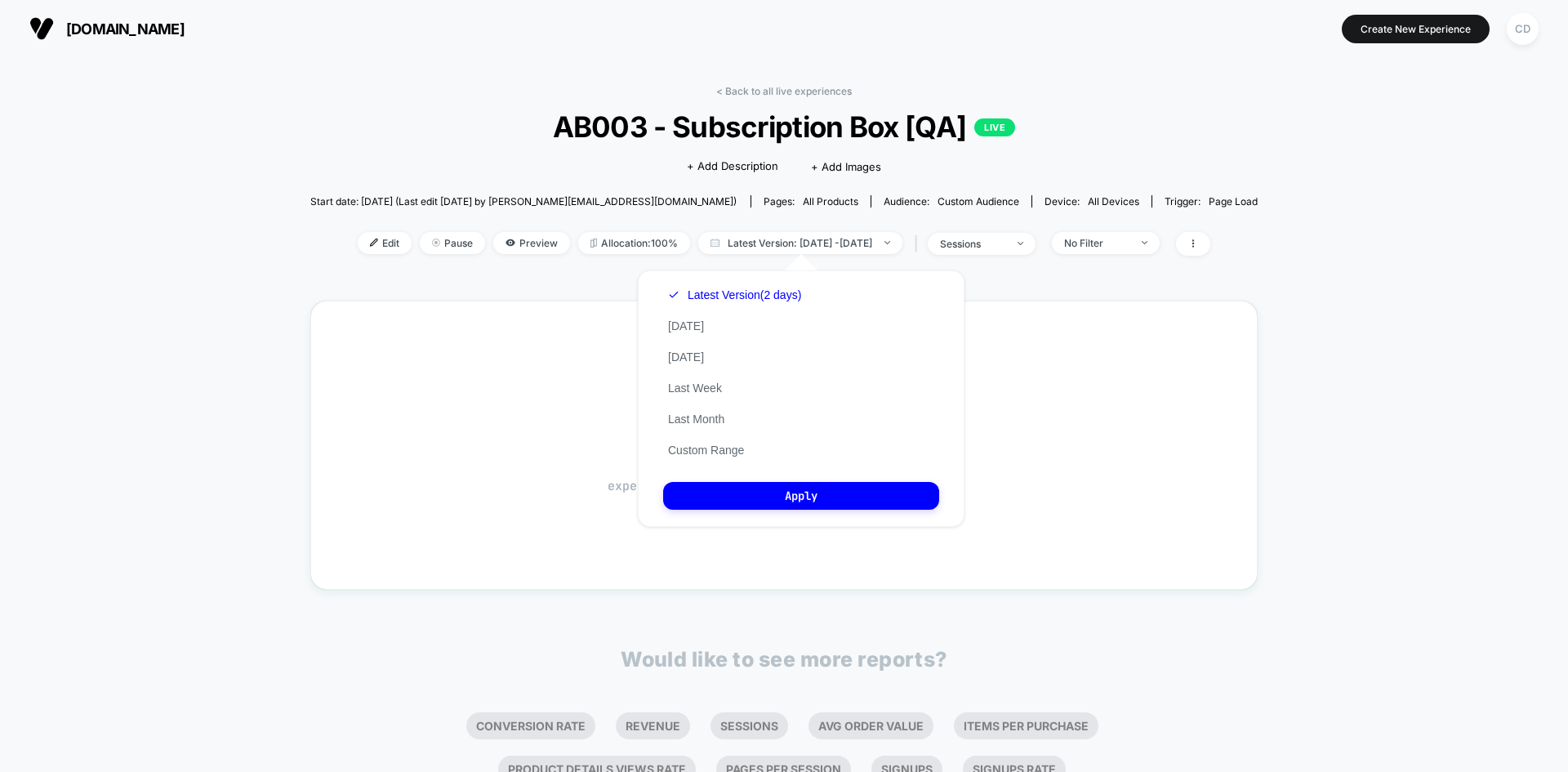
click at [705, 324] on div "Latest Version (2 days) [DATE] [DATE] Last Week Last Month Custom Range" at bounding box center [735, 373] width 143 height 186
click at [681, 331] on button "[DATE]" at bounding box center [686, 326] width 46 height 15
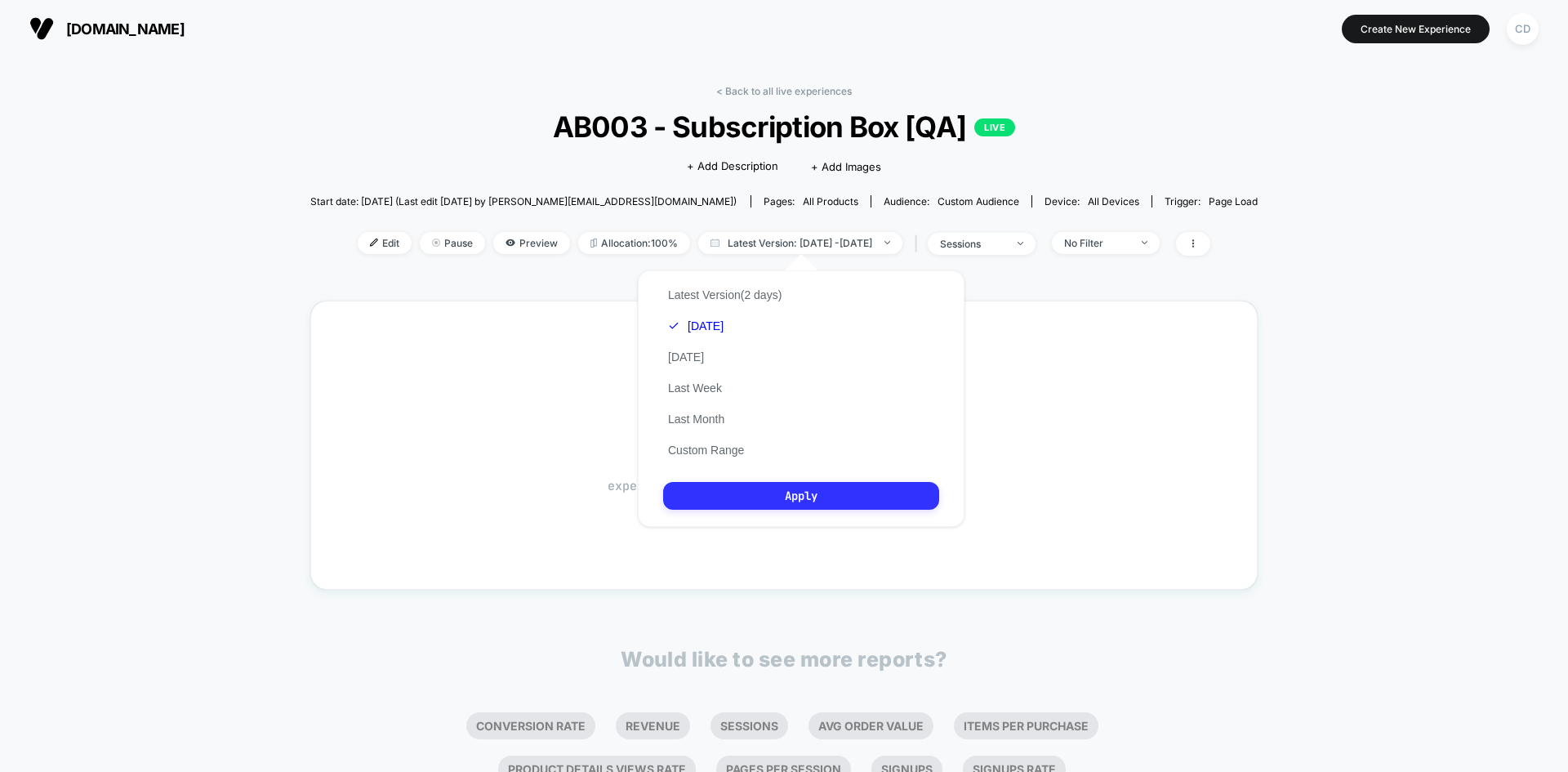
click at [772, 493] on button "Apply" at bounding box center [801, 496] width 276 height 28
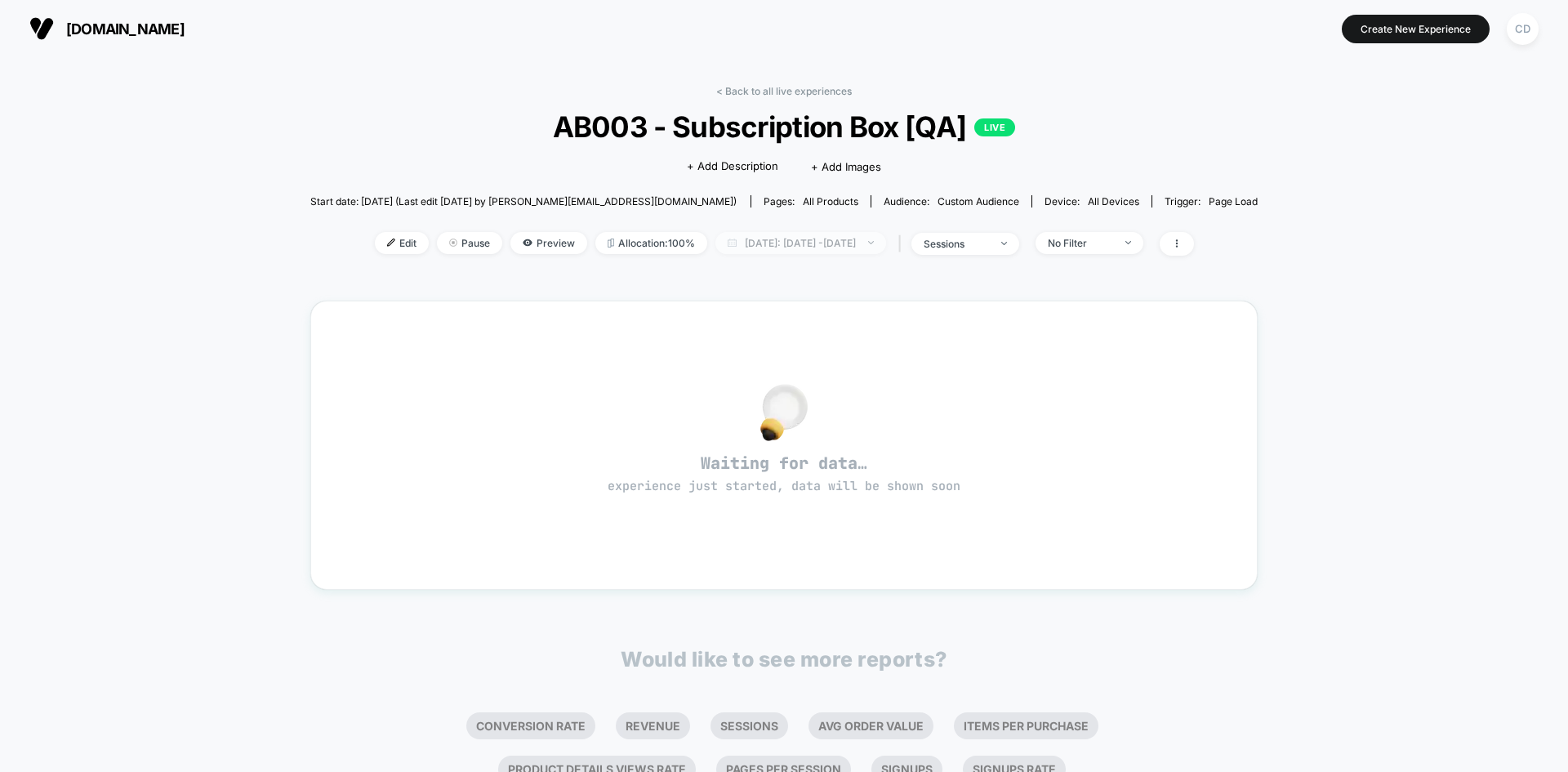
click at [862, 244] on span "[DATE]: [DATE] - [DATE]" at bounding box center [801, 243] width 171 height 22
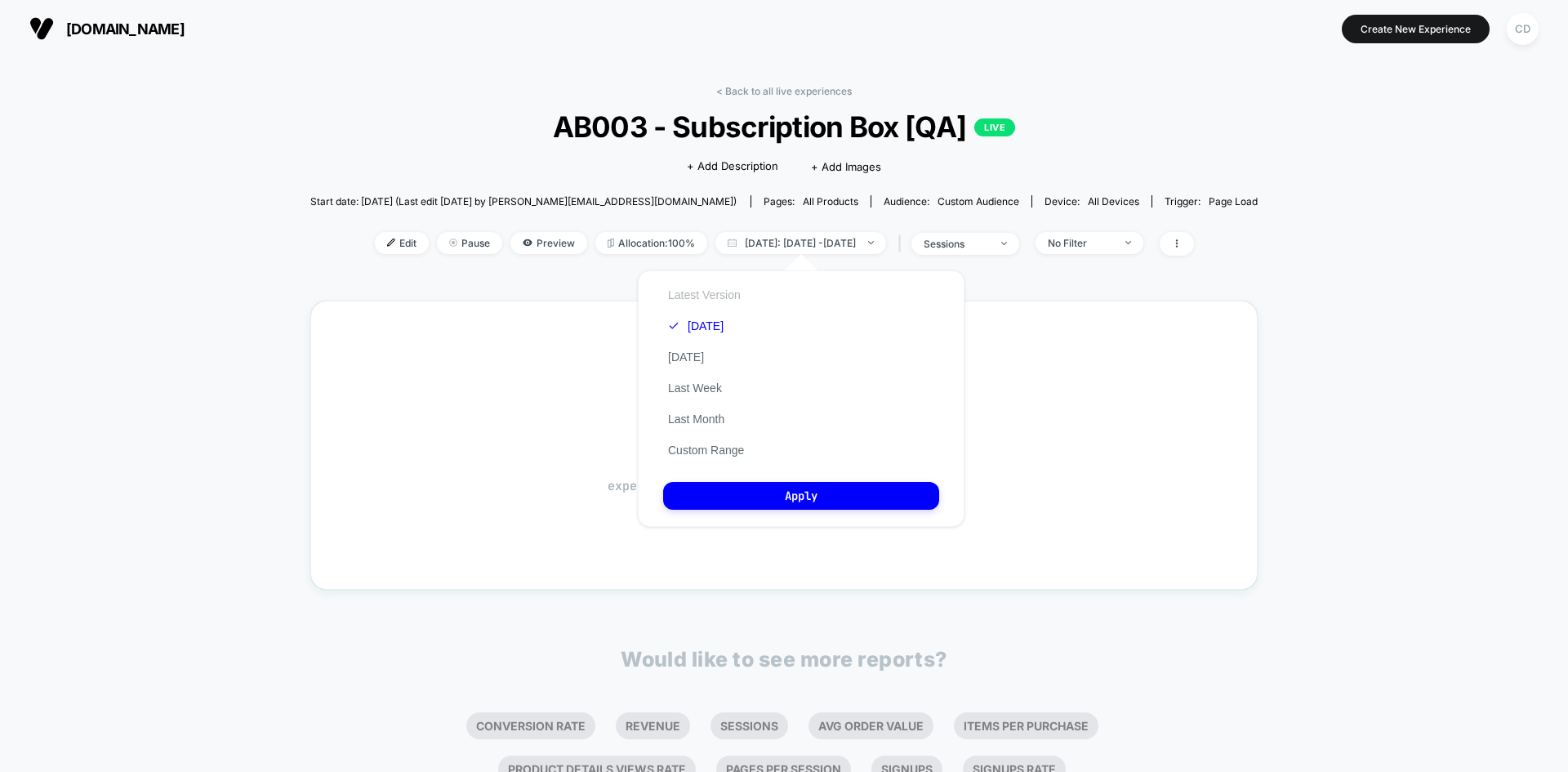
click at [722, 291] on button "Latest Version" at bounding box center [704, 295] width 82 height 15
click at [803, 498] on button "Apply" at bounding box center [801, 496] width 276 height 28
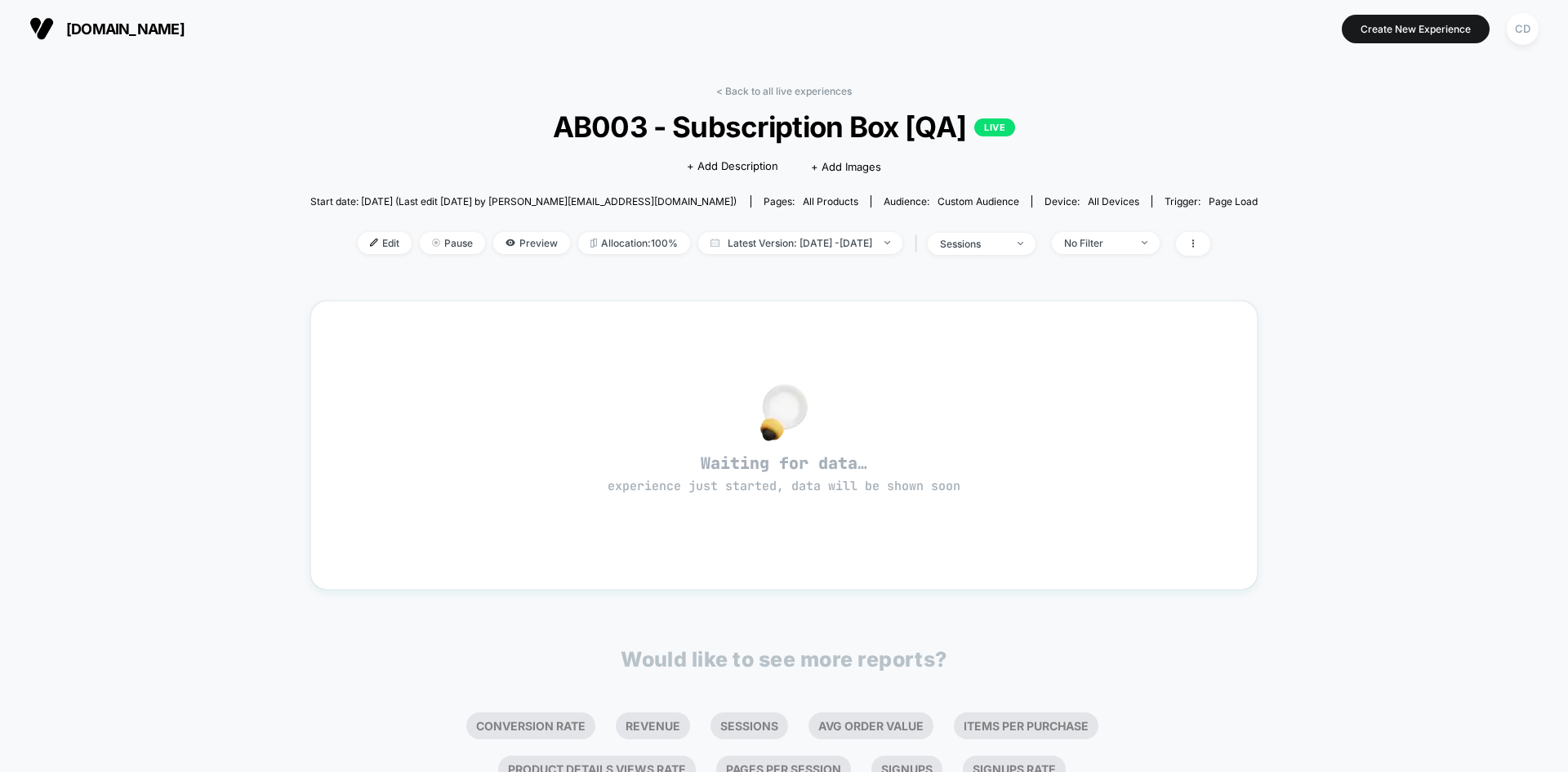
click at [1254, 234] on div "< Back to all live experiences AB003 - Subscription Box [QA] LIVE Click to edit…" at bounding box center [784, 514] width 1568 height 913
click at [1254, 35] on div "CD" at bounding box center [1523, 29] width 32 height 32
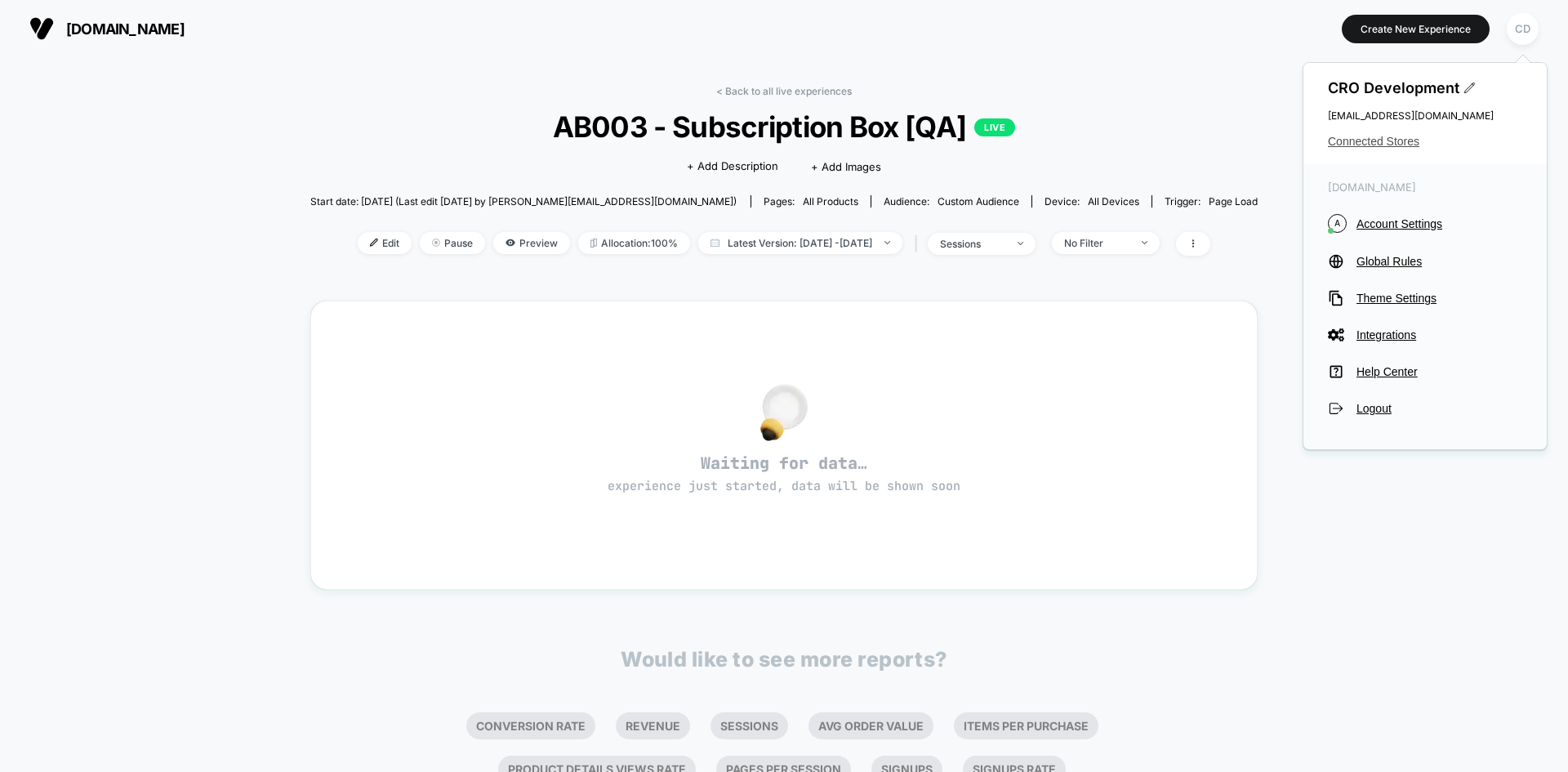
click at [1254, 142] on span "Connected Stores" at bounding box center [1425, 142] width 194 height 13
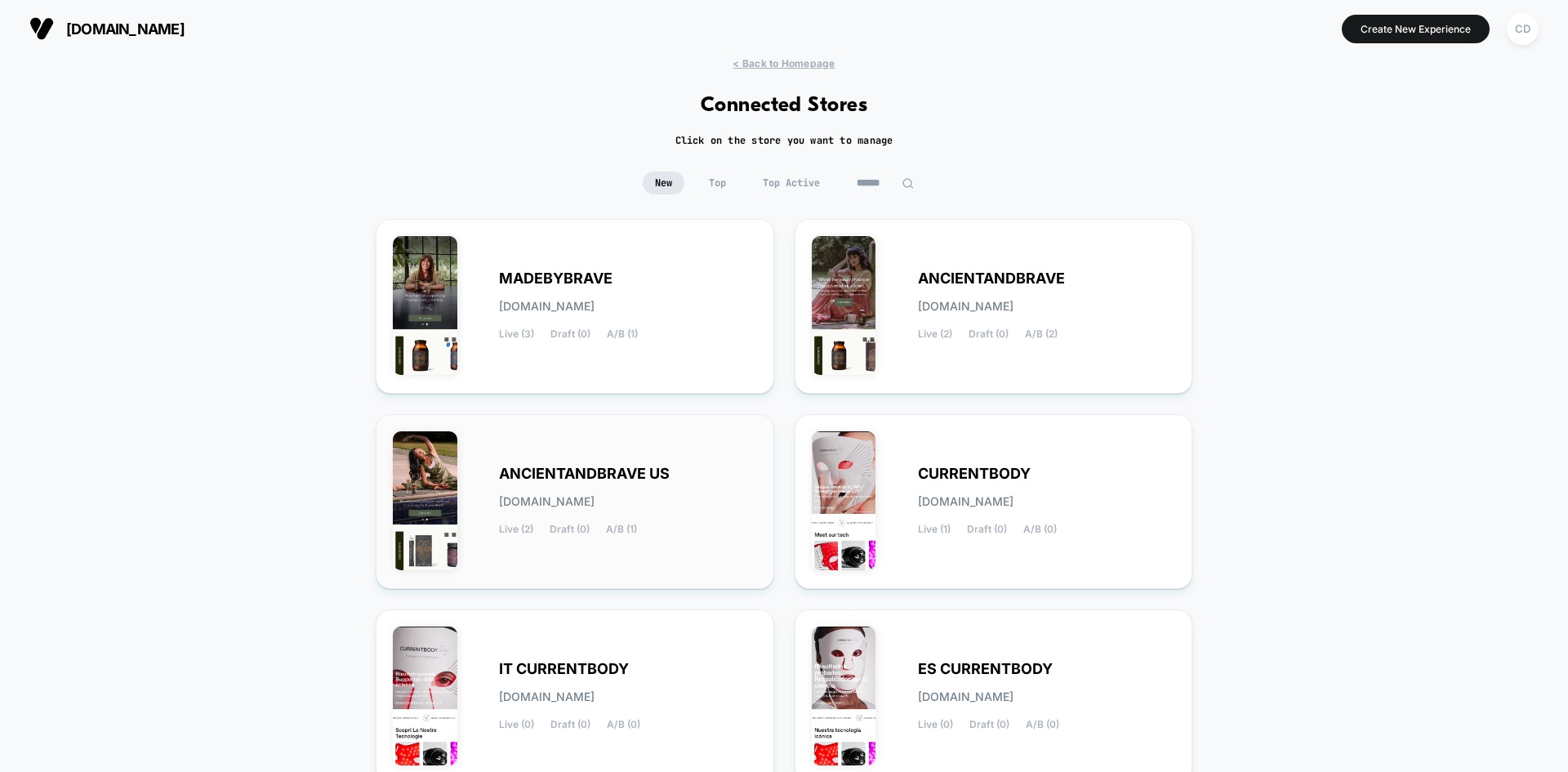
click at [695, 473] on div "ANCIENTANDBRAVE US [DOMAIN_NAME] Live (2) Draft (0) A/B (1)" at bounding box center [629, 501] width 258 height 67
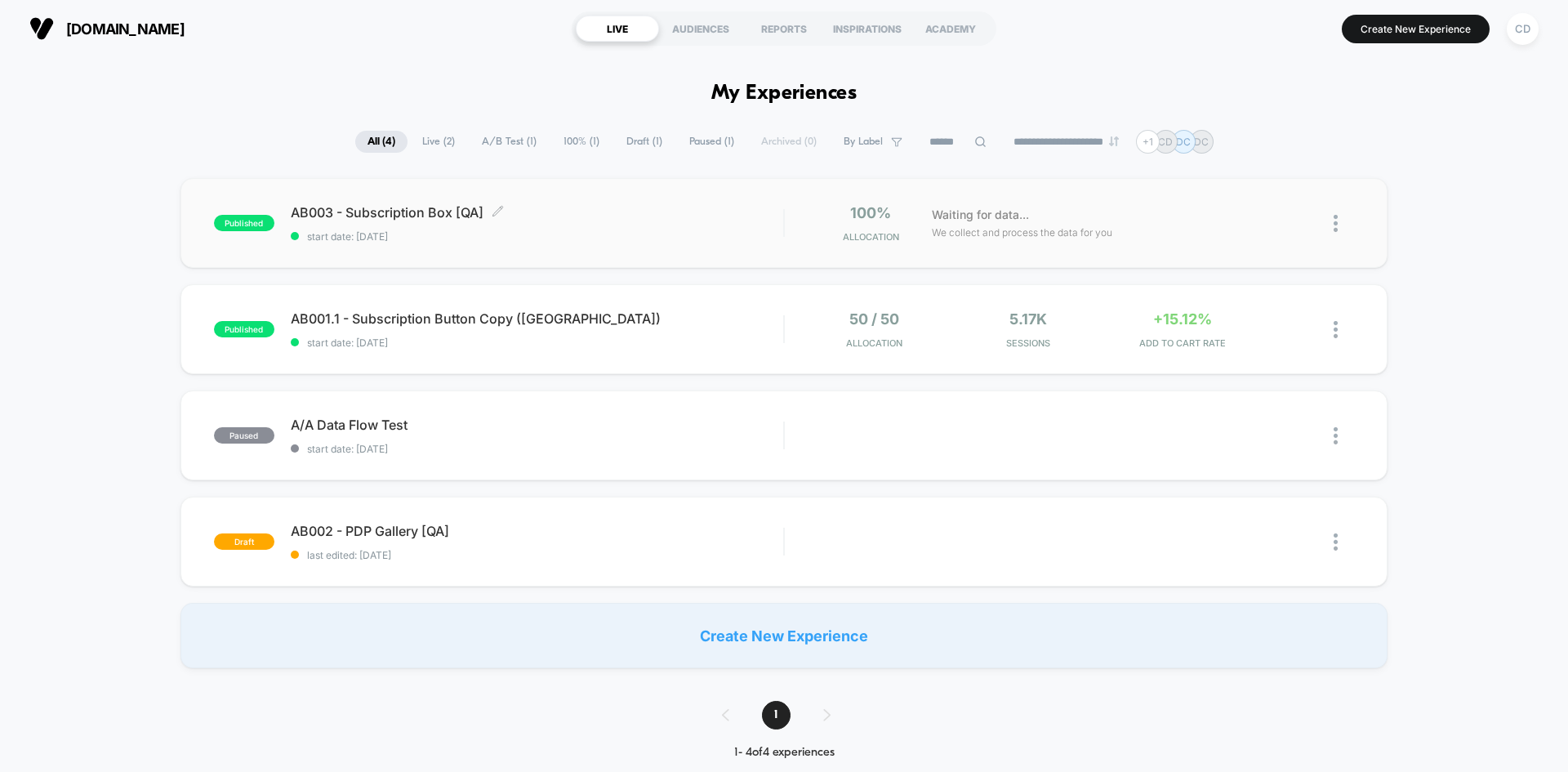
click at [634, 216] on span "AB003 - Subscription Box [QA] Click to edit experience details" at bounding box center [536, 212] width 493 height 16
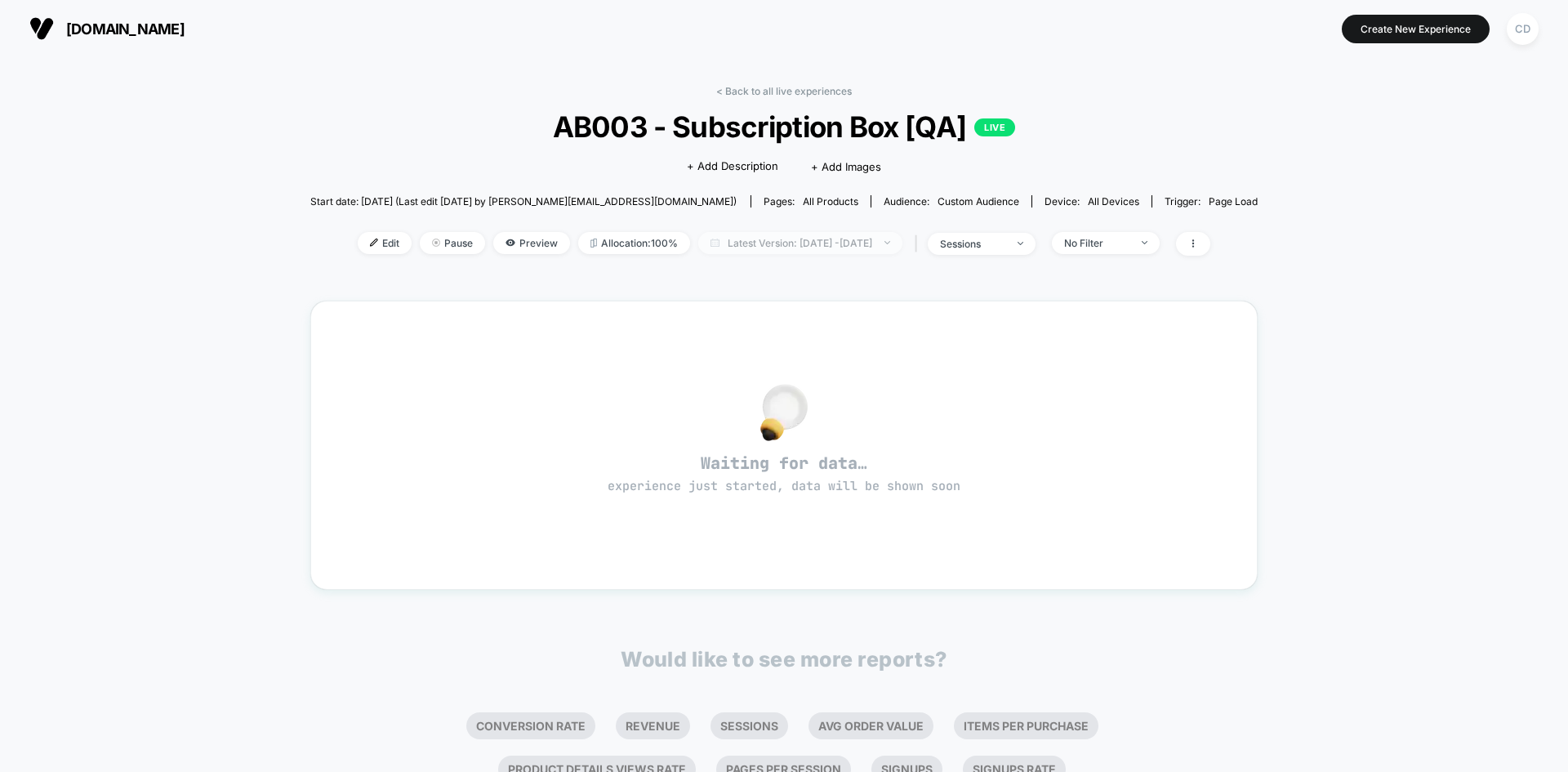
click at [777, 236] on span "Latest Version: [DATE] - [DATE]" at bounding box center [800, 243] width 204 height 22
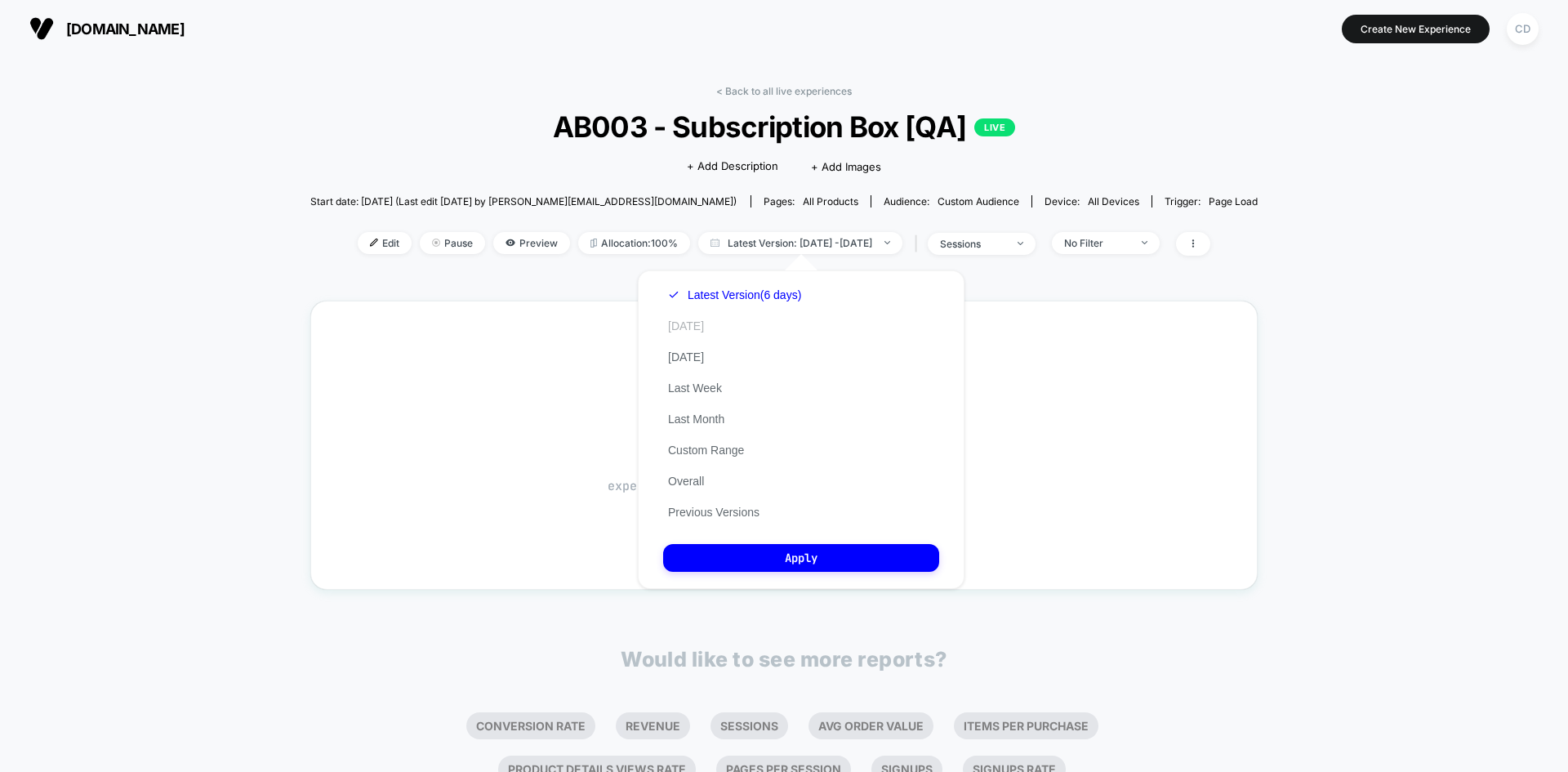
click at [689, 329] on button "[DATE]" at bounding box center [686, 326] width 46 height 15
click at [707, 359] on button "[DATE]" at bounding box center [686, 357] width 46 height 15
click at [799, 555] on button "Apply" at bounding box center [801, 558] width 276 height 28
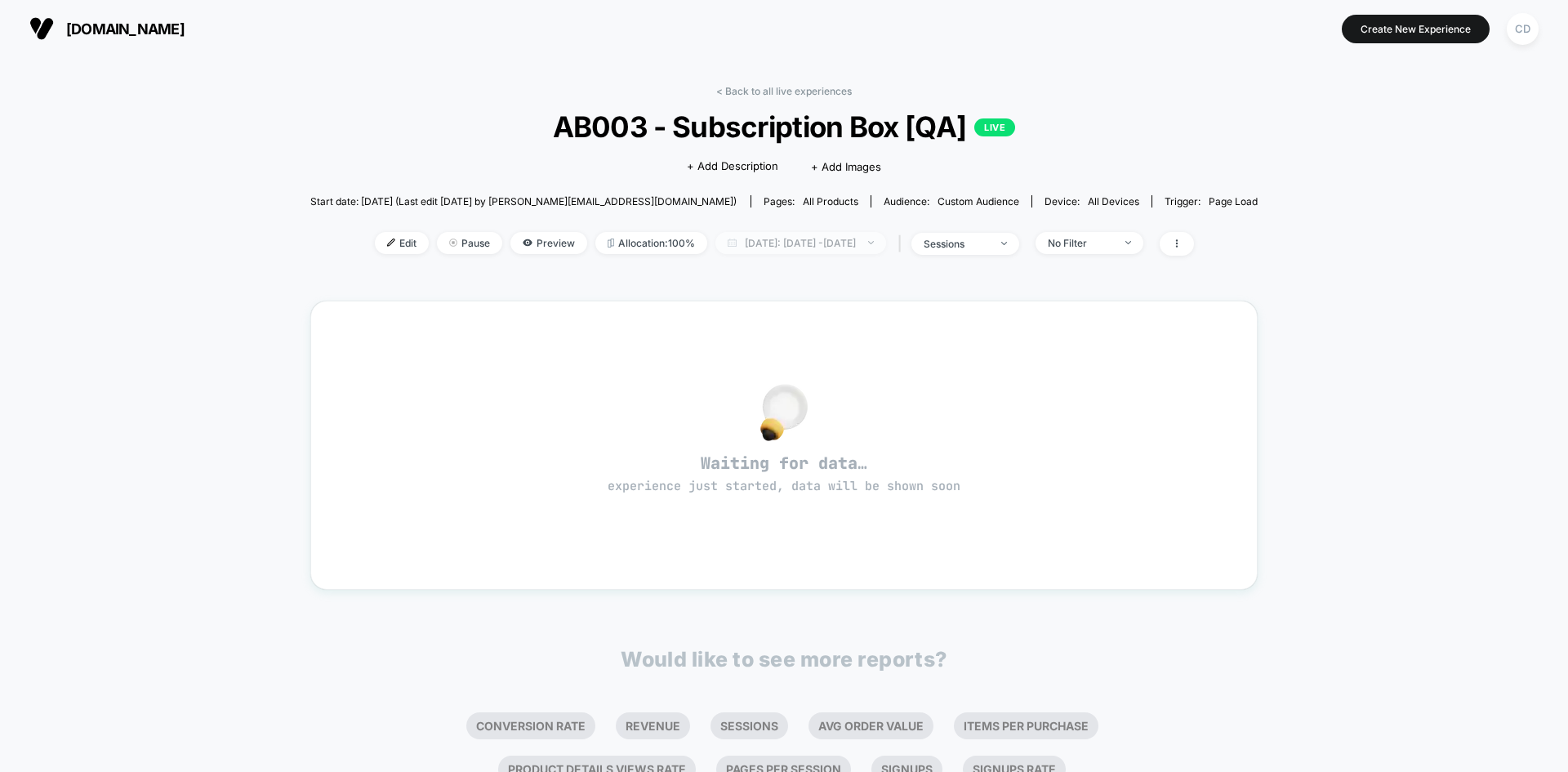
click at [819, 246] on span "[DATE]: [DATE] - [DATE]" at bounding box center [801, 243] width 171 height 22
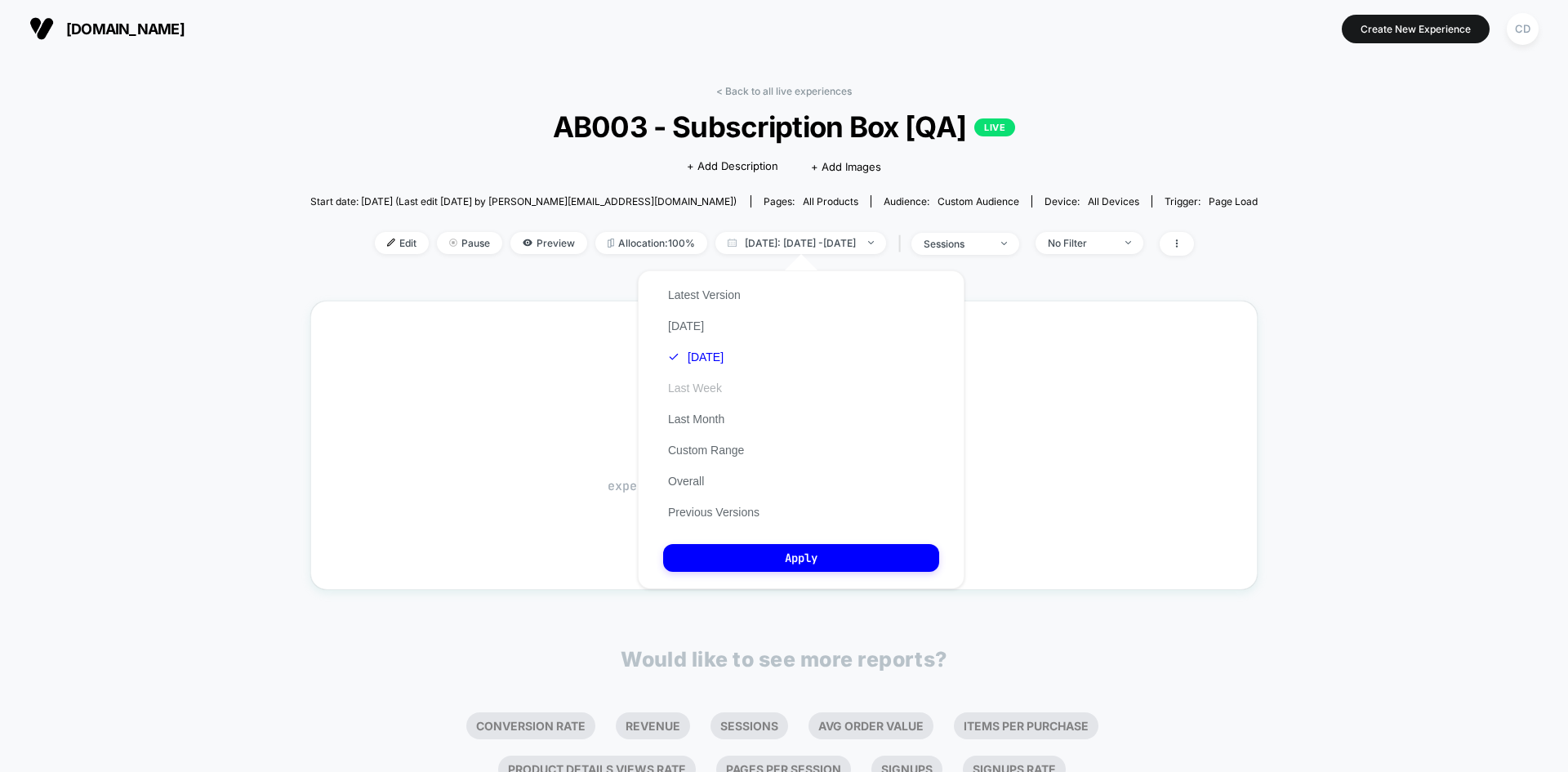
click at [699, 383] on button "Last Week" at bounding box center [694, 388] width 63 height 15
click at [813, 558] on button "Apply" at bounding box center [801, 558] width 276 height 28
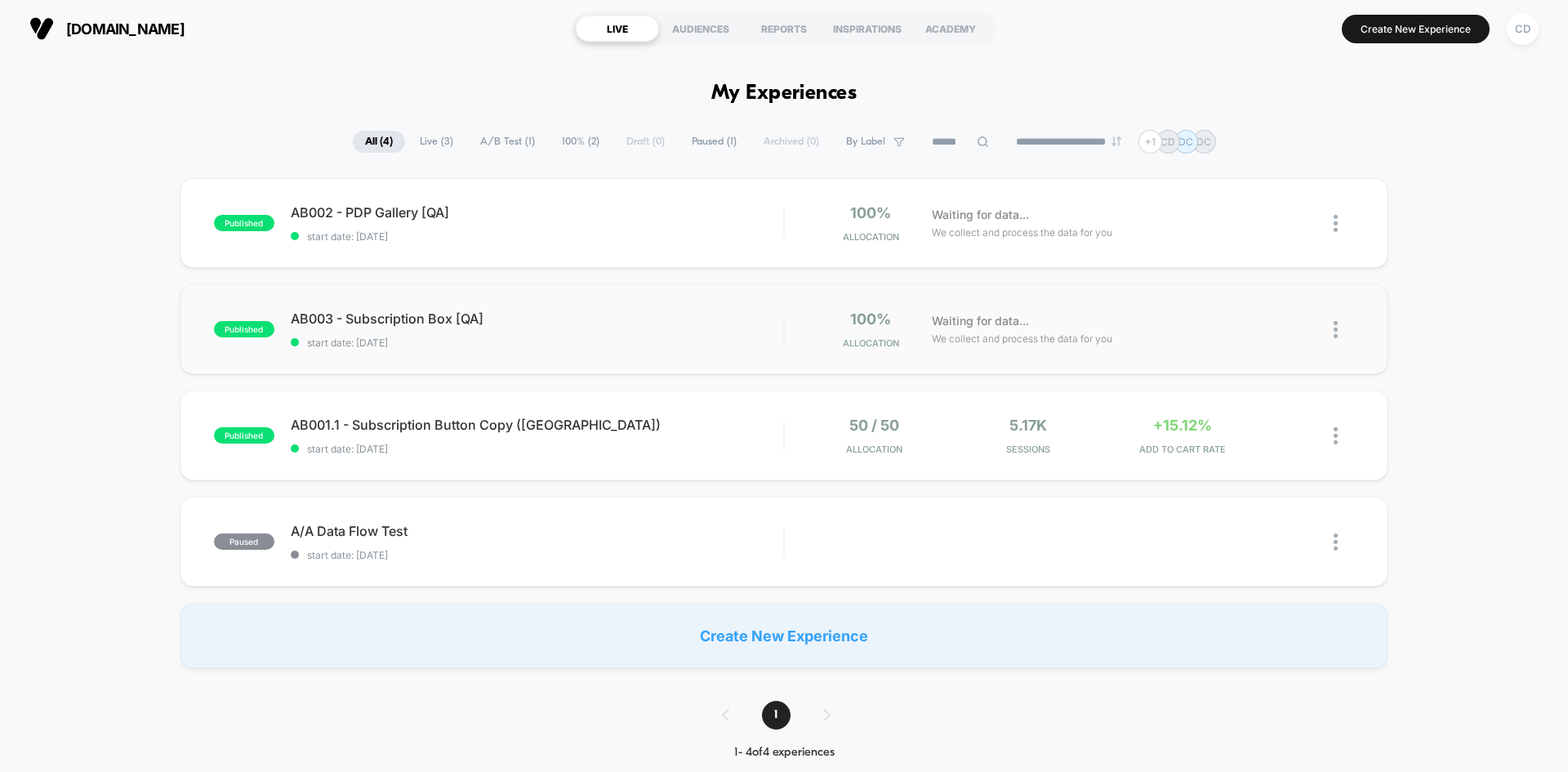
click at [516, 307] on div "published AB003 - Subscription Box [QA] start date: [DATE] 100% Allocation Wait…" at bounding box center [783, 329] width 1207 height 90
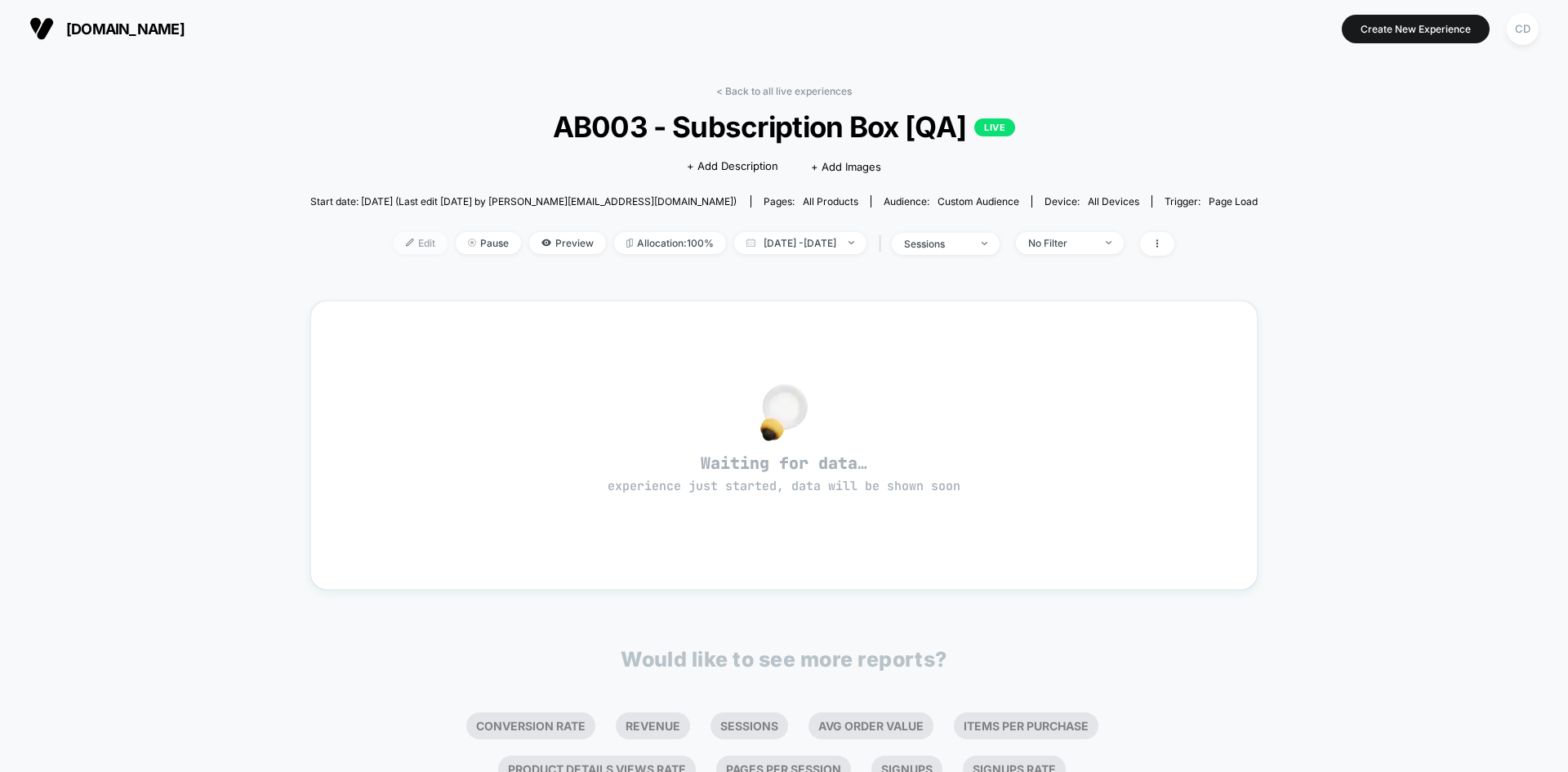
click at [401, 238] on span "Edit" at bounding box center [421, 243] width 54 height 22
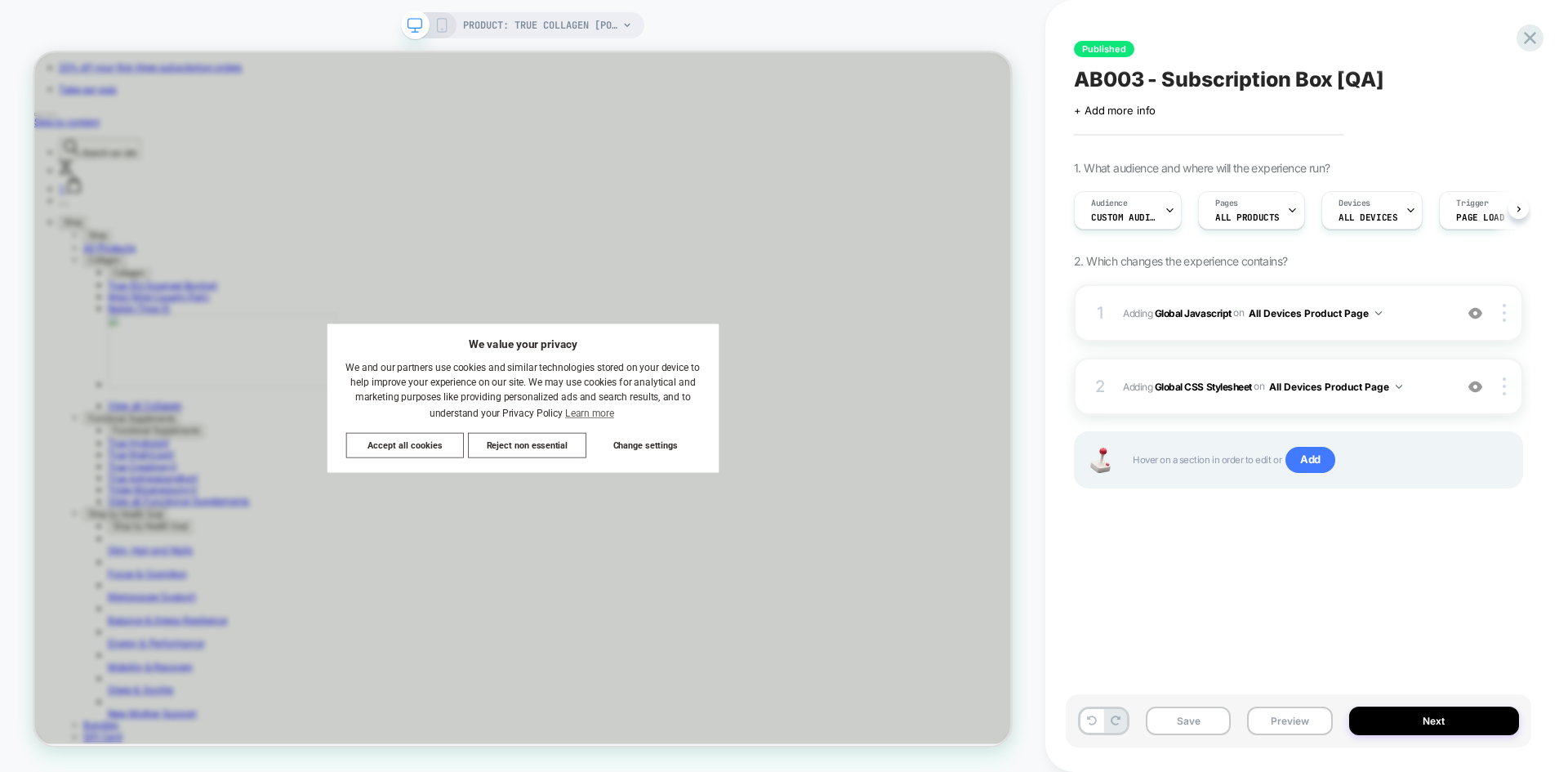
scroll to position [0, 1]
click at [1184, 316] on b "Global Javascript" at bounding box center [1193, 312] width 77 height 12
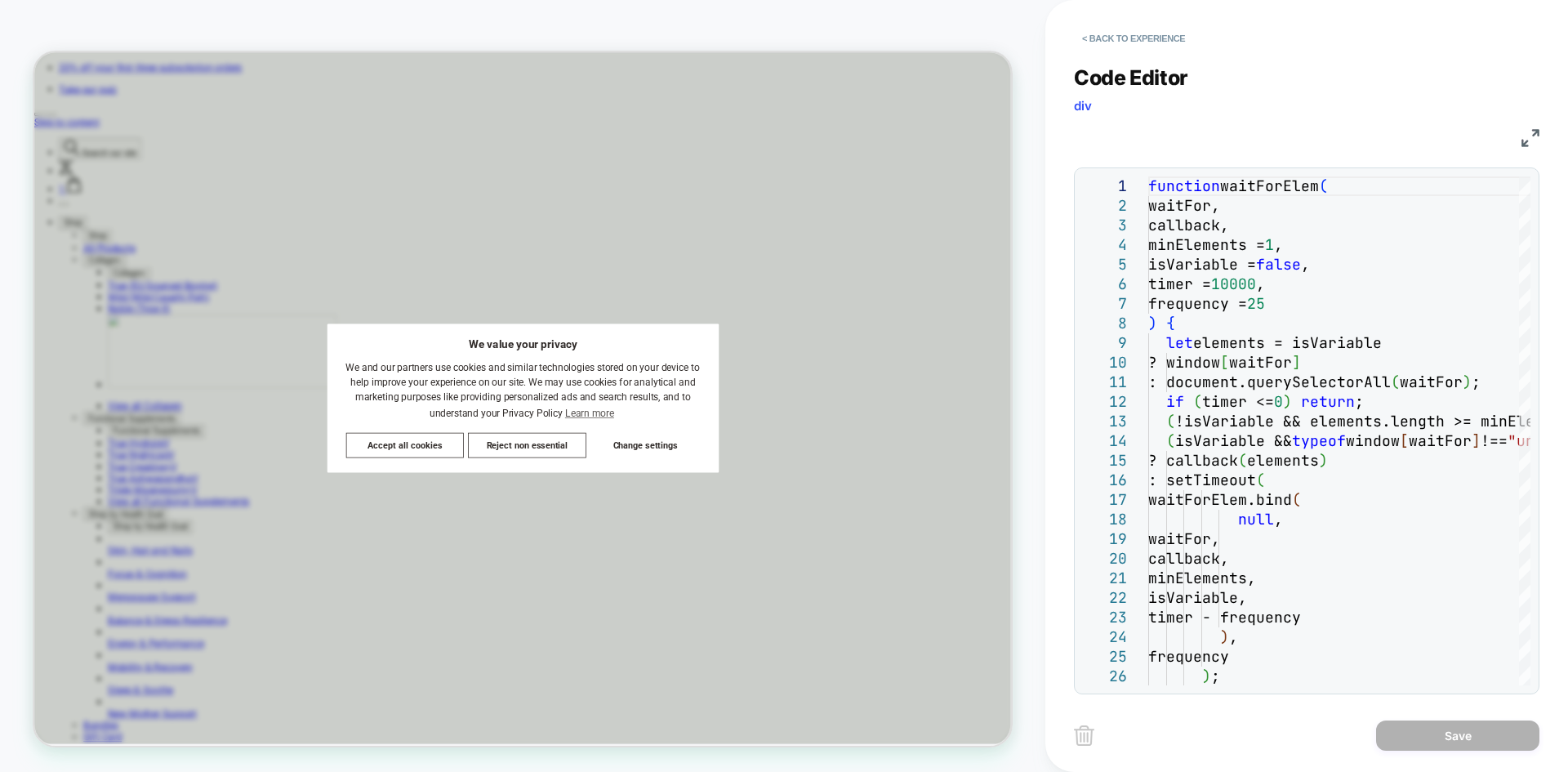
click at [1254, 142] on img at bounding box center [1531, 138] width 18 height 18
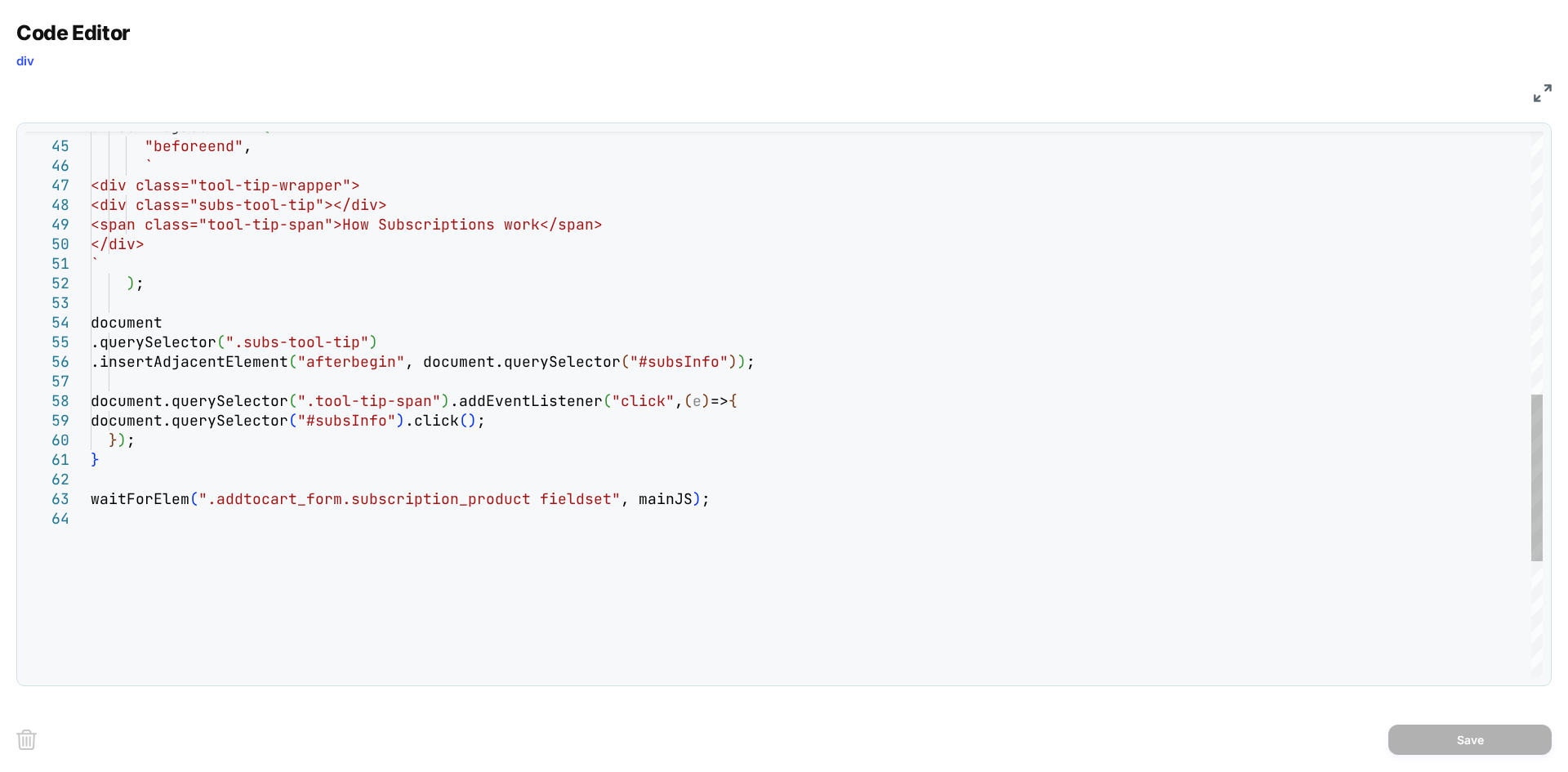
click at [712, 500] on div "<div class="subs-tool-tip"></div> <span class="tool-tip-span">How Subscription …" at bounding box center [816, 164] width 1452 height 1781
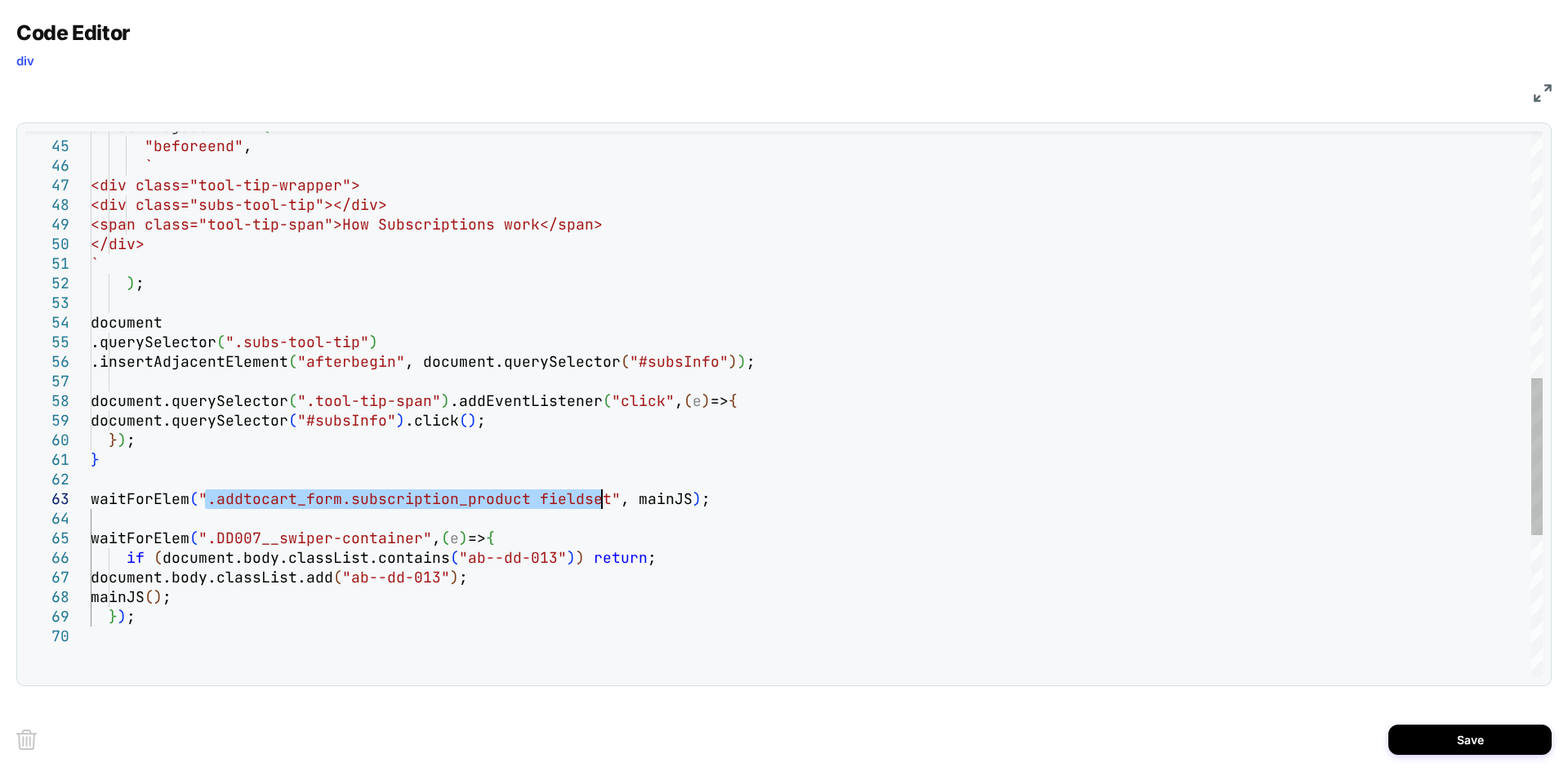
drag, startPoint x: 206, startPoint y: 500, endPoint x: 604, endPoint y: 500, distance: 398.0
click at [604, 500] on div "<div class="subs-tool-tip"></div> <span class="tool-tip-span">How Subscription …" at bounding box center [816, 222] width 1452 height 1899
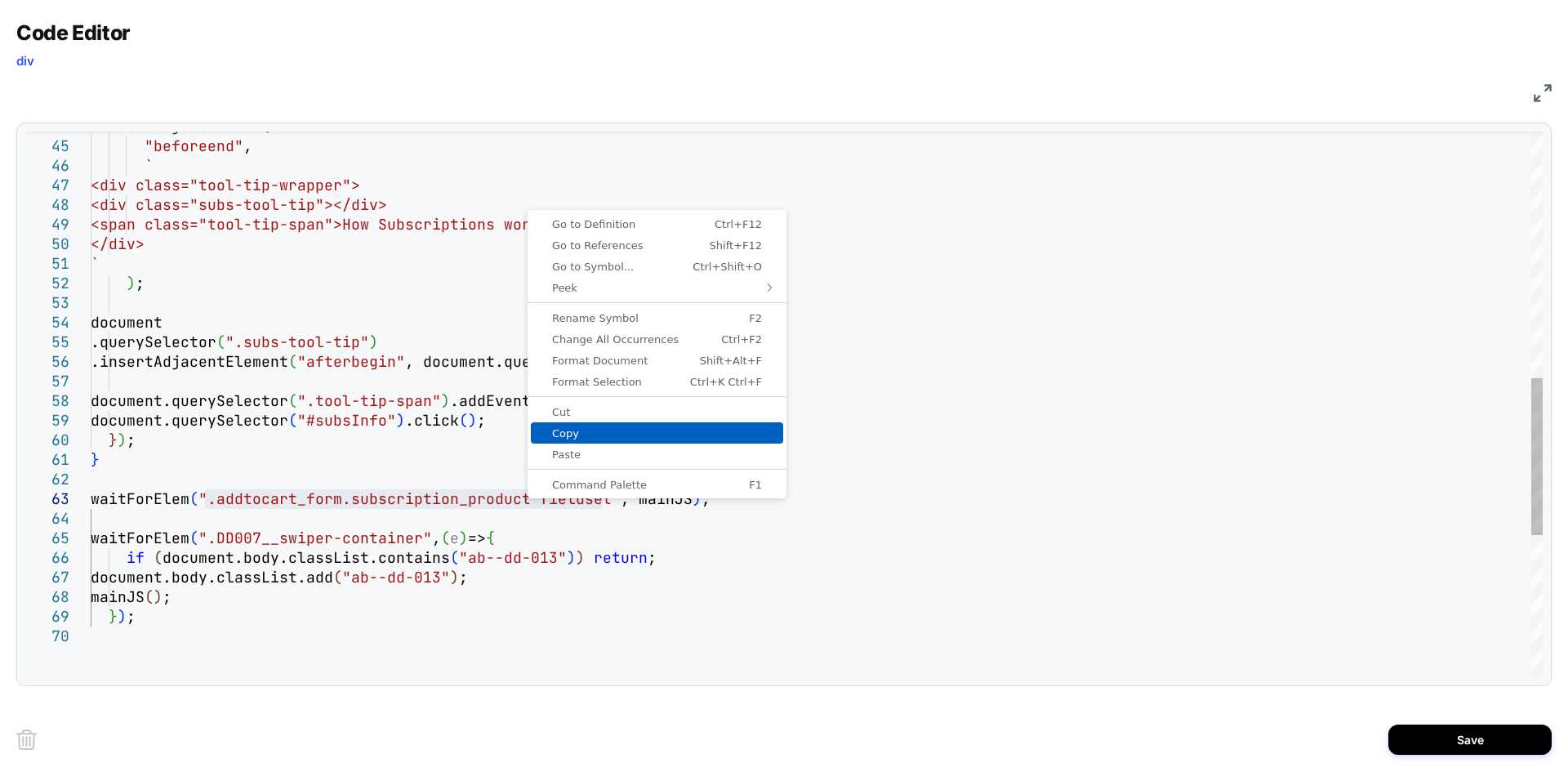
click at [564, 434] on span "Copy" at bounding box center [656, 433] width 253 height 11
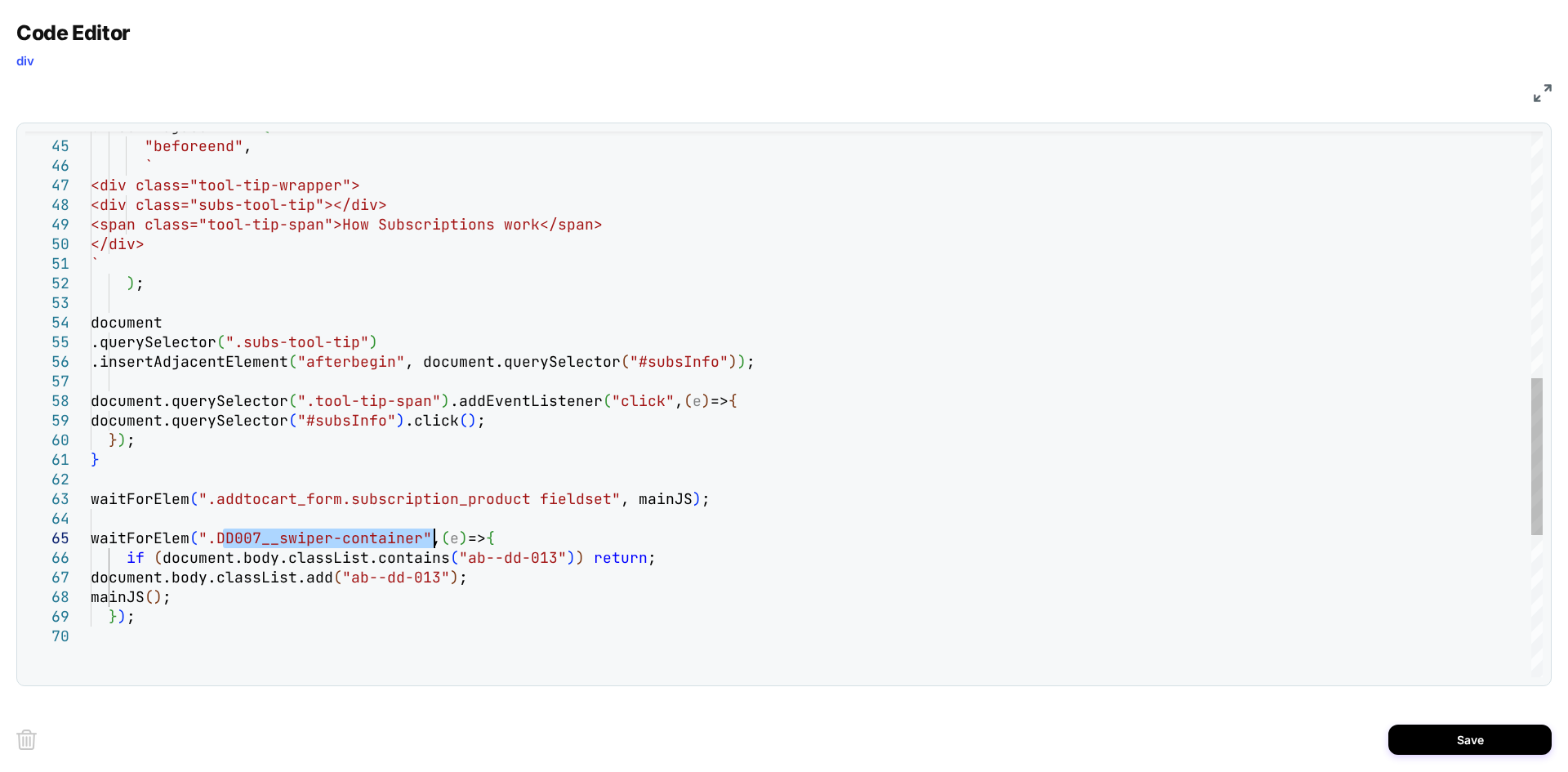
drag, startPoint x: 223, startPoint y: 537, endPoint x: 437, endPoint y: 533, distance: 214.0
click at [437, 533] on div "<div class="subs-tool-tip"></div> <span class="tool-tip-span">How Subscription …" at bounding box center [816, 222] width 1452 height 1899
click at [521, 557] on div "<div class="subs-tool-tip"></div> <span class="tool-tip-span">How Subscription …" at bounding box center [816, 222] width 1452 height 1899
click at [533, 557] on div "<div class="subs-tool-tip"></div> <span class="tool-tip-span">How Subscription …" at bounding box center [816, 222] width 1452 height 1899
click at [540, 558] on div "<div class="subs-tool-tip"></div> <span class="tool-tip-span">How Subscription …" at bounding box center [816, 222] width 1452 height 1899
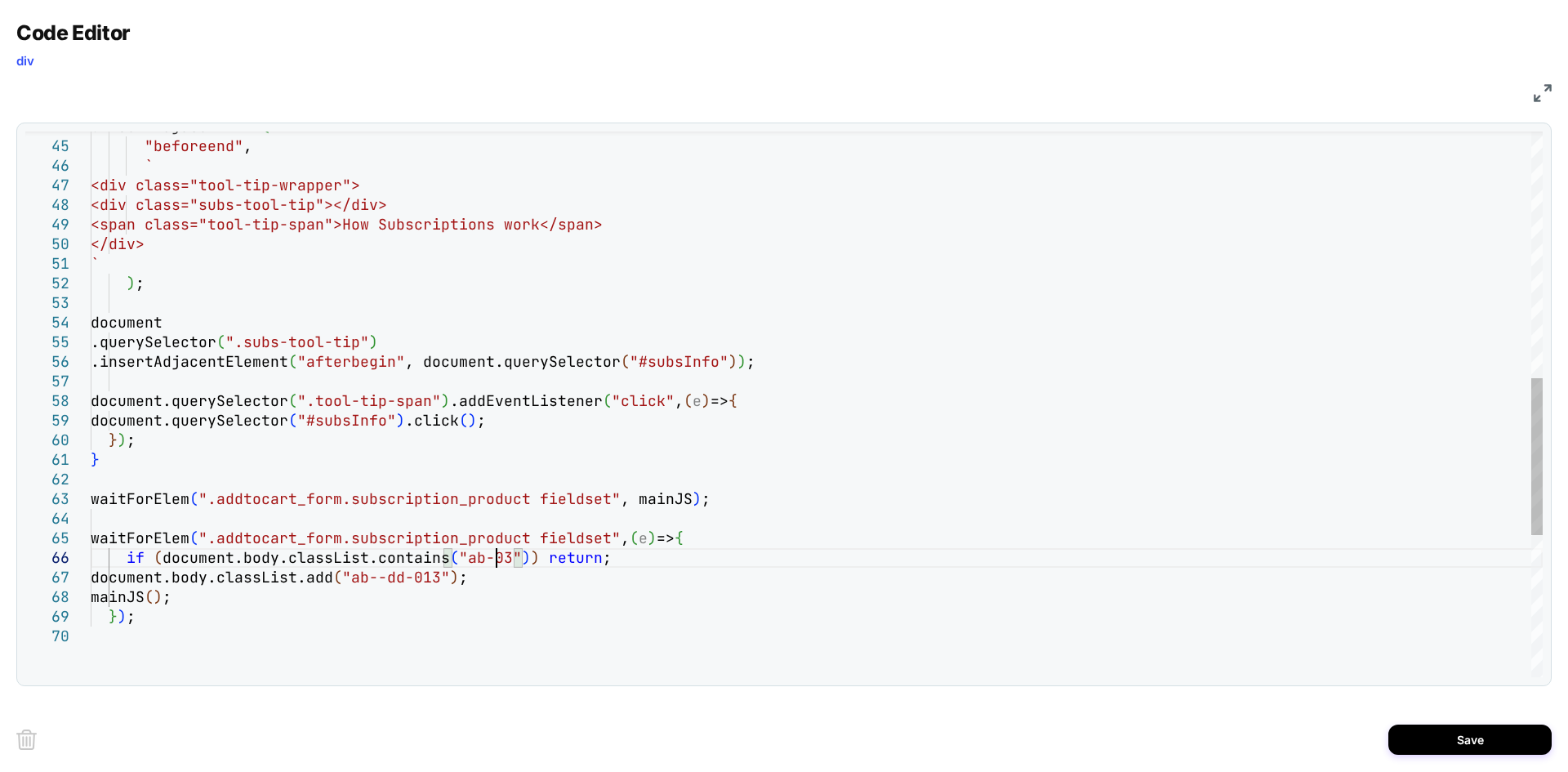
scroll to position [98, 414]
drag, startPoint x: 459, startPoint y: 560, endPoint x: 513, endPoint y: 559, distance: 54.0
click at [513, 559] on div "<div class="subs-tool-tip"></div> <span class="tool-tip-span">How Subscription …" at bounding box center [816, 222] width 1452 height 1899
drag, startPoint x: 381, startPoint y: 578, endPoint x: 467, endPoint y: 575, distance: 86.1
click at [467, 575] on div "<div class="subs-tool-tip"></div> <span class="tool-tip-span">How Subscription …" at bounding box center [816, 222] width 1452 height 1899
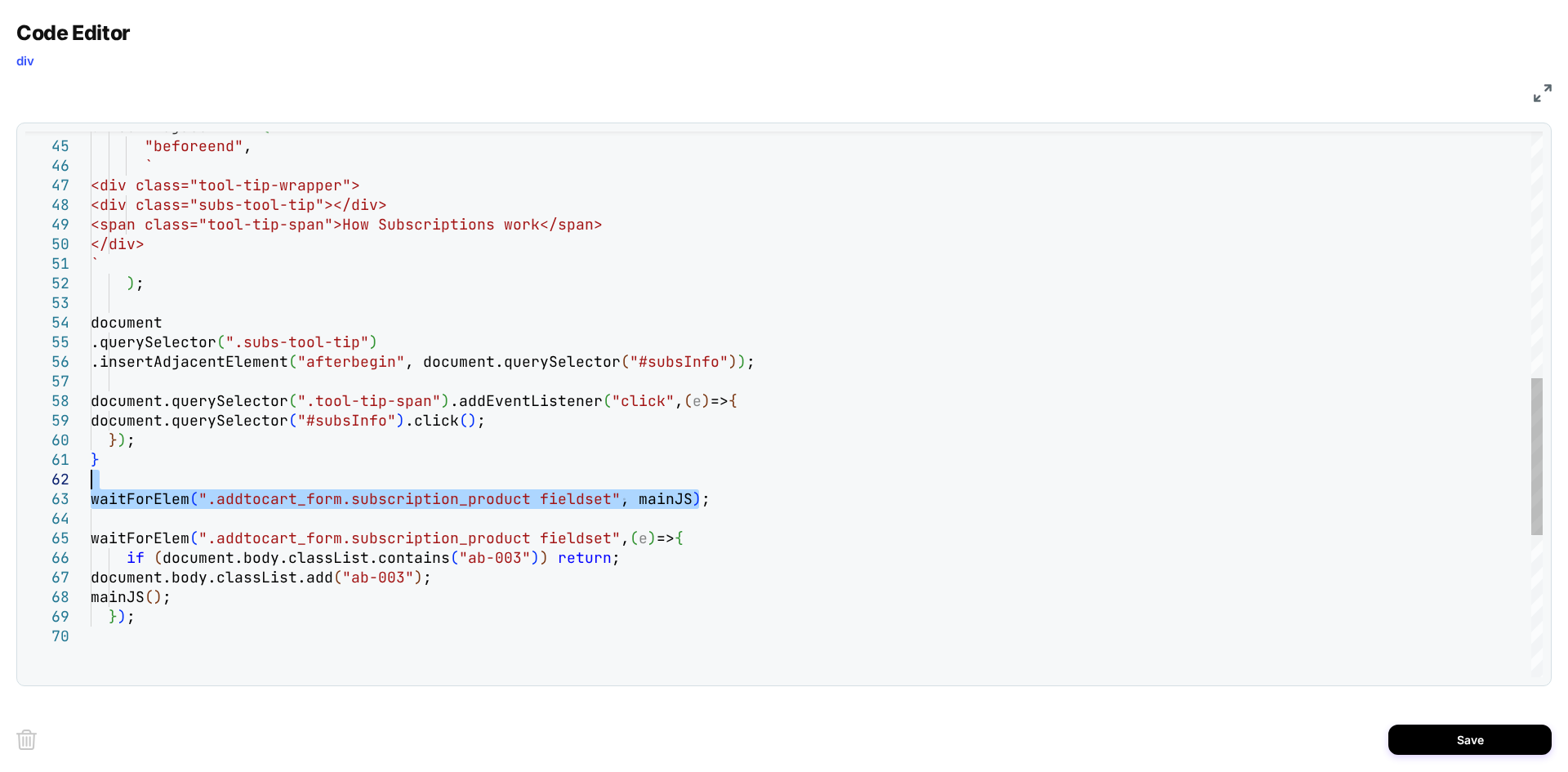
drag, startPoint x: 722, startPoint y: 503, endPoint x: 707, endPoint y: 479, distance: 28.3
click at [707, 479] on div "<div class="subs-tool-tip"></div> <span class="tool-tip-span">How Subscription …" at bounding box center [816, 222] width 1452 height 1899
click at [669, 501] on div "<div class="subs-tool-tip"></div> <span class="tool-tip-span">How Subscription …" at bounding box center [816, 222] width 1452 height 1899
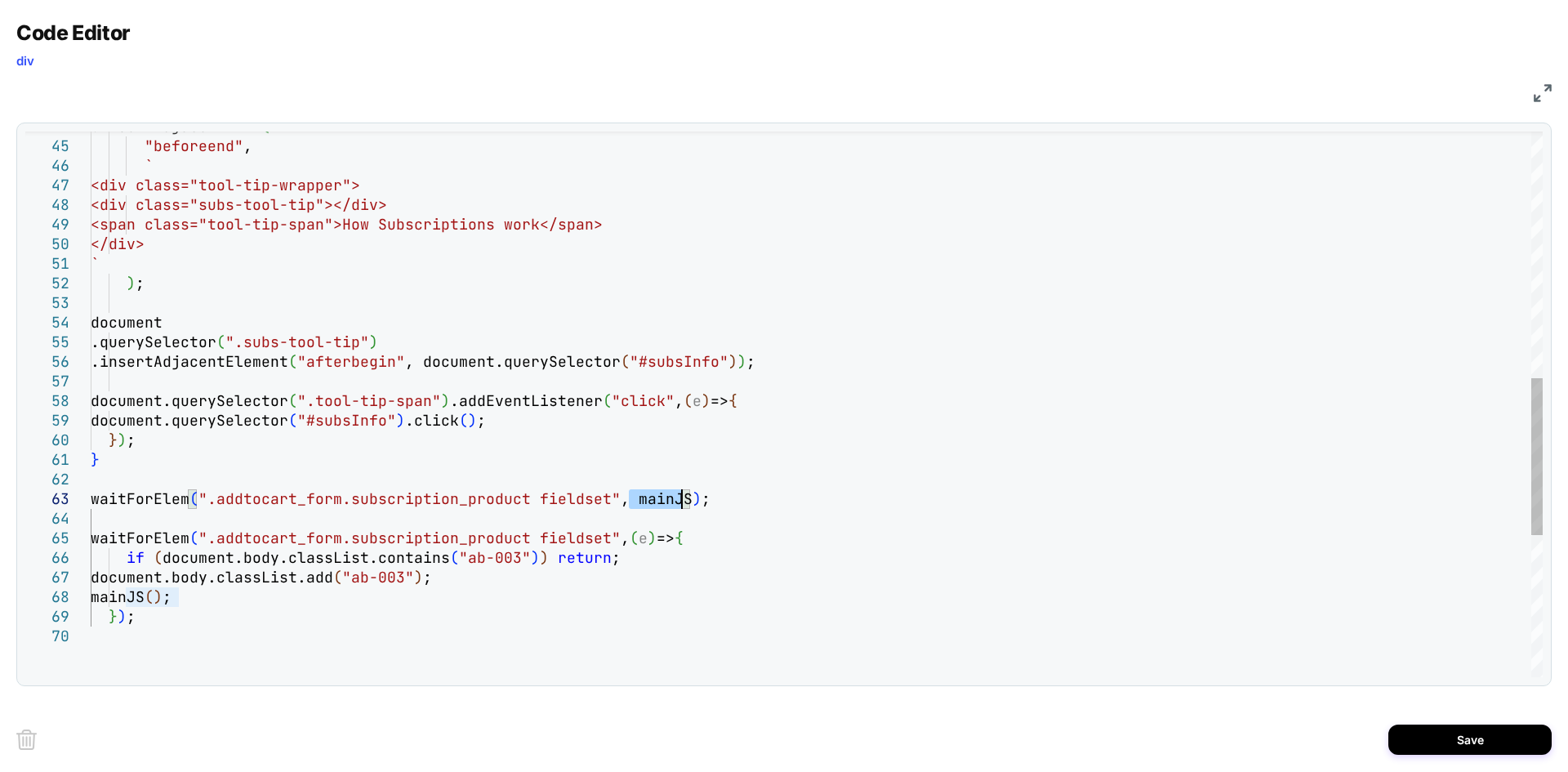
click at [669, 501] on div "<div class="subs-tool-tip"></div> <span class="tool-tip-span">How Subscription …" at bounding box center [816, 222] width 1452 height 1899
click at [160, 596] on div "<div class="subs-tool-tip"></div> <span class="tool-tip-span">How Subscription …" at bounding box center [816, 222] width 1452 height 1899
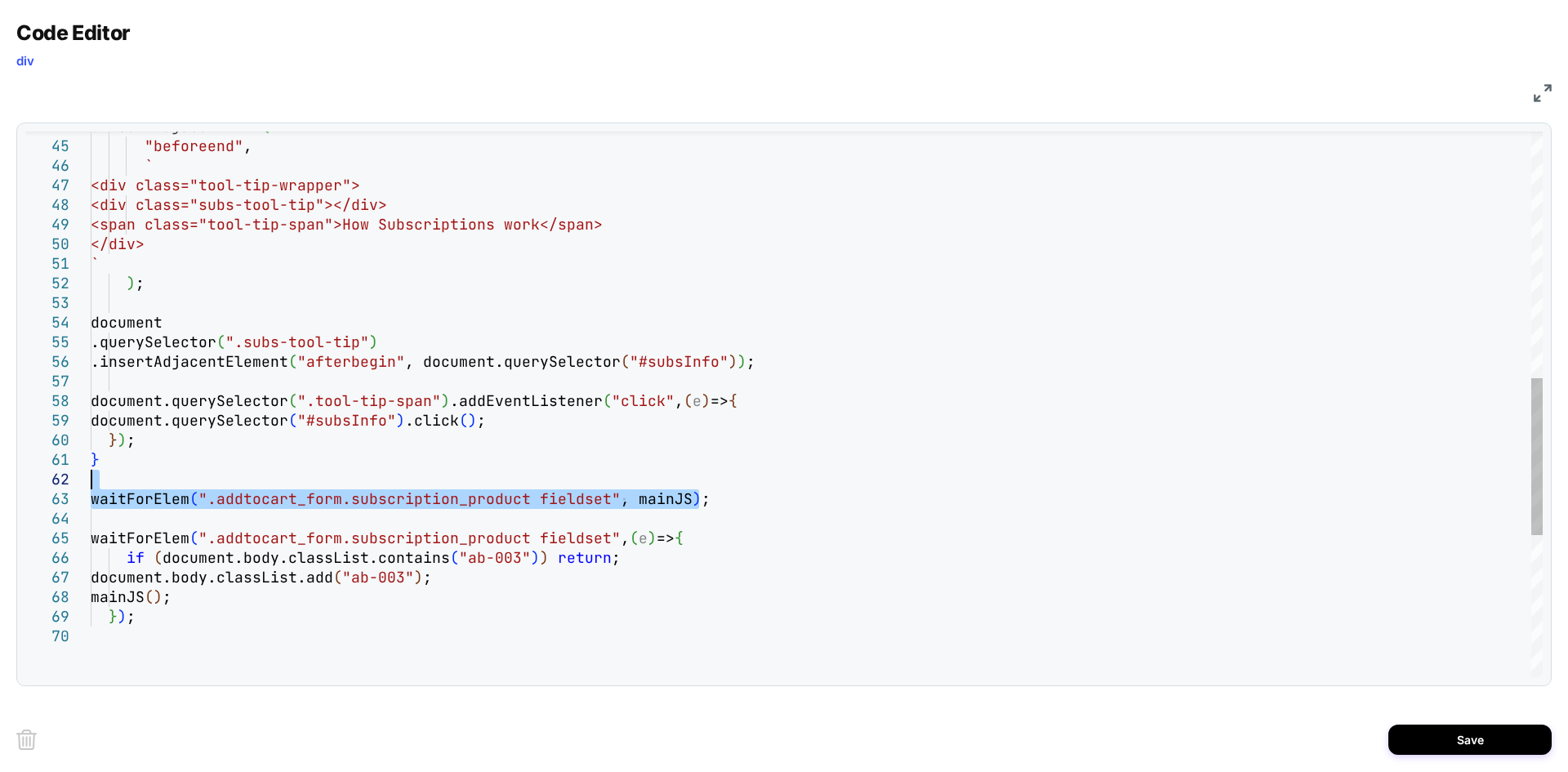
drag, startPoint x: 707, startPoint y: 499, endPoint x: 694, endPoint y: 477, distance: 25.6
click at [694, 477] on div "<div class="subs-tool-tip"></div> <span class="tool-tip-span">How Subscription …" at bounding box center [816, 222] width 1452 height 1899
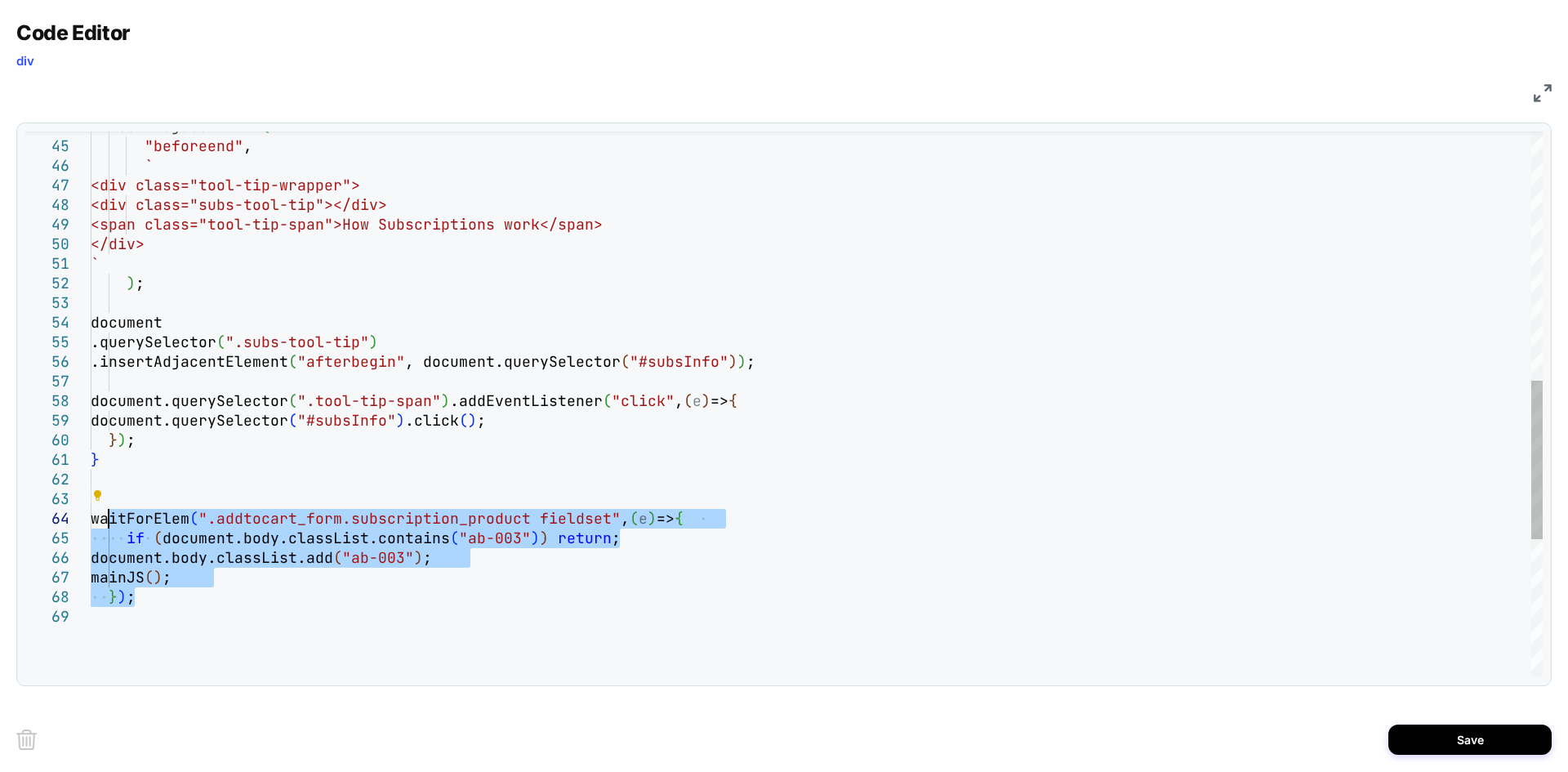
drag, startPoint x: 151, startPoint y: 599, endPoint x: 105, endPoint y: 519, distance: 92.3
click at [105, 519] on div "<div class="subs-tool-tip"></div> <span class="tool-tip-span">How Subscription …" at bounding box center [816, 213] width 1452 height 1880
type textarea "**********"
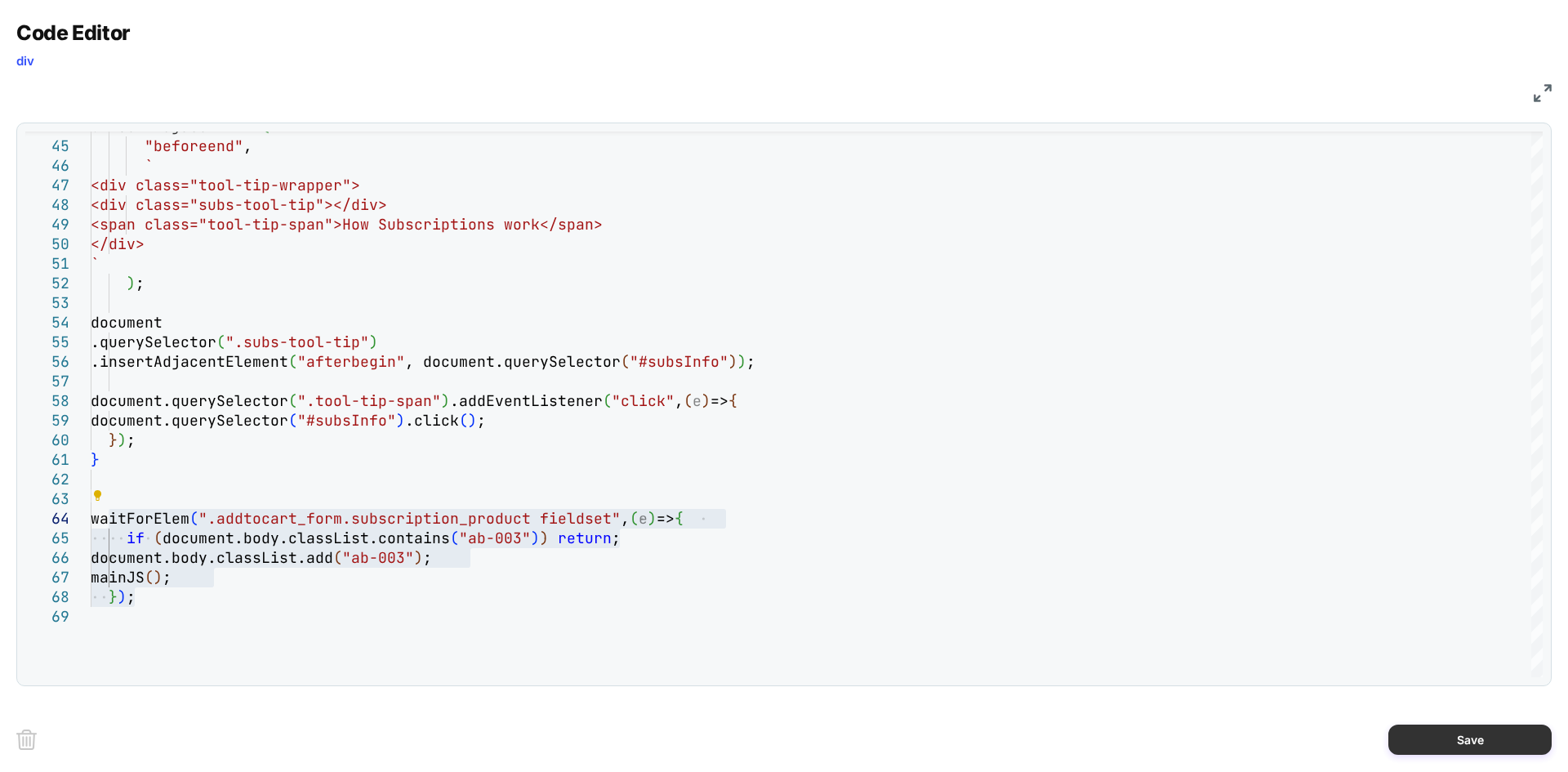
click at [1254, 596] on button "Save" at bounding box center [1470, 740] width 164 height 30
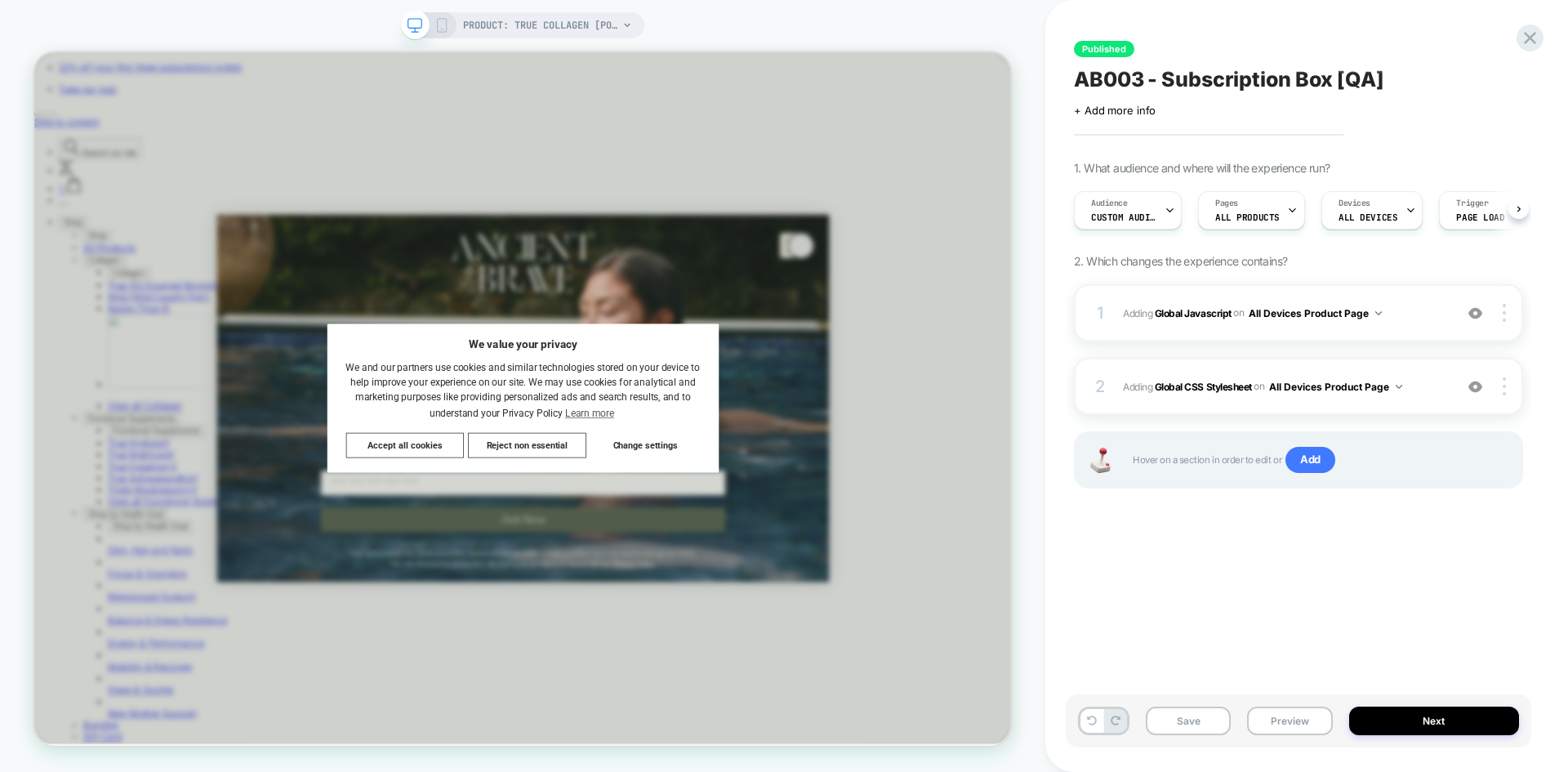
scroll to position [0, 1]
click at [1182, 596] on button "Save" at bounding box center [1188, 721] width 85 height 29
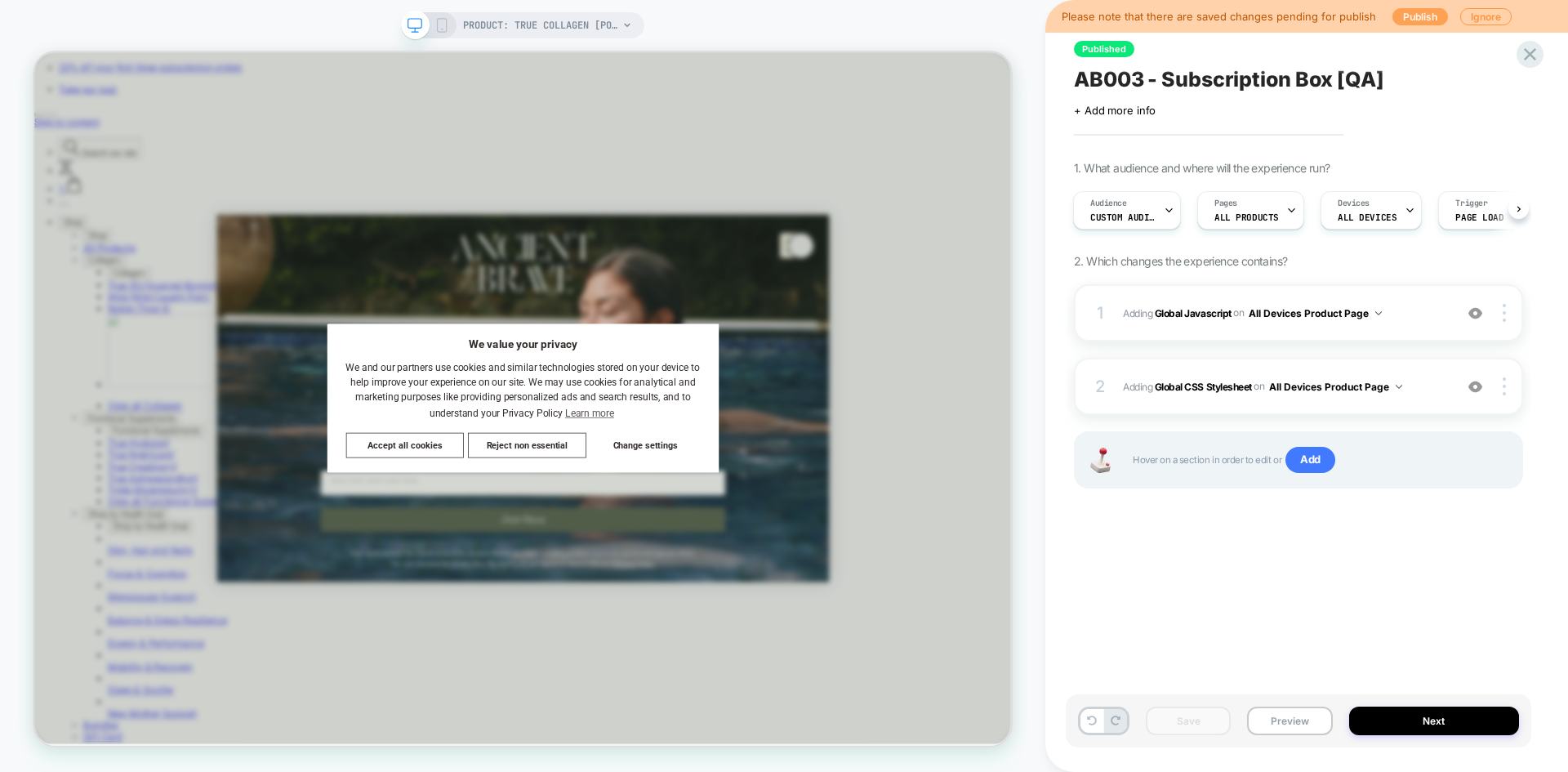
click at [1254, 16] on button "Publish" at bounding box center [1421, 16] width 56 height 17
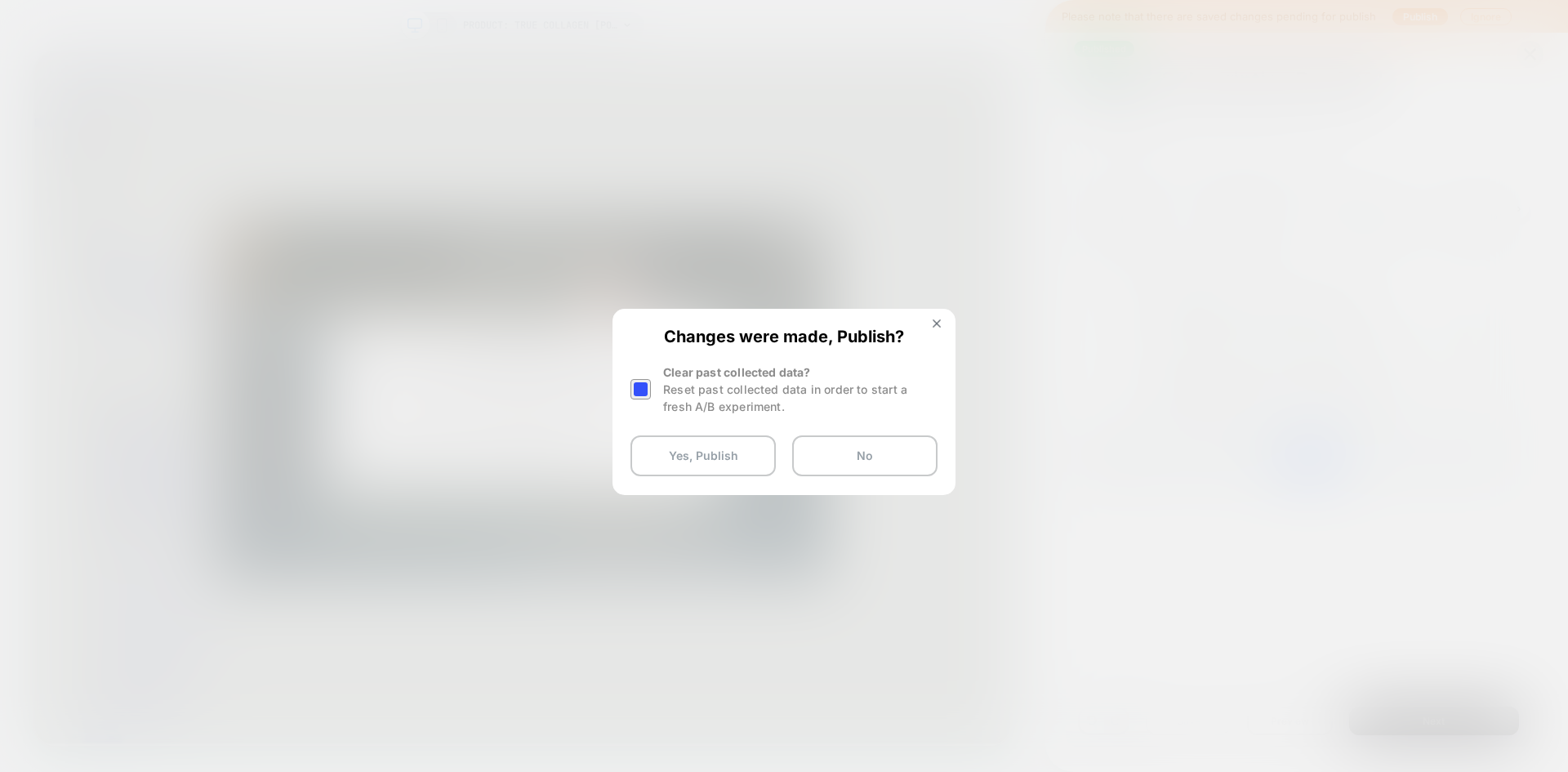
click at [650, 384] on div at bounding box center [641, 389] width 21 height 21
click at [705, 458] on button "Yes, Publish" at bounding box center [703, 456] width 146 height 41
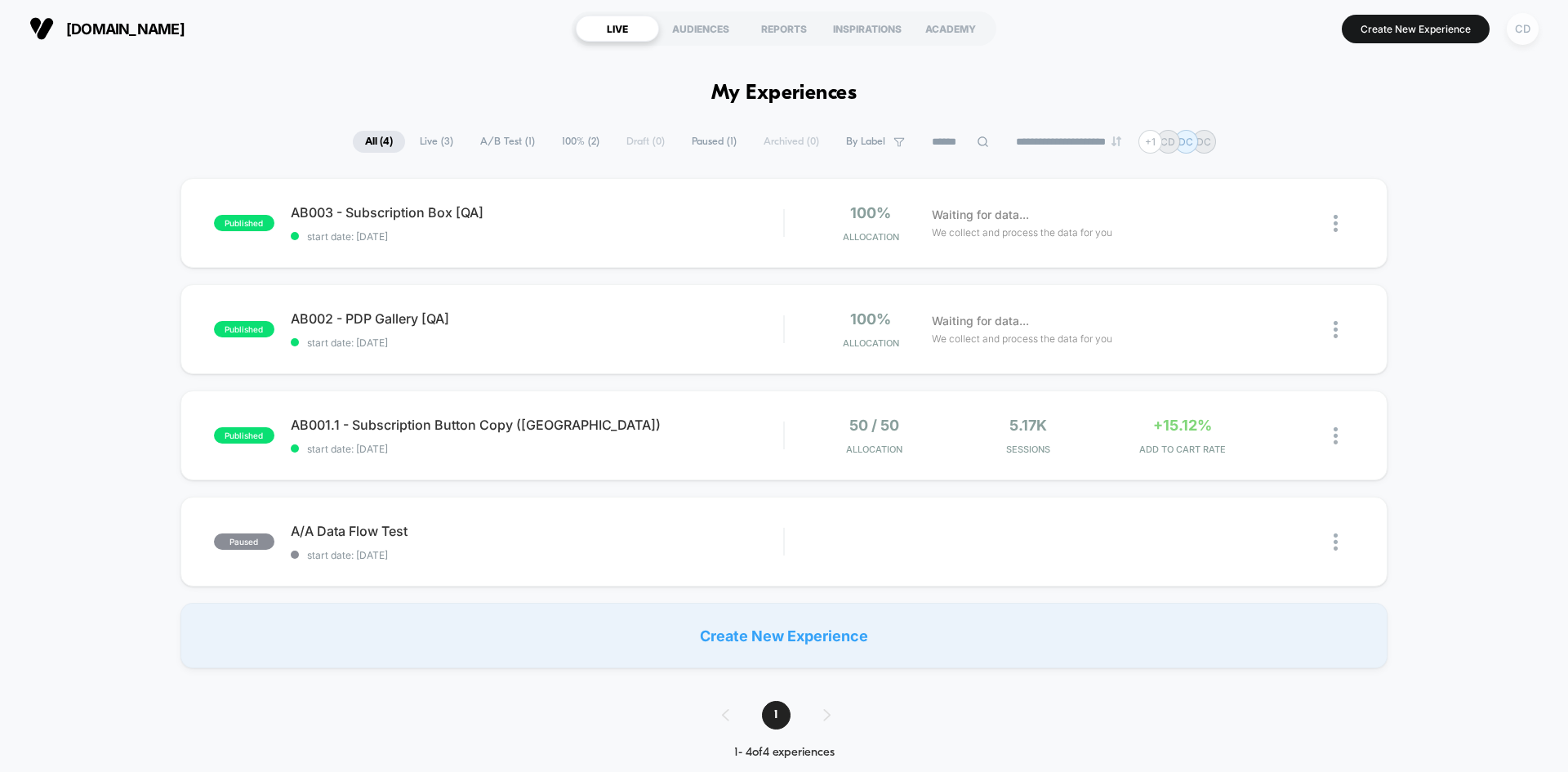
click at [1254, 28] on div "CD" at bounding box center [1523, 29] width 32 height 32
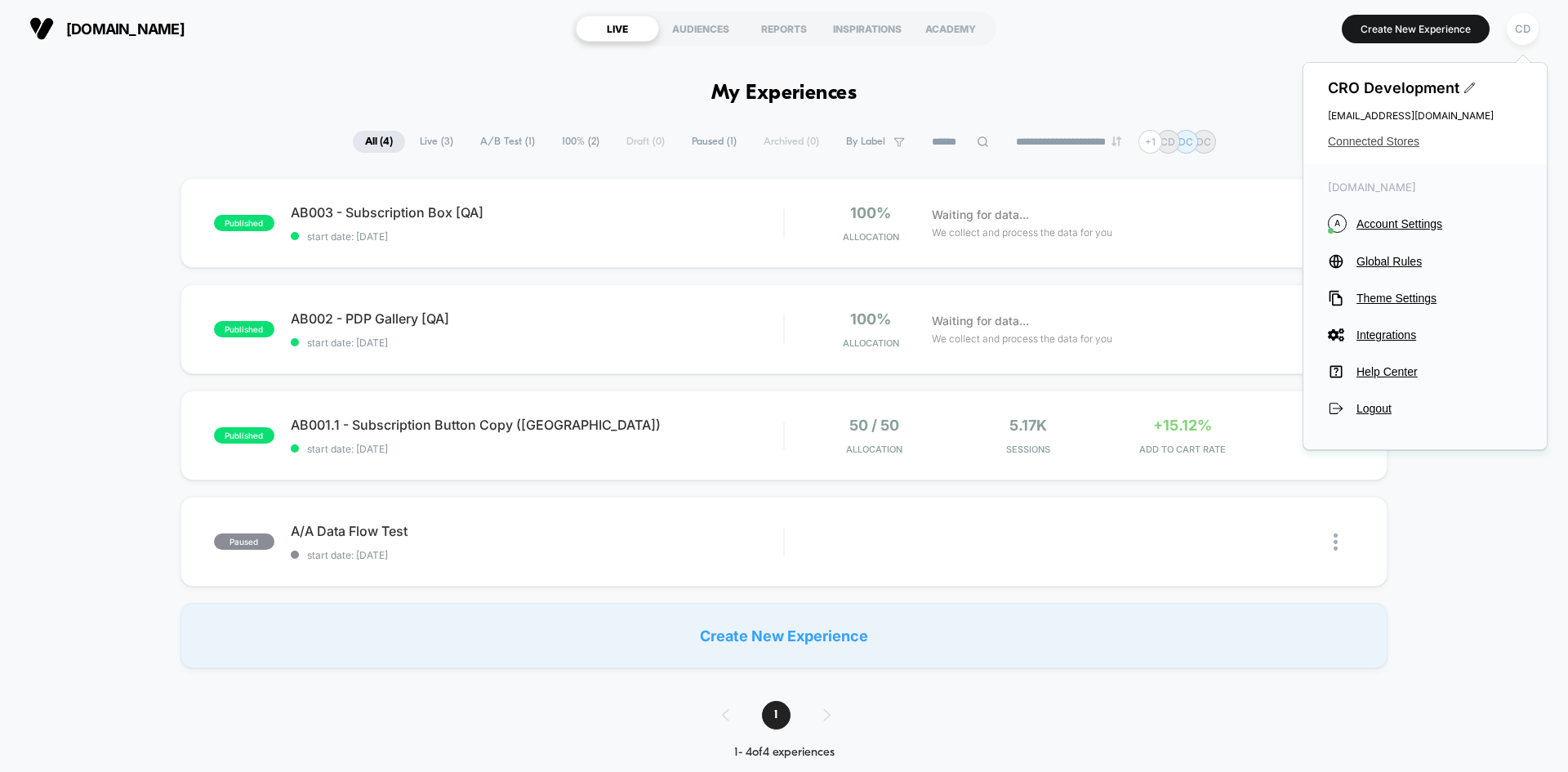
click at [1254, 138] on span "Connected Stores" at bounding box center [1425, 142] width 194 height 13
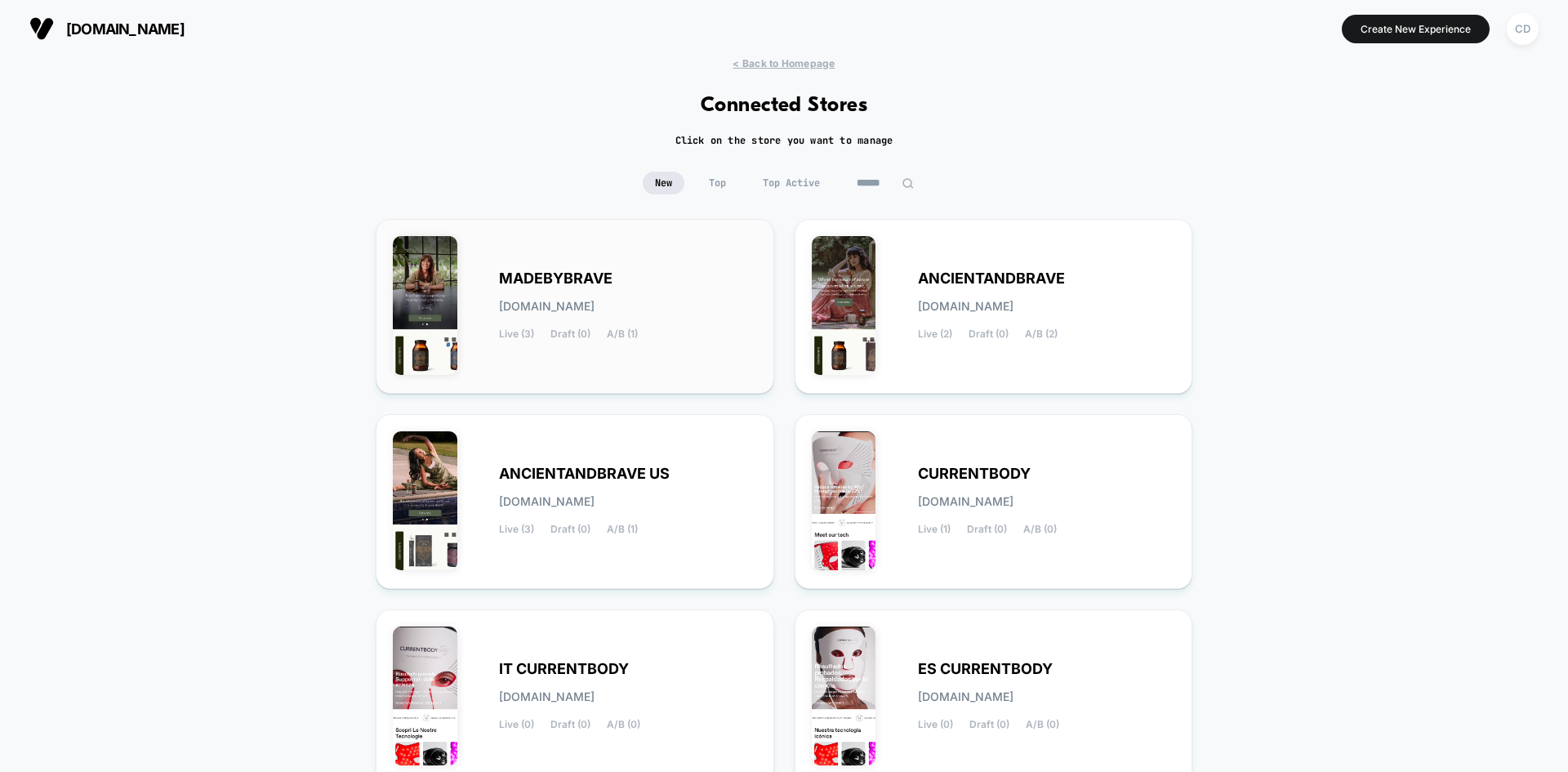
click at [651, 281] on div "MADEBYBRAVE [DOMAIN_NAME] Live (3) Draft (0) A/B (1)" at bounding box center [629, 306] width 258 height 67
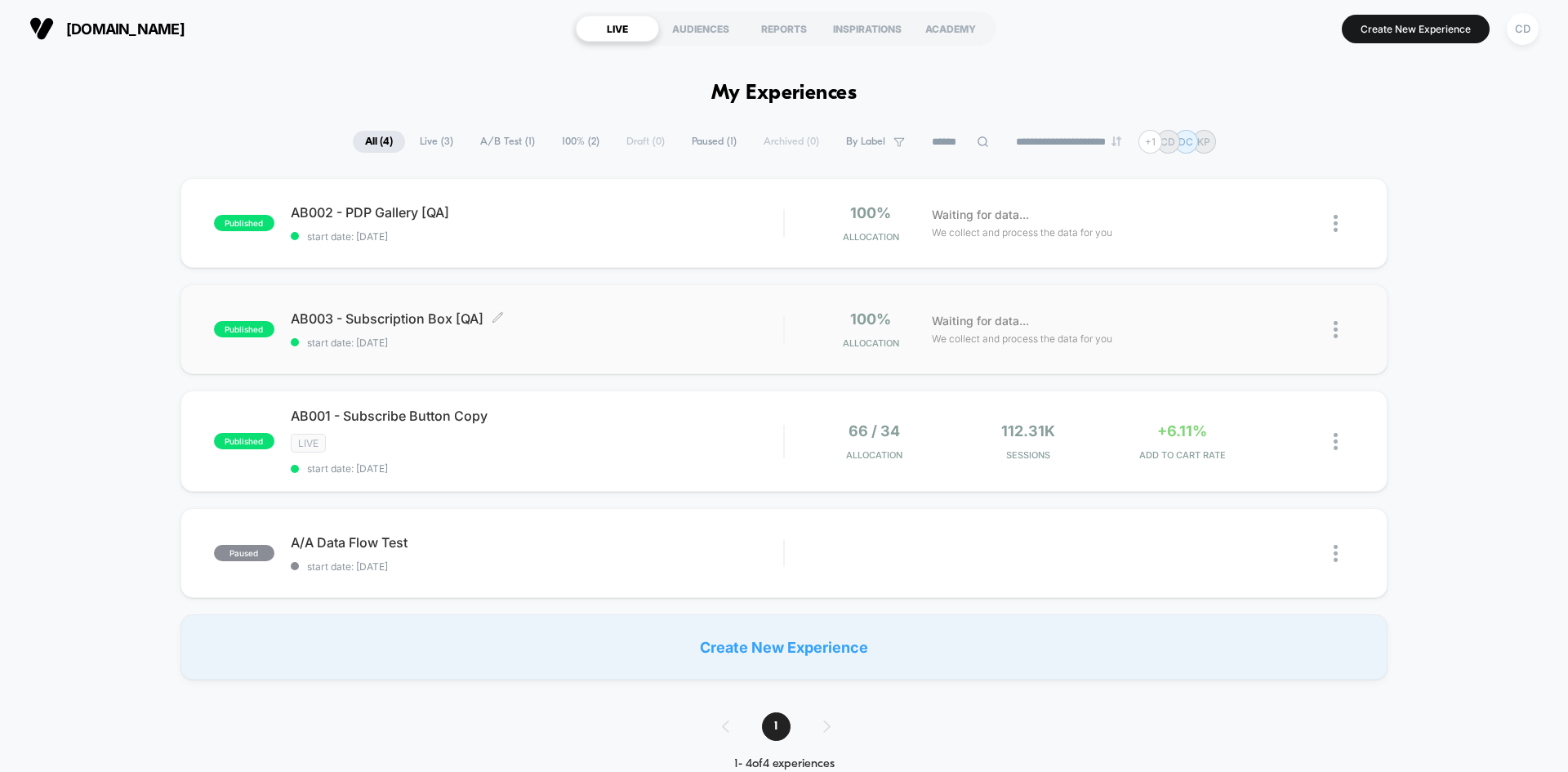
click at [555, 332] on div "AB003 - Subscription Box [QA] Click to edit experience details Click to edit ex…" at bounding box center [536, 329] width 493 height 39
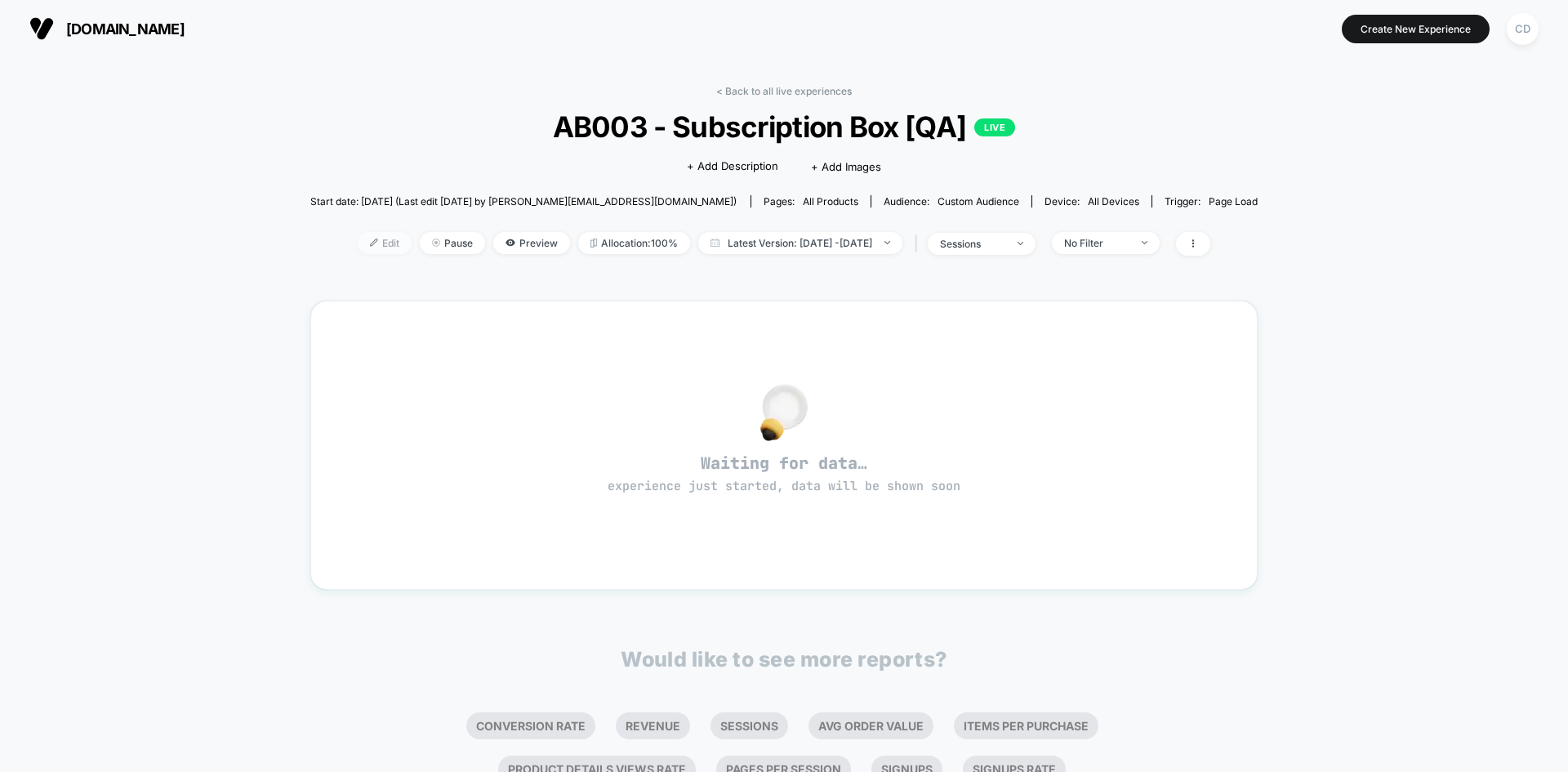
click at [358, 244] on span "Edit" at bounding box center [385, 243] width 54 height 22
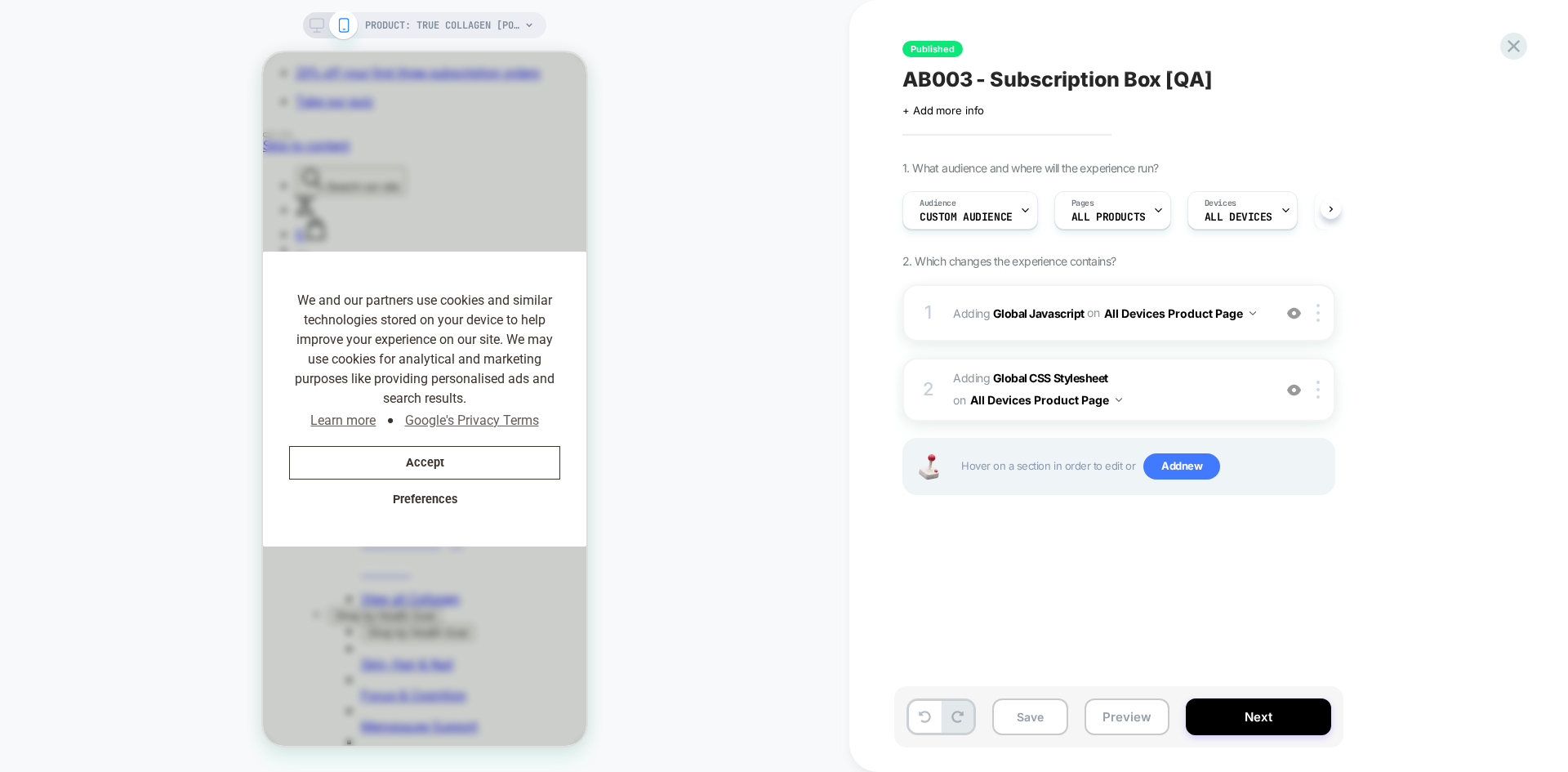
scroll to position [0, 1]
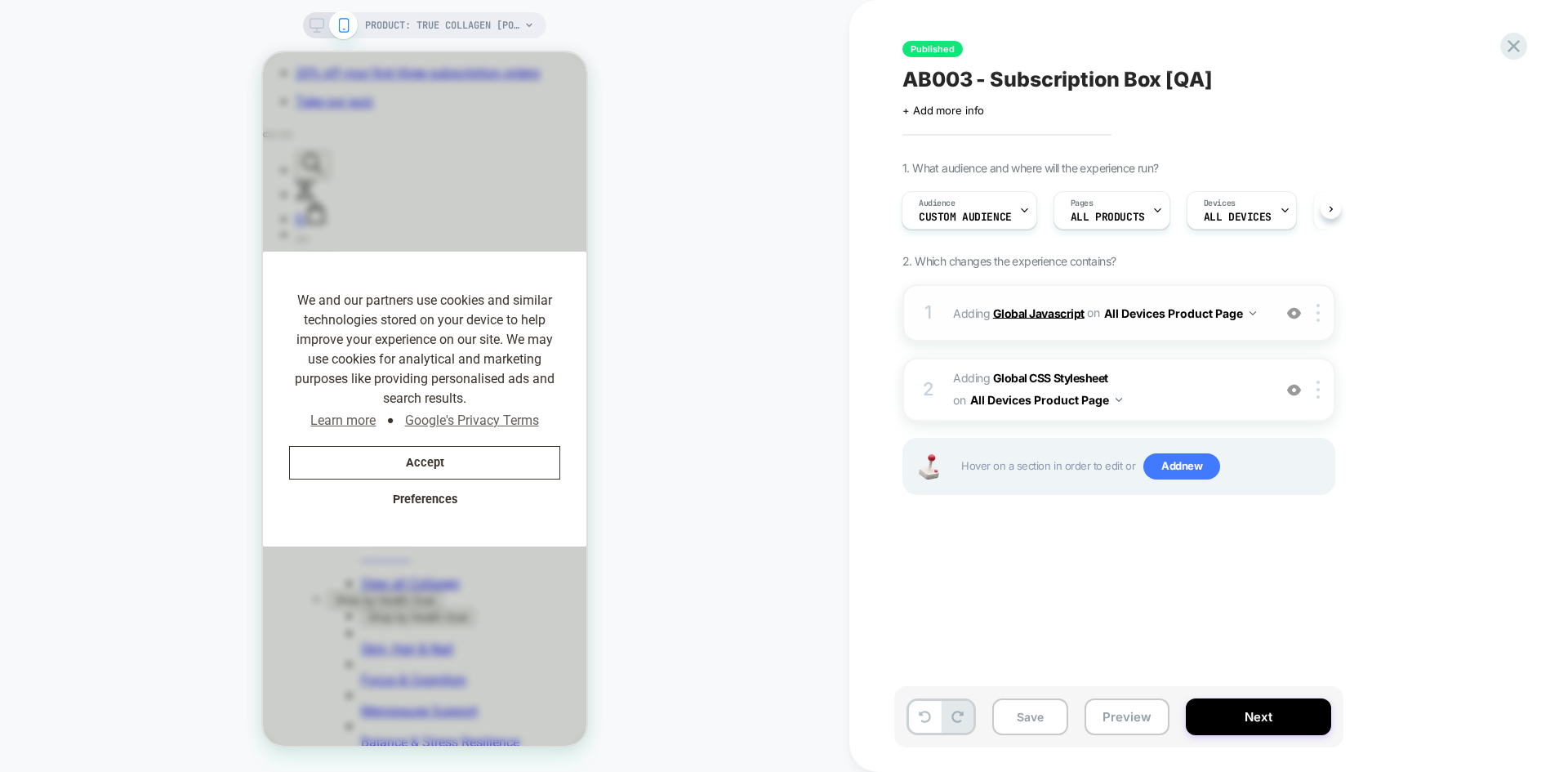
click at [1033, 309] on b "Global Javascript" at bounding box center [1038, 312] width 91 height 14
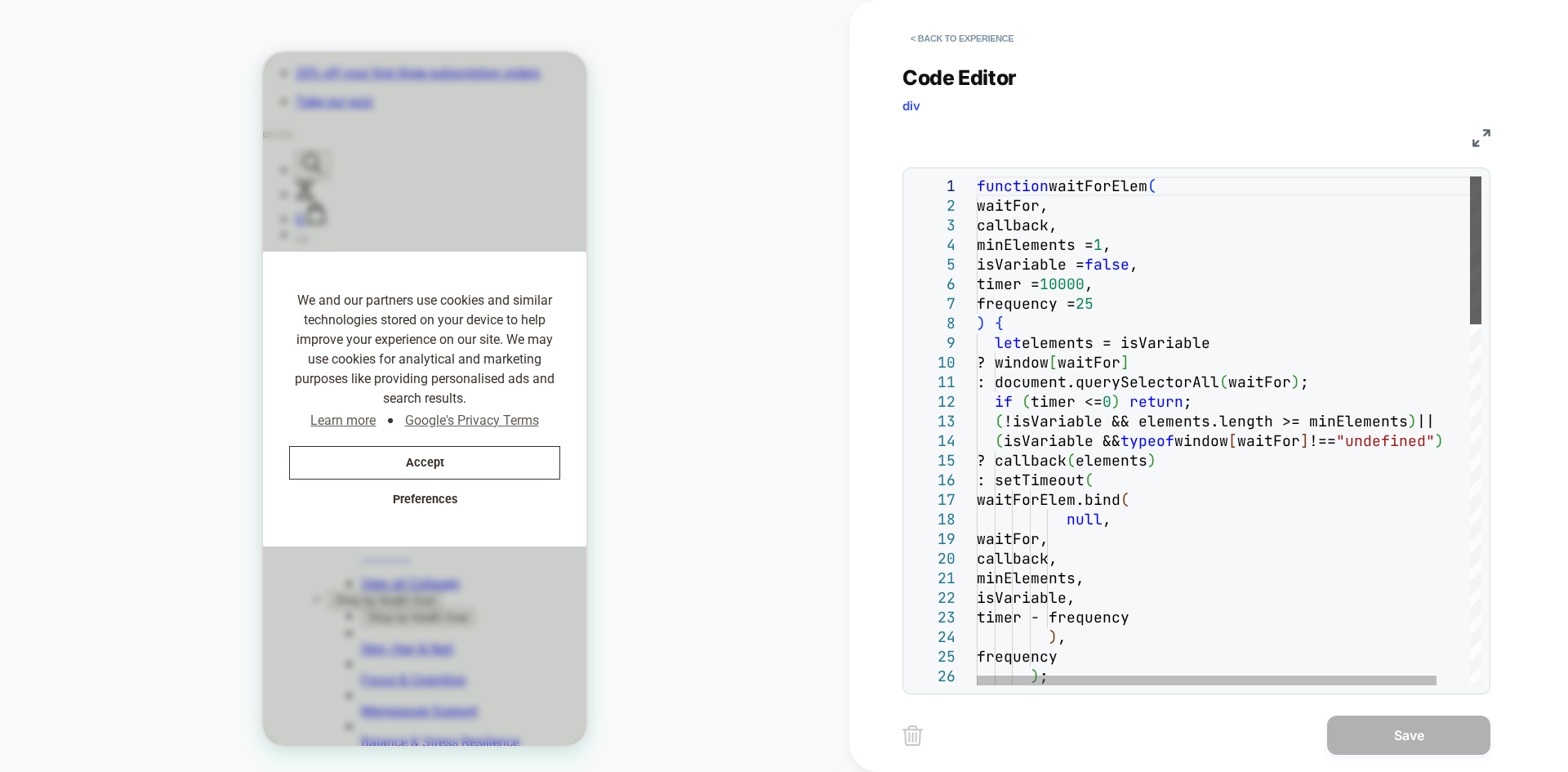
scroll to position [0, 0]
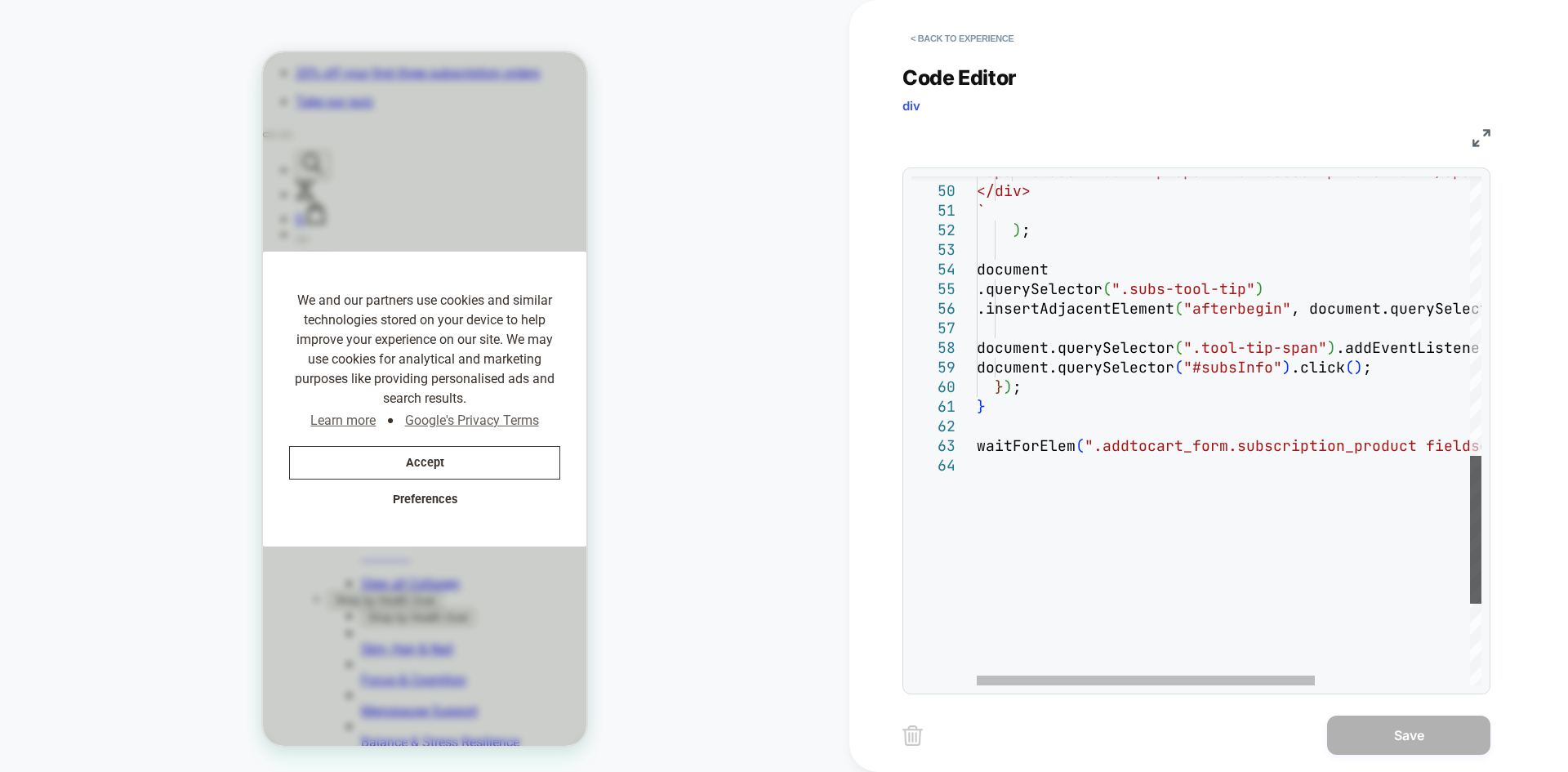
click at [1254, 498] on div at bounding box center [1476, 530] width 12 height 148
click at [1254, 139] on img at bounding box center [1482, 138] width 18 height 18
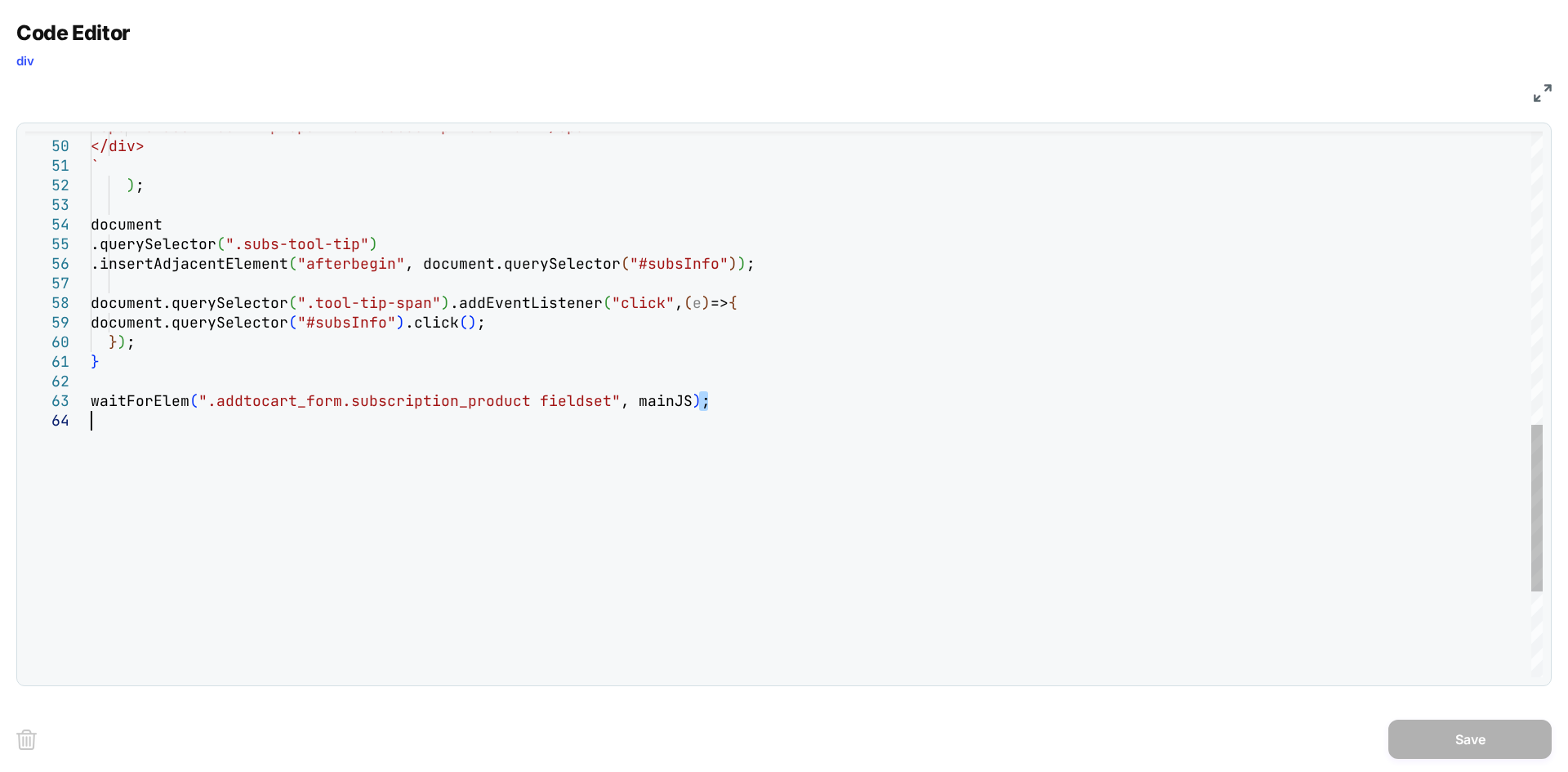
scroll to position [0, 336]
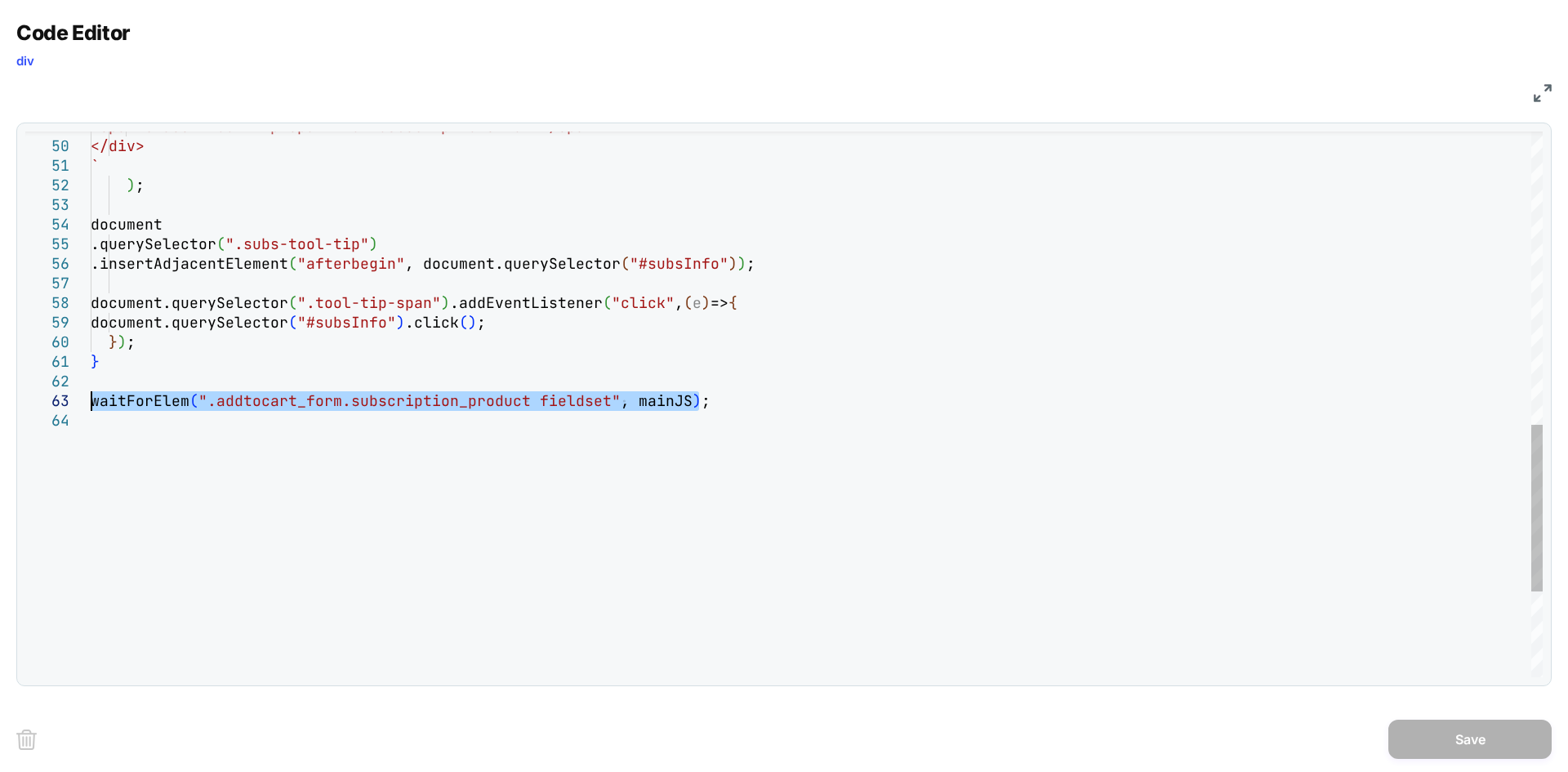
drag, startPoint x: 709, startPoint y: 402, endPoint x: 82, endPoint y: 406, distance: 627.0
click at [90, 406] on div "<span class="tool-tip-span">How Subscription s work</span> </div> ` ) ; documen…" at bounding box center [816, 66] width 1452 height 1781
type textarea "**********"
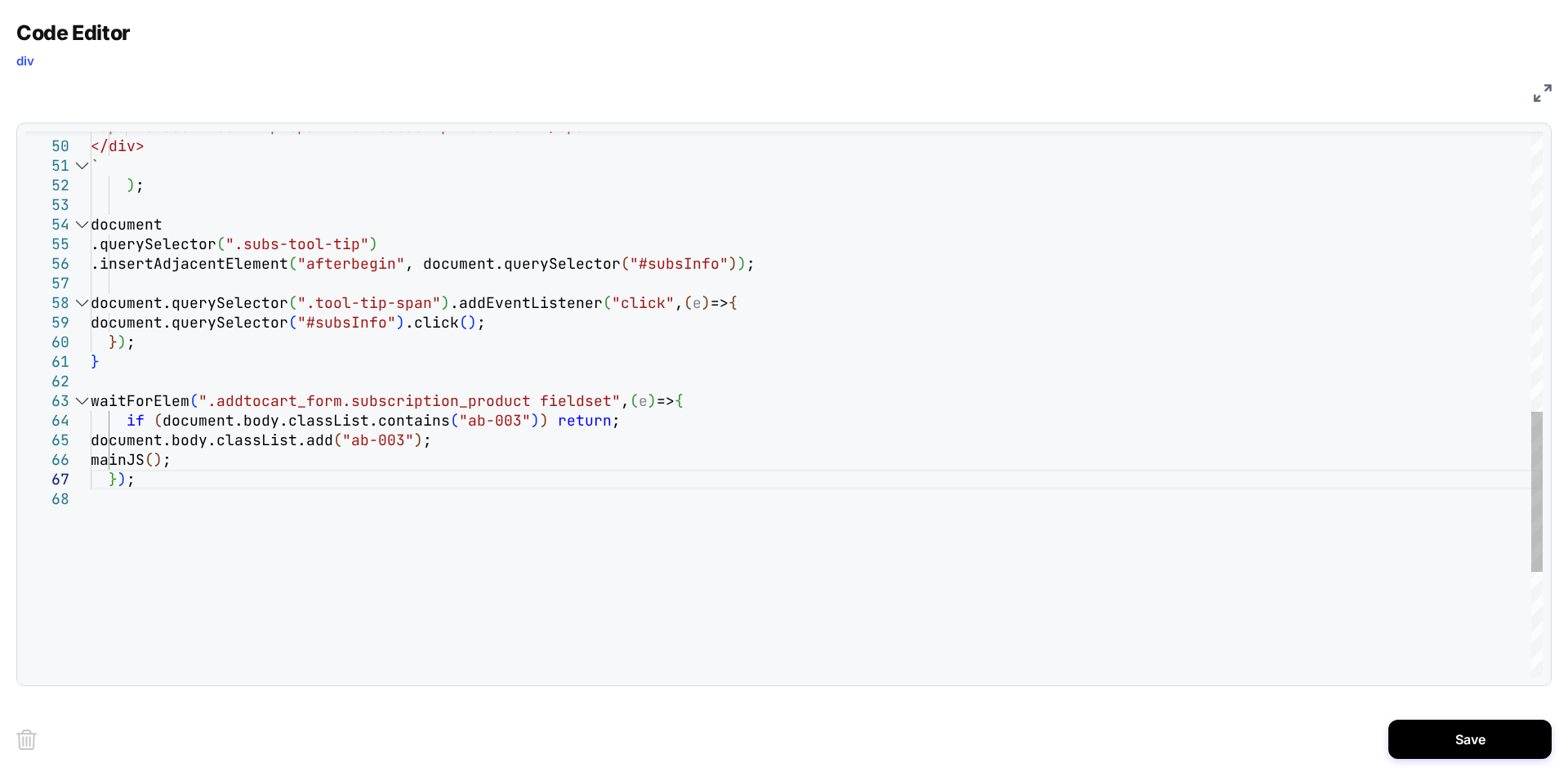
scroll to position [0, 0]
click at [1254, 596] on button "Save" at bounding box center [1470, 740] width 164 height 40
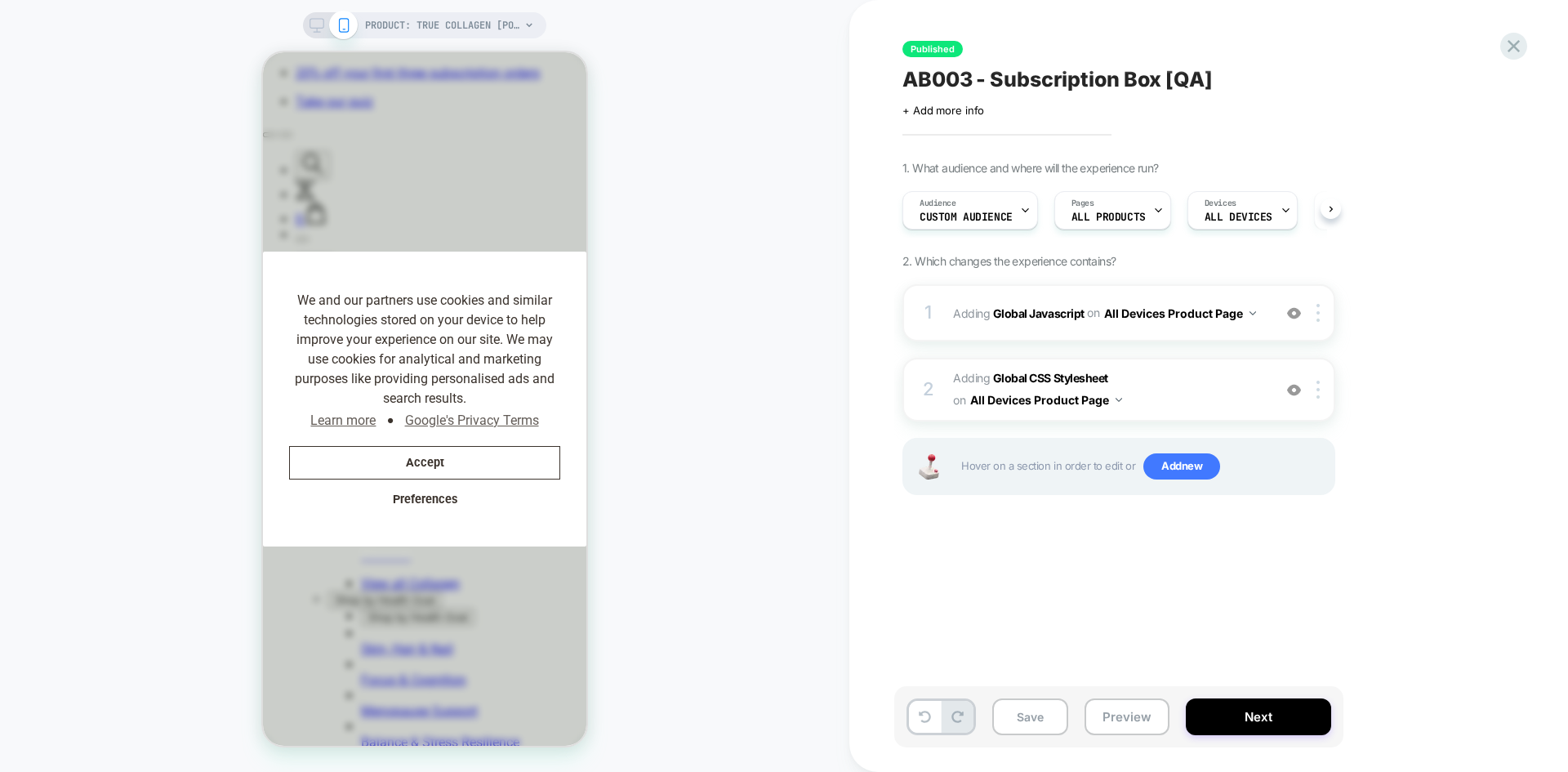
scroll to position [0, 1]
click at [1048, 596] on button "Save" at bounding box center [1030, 717] width 76 height 37
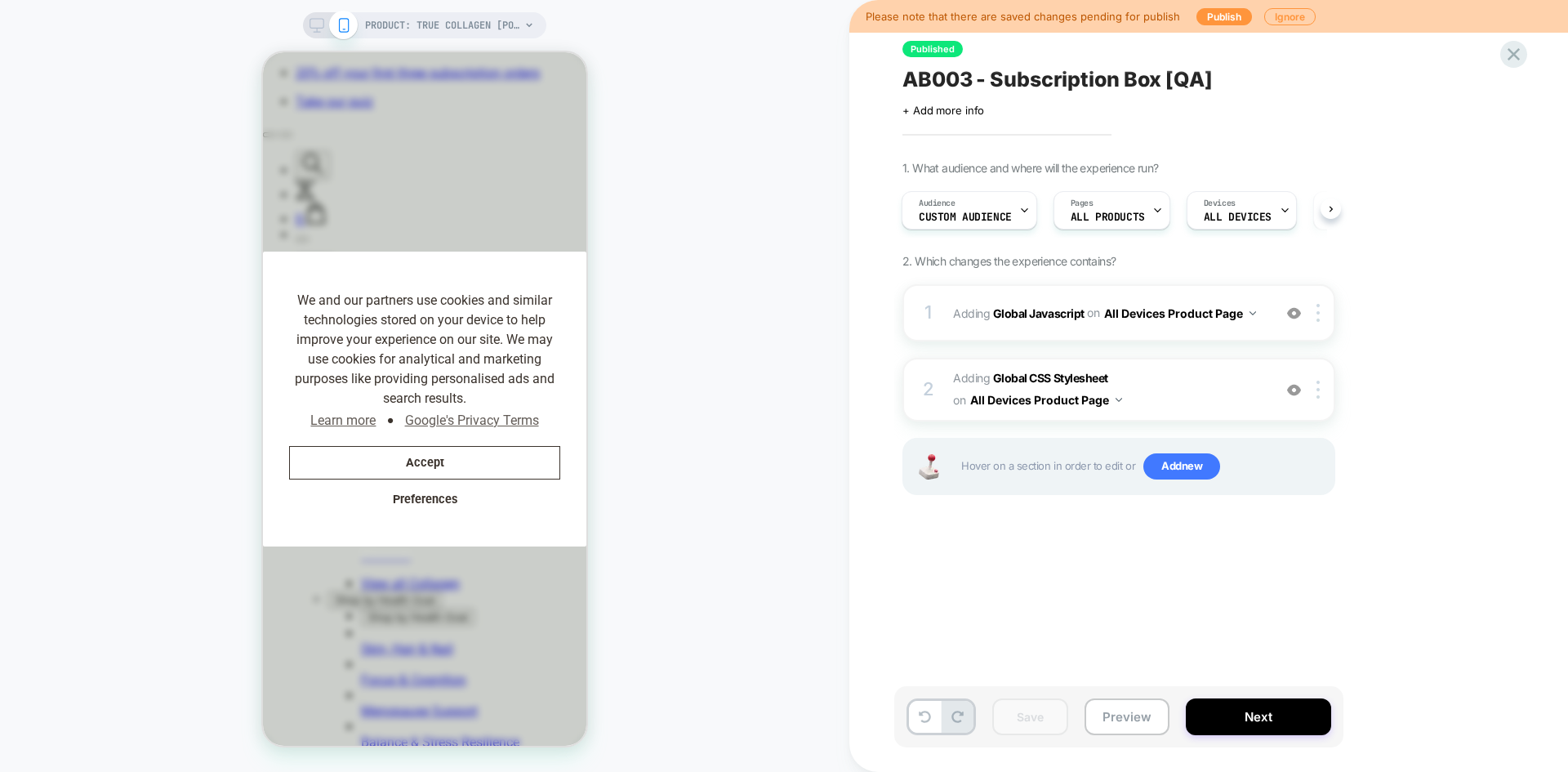
scroll to position [0, 1459]
click at [1222, 18] on button "Publish" at bounding box center [1225, 16] width 56 height 17
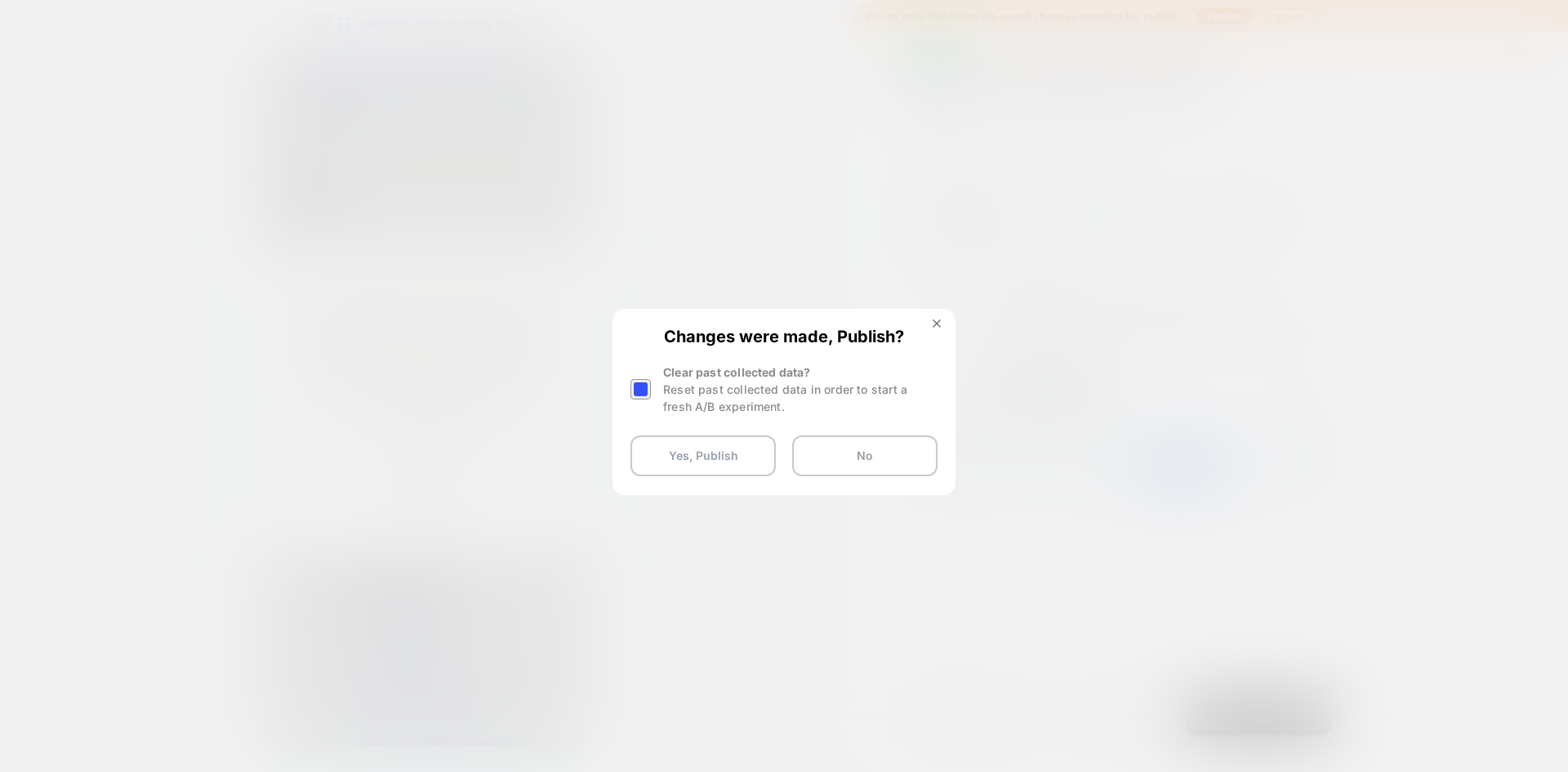
click at [642, 389] on div at bounding box center [641, 389] width 21 height 21
click at [696, 460] on button "Yes, Publish" at bounding box center [703, 456] width 146 height 41
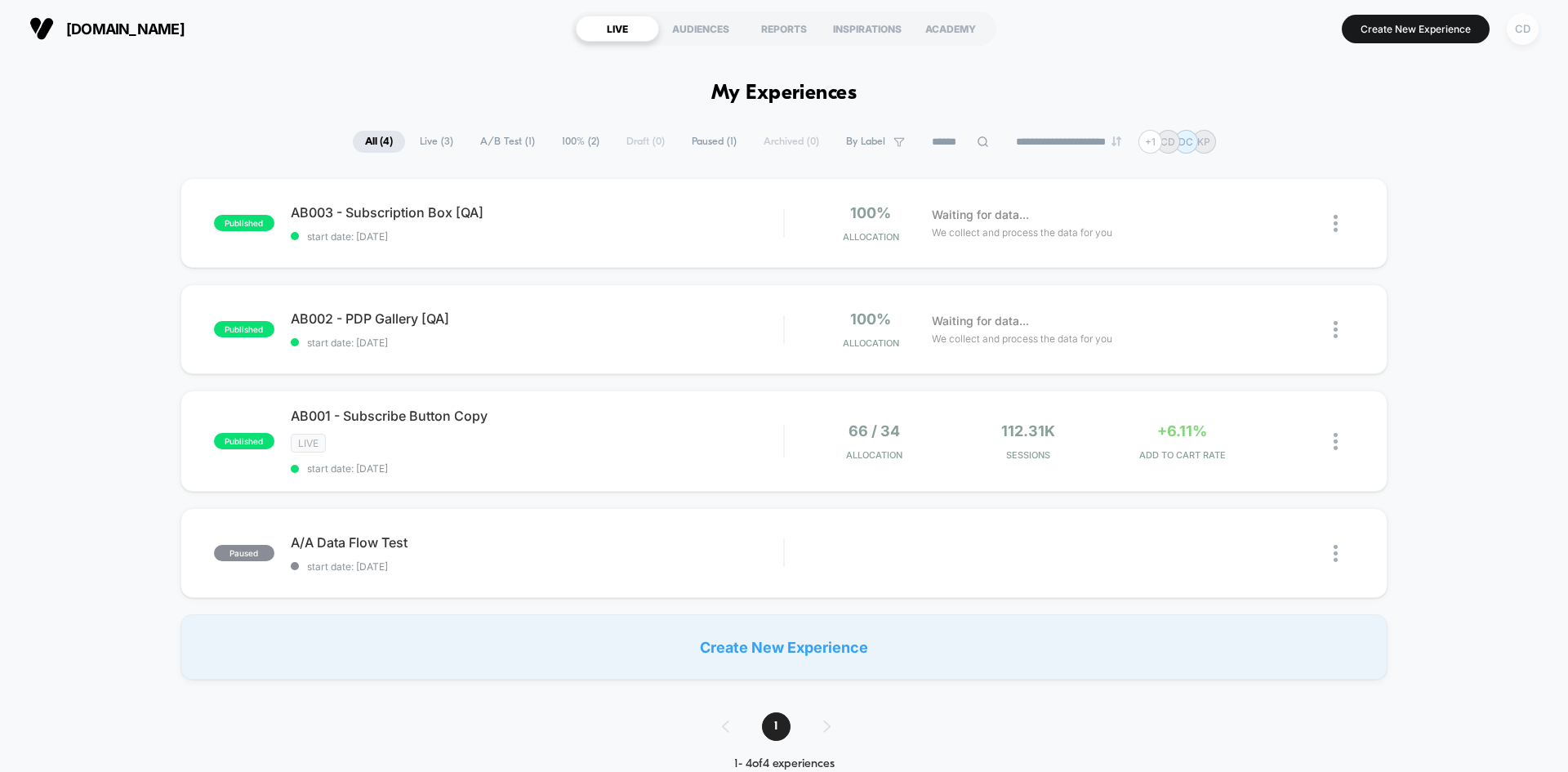
click at [1254, 27] on div "CD" at bounding box center [1523, 29] width 32 height 32
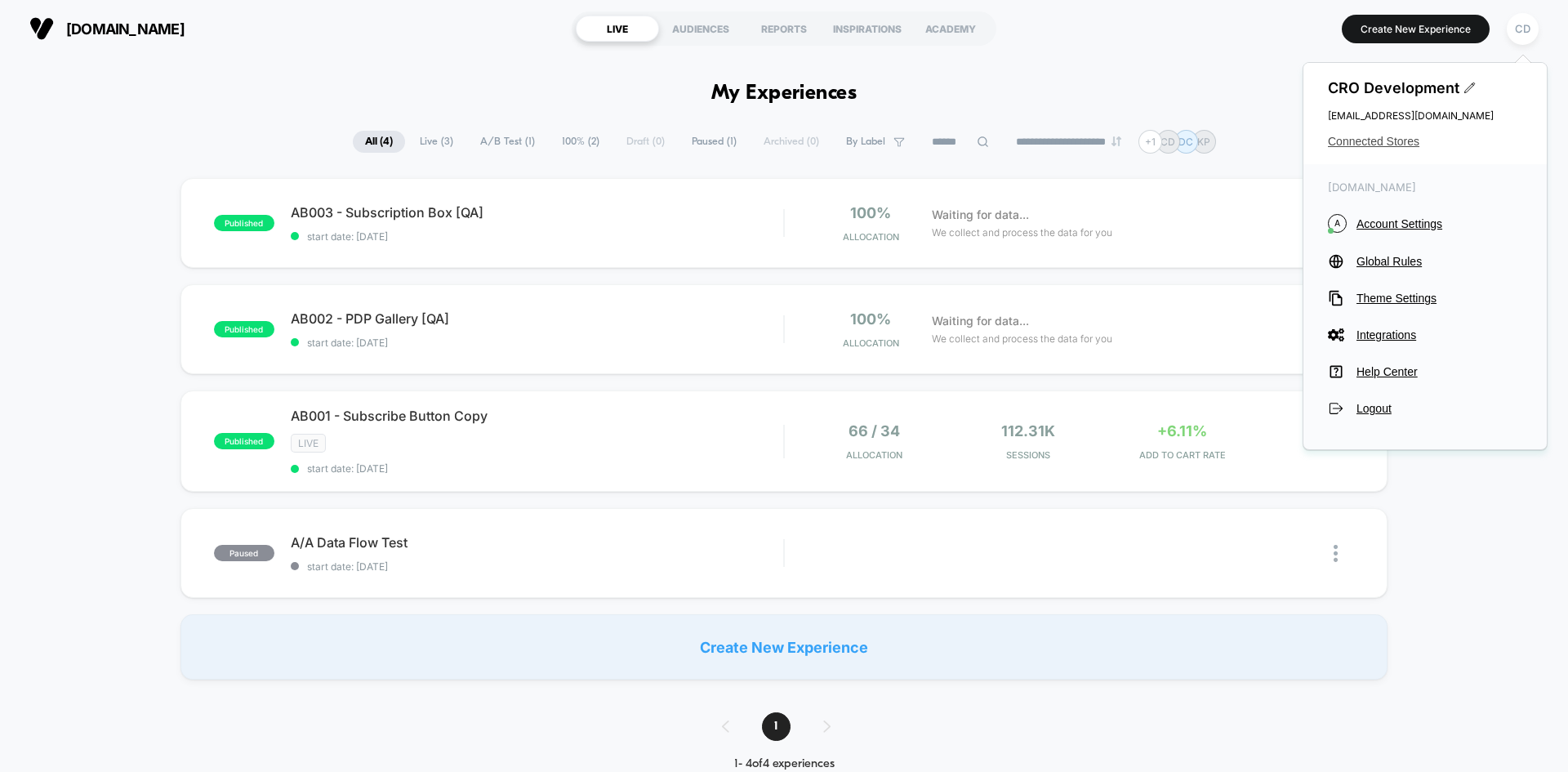
click at [1254, 135] on span "Connected Stores" at bounding box center [1425, 142] width 194 height 13
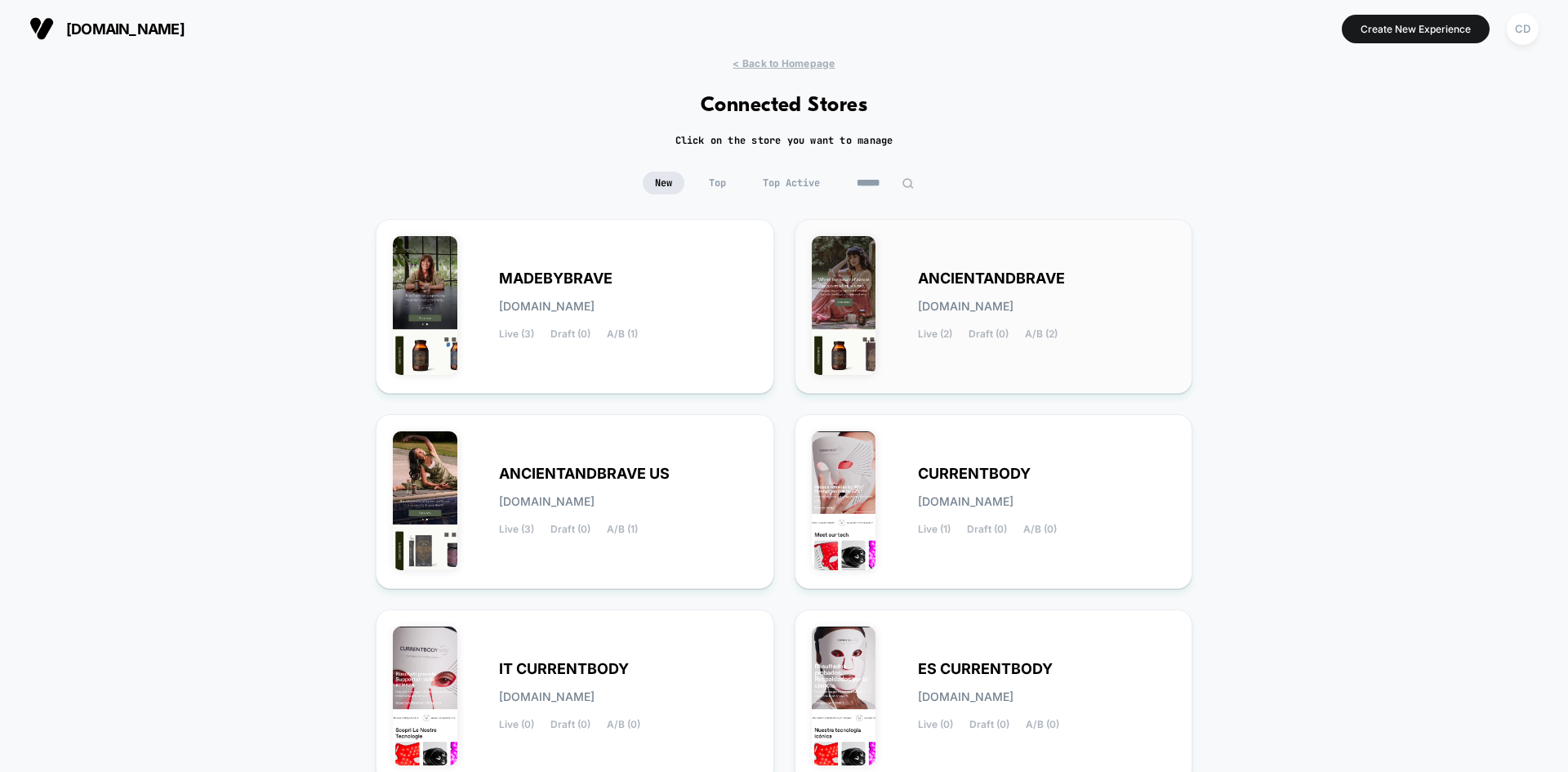
click at [953, 295] on div "ANCIENTANDBRAVE [DOMAIN_NAME] Live (2) Draft (0) A/B (2)" at bounding box center [1047, 306] width 258 height 67
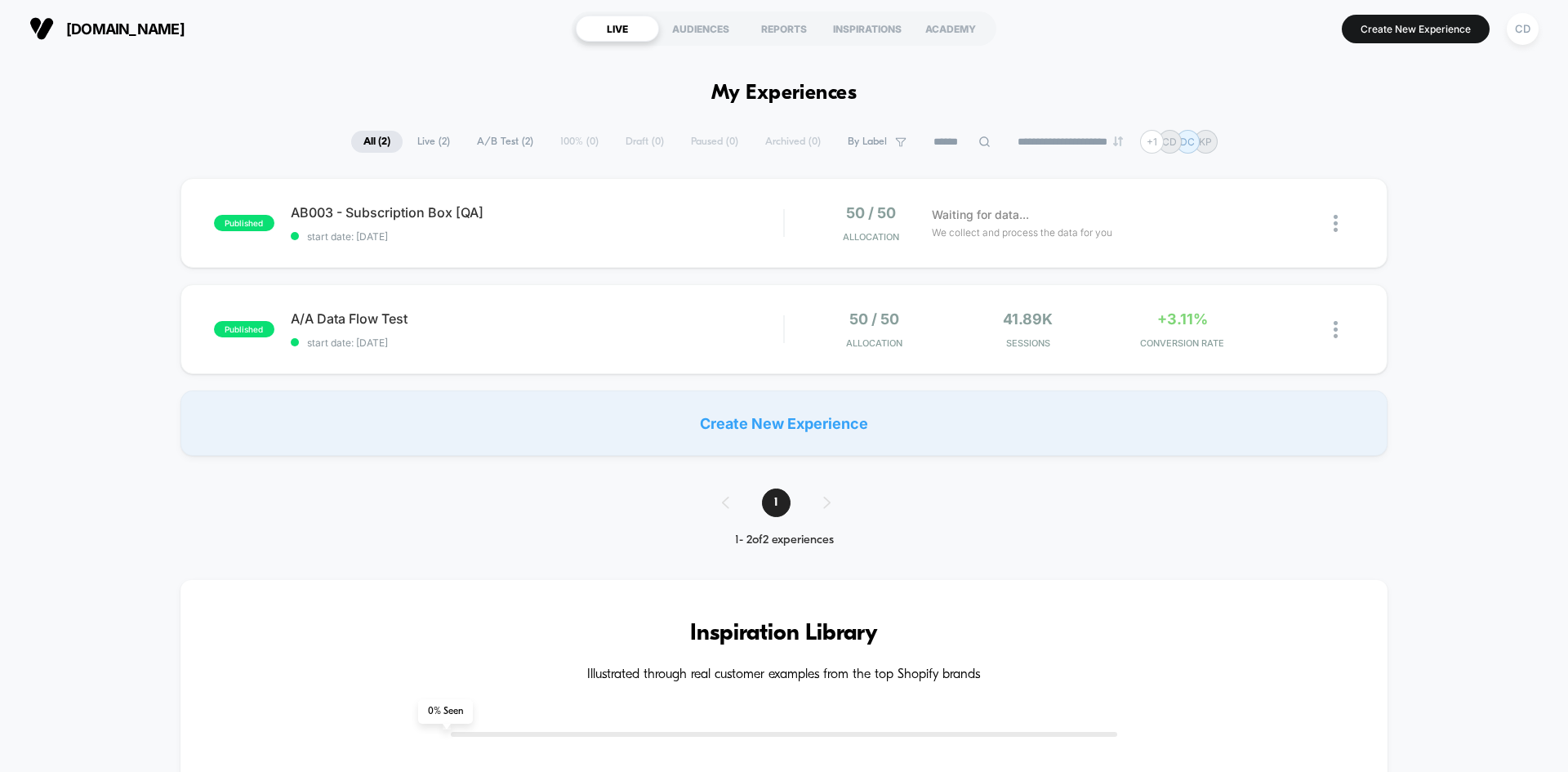
click at [165, 22] on span "[DOMAIN_NAME]" at bounding box center [125, 29] width 118 height 17
click at [179, 30] on span "[DOMAIN_NAME]" at bounding box center [125, 29] width 118 height 17
click at [128, 30] on span "[DOMAIN_NAME]" at bounding box center [125, 29] width 118 height 17
drag, startPoint x: 158, startPoint y: 29, endPoint x: 86, endPoint y: 77, distance: 86.5
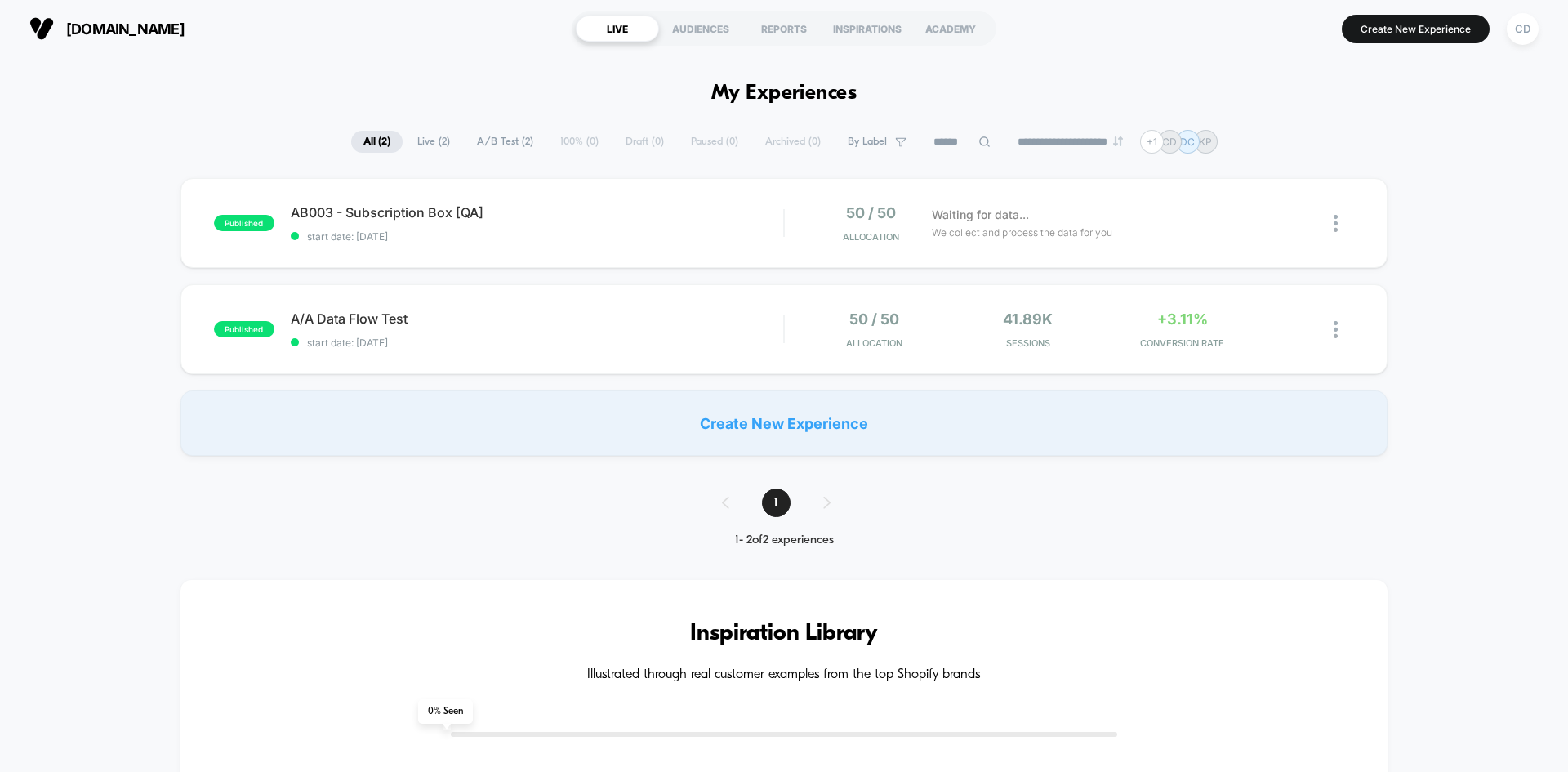
click at [78, 25] on span "[DOMAIN_NAME]" at bounding box center [125, 29] width 118 height 17
click at [83, 26] on span "[DOMAIN_NAME]" at bounding box center [125, 29] width 118 height 17
click at [146, 25] on span "[DOMAIN_NAME]" at bounding box center [125, 29] width 118 height 17
click at [43, 25] on img at bounding box center [42, 29] width 25 height 25
click at [124, 26] on span "[DOMAIN_NAME]" at bounding box center [125, 29] width 118 height 17
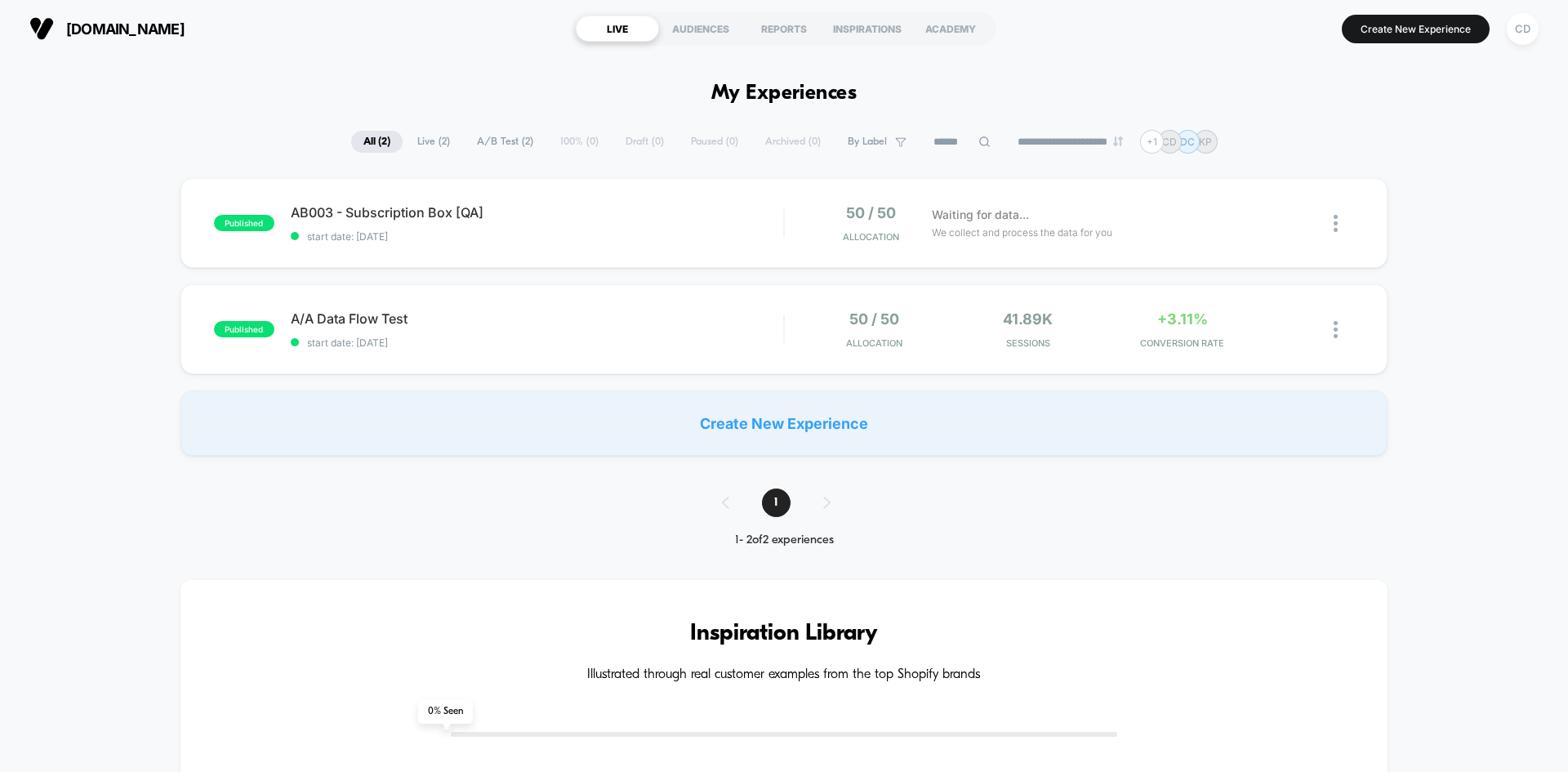
drag, startPoint x: 227, startPoint y: 27, endPoint x: 150, endPoint y: 29, distance: 77.0
click at [151, 29] on button "[DOMAIN_NAME]" at bounding box center [107, 29] width 165 height 26
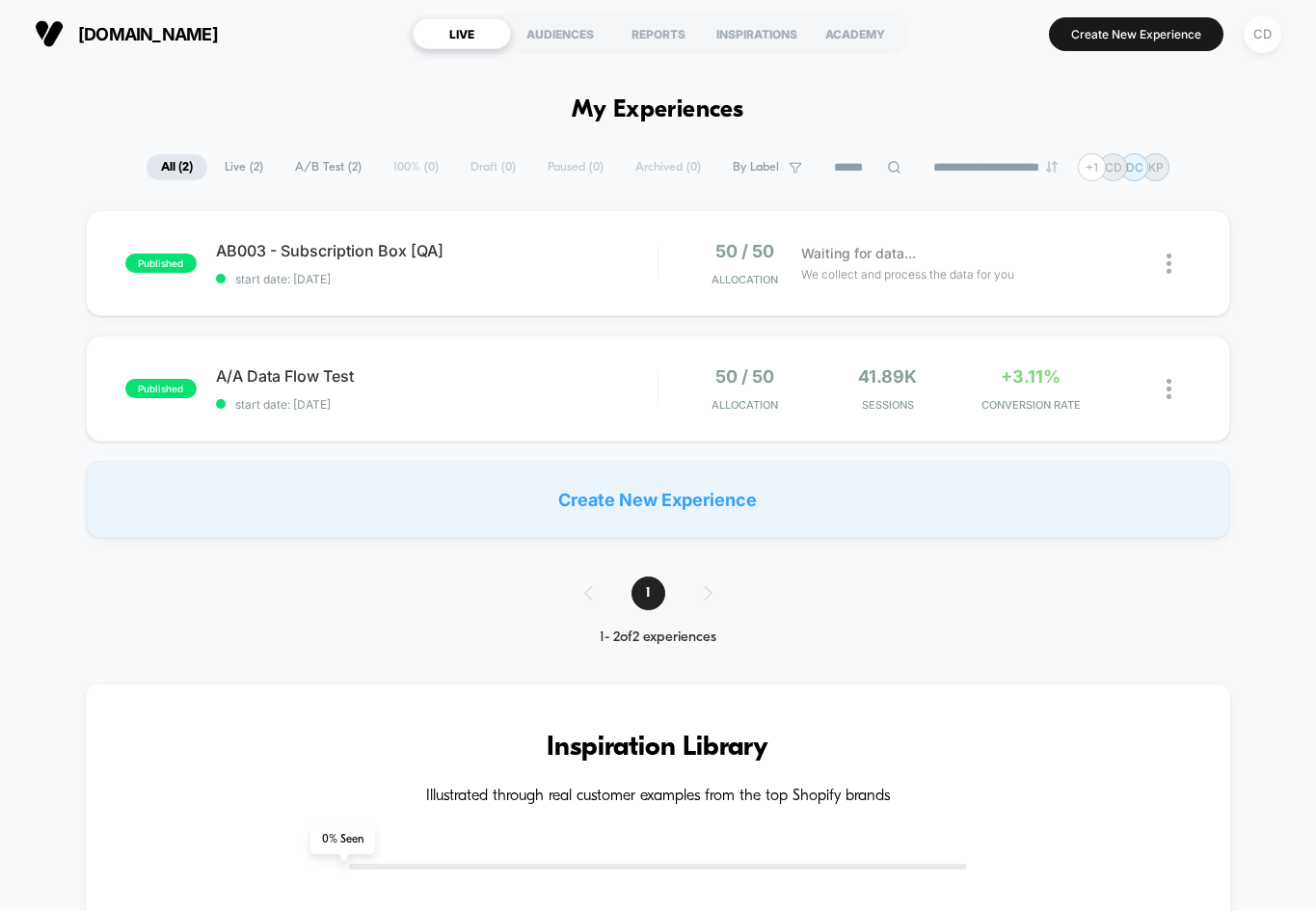
click at [218, 33] on span "[DOMAIN_NAME]" at bounding box center [148, 34] width 140 height 20
